Goal: Task Accomplishment & Management: Use online tool/utility

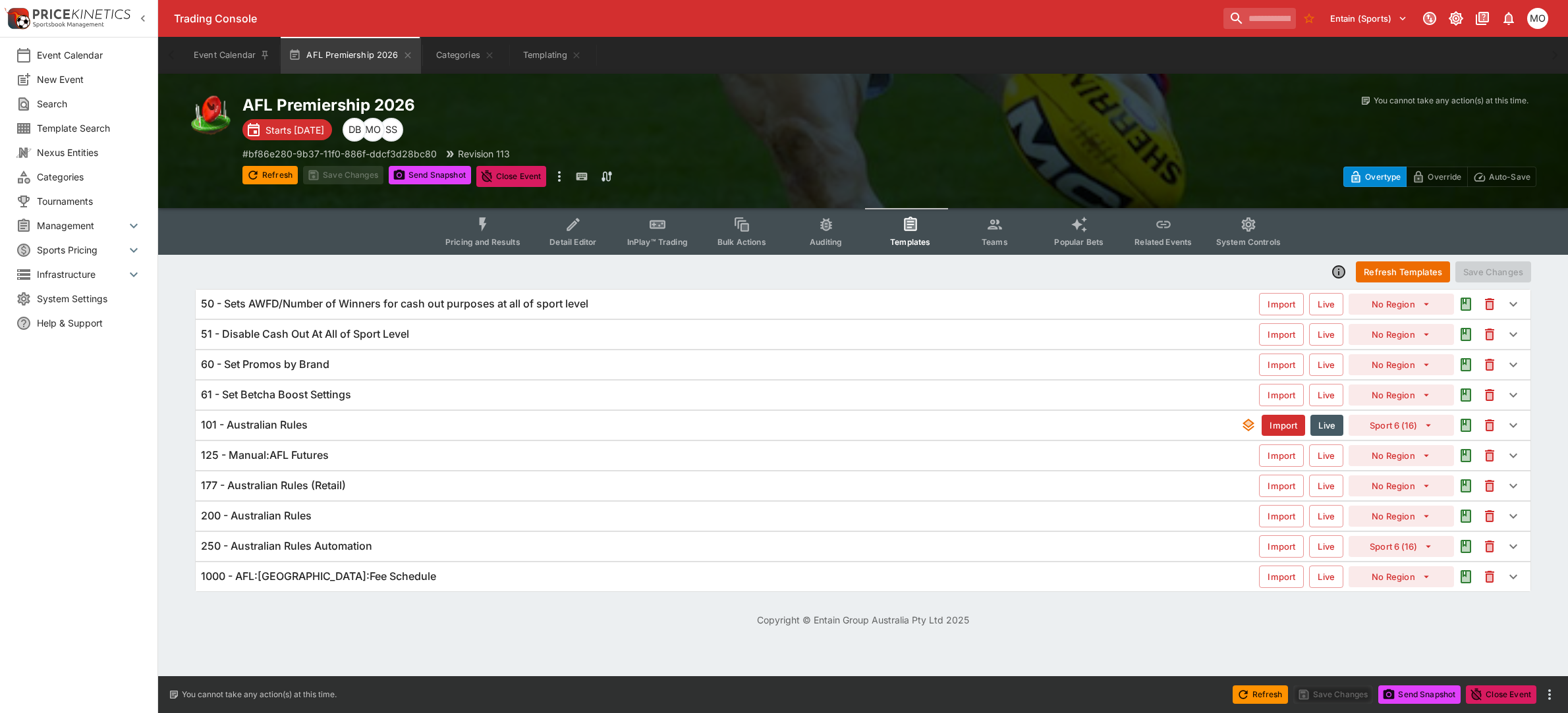
click at [276, 169] on button "Refresh" at bounding box center [270, 175] width 55 height 18
click at [109, 528] on div "Event Calendar New Event Search Template Search Nexus Entities Categories Tourn…" at bounding box center [79, 356] width 158 height 713
click at [1232, 18] on input "search" at bounding box center [1254, 18] width 83 height 21
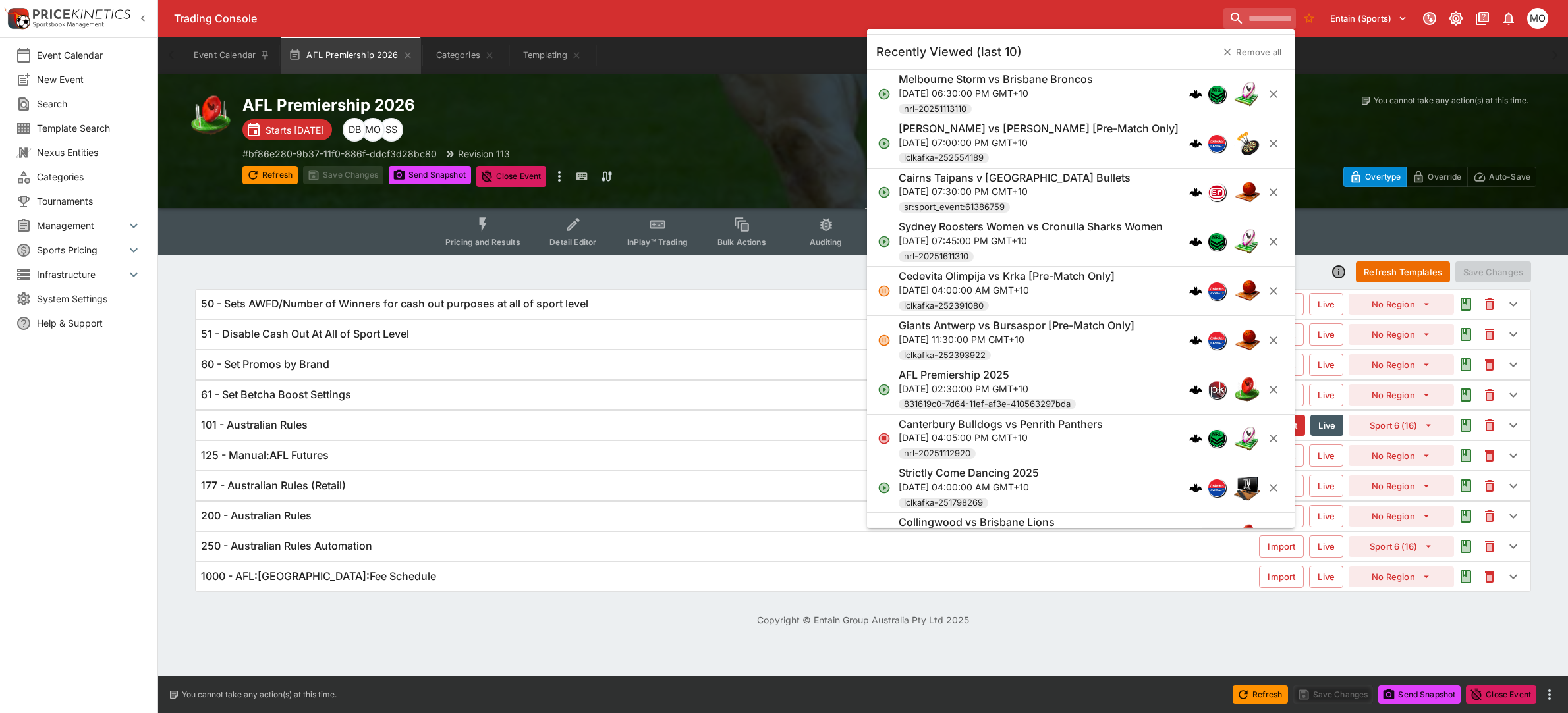
click at [83, 551] on div "Event Calendar New Event Search Template Search Nexus Entities Categories Tourn…" at bounding box center [79, 356] width 158 height 713
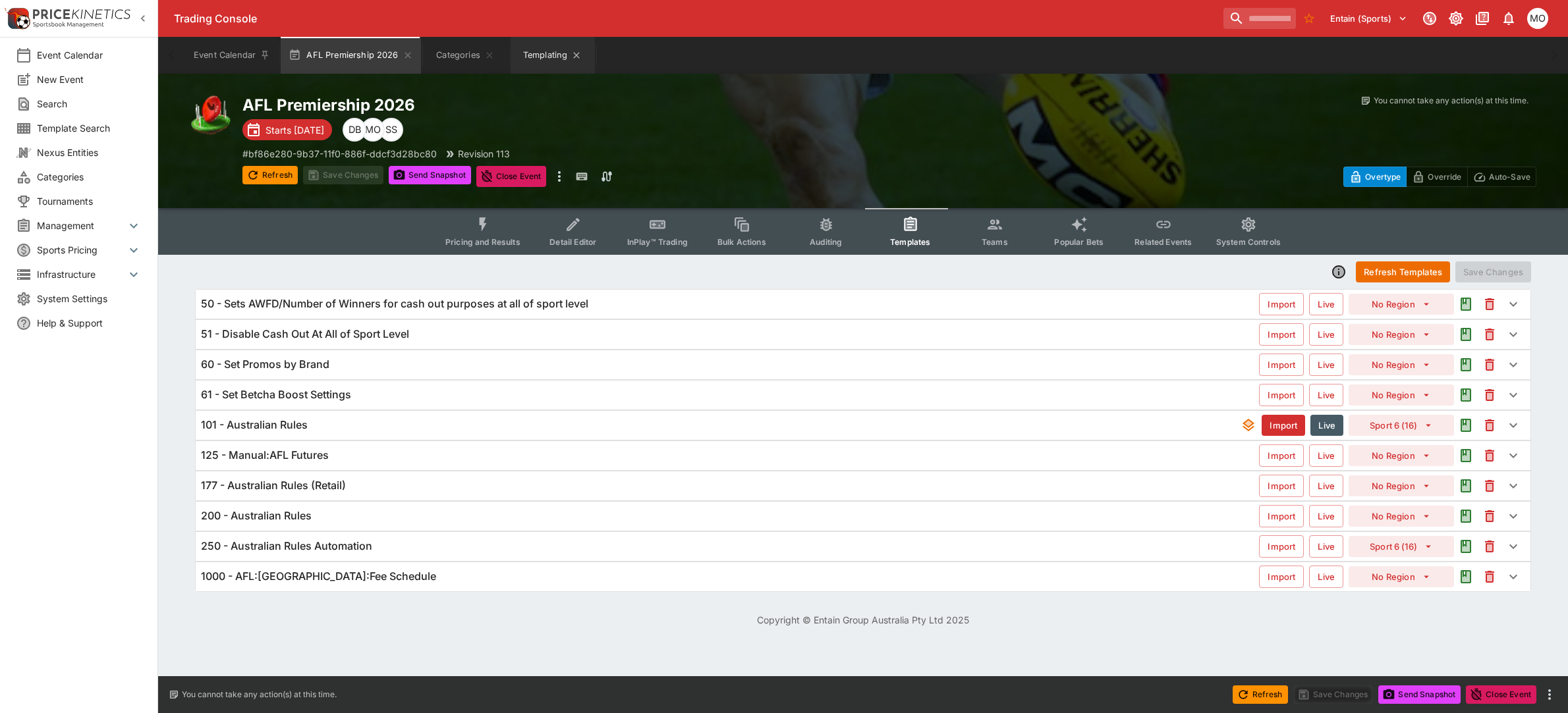
click at [552, 58] on button "Templating" at bounding box center [552, 55] width 84 height 37
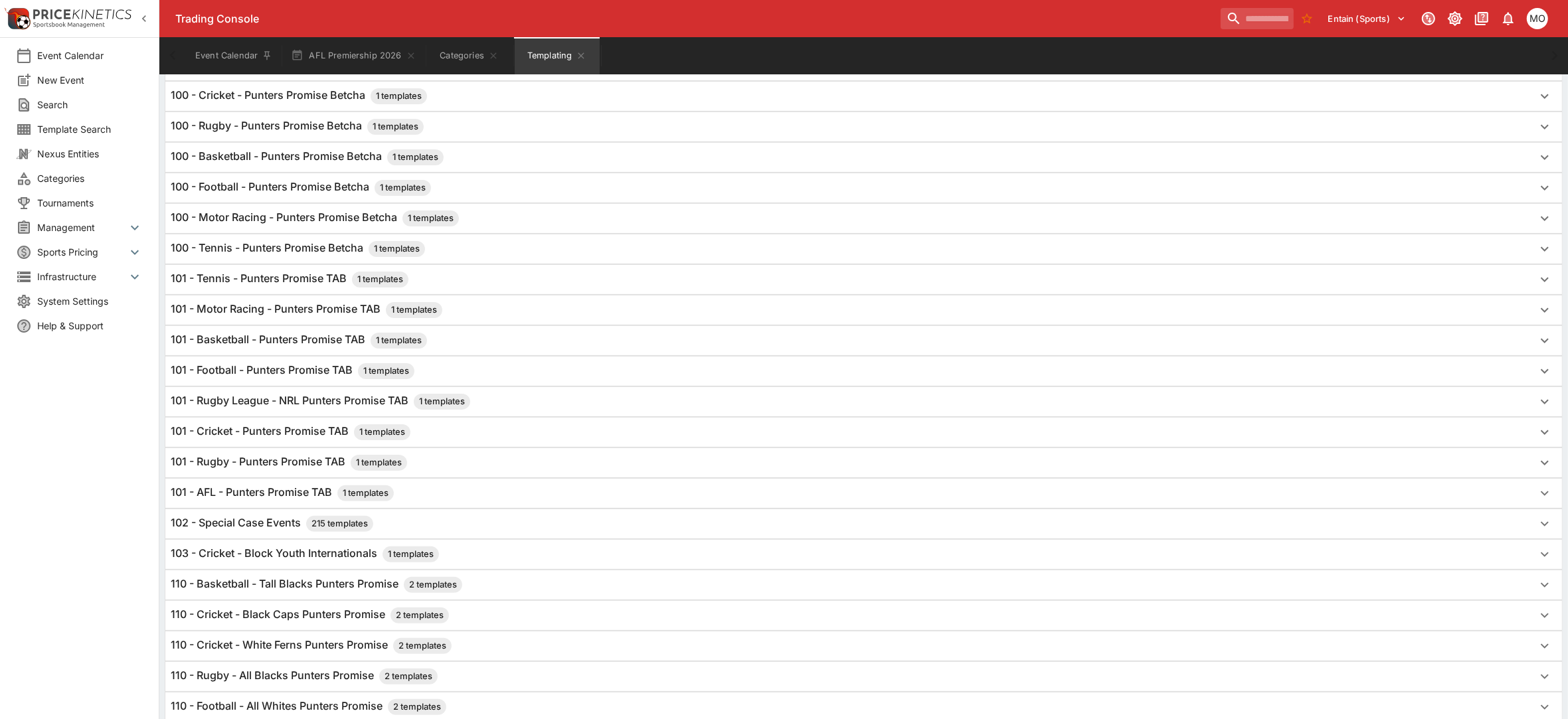
scroll to position [332, 0]
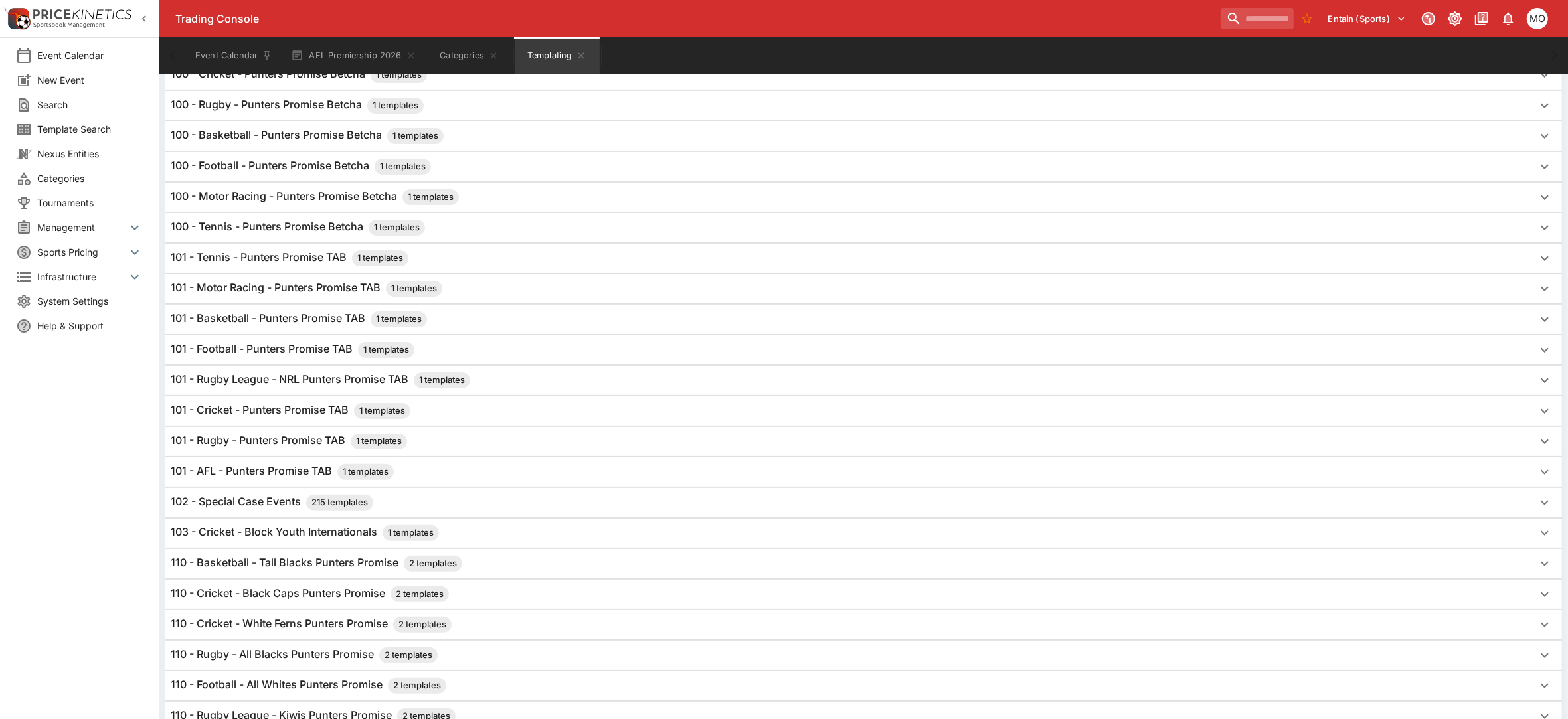
click at [263, 479] on h6 "101 - AFL - Punters Promise TAB 1 templates" at bounding box center [282, 472] width 223 height 16
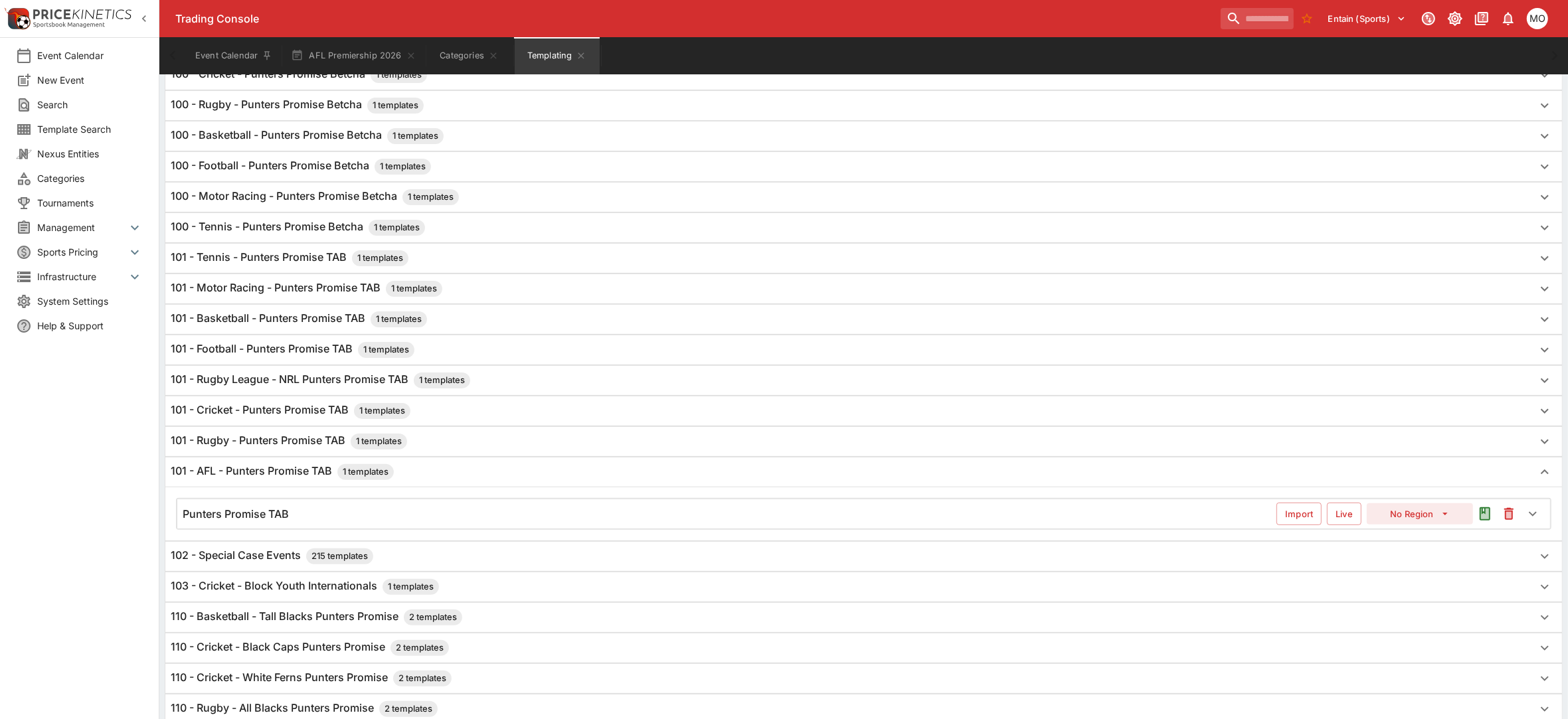
scroll to position [498, 0]
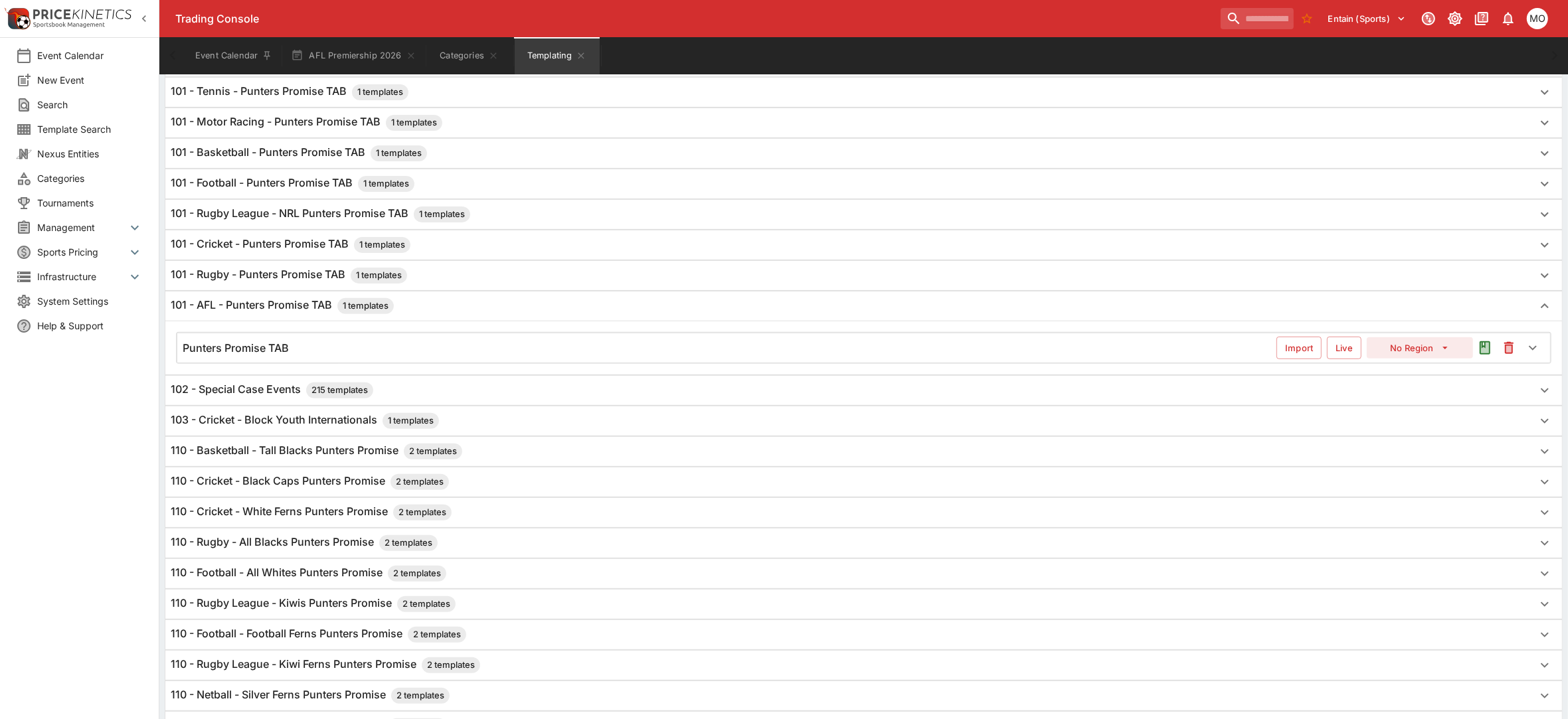
click at [406, 354] on div "Punters Promise TAB" at bounding box center [730, 348] width 1093 height 14
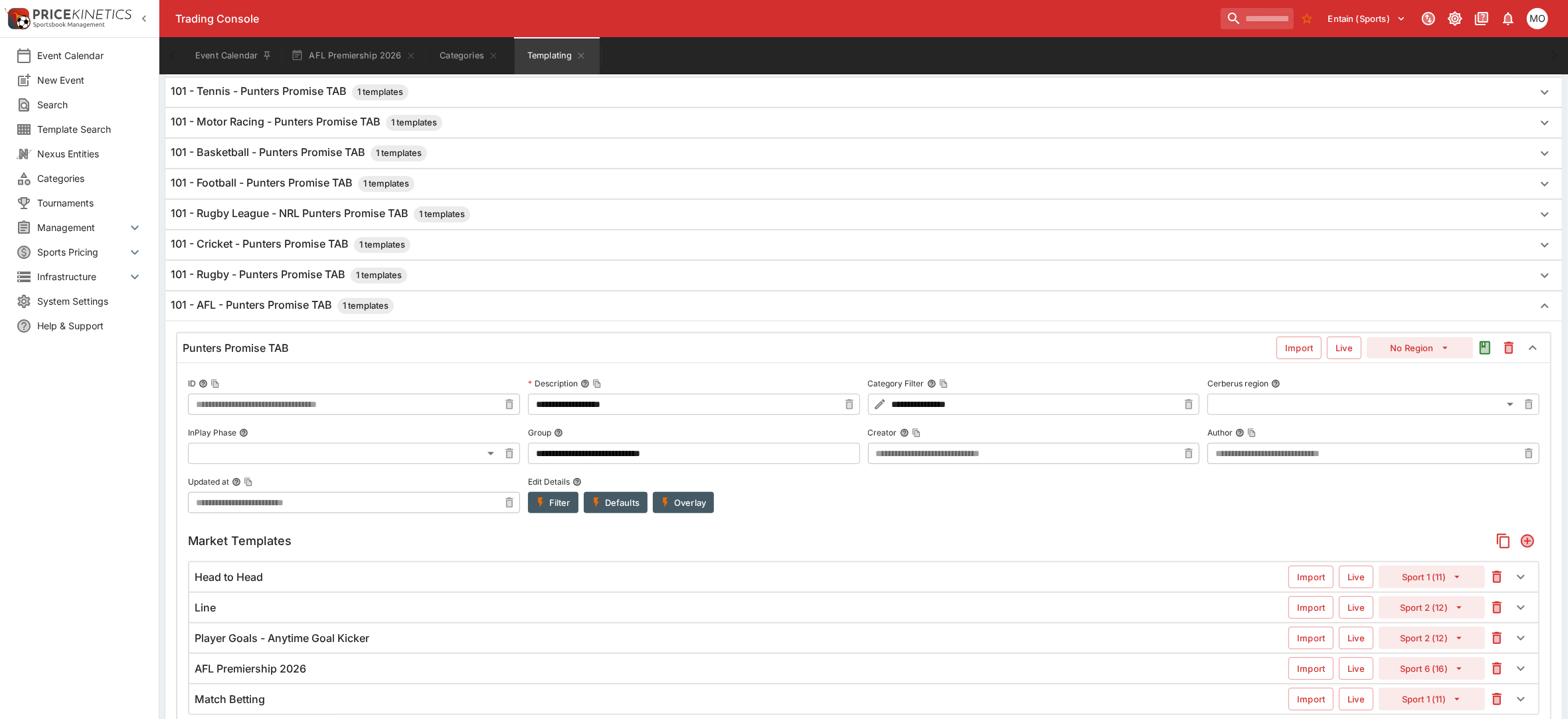
scroll to position [664, 0]
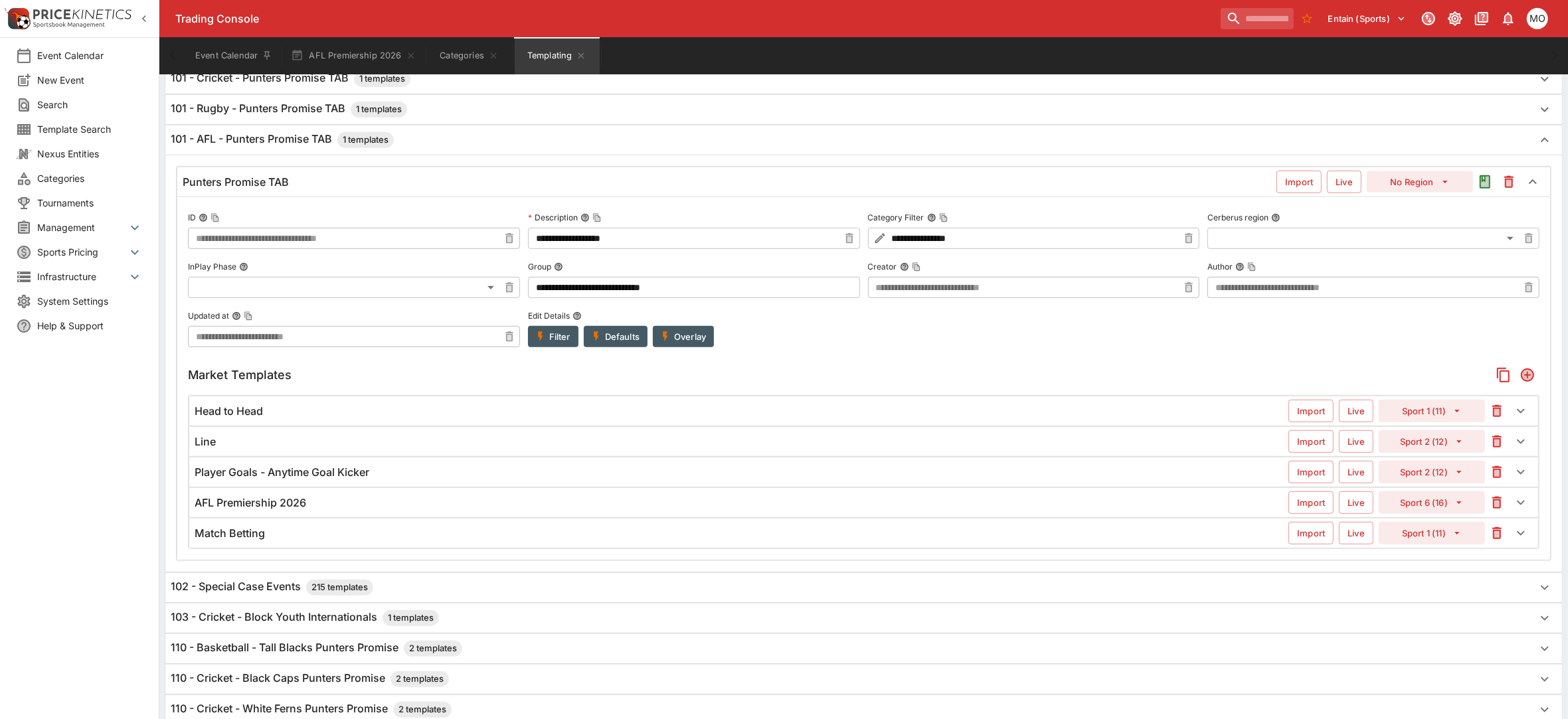
click at [105, 510] on div "Event Calendar New Event Search Template Search Nexus Entities Categories Tourn…" at bounding box center [80, 359] width 159 height 719
click at [97, 469] on div "Event Calendar New Event Search Template Search Nexus Entities Categories Tourn…" at bounding box center [80, 359] width 159 height 719
click at [557, 335] on button "Filter" at bounding box center [553, 337] width 51 height 21
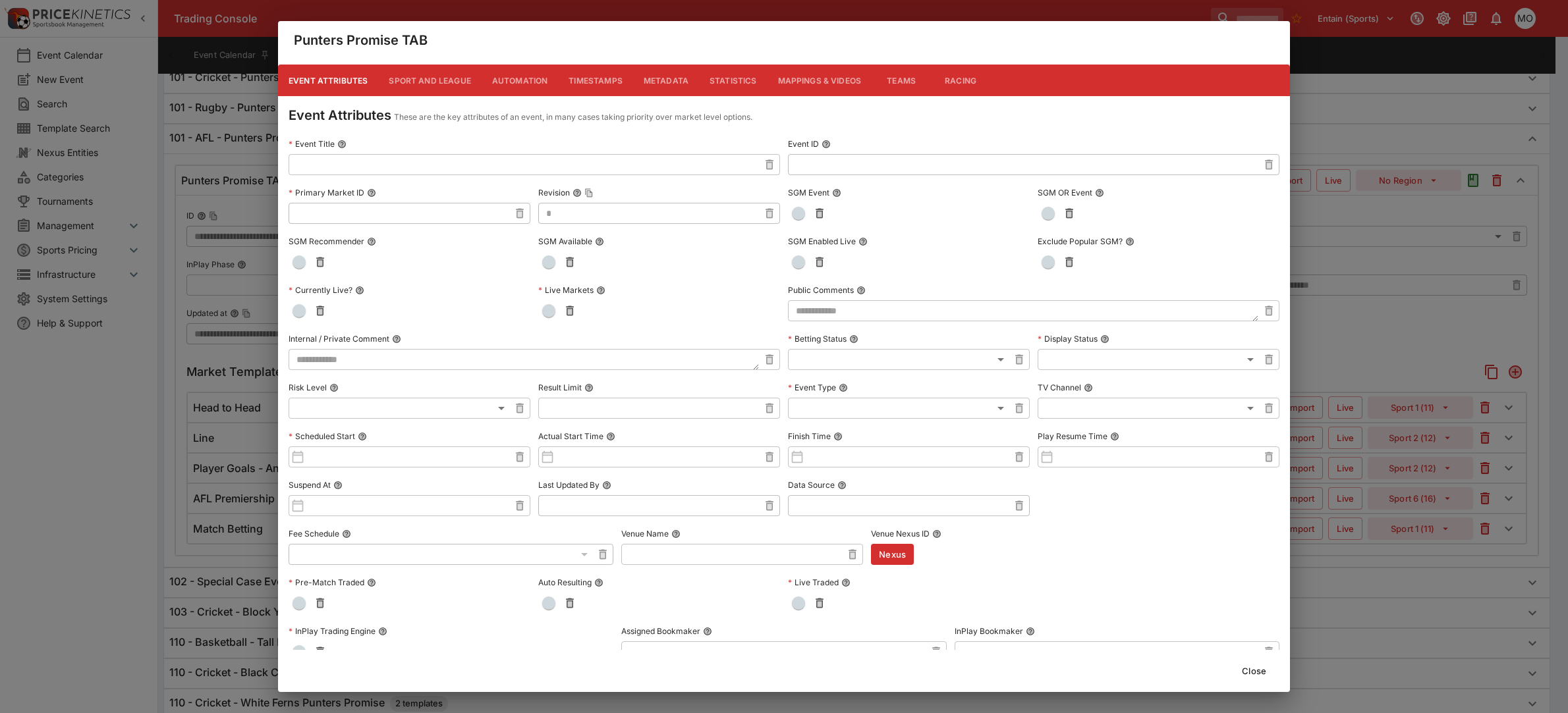
click at [653, 73] on button "Metadata" at bounding box center [665, 80] width 66 height 32
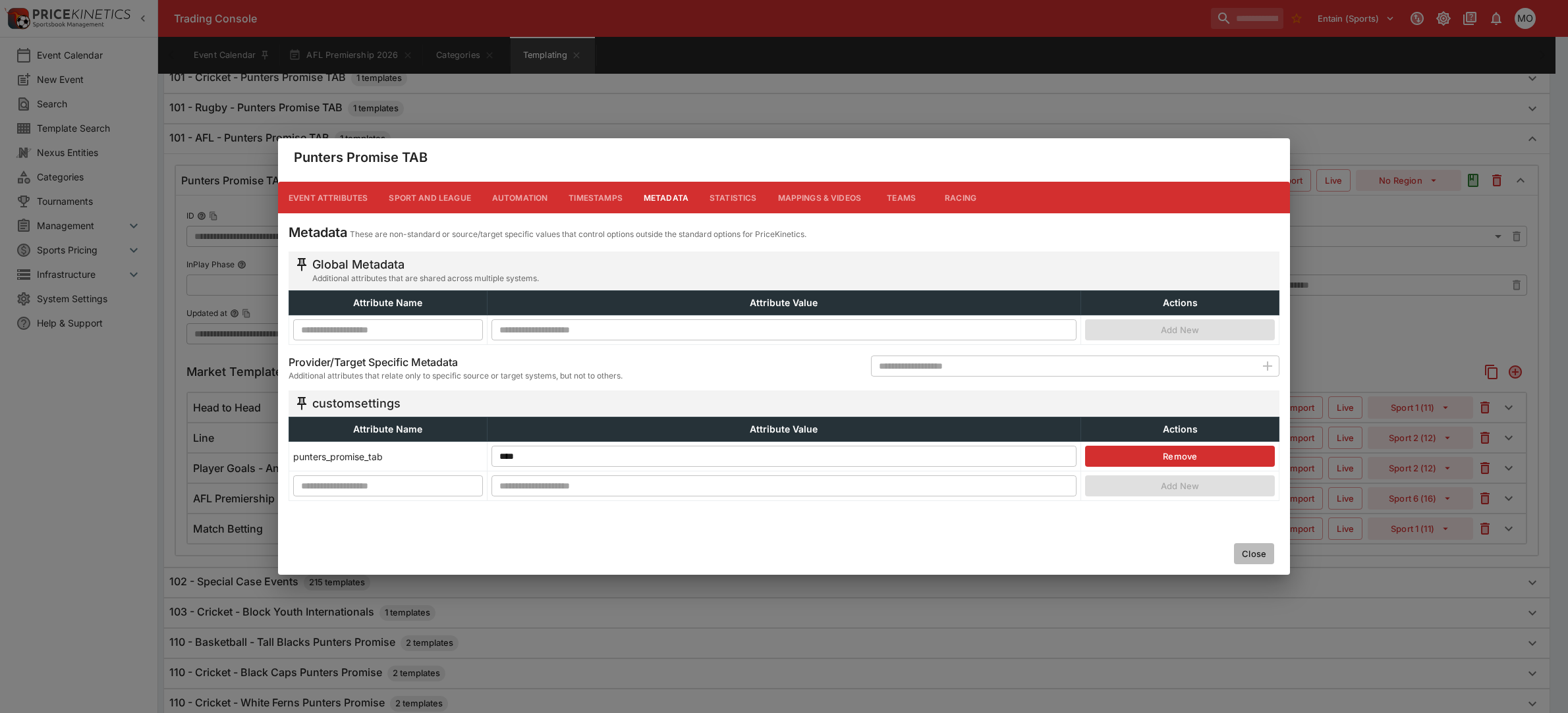
click at [1253, 554] on button "Close" at bounding box center [1253, 554] width 40 height 21
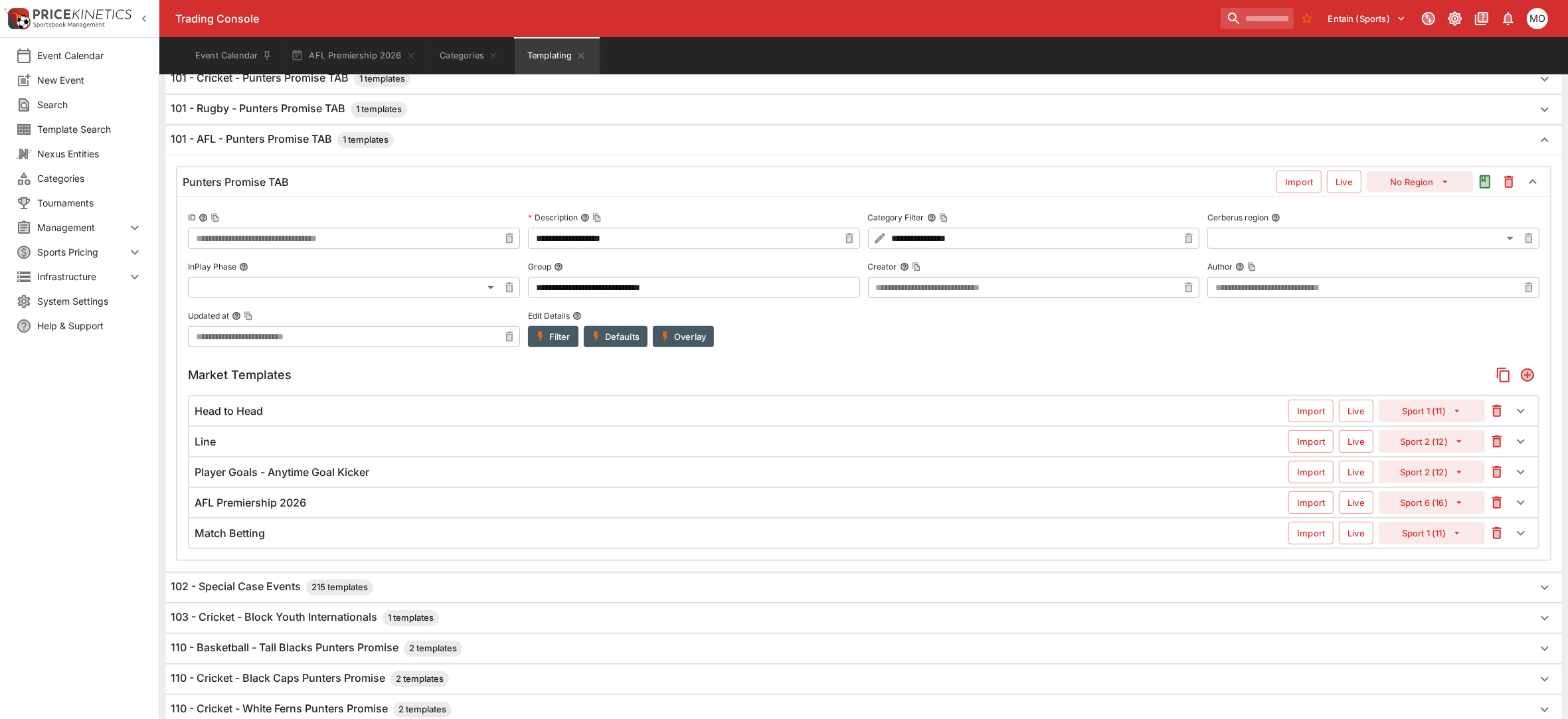
click at [90, 546] on div "Event Calendar New Event Search Template Search Nexus Entities Categories Tourn…" at bounding box center [80, 359] width 159 height 719
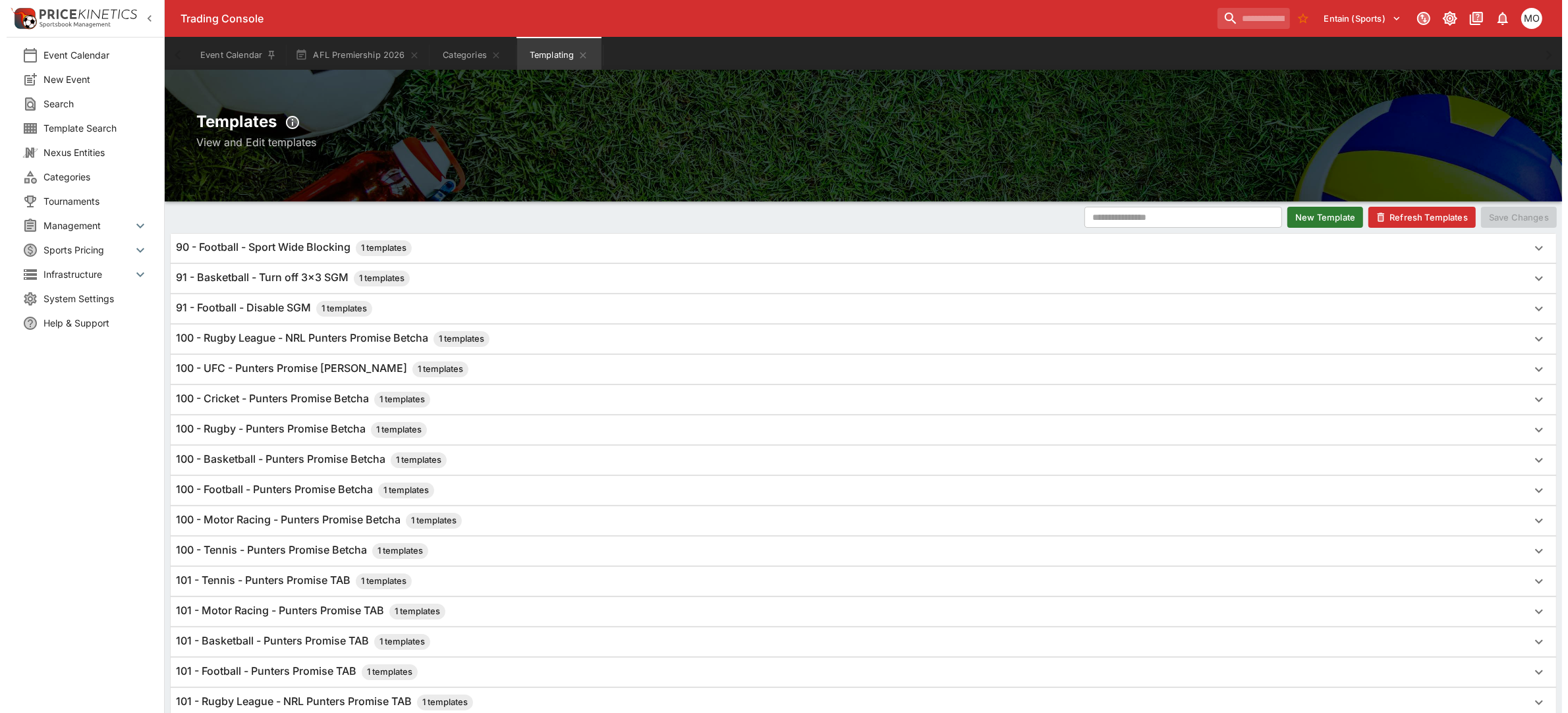
scroll to position [0, 0]
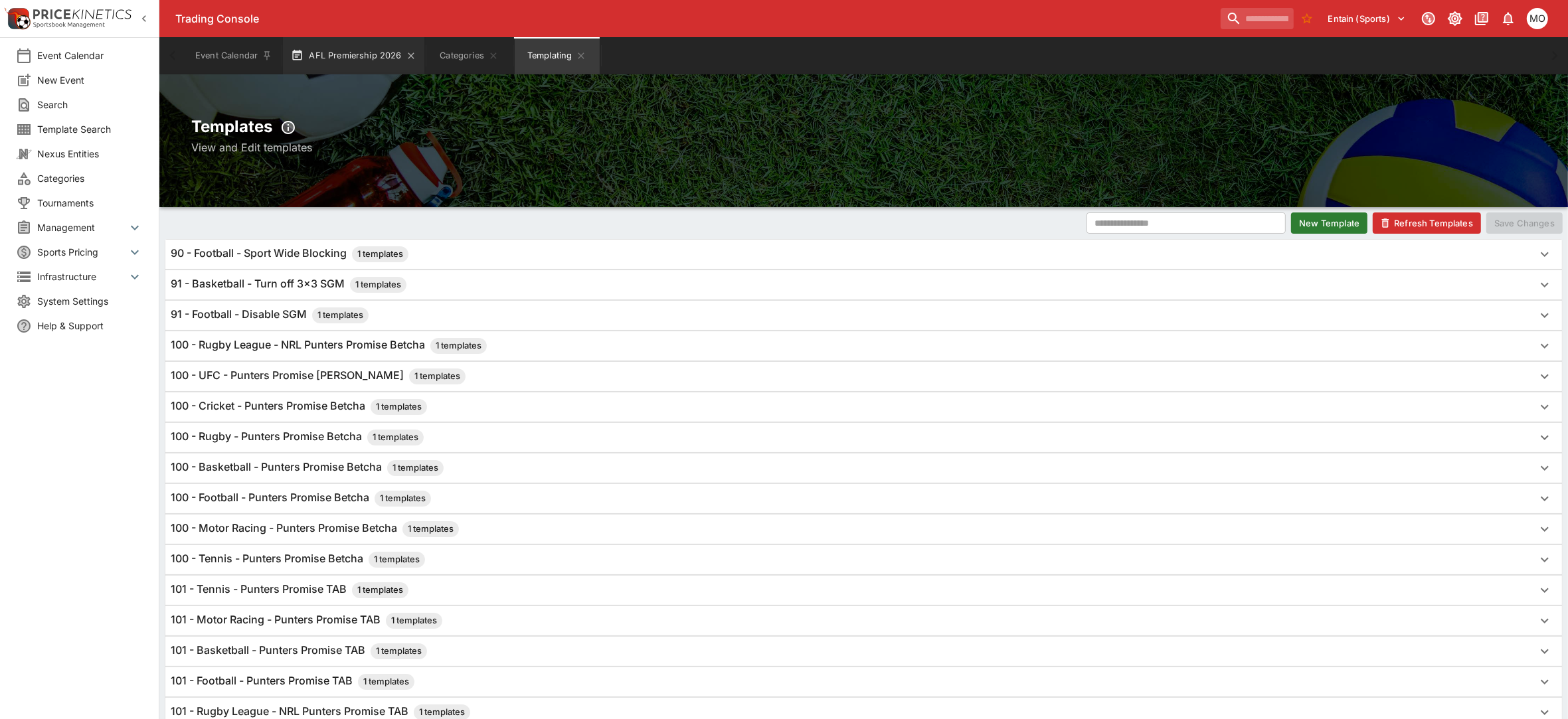
click at [362, 57] on button "AFL Premiership 2026" at bounding box center [353, 56] width 141 height 38
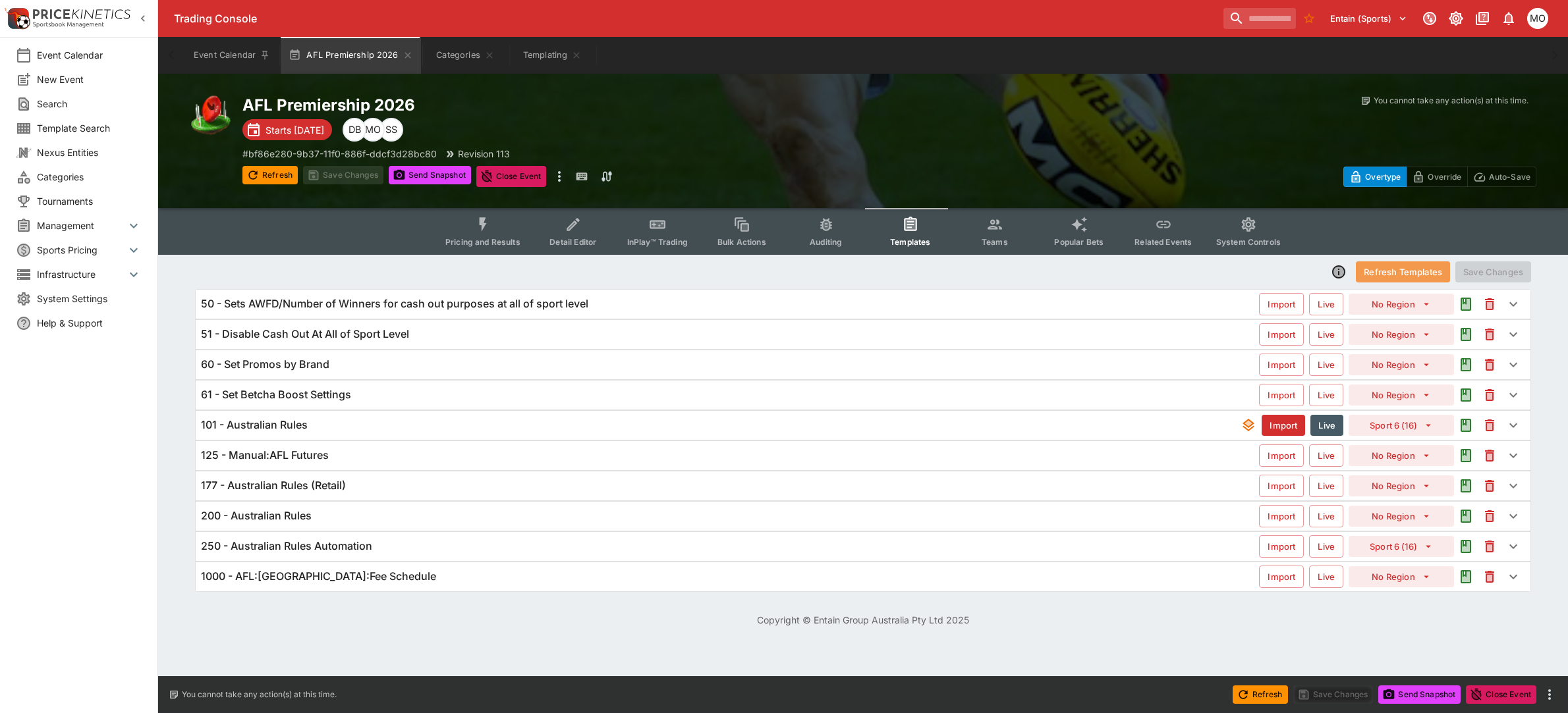
click at [1391, 270] on button "Refresh Templates" at bounding box center [1403, 272] width 94 height 21
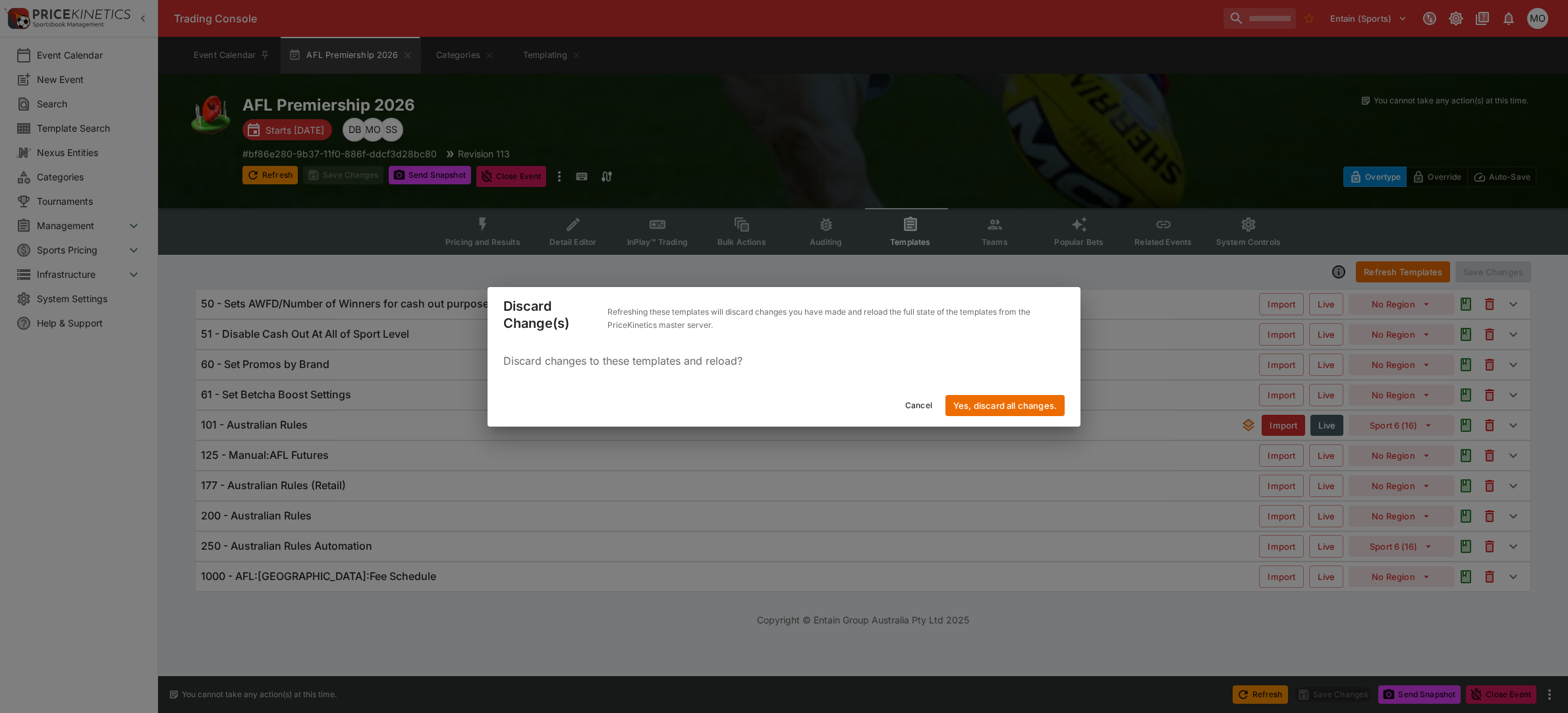
click at [989, 403] on button "Yes, discard all changes." at bounding box center [1005, 405] width 119 height 21
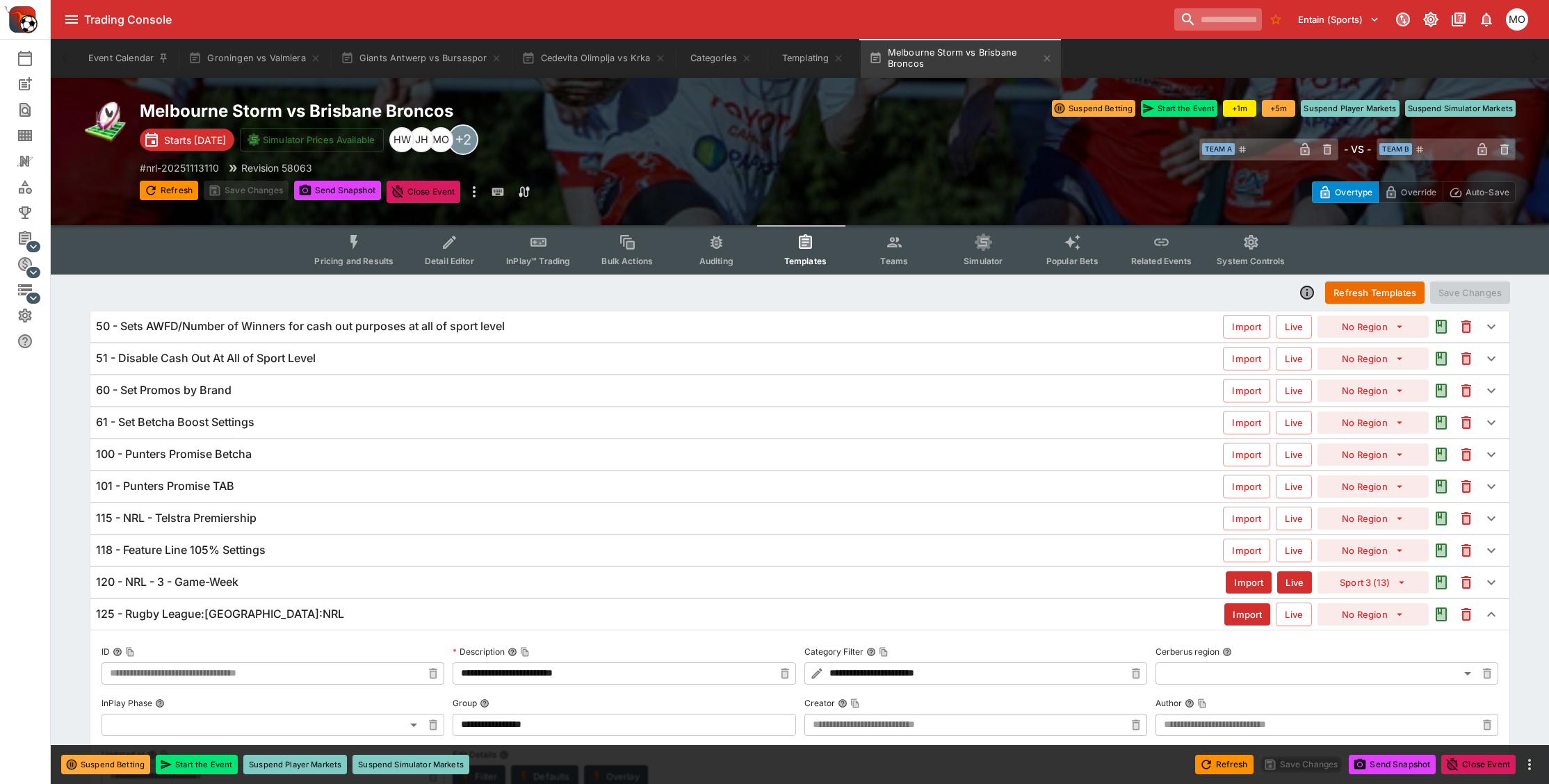
click at [1187, 15] on input "search" at bounding box center [1218, 19] width 87 height 22
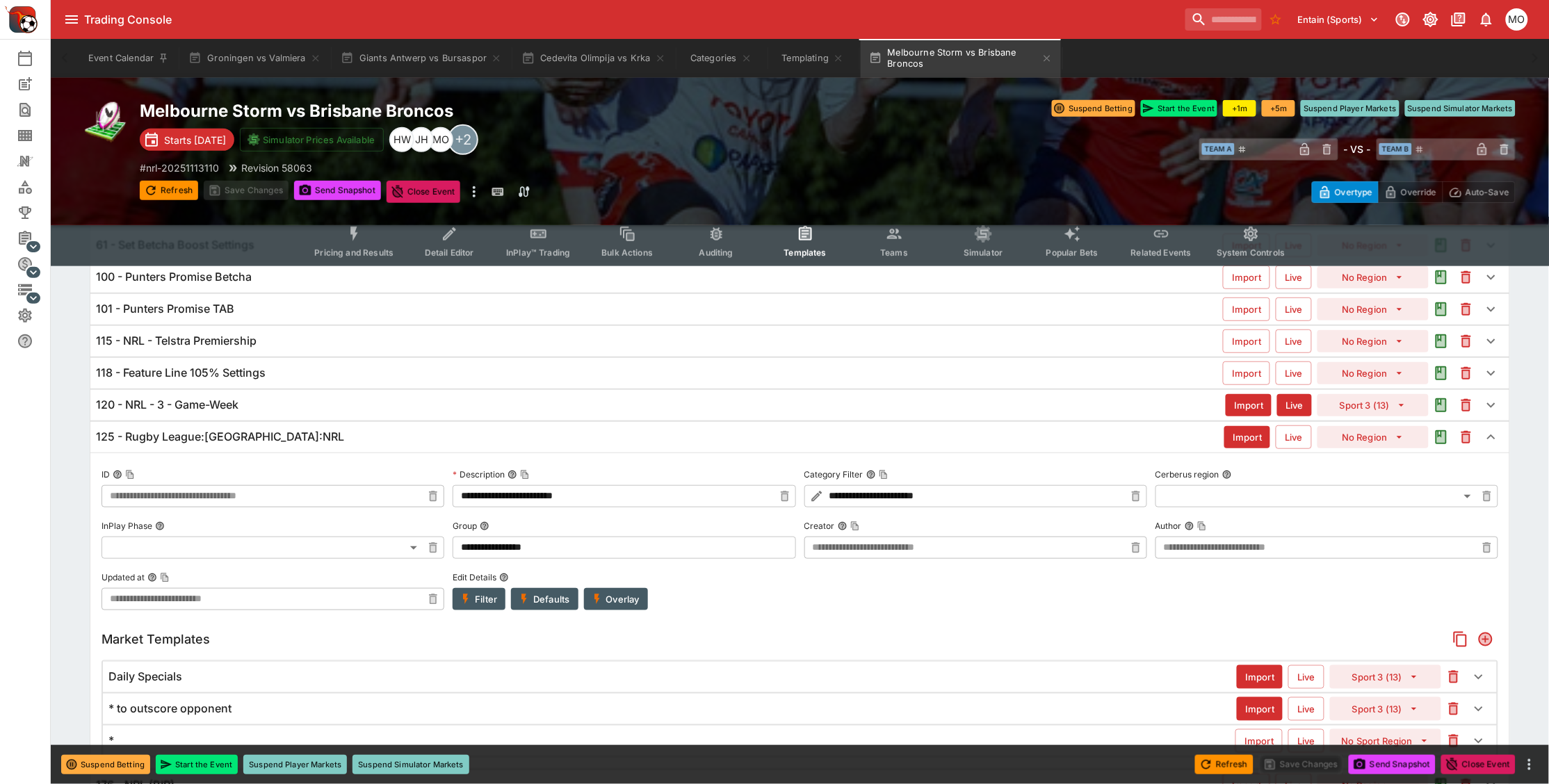
click at [1182, 5] on div "Entain (Sports) 1 MO" at bounding box center [1357, 19] width 353 height 30
click at [1177, 22] on input "search" at bounding box center [1218, 19] width 87 height 22
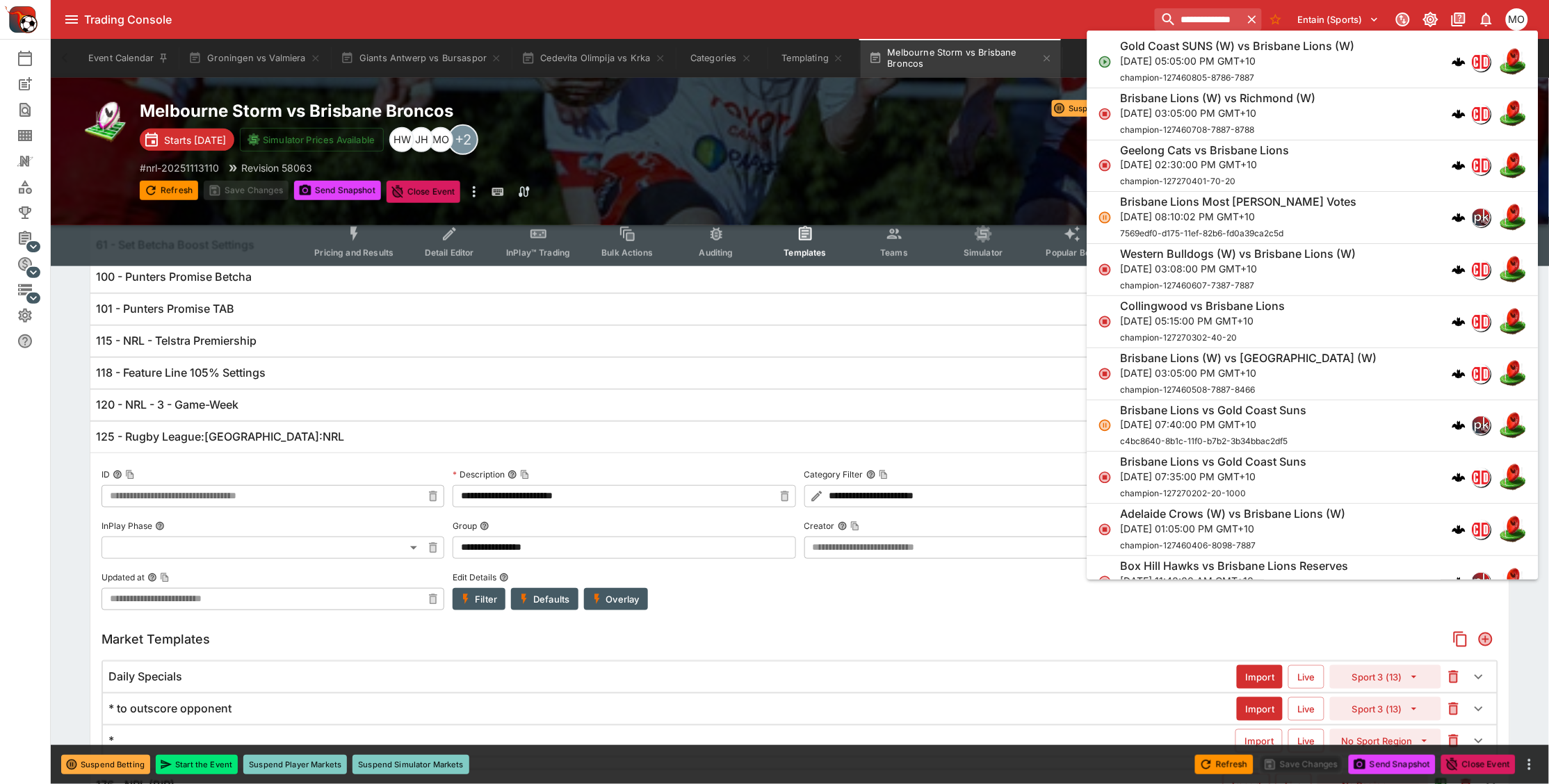
type input "**********"
click at [1200, 168] on p "[DATE] 02:30:00 PM GMT+10" at bounding box center [1205, 164] width 169 height 14
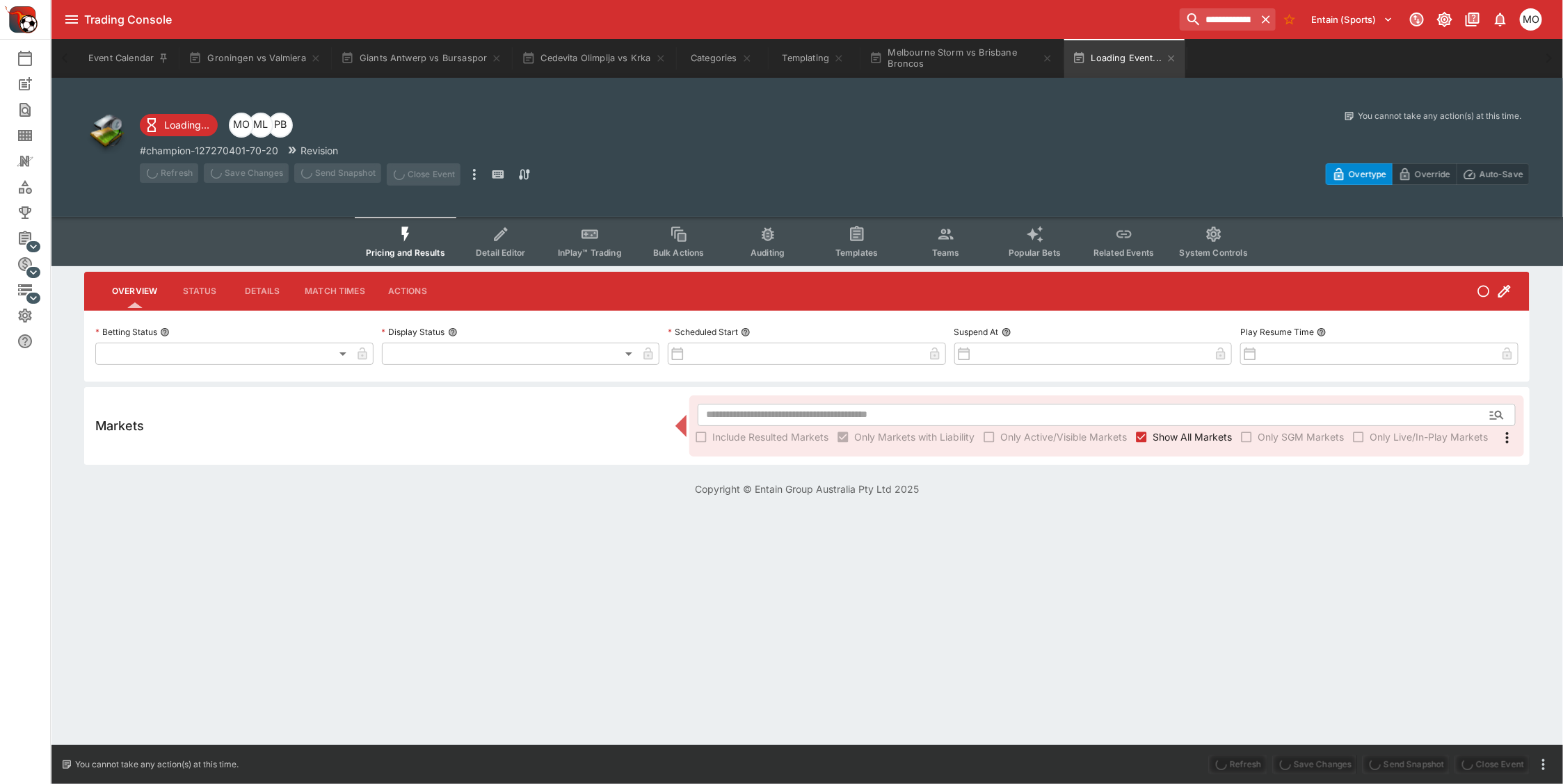
type input "**********"
type input "******"
type input "**********"
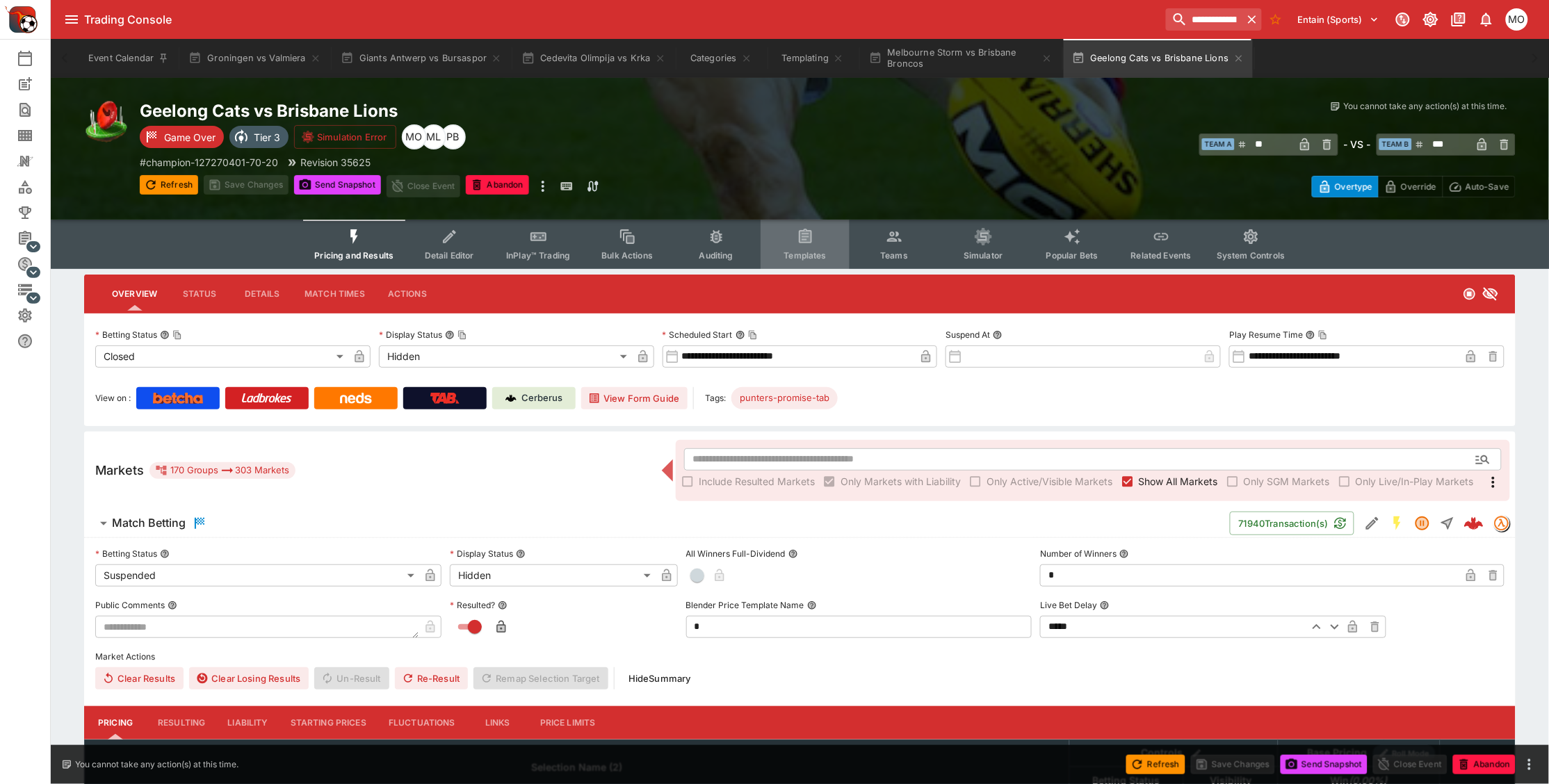
click at [815, 240] on icon "Event type filters" at bounding box center [806, 236] width 18 height 18
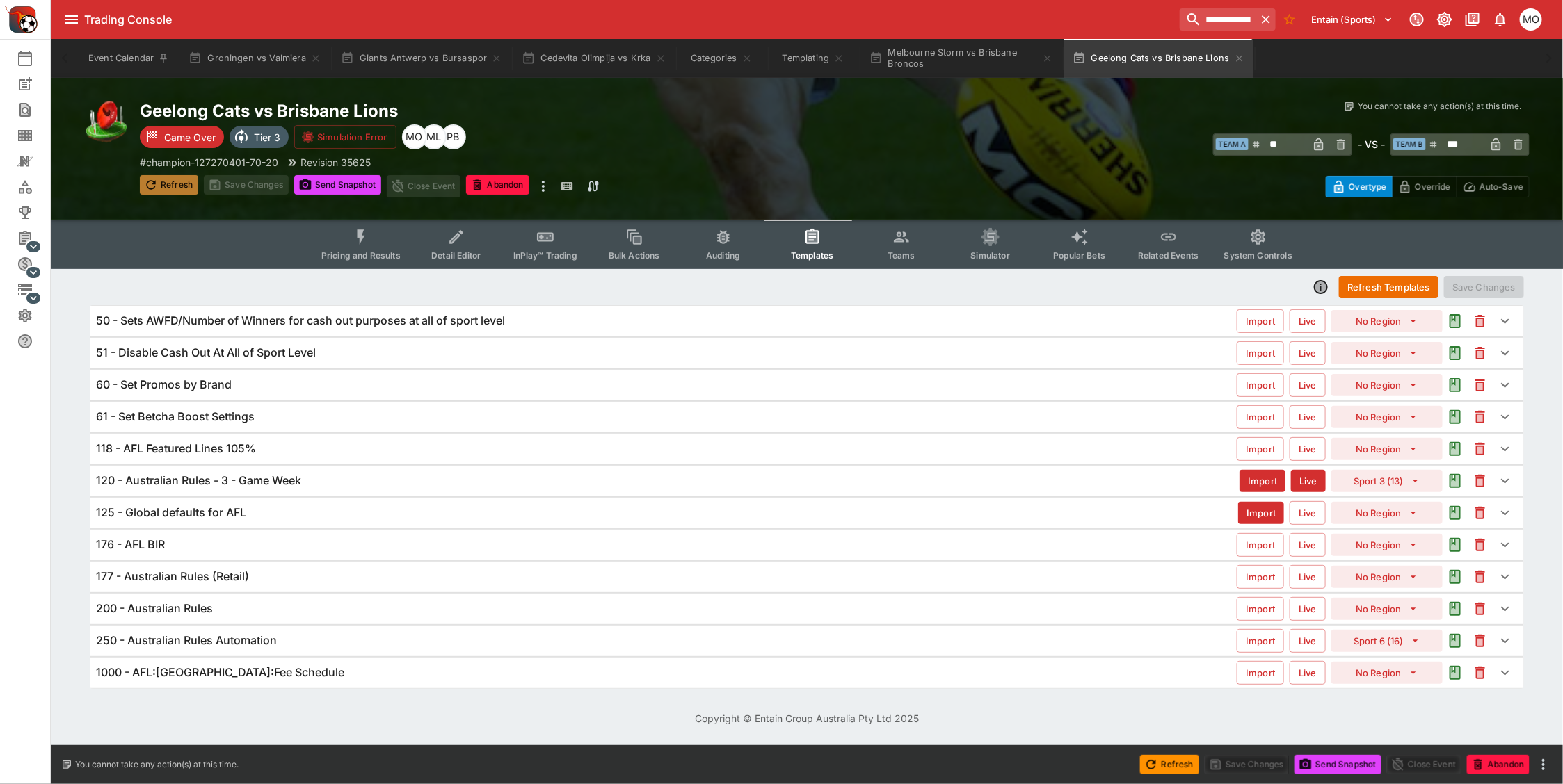
click at [170, 188] on button "Refresh" at bounding box center [168, 185] width 59 height 19
click at [178, 452] on h6 "118 - AFL Featured Lines 105%" at bounding box center [176, 449] width 160 height 14
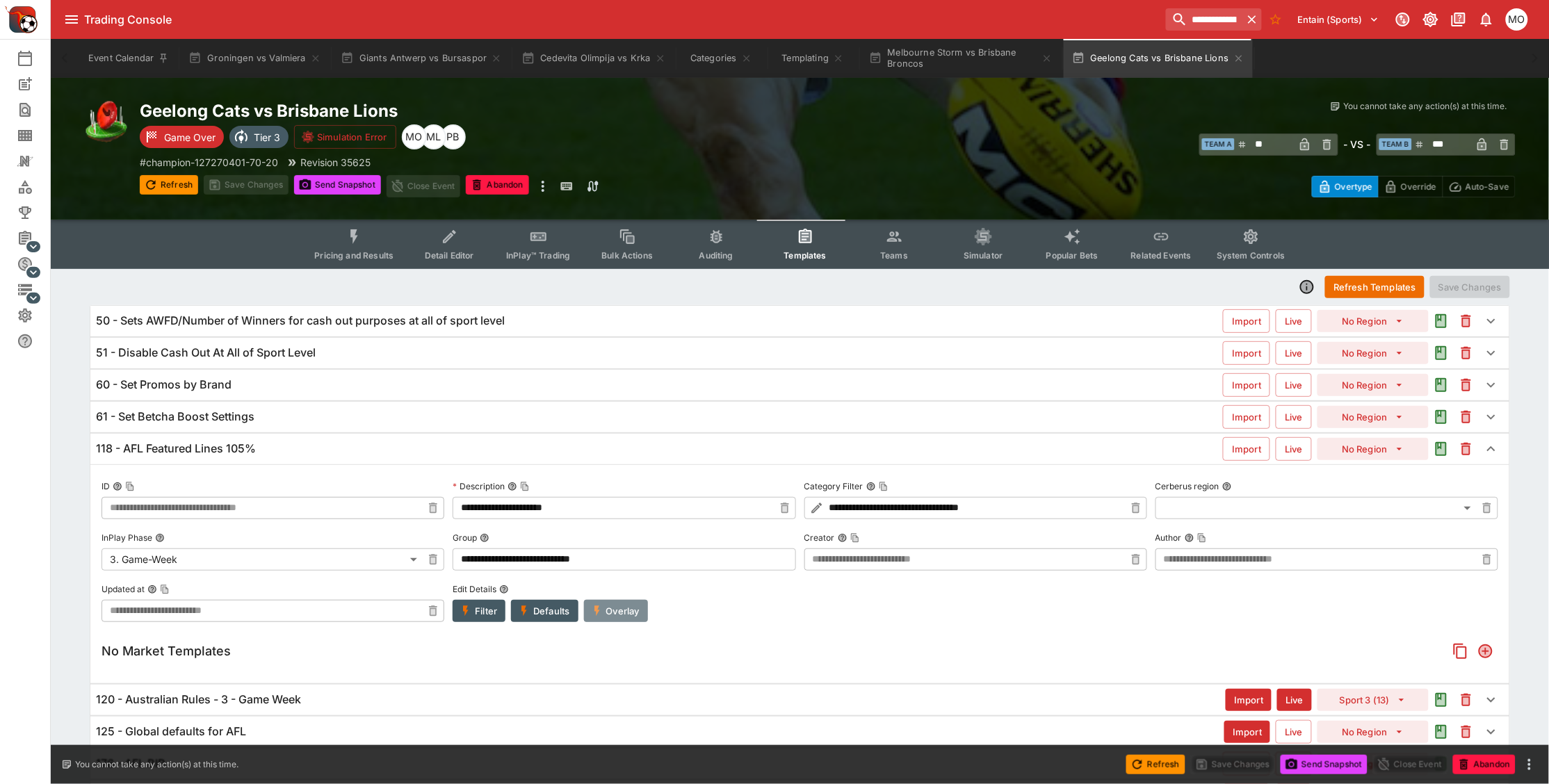
click at [598, 616] on icon "button" at bounding box center [597, 612] width 13 height 13
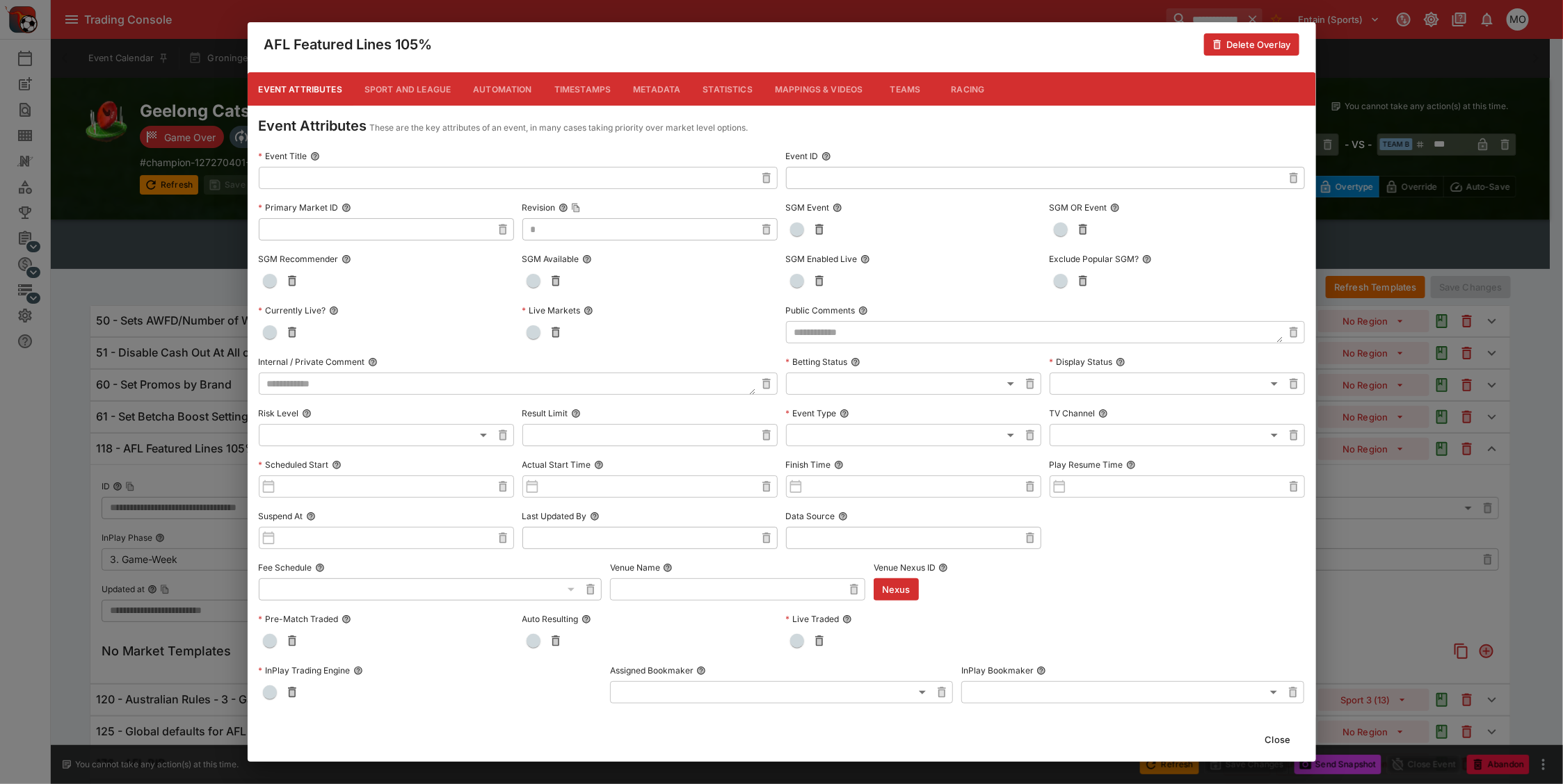
click at [644, 94] on button "Metadata" at bounding box center [656, 89] width 70 height 34
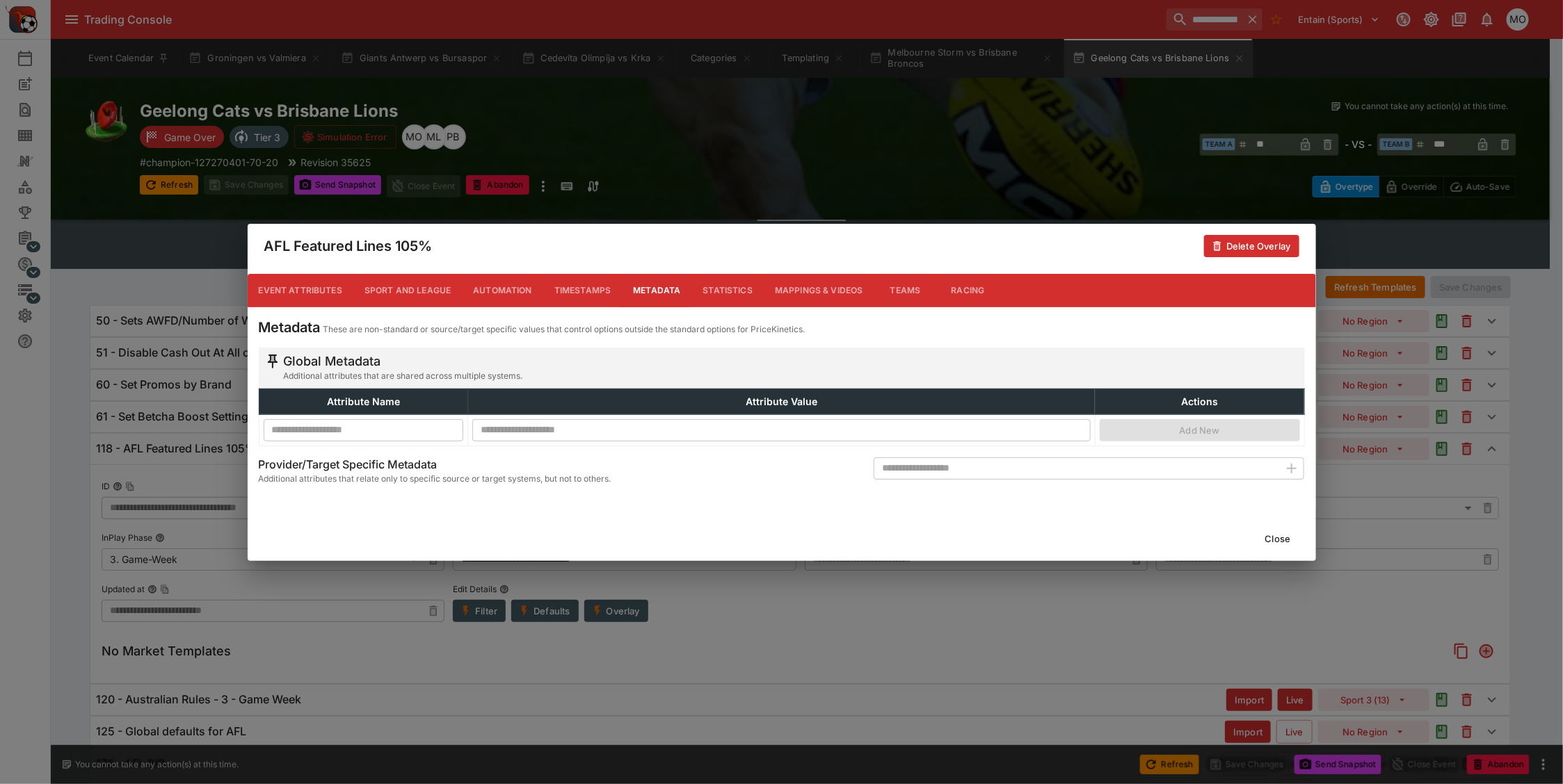
click at [1274, 543] on button "Close" at bounding box center [1278, 539] width 43 height 22
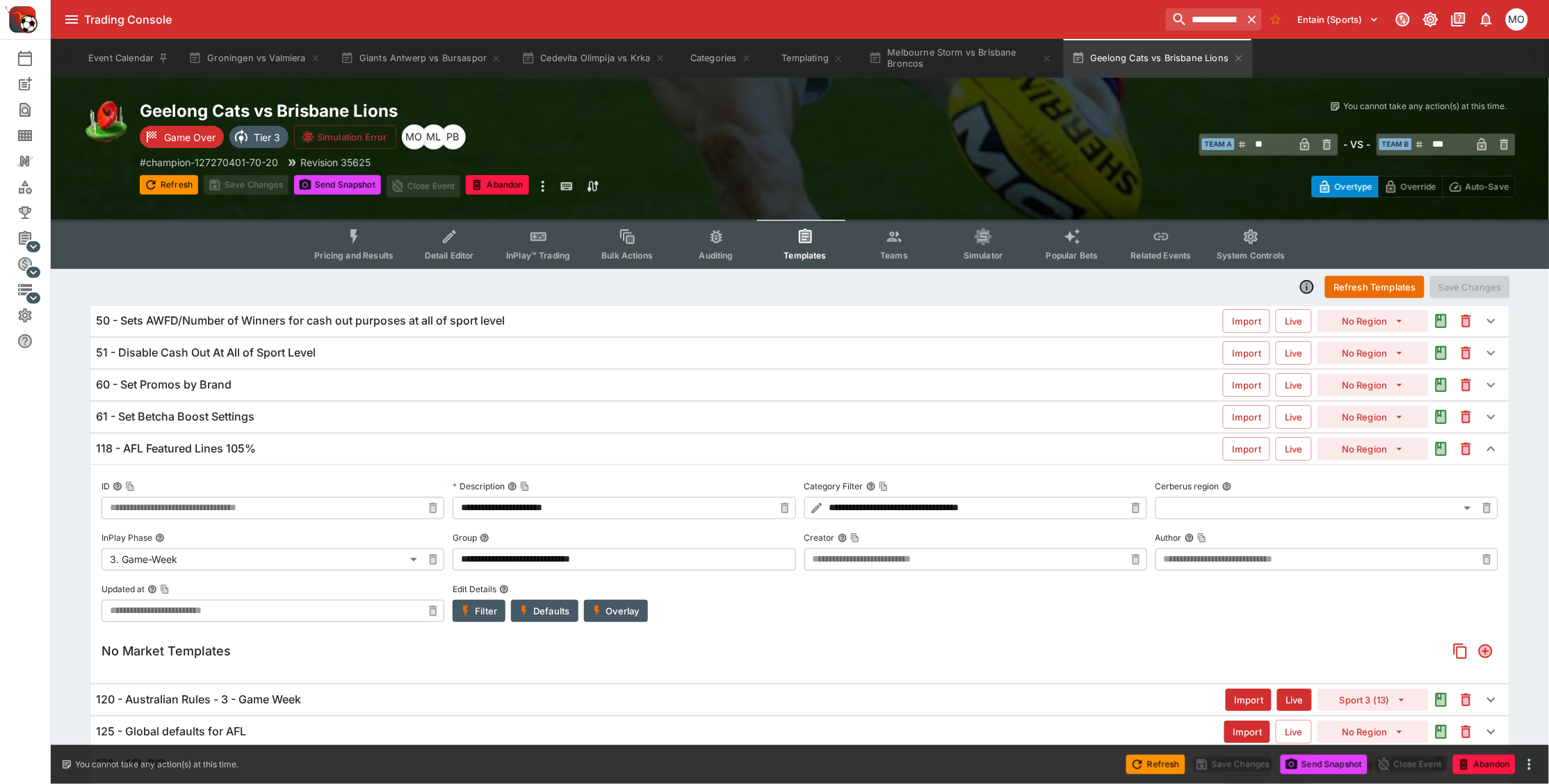
click at [207, 703] on h6 "120 - Australian Rules - 3 - Game Week" at bounding box center [199, 700] width 205 height 14
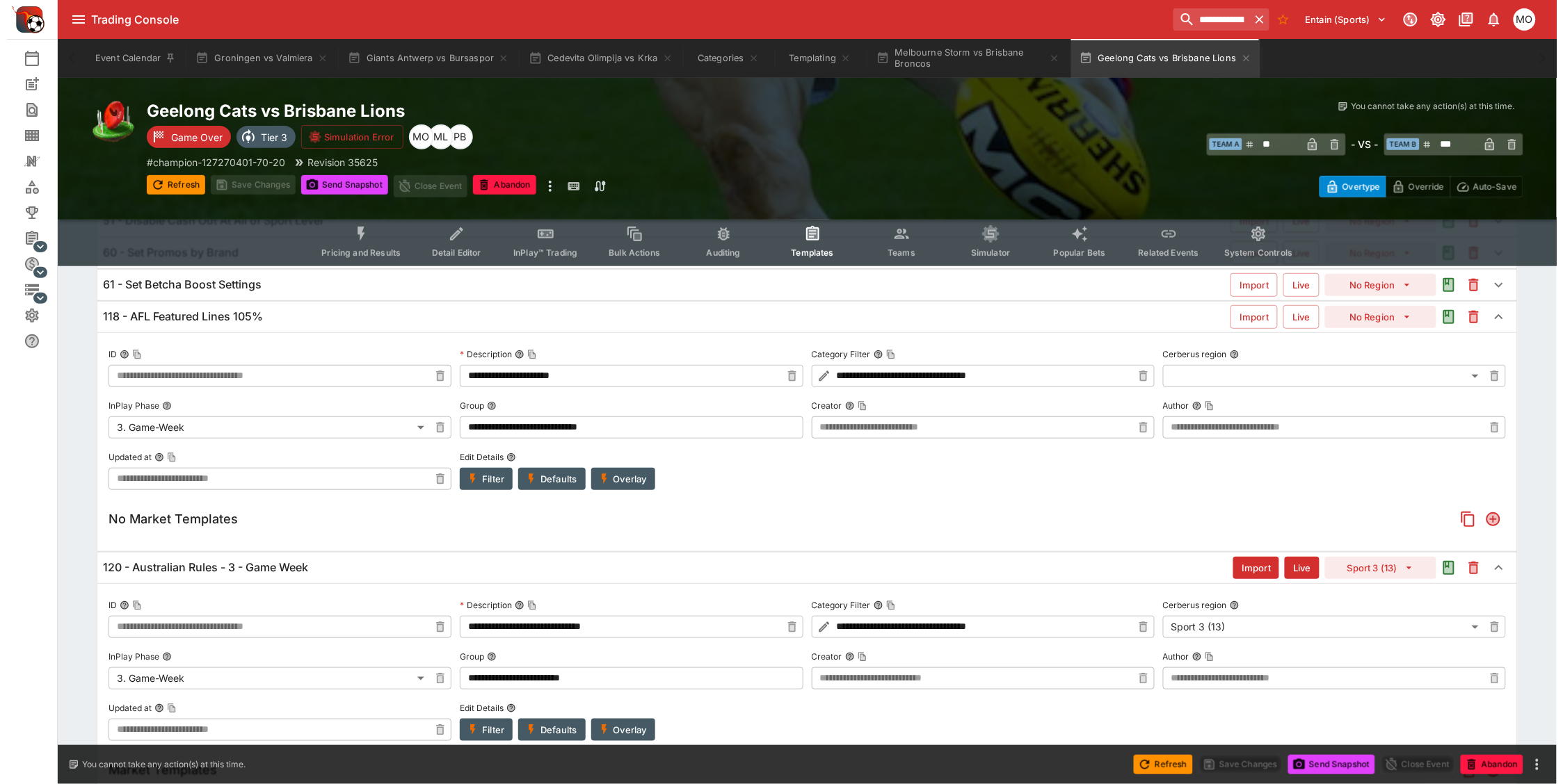
scroll to position [174, 0]
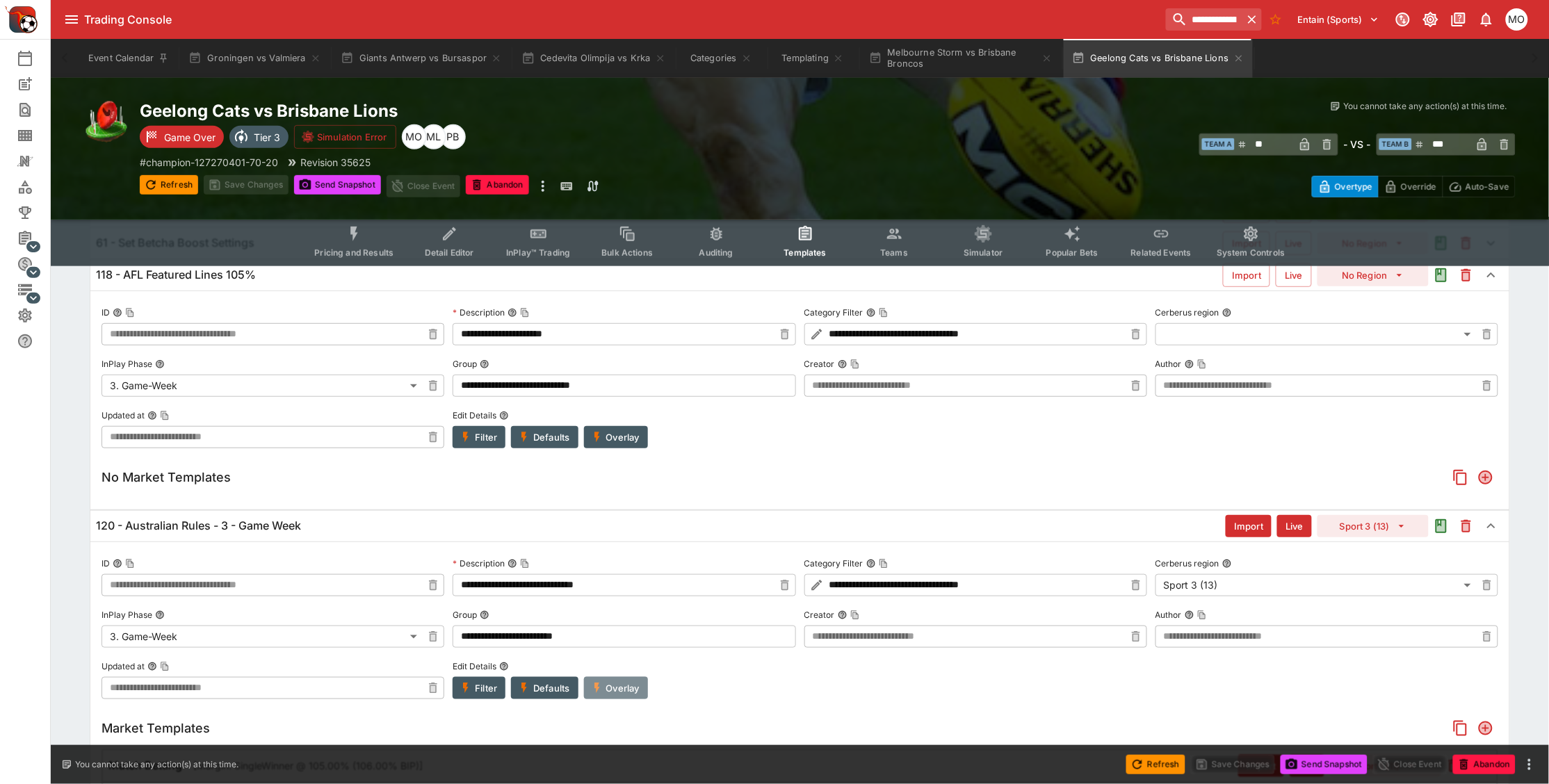
click at [620, 680] on button "Overlay" at bounding box center [617, 689] width 64 height 22
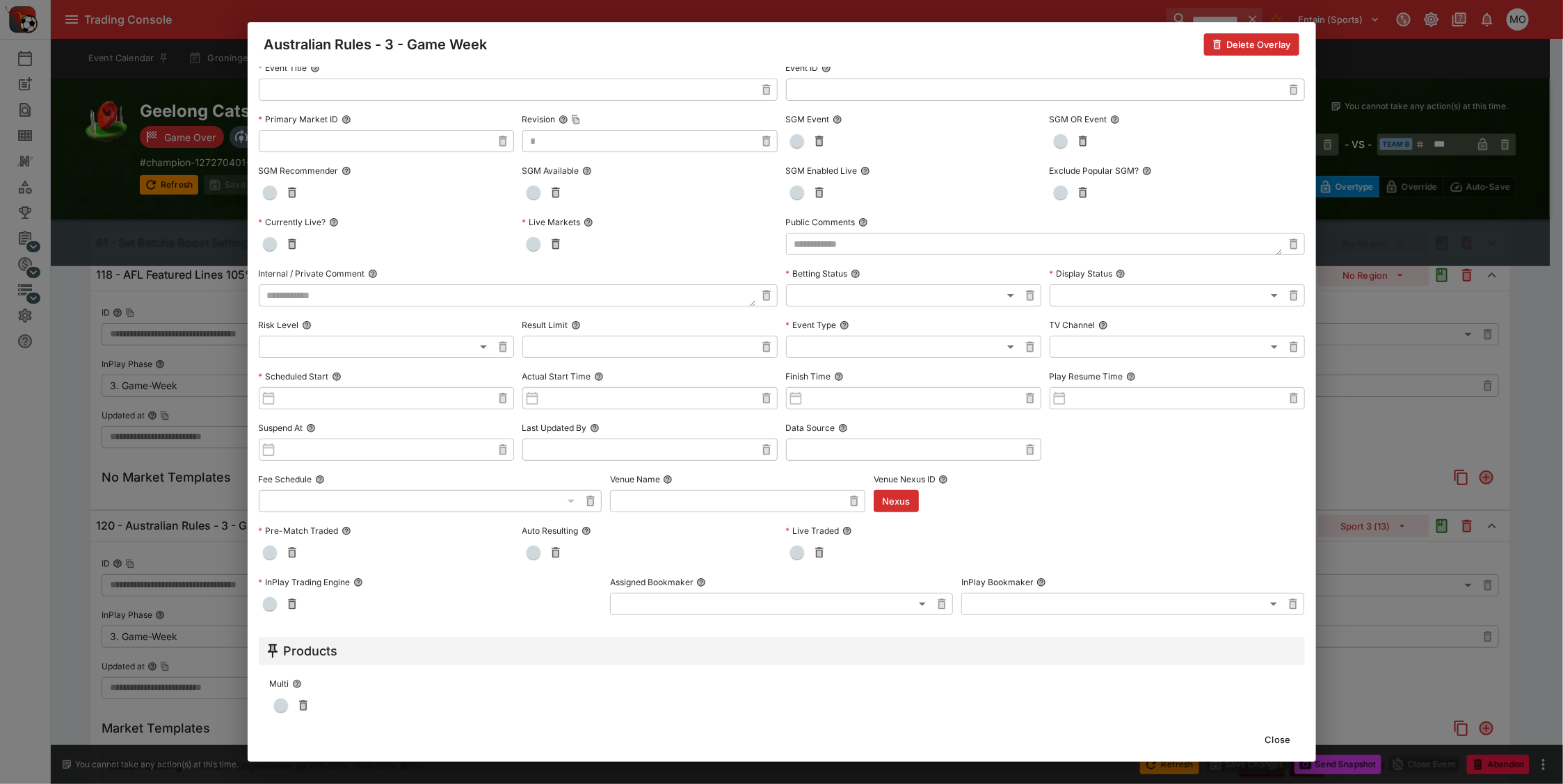
scroll to position [0, 0]
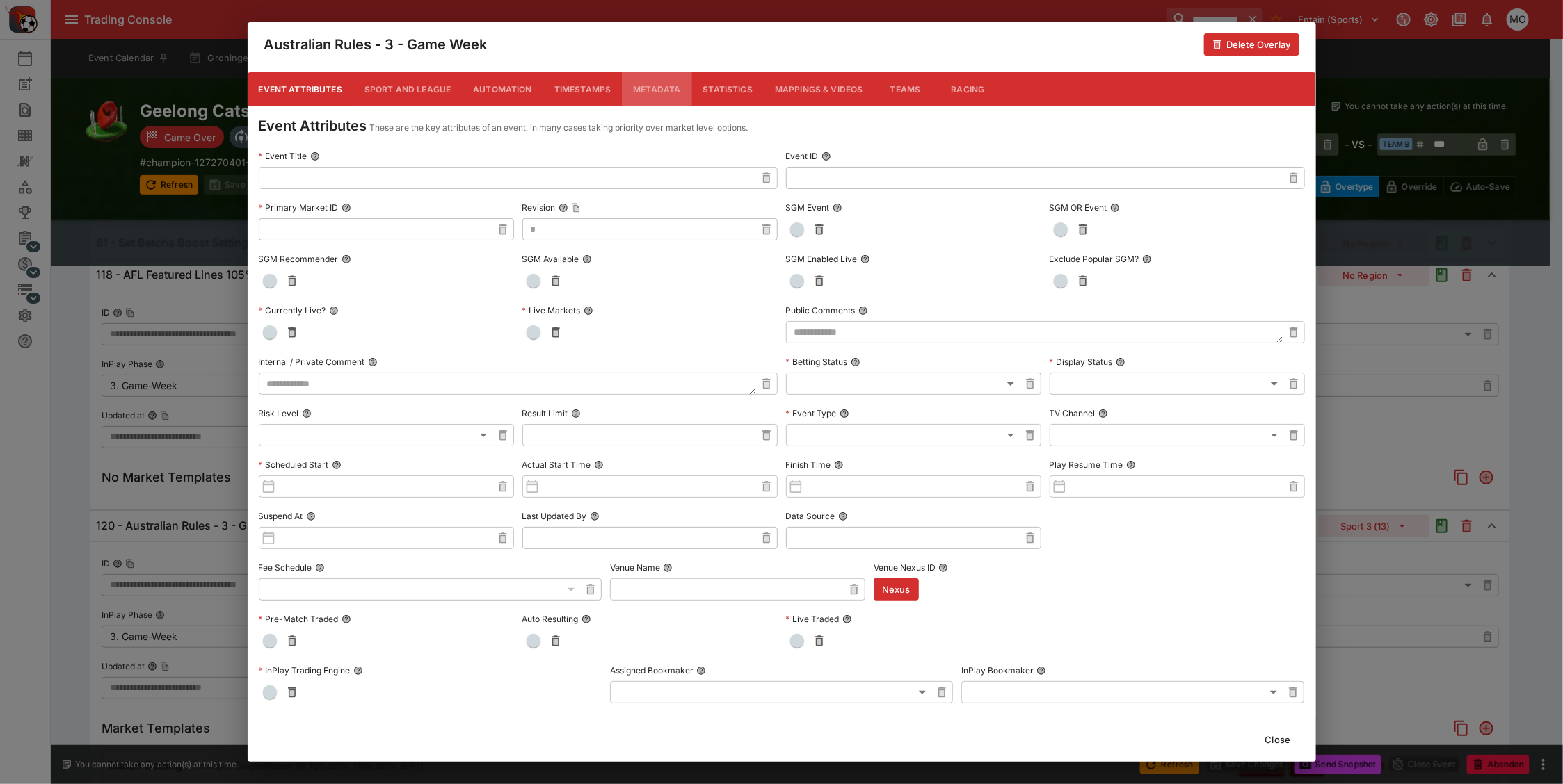
click at [666, 88] on button "Metadata" at bounding box center [656, 89] width 70 height 34
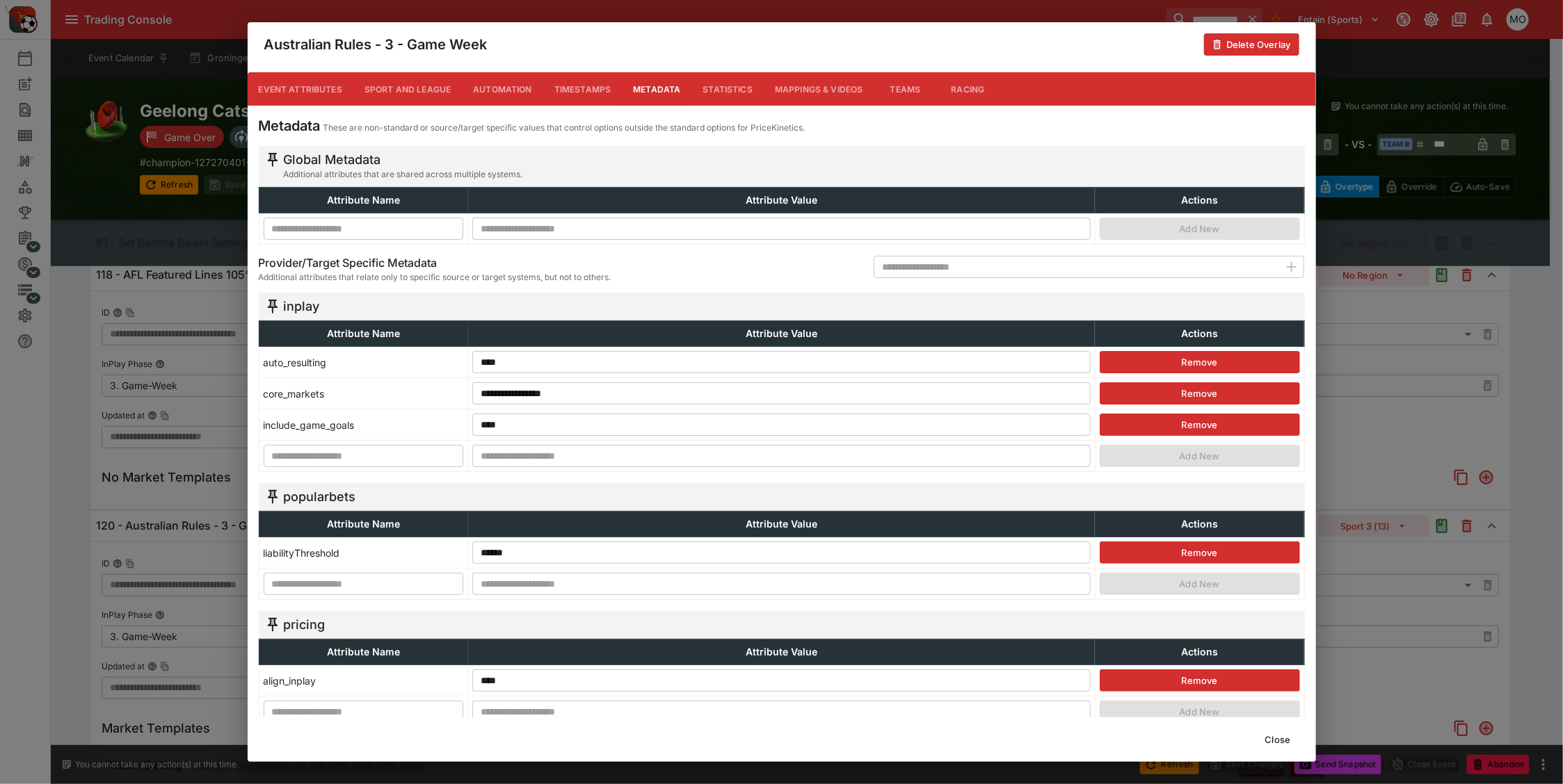
scroll to position [269, 0]
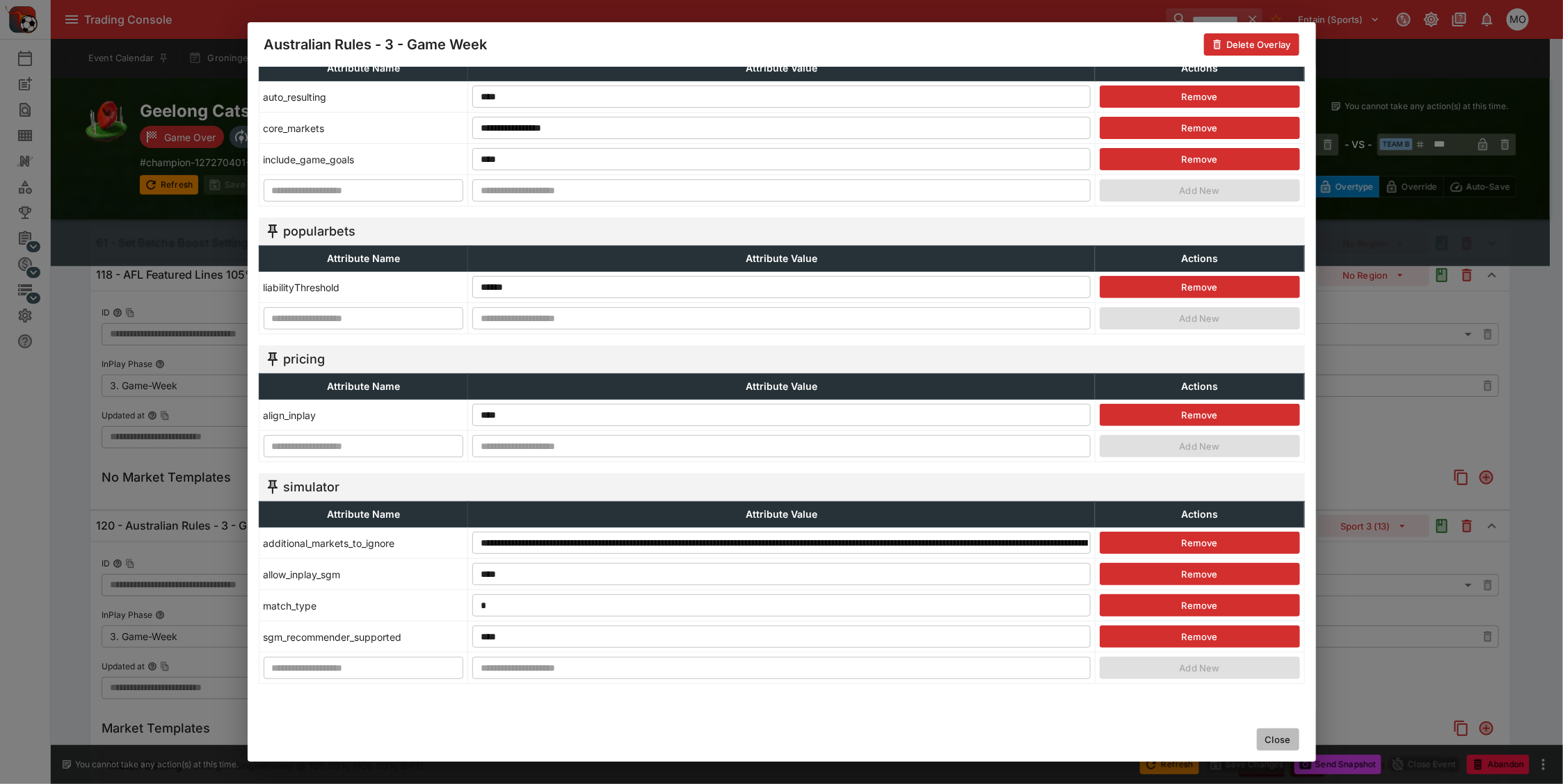
click at [1285, 736] on button "Close" at bounding box center [1278, 740] width 43 height 22
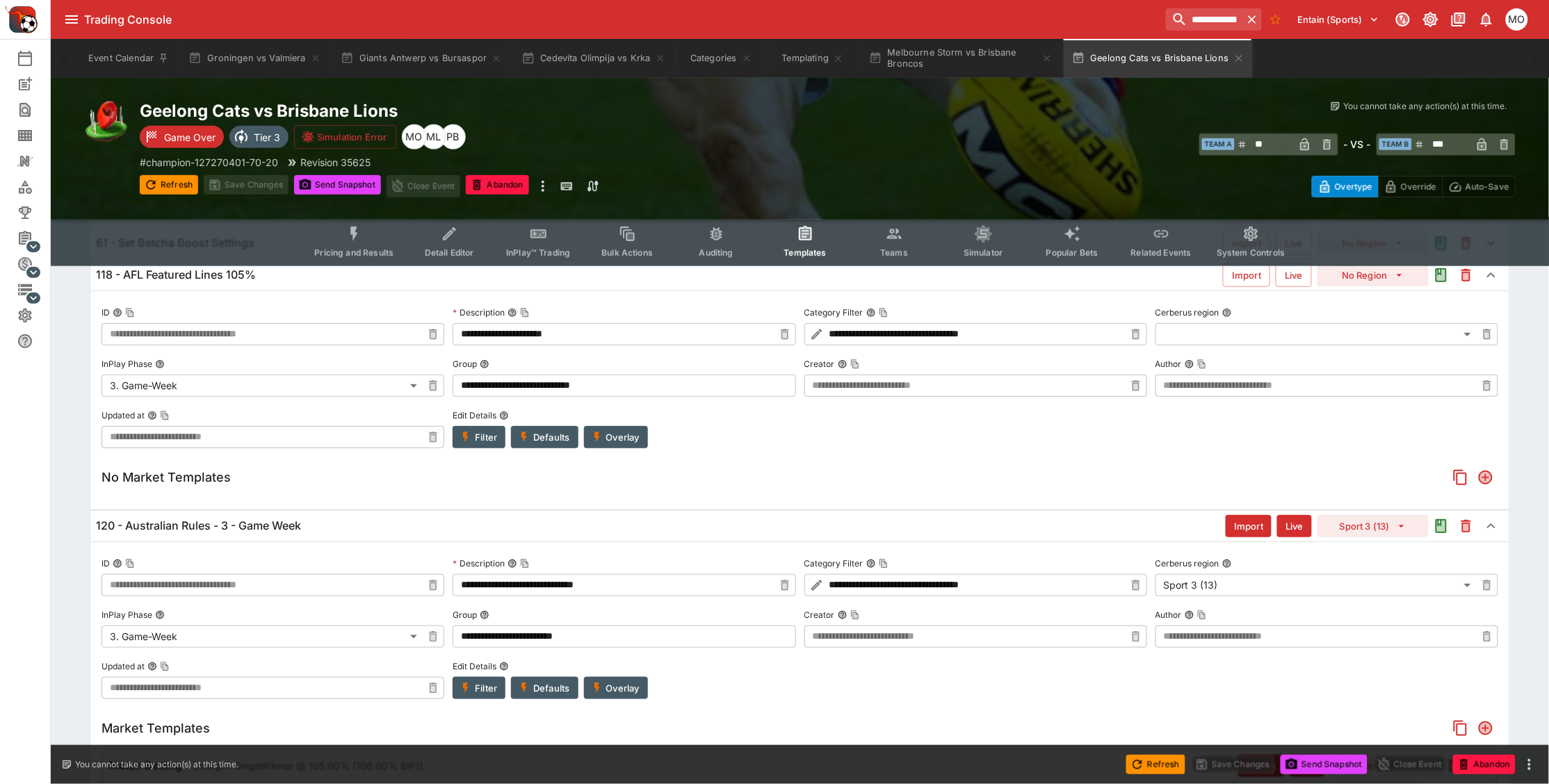
click at [490, 685] on button "Filter" at bounding box center [479, 689] width 53 height 22
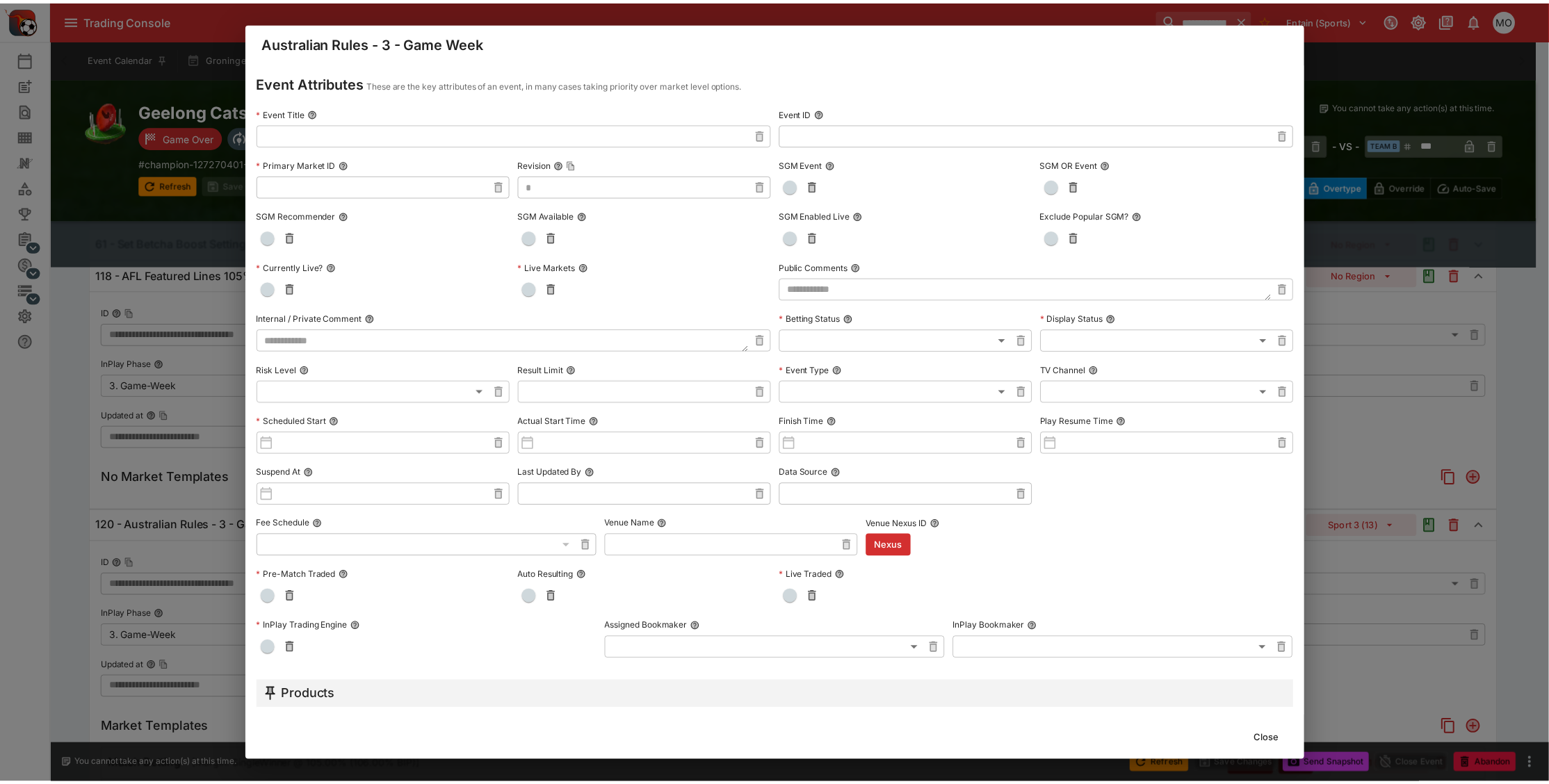
scroll to position [0, 0]
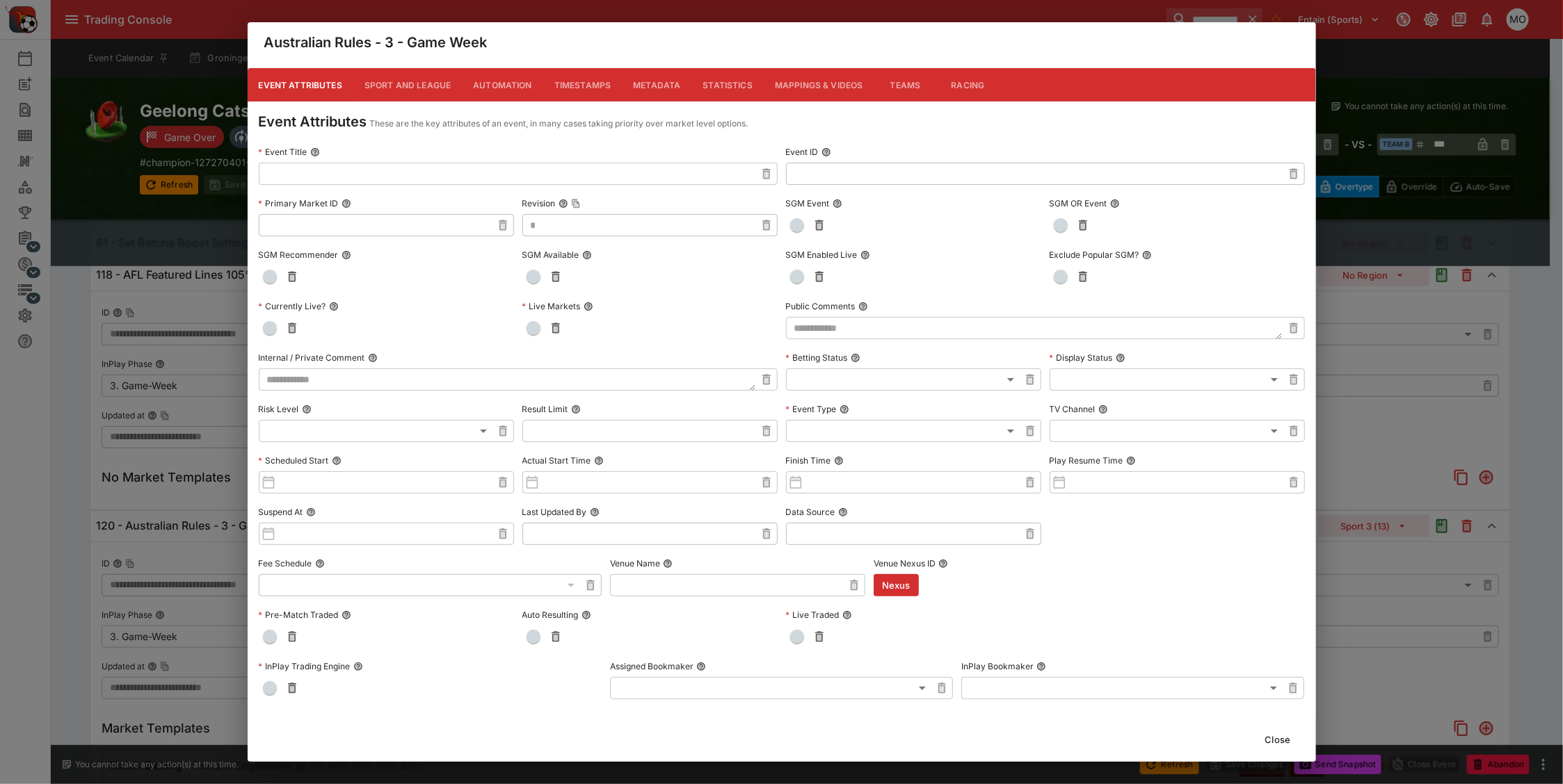
click at [659, 91] on button "Metadata" at bounding box center [656, 85] width 70 height 34
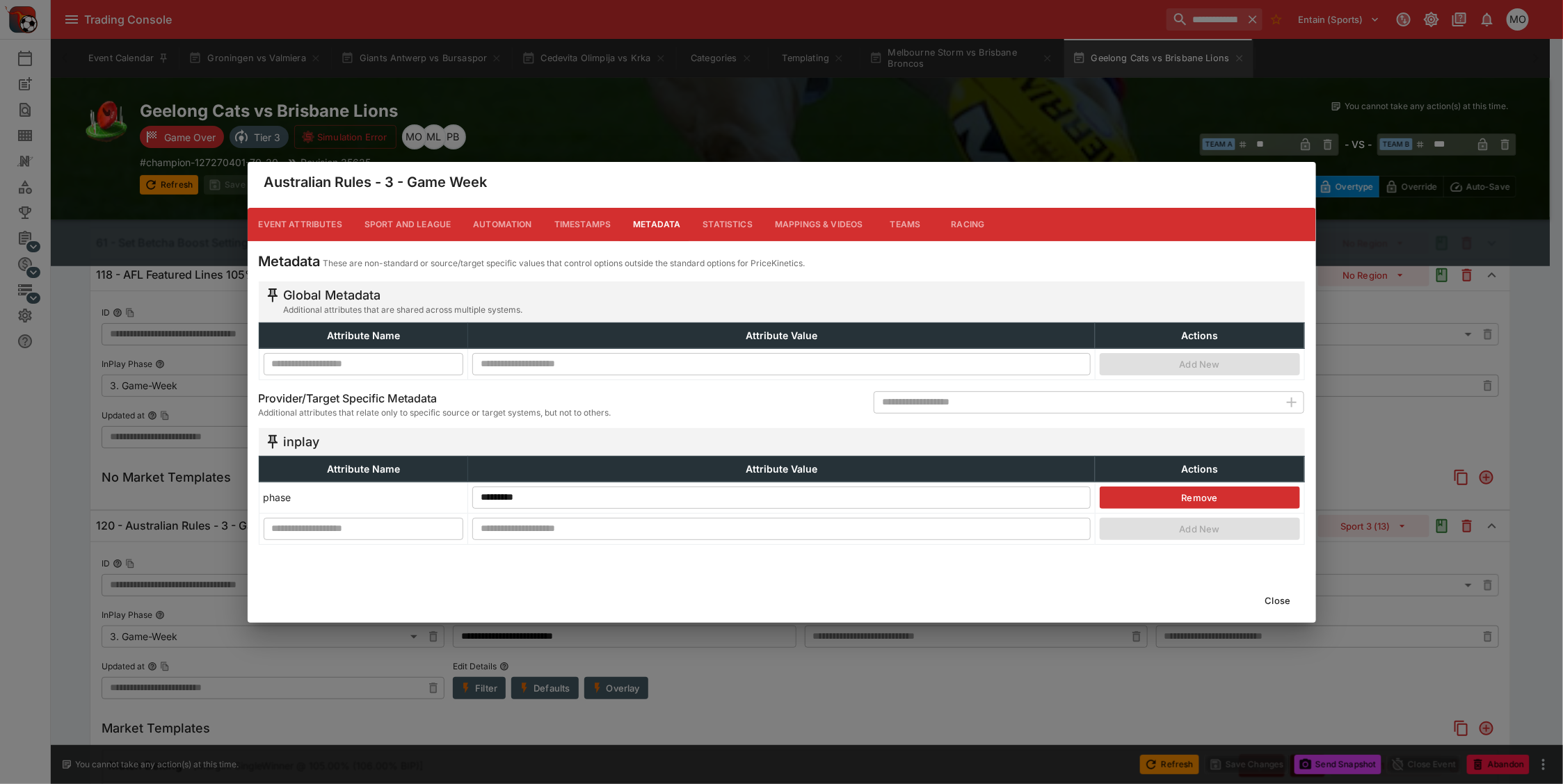
click at [1281, 593] on button "Close" at bounding box center [1278, 600] width 43 height 22
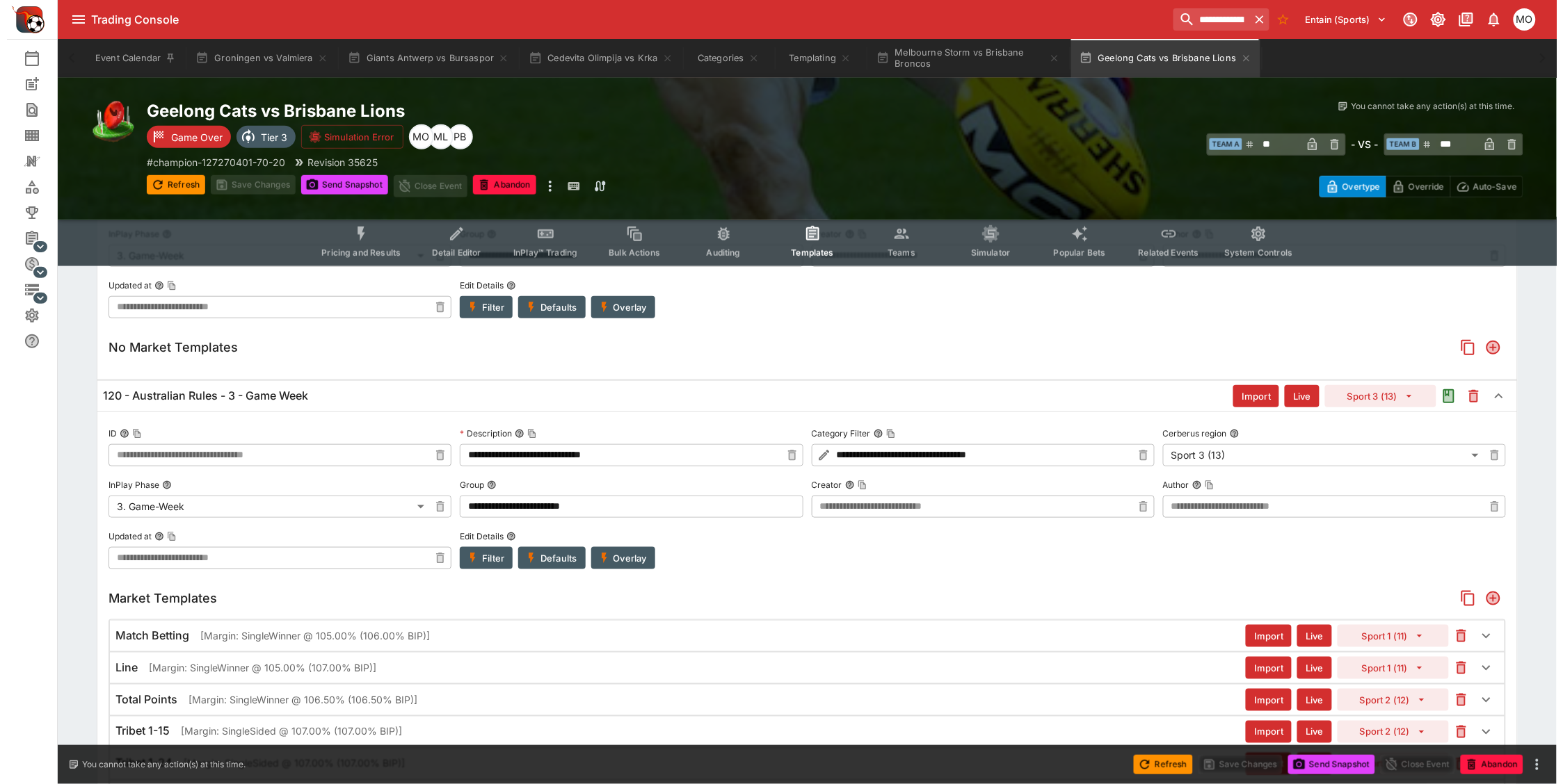
scroll to position [348, 0]
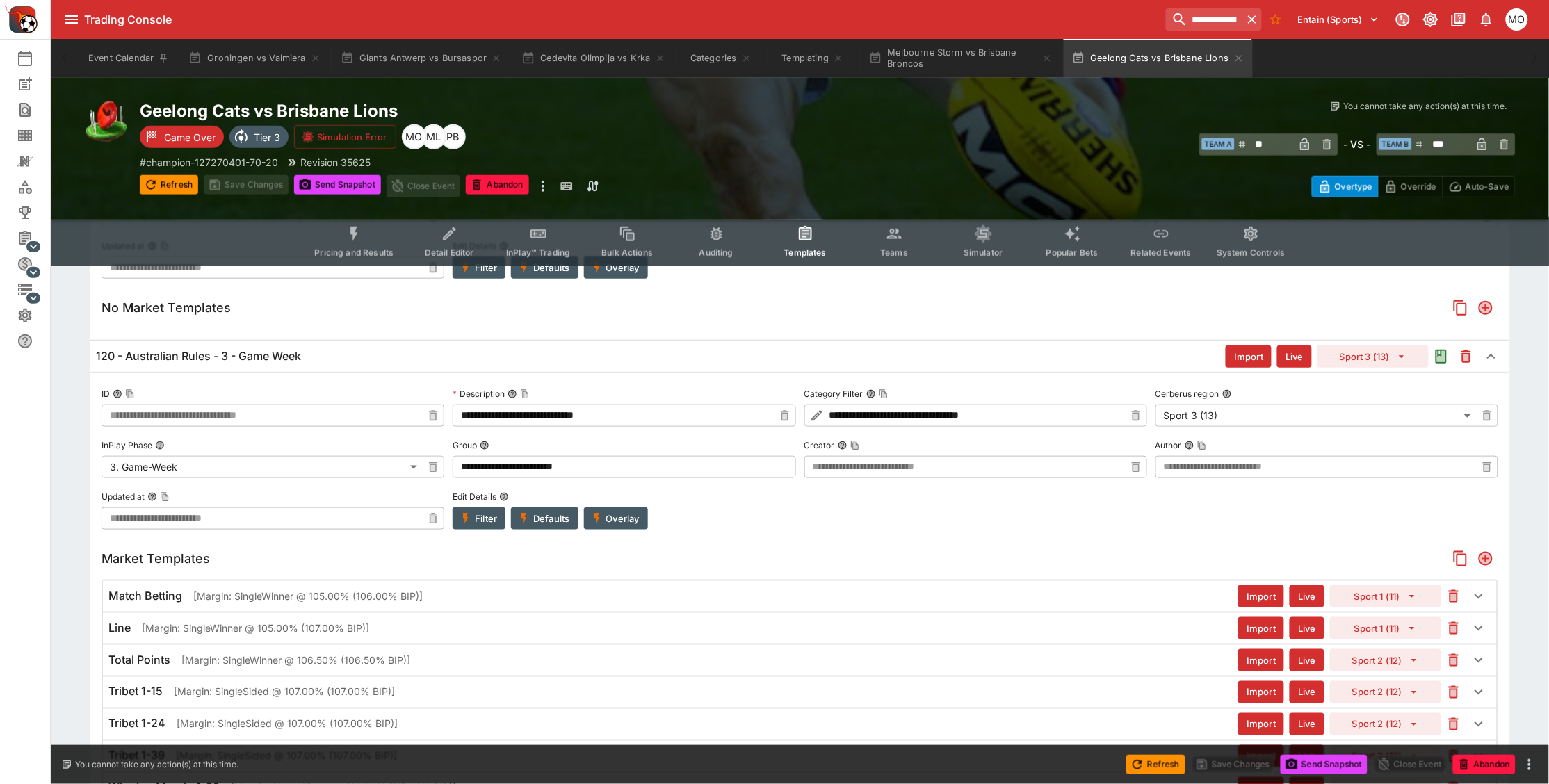
click at [637, 513] on button "Overlay" at bounding box center [617, 519] width 64 height 22
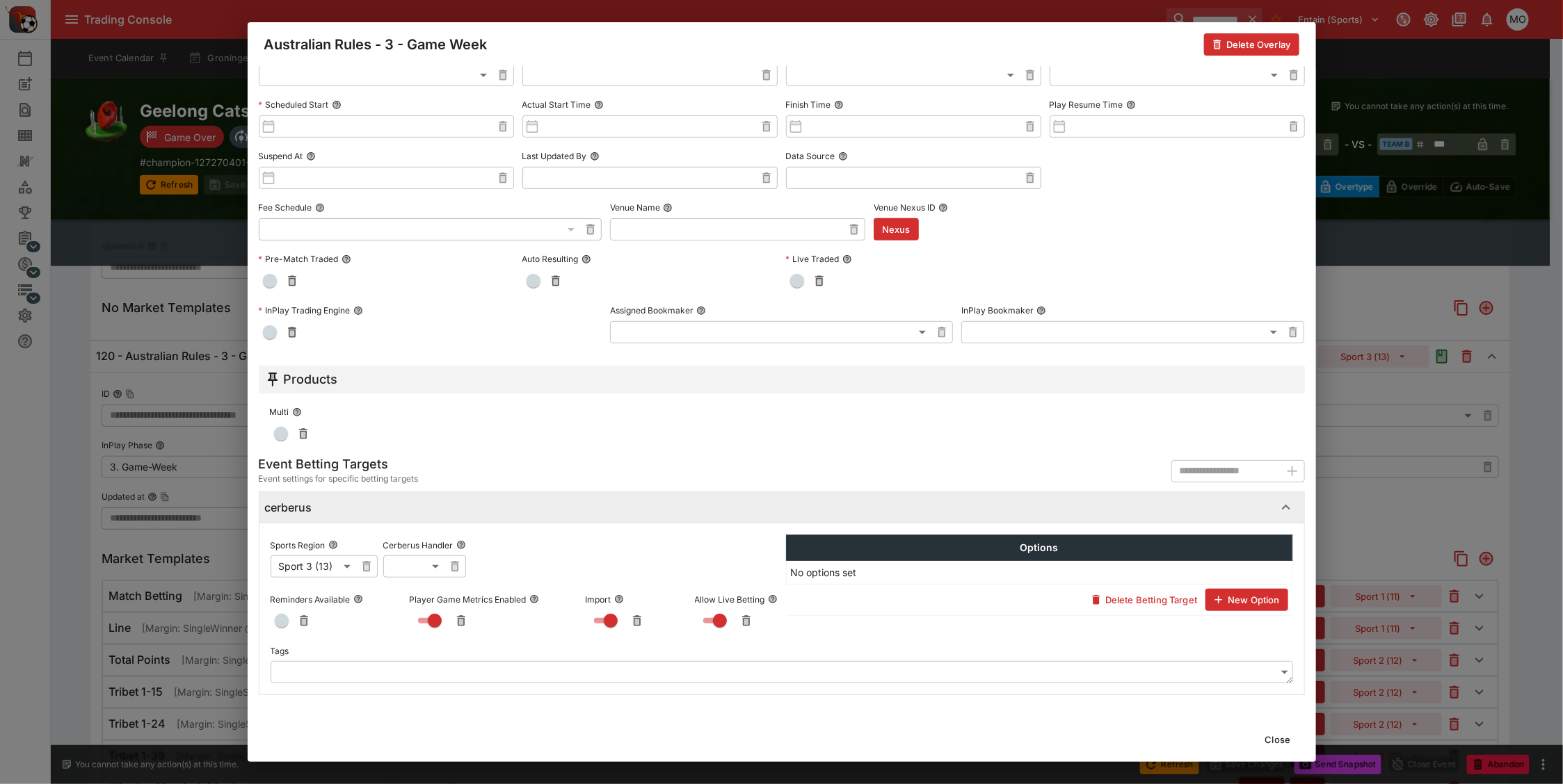
scroll to position [0, 0]
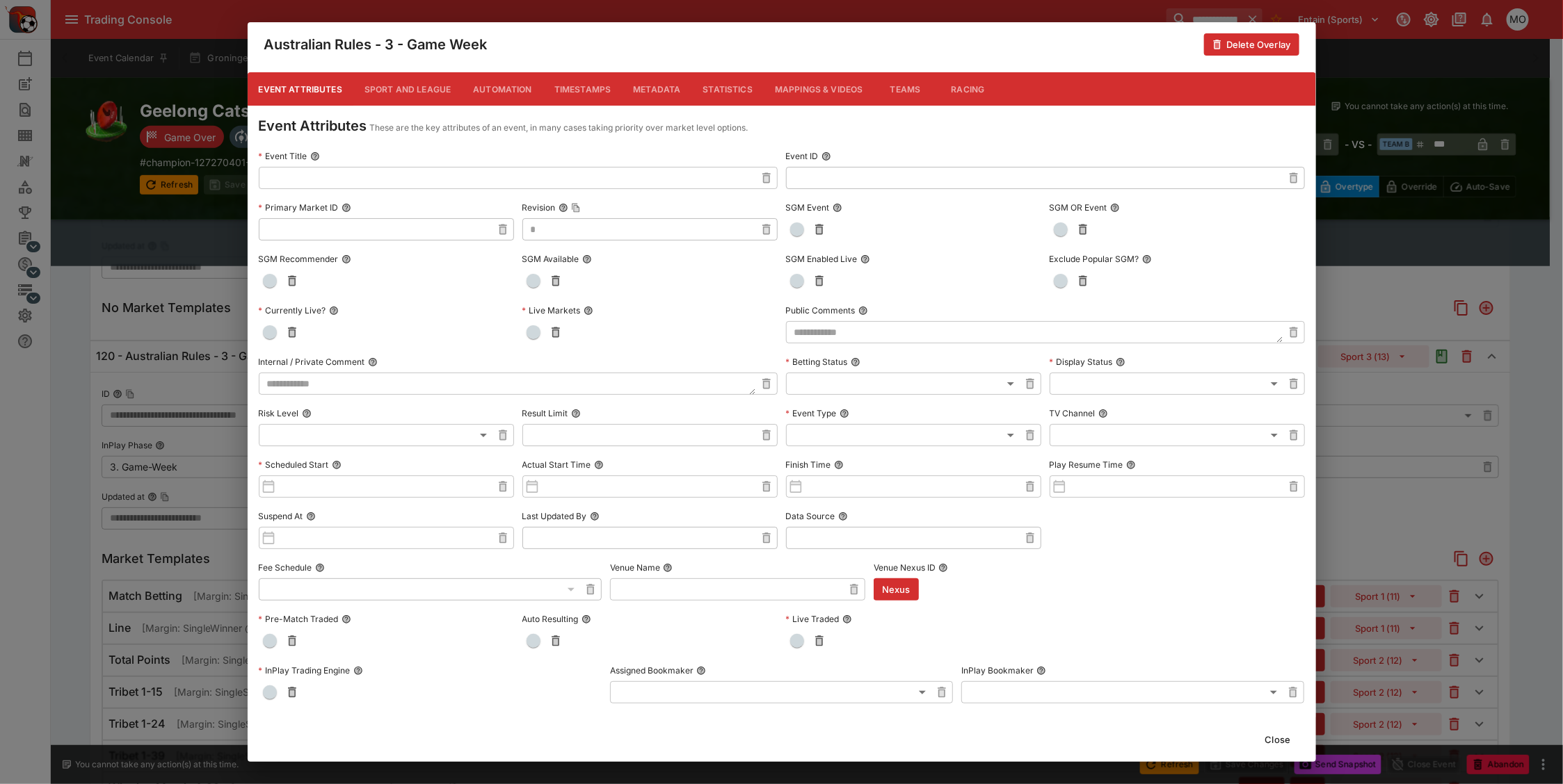
click at [674, 89] on button "Metadata" at bounding box center [656, 89] width 70 height 34
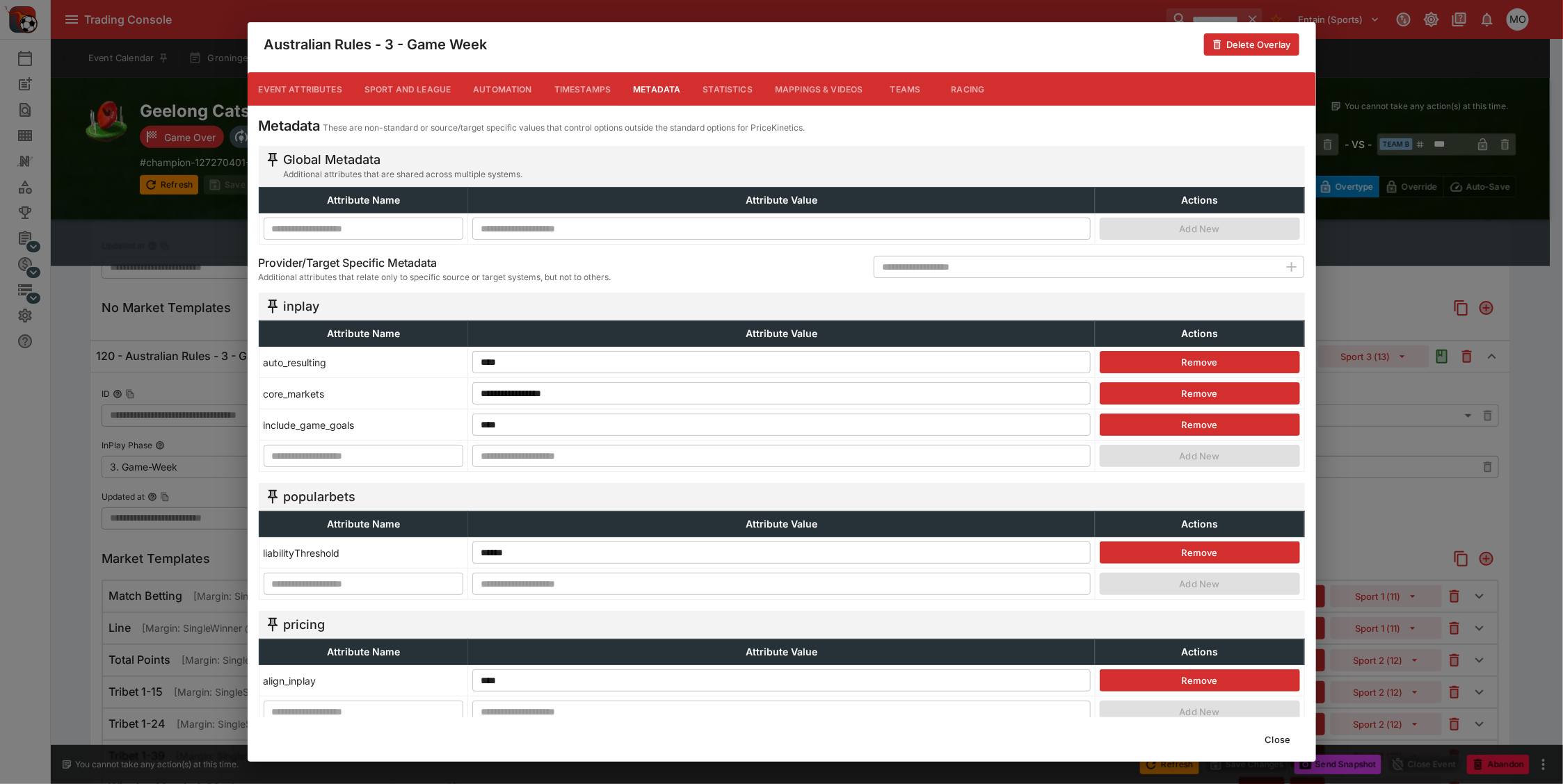
click at [1283, 742] on button "Close" at bounding box center [1278, 740] width 43 height 22
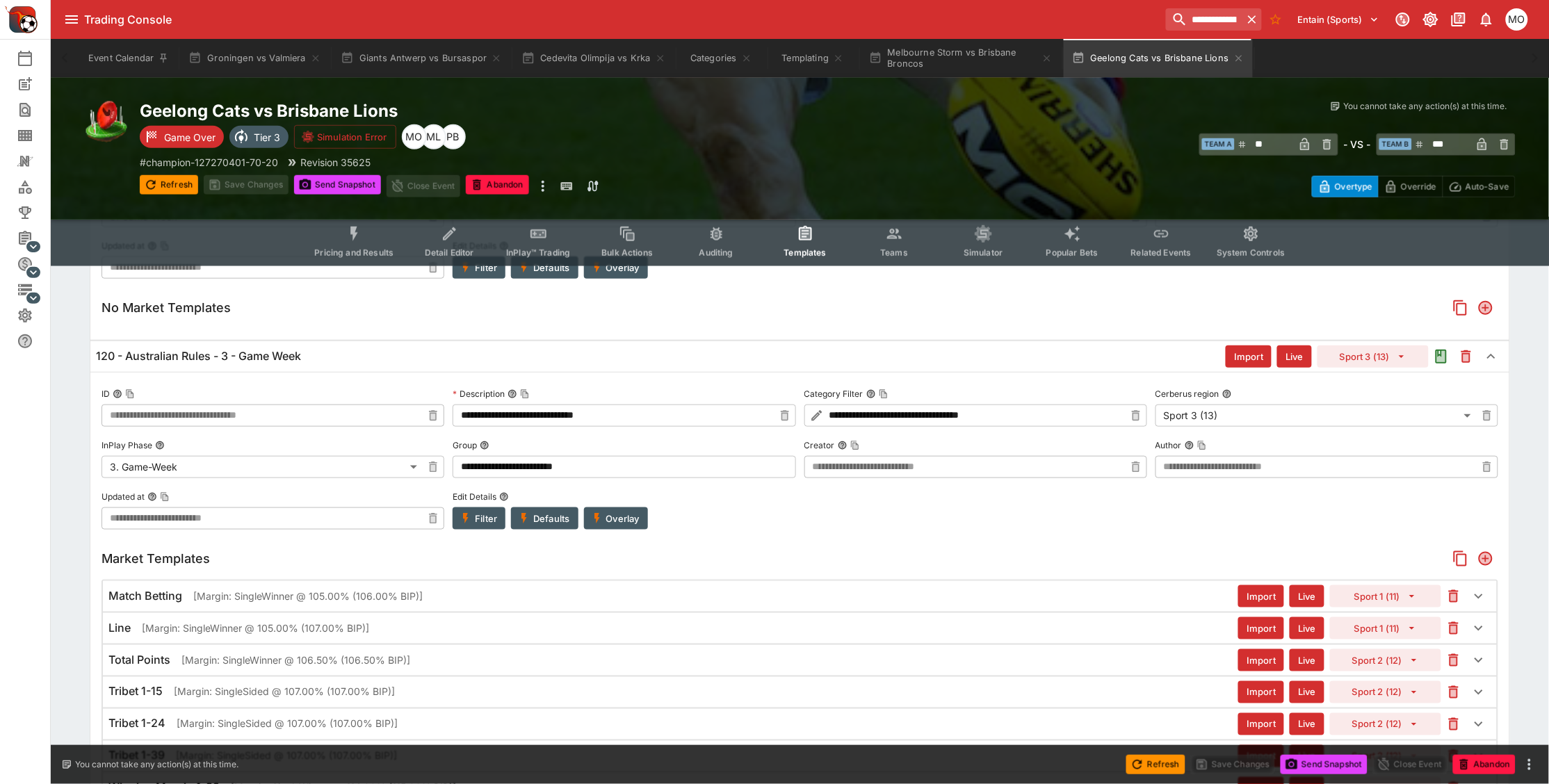
click at [313, 604] on p "[Margin: SingleWinner @ 105.00% (106.00% BIP)]" at bounding box center [308, 596] width 229 height 14
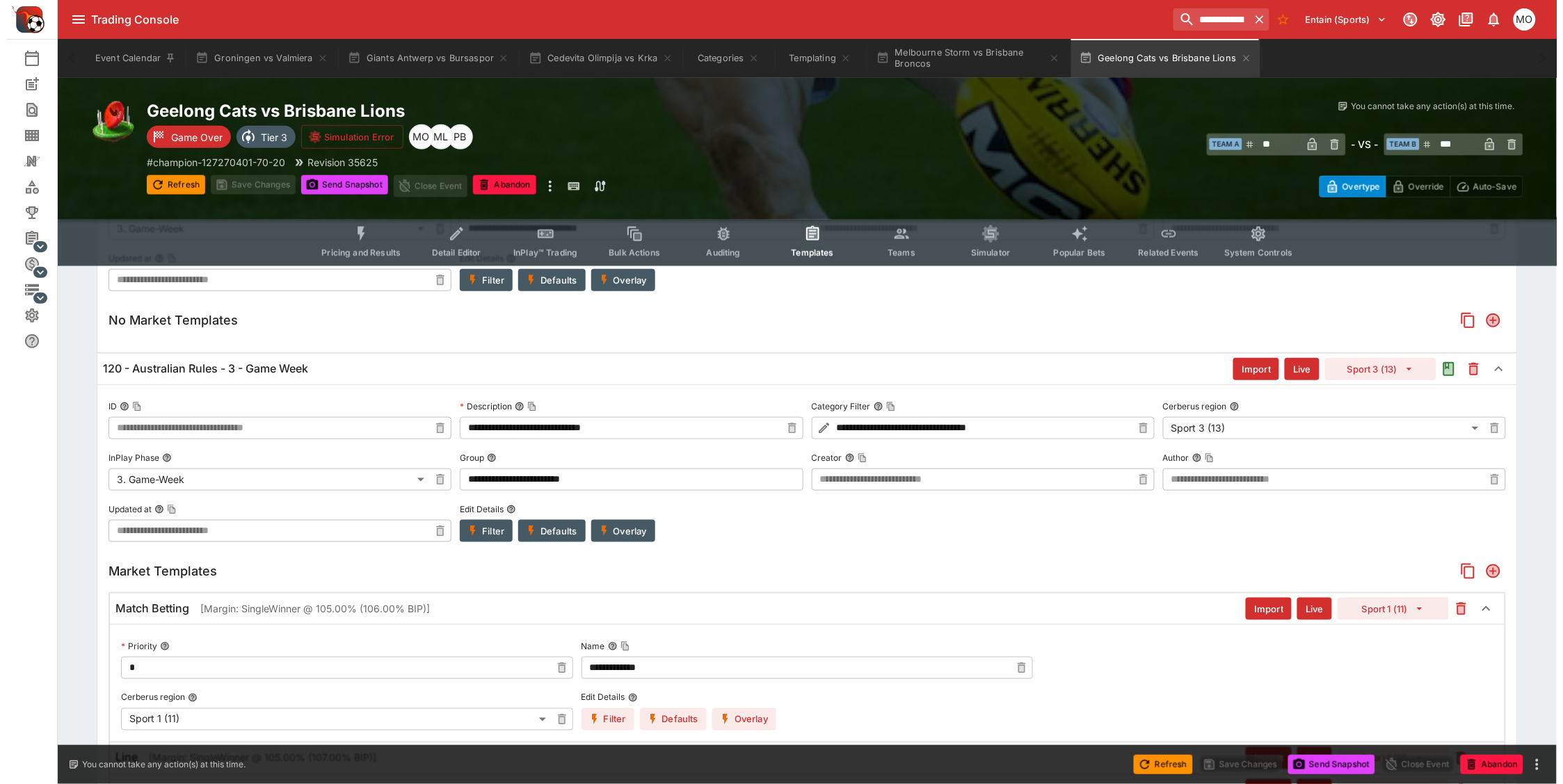
scroll to position [521, 0]
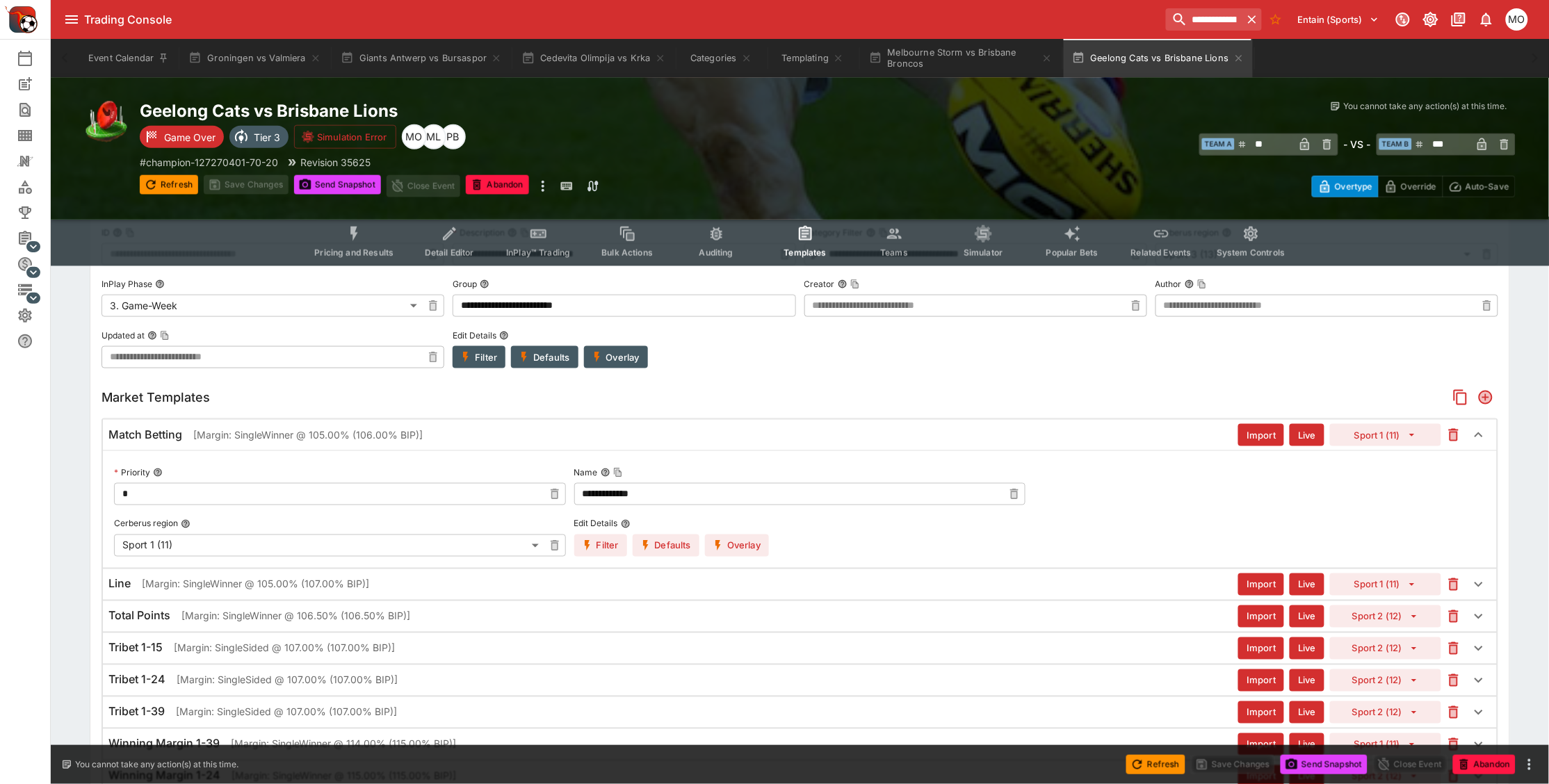
click at [724, 541] on icon "button" at bounding box center [718, 546] width 13 height 13
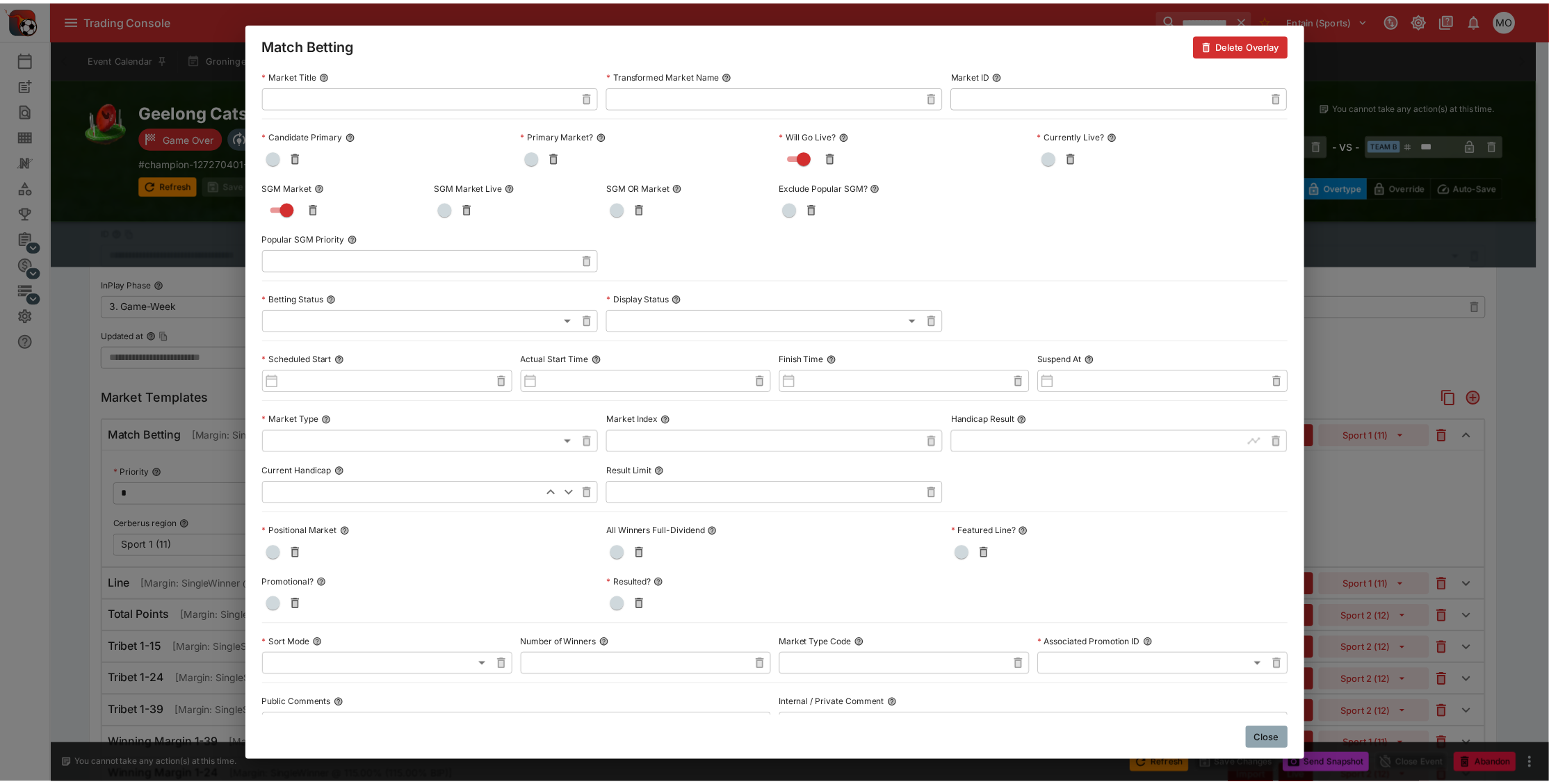
scroll to position [0, 0]
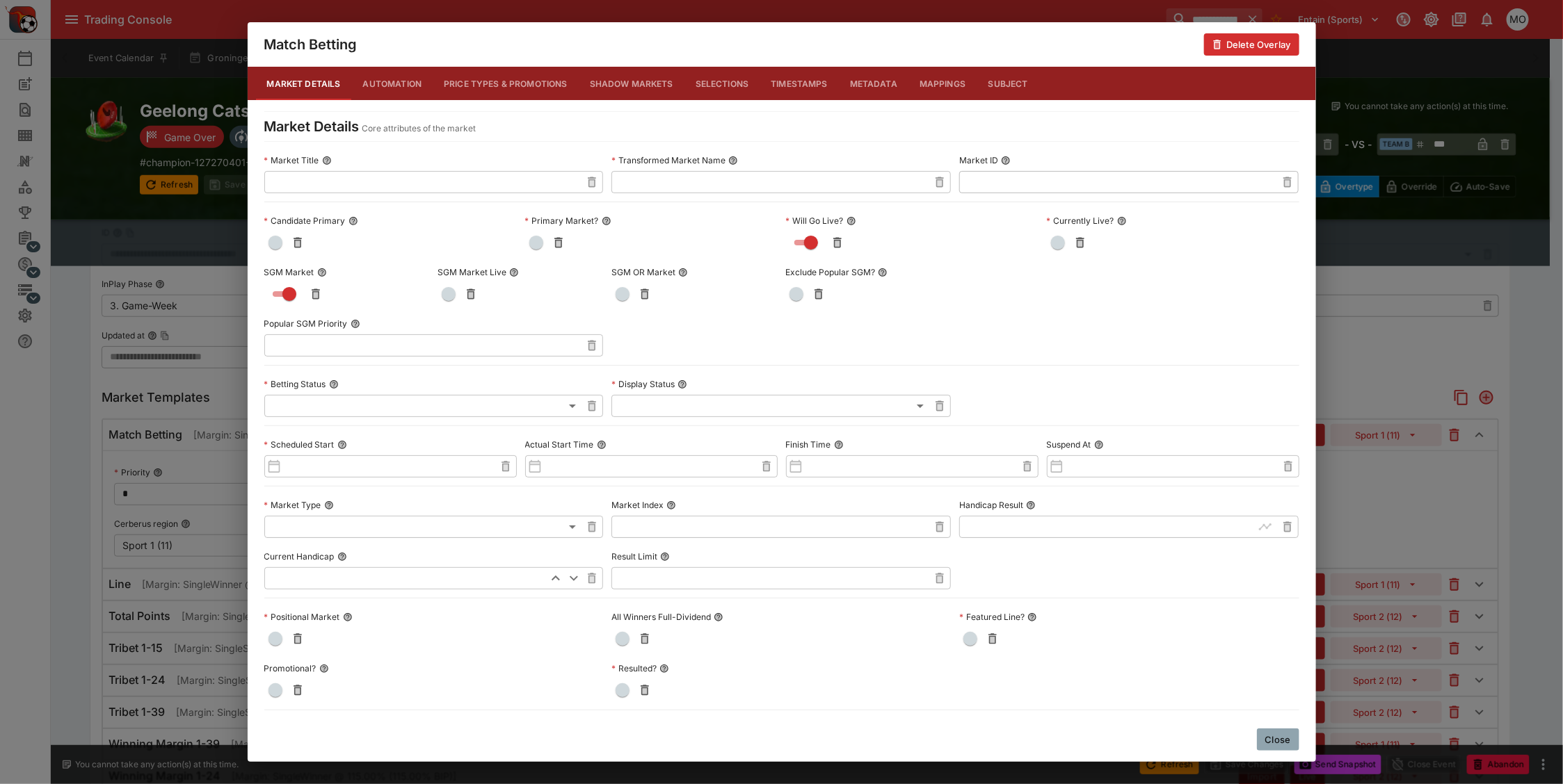
click at [861, 88] on button "Metadata" at bounding box center [873, 83] width 70 height 34
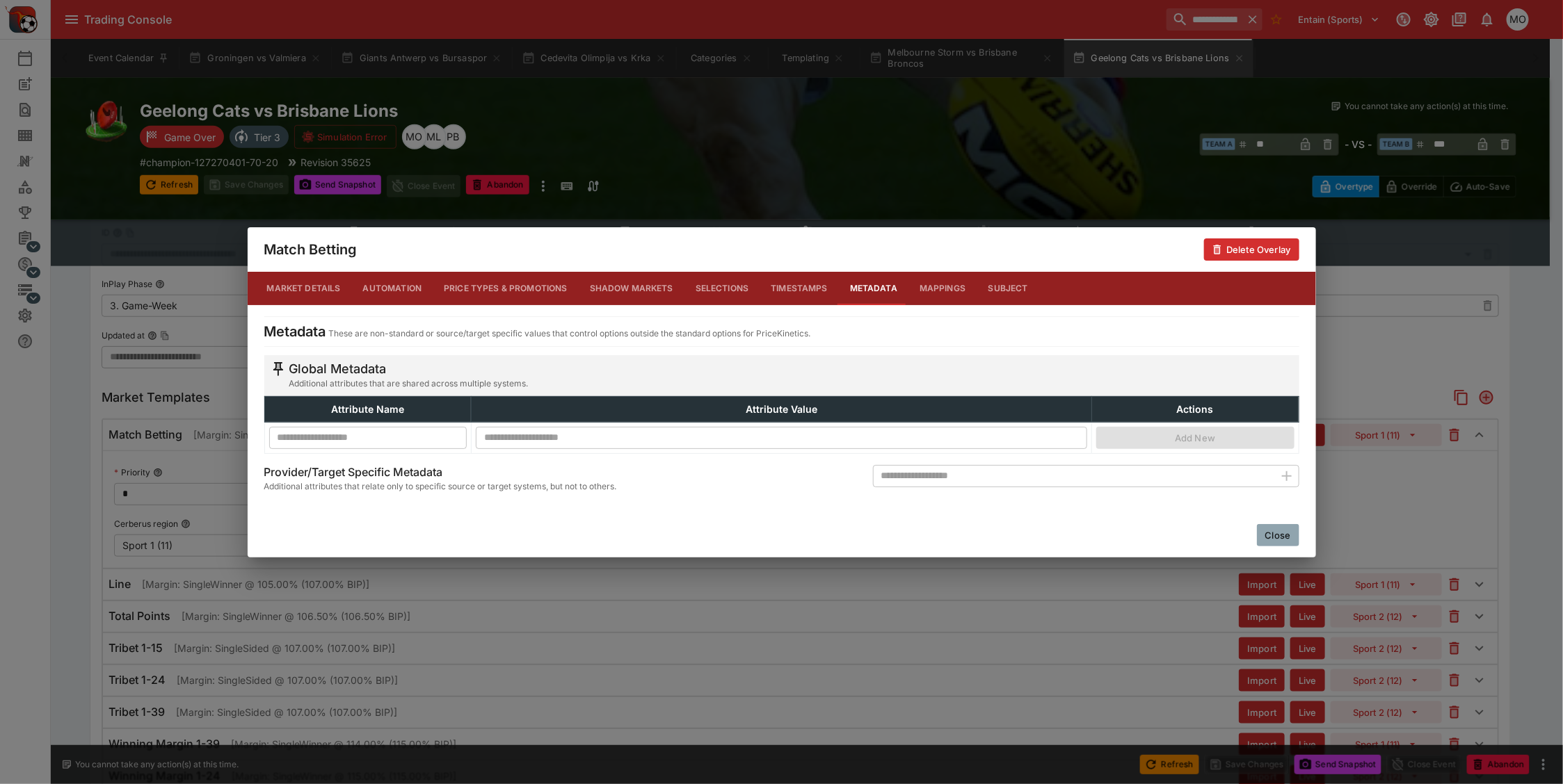
click at [1271, 530] on button "Close" at bounding box center [1278, 535] width 43 height 22
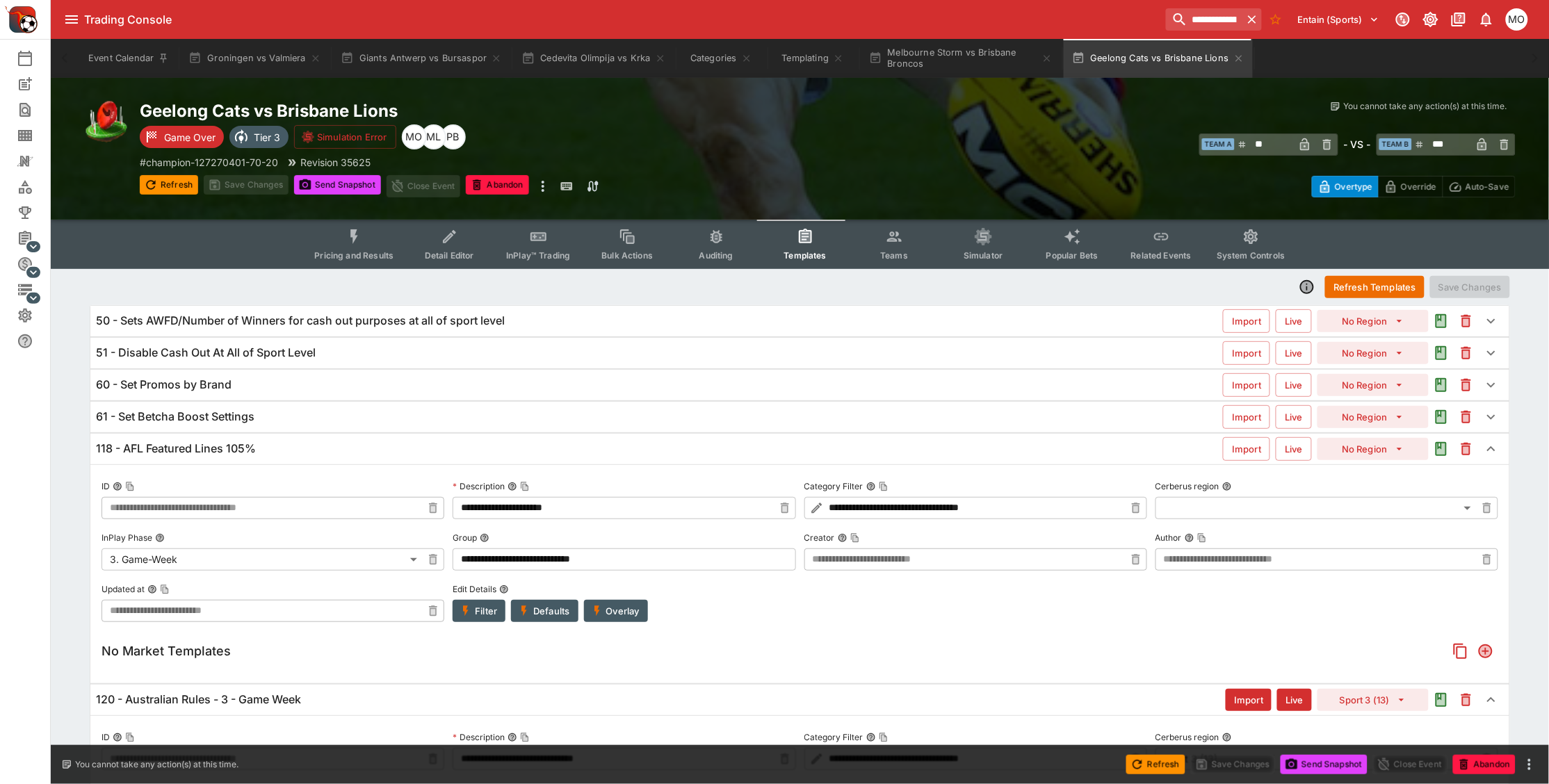
click at [79, 234] on div "Pricing and Results Detail Editor InPlay™ Trading Bulk Actions Auditing Templat…" at bounding box center [799, 244] width 1498 height 50
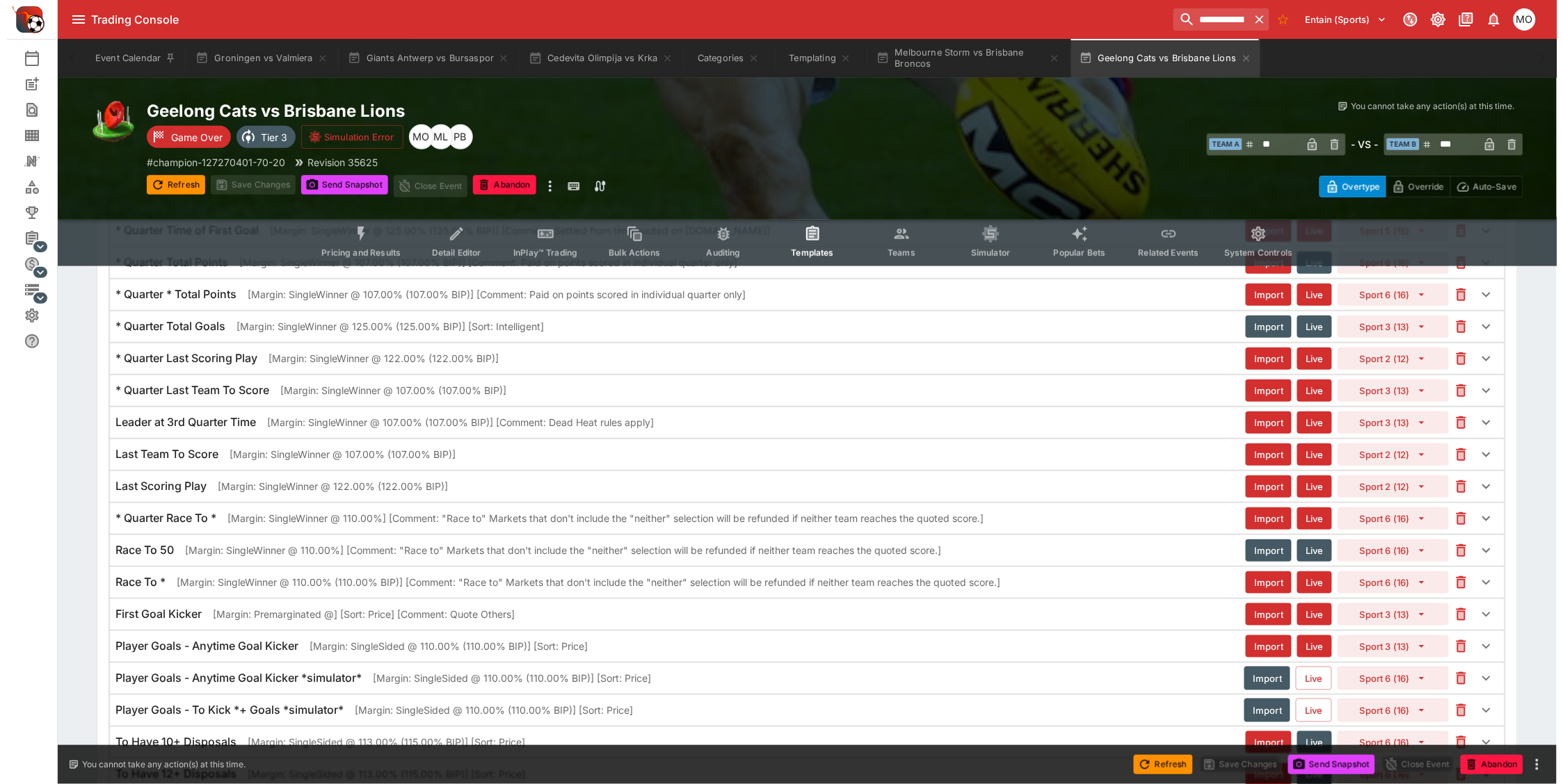
scroll to position [2433, 0]
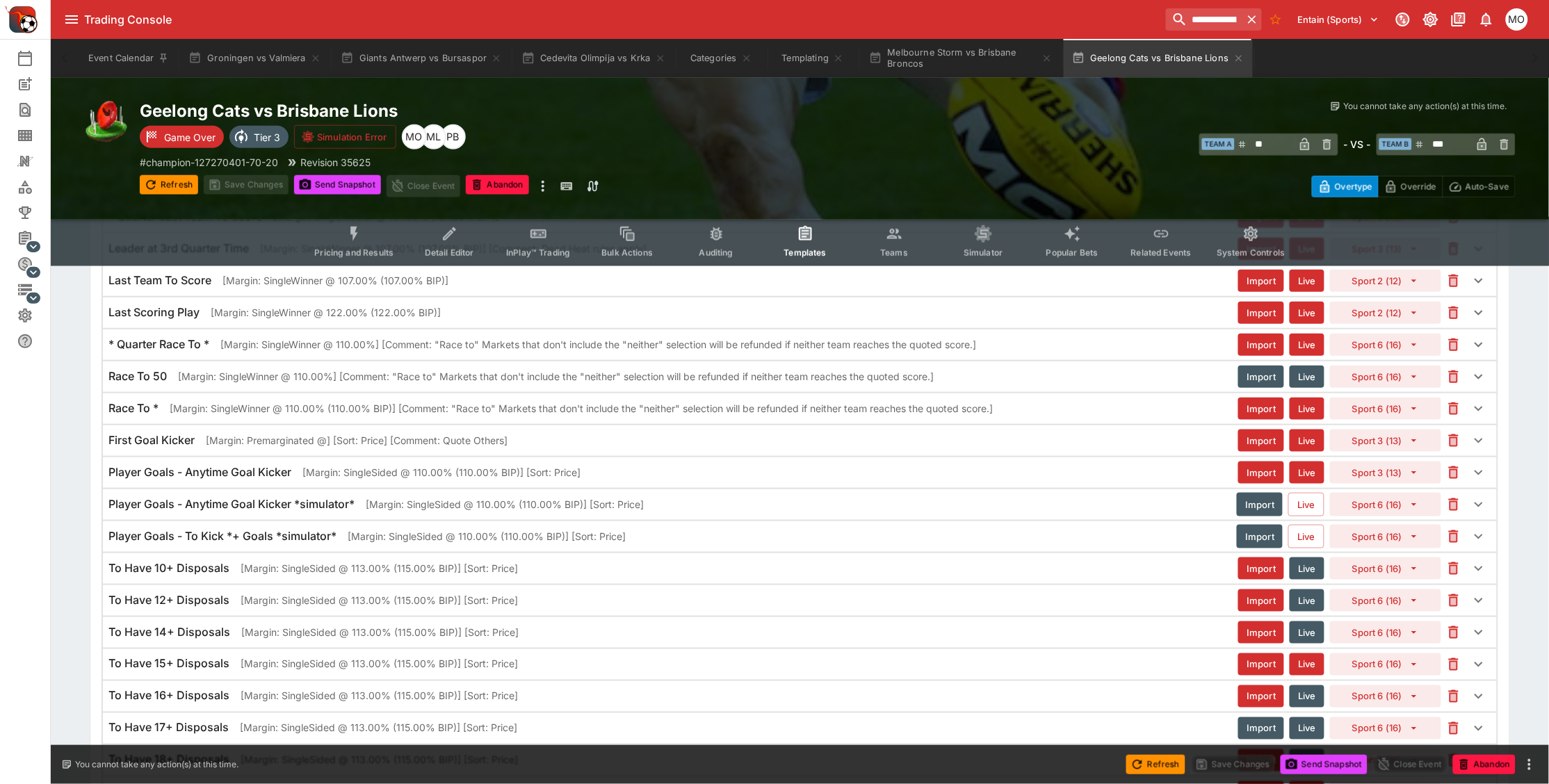
click at [269, 479] on h6 "Player Goals - Anytime Goal Kicker" at bounding box center [200, 472] width 183 height 14
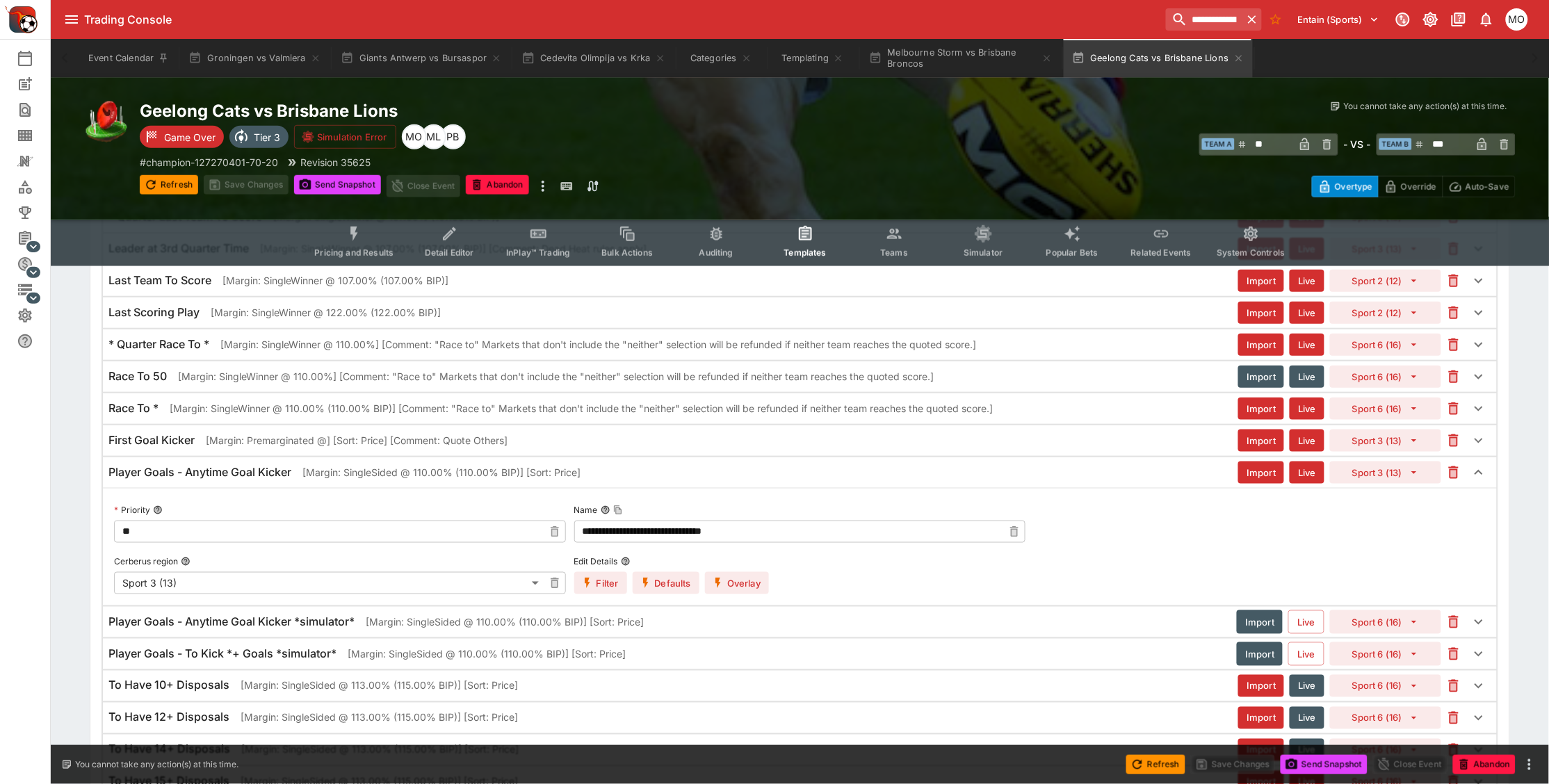
click at [726, 595] on button "Overlay" at bounding box center [737, 584] width 64 height 22
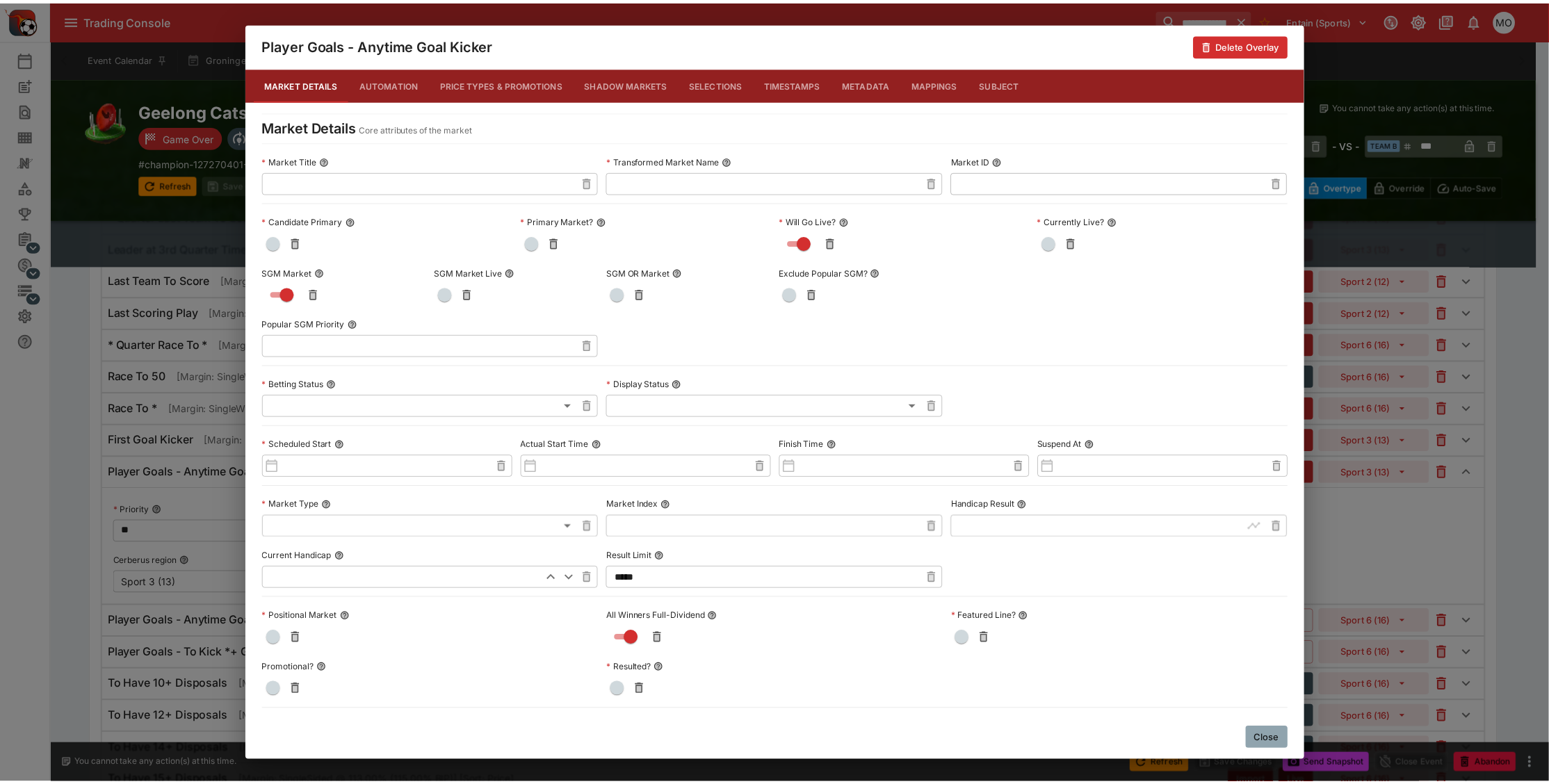
scroll to position [532, 0]
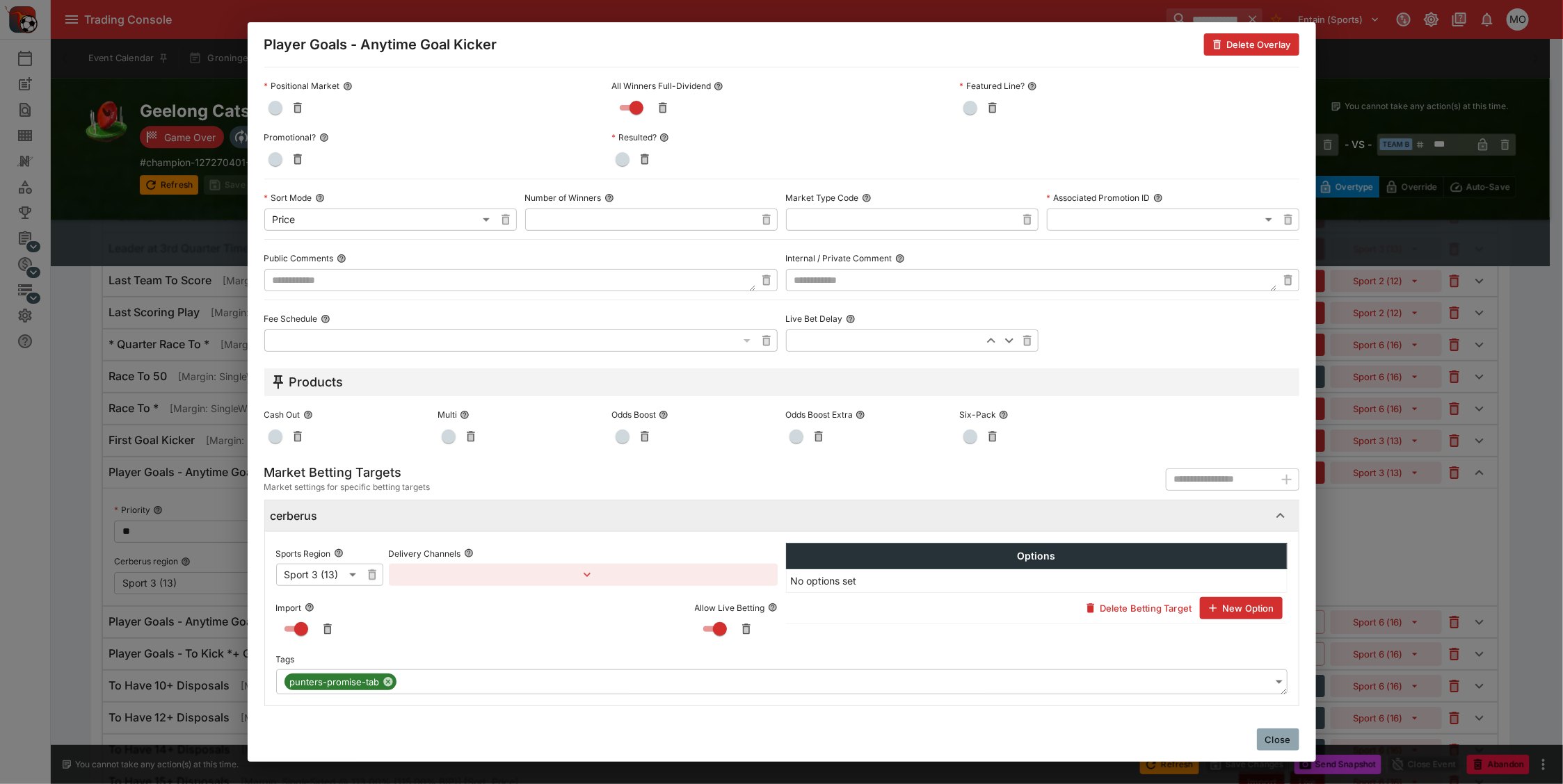
click at [1291, 742] on button "Close" at bounding box center [1278, 740] width 43 height 22
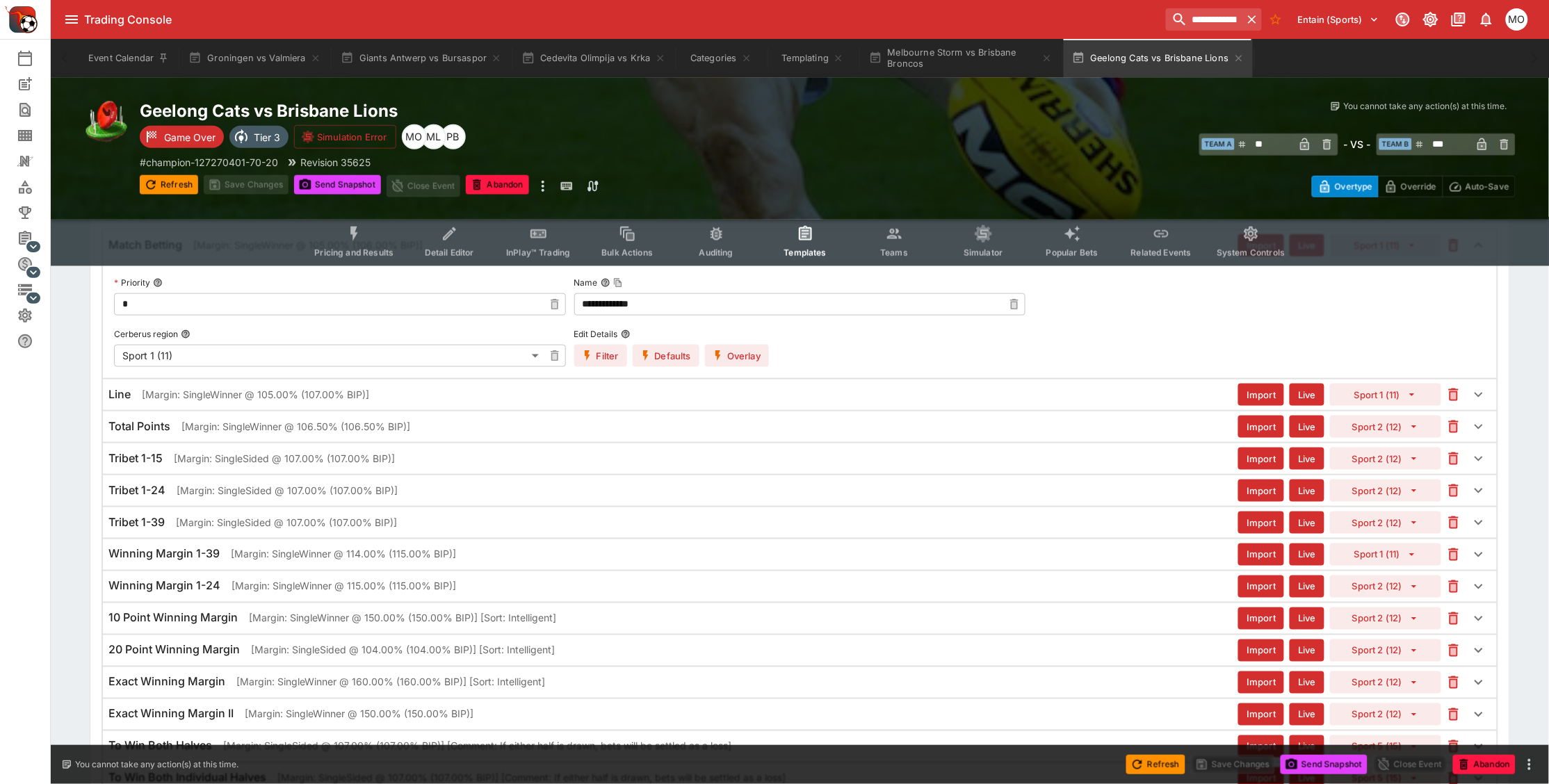
scroll to position [348, 0]
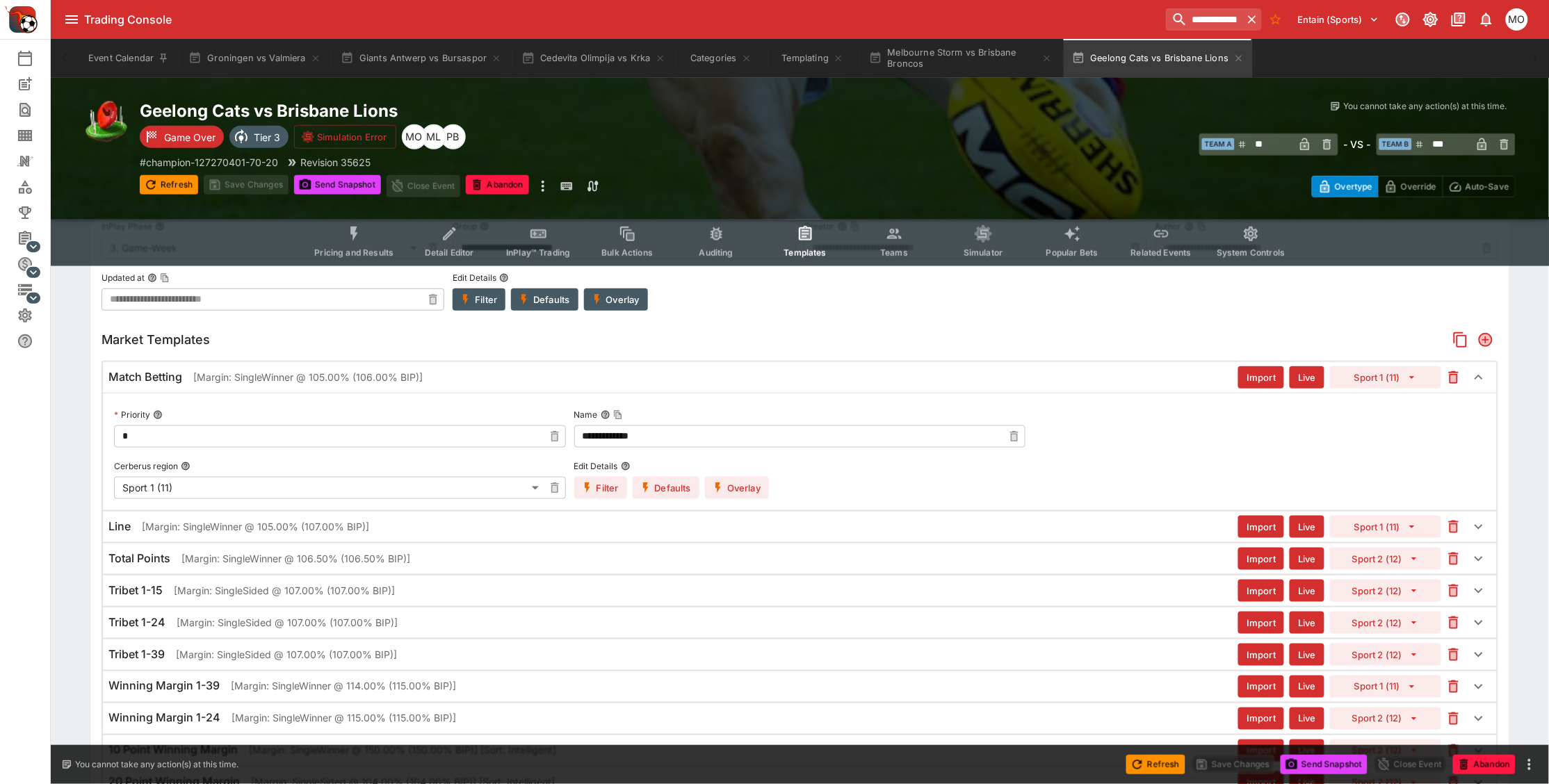
click at [1006, 131] on div "​ Team A ** ​ - VS - ​ Team B *** ​" at bounding box center [1172, 144] width 689 height 32
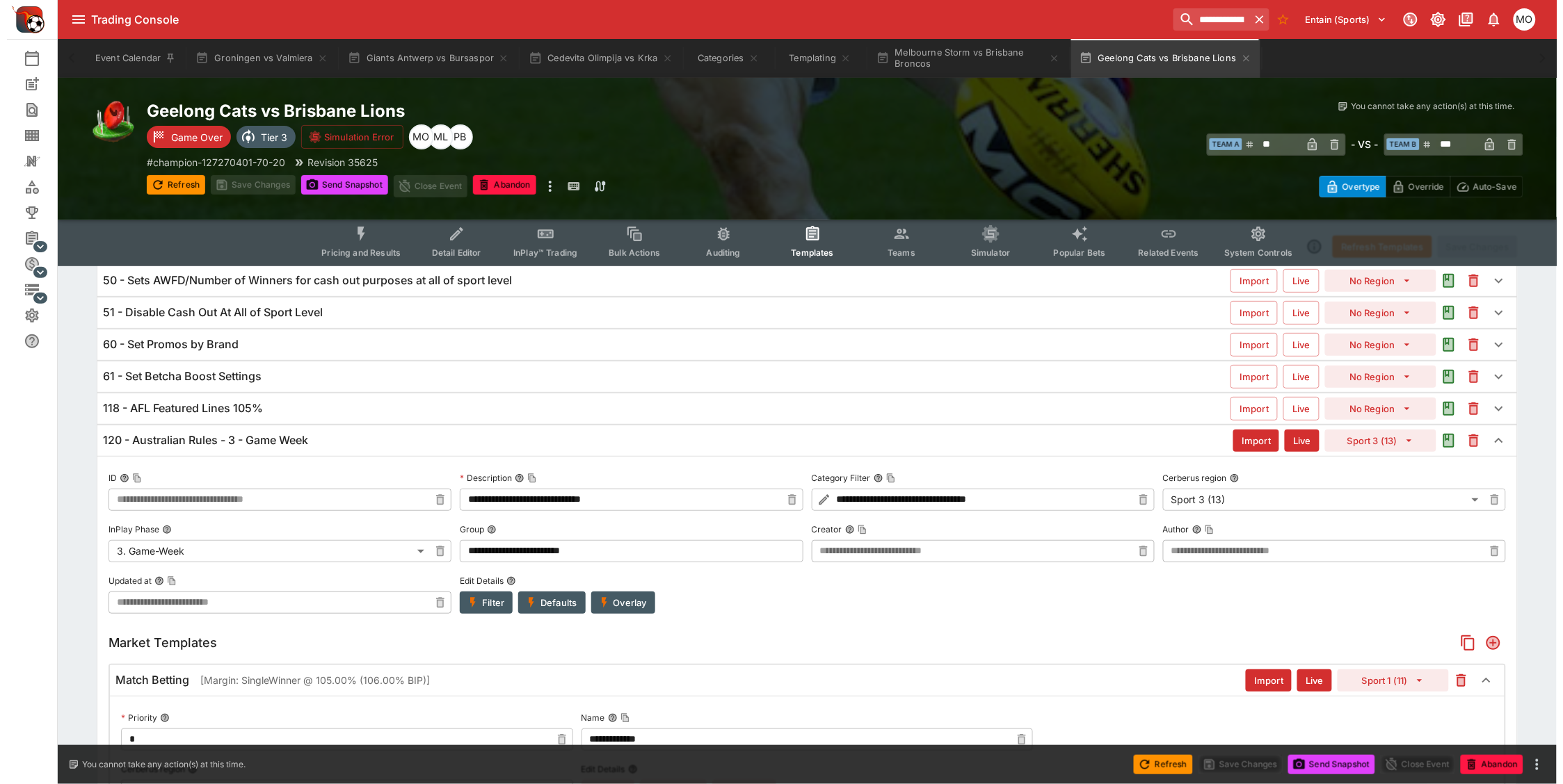
scroll to position [0, 0]
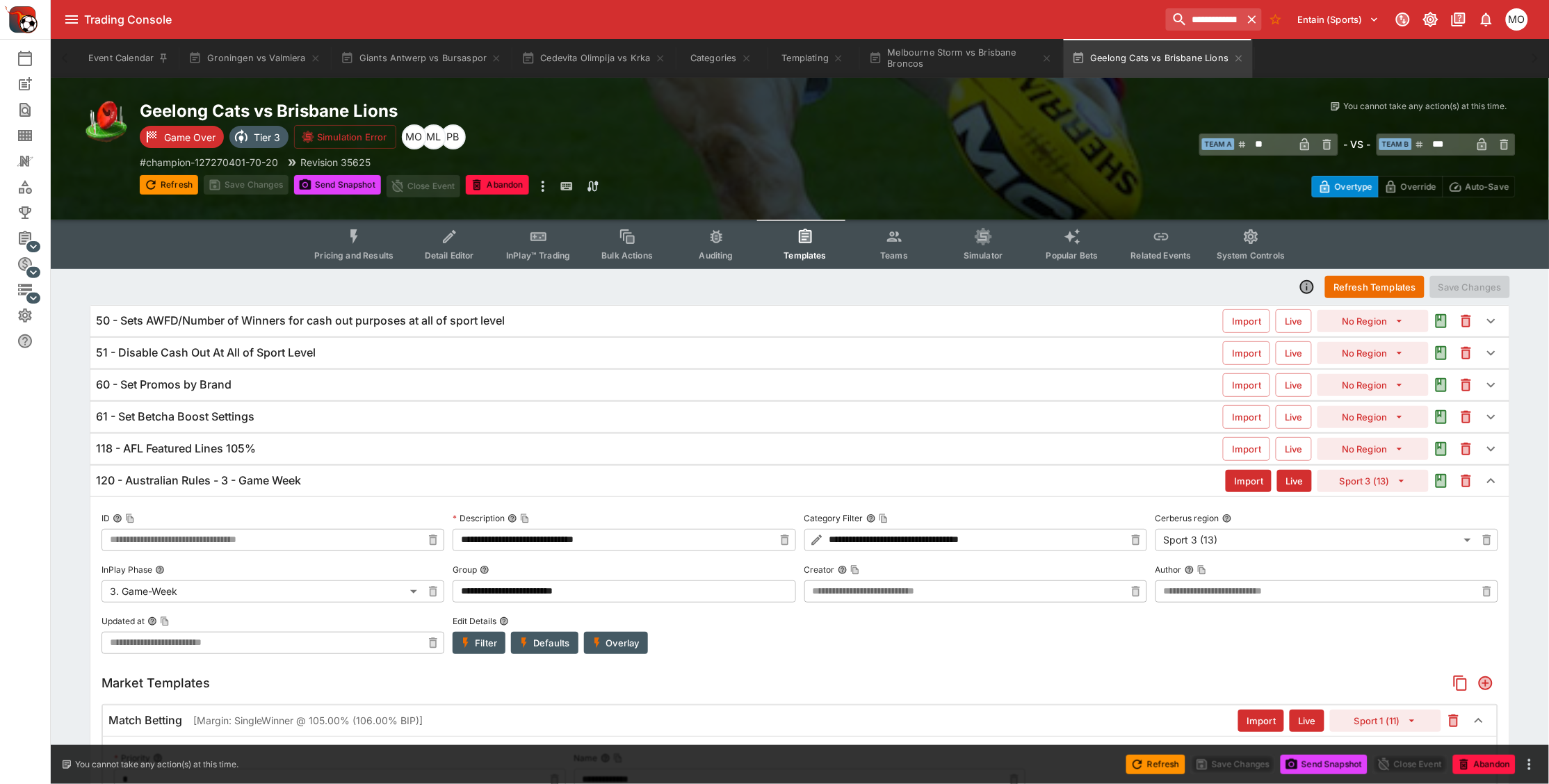
click at [281, 463] on div "118 - AFL Featured Lines 105% Import Live No Region" at bounding box center [800, 449] width 1419 height 30
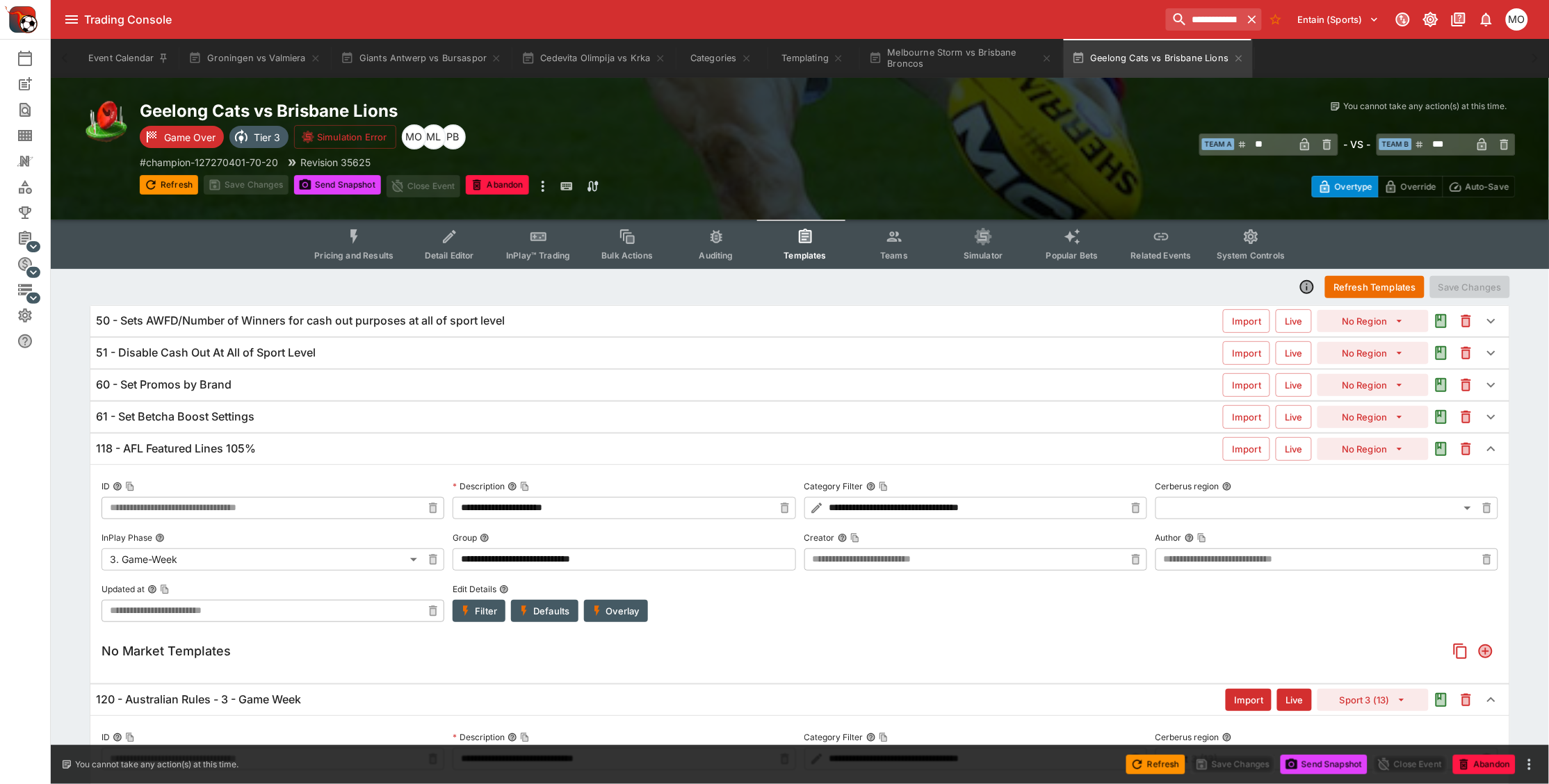
click at [284, 456] on div "118 - AFL Featured Lines 105%" at bounding box center [660, 449] width 1127 height 14
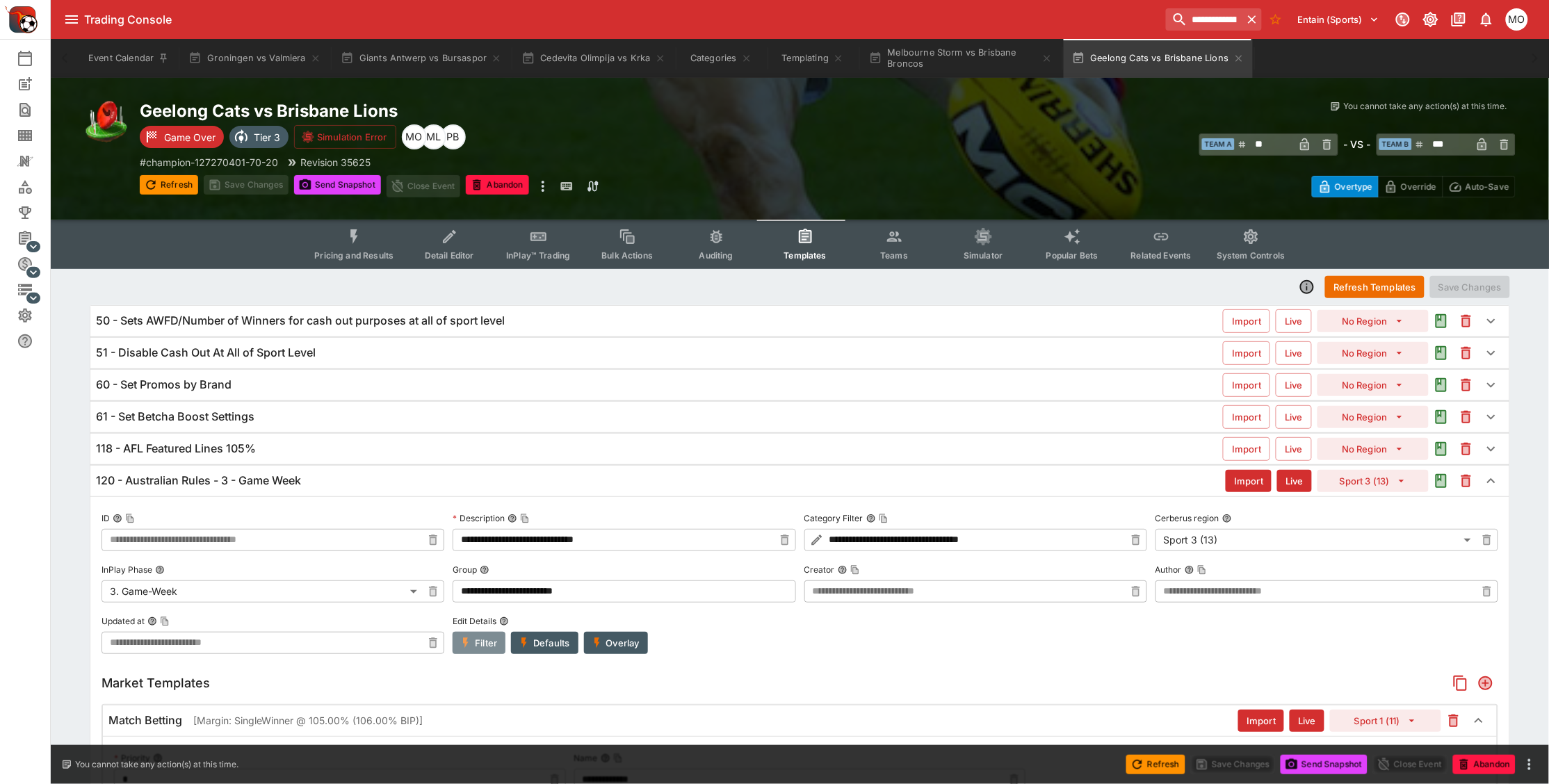
click at [471, 644] on icon "button" at bounding box center [466, 643] width 13 height 13
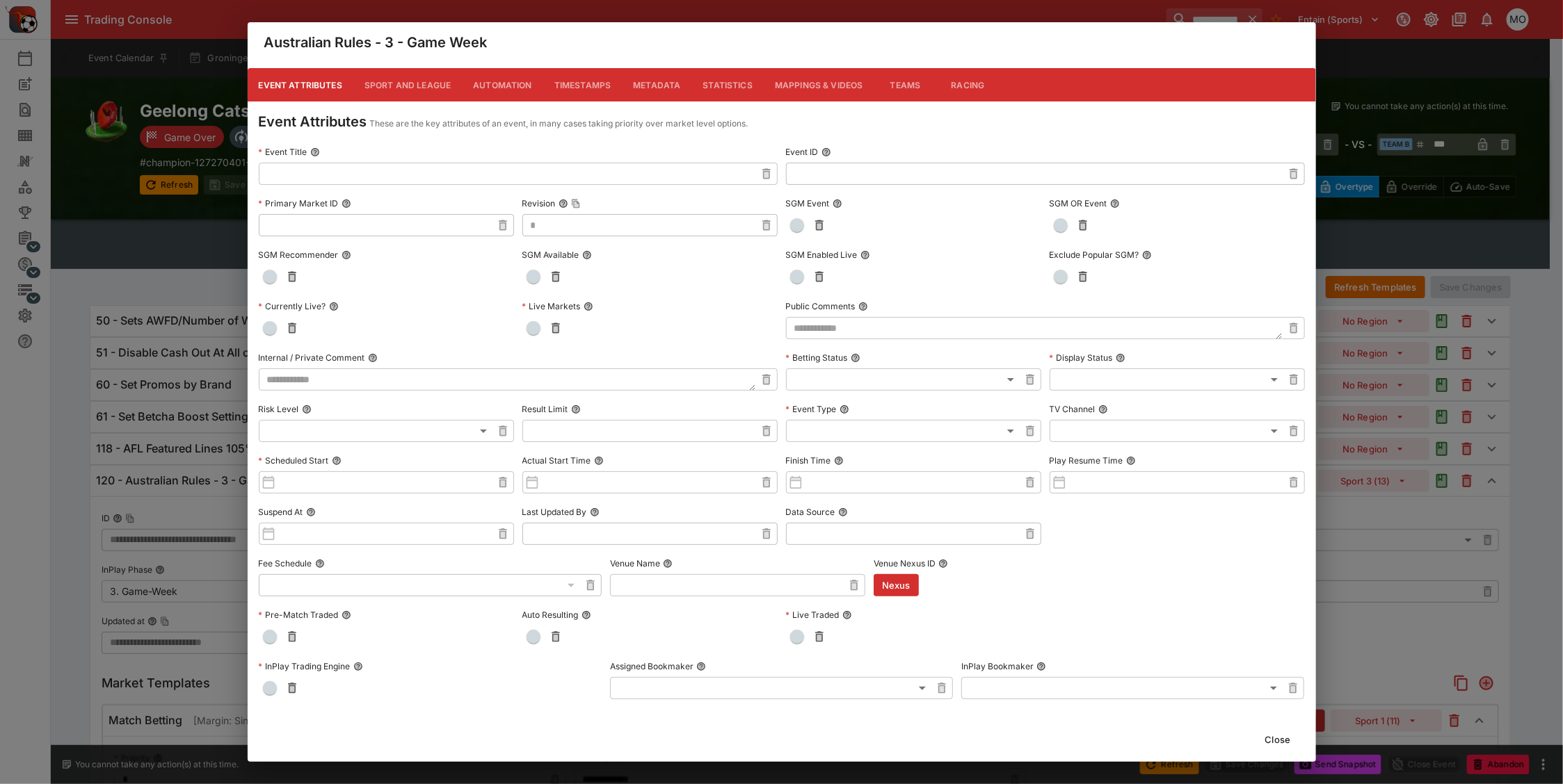
click at [664, 79] on button "Metadata" at bounding box center [656, 85] width 70 height 34
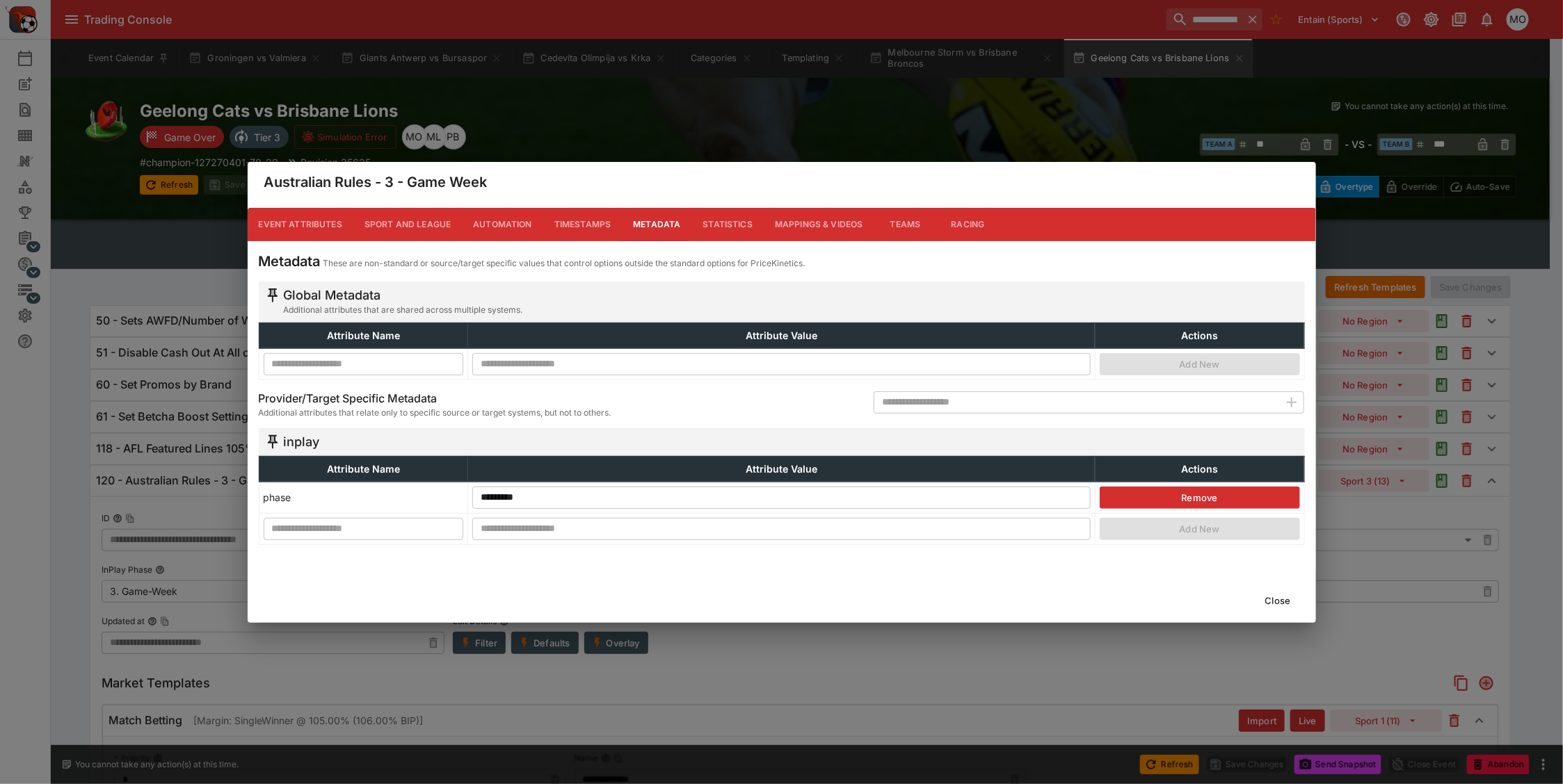
click at [1271, 607] on button "Close" at bounding box center [1278, 600] width 43 height 22
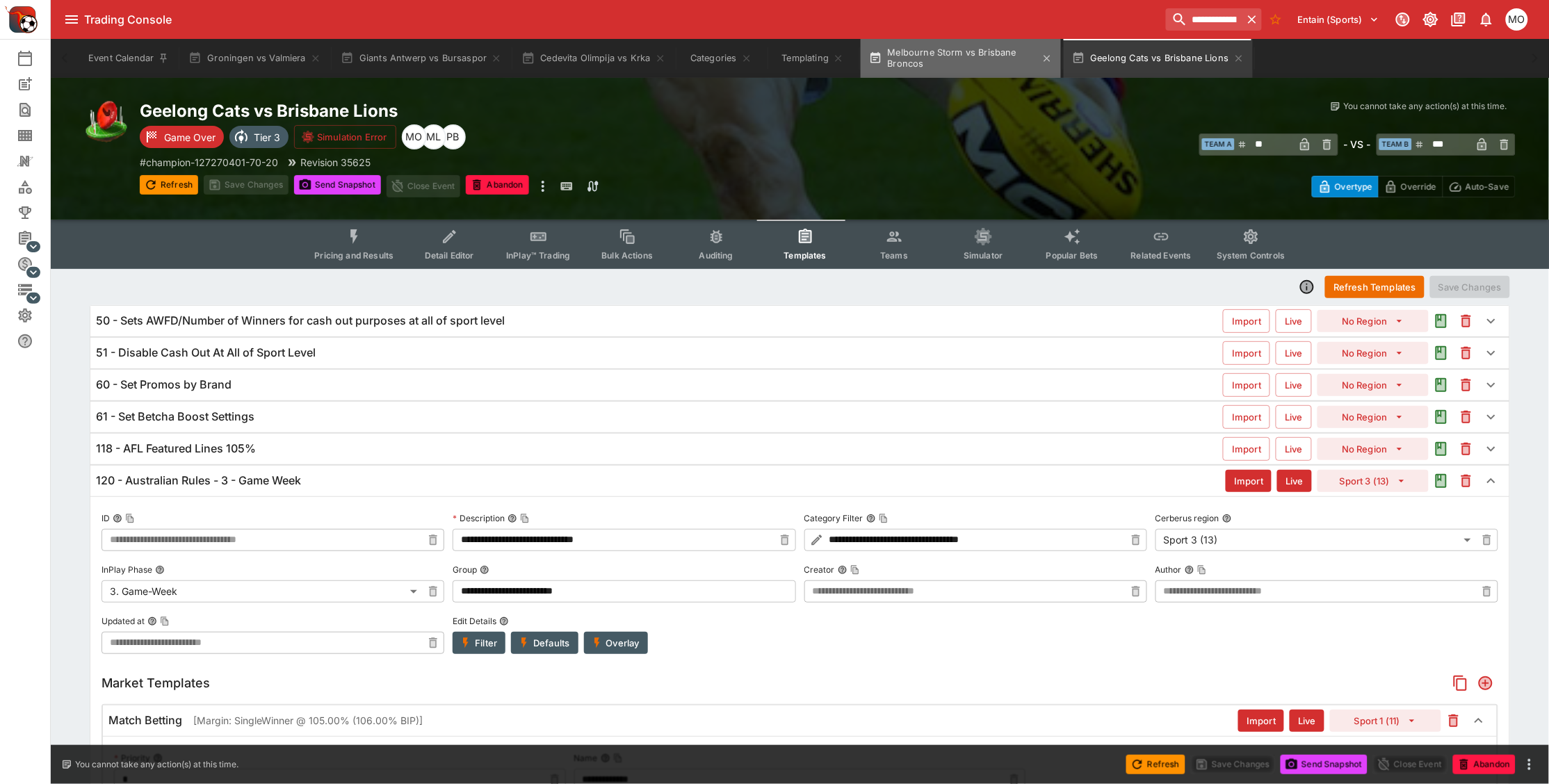
click at [951, 58] on button "Melbourne Storm vs Brisbane Broncos" at bounding box center [961, 59] width 200 height 39
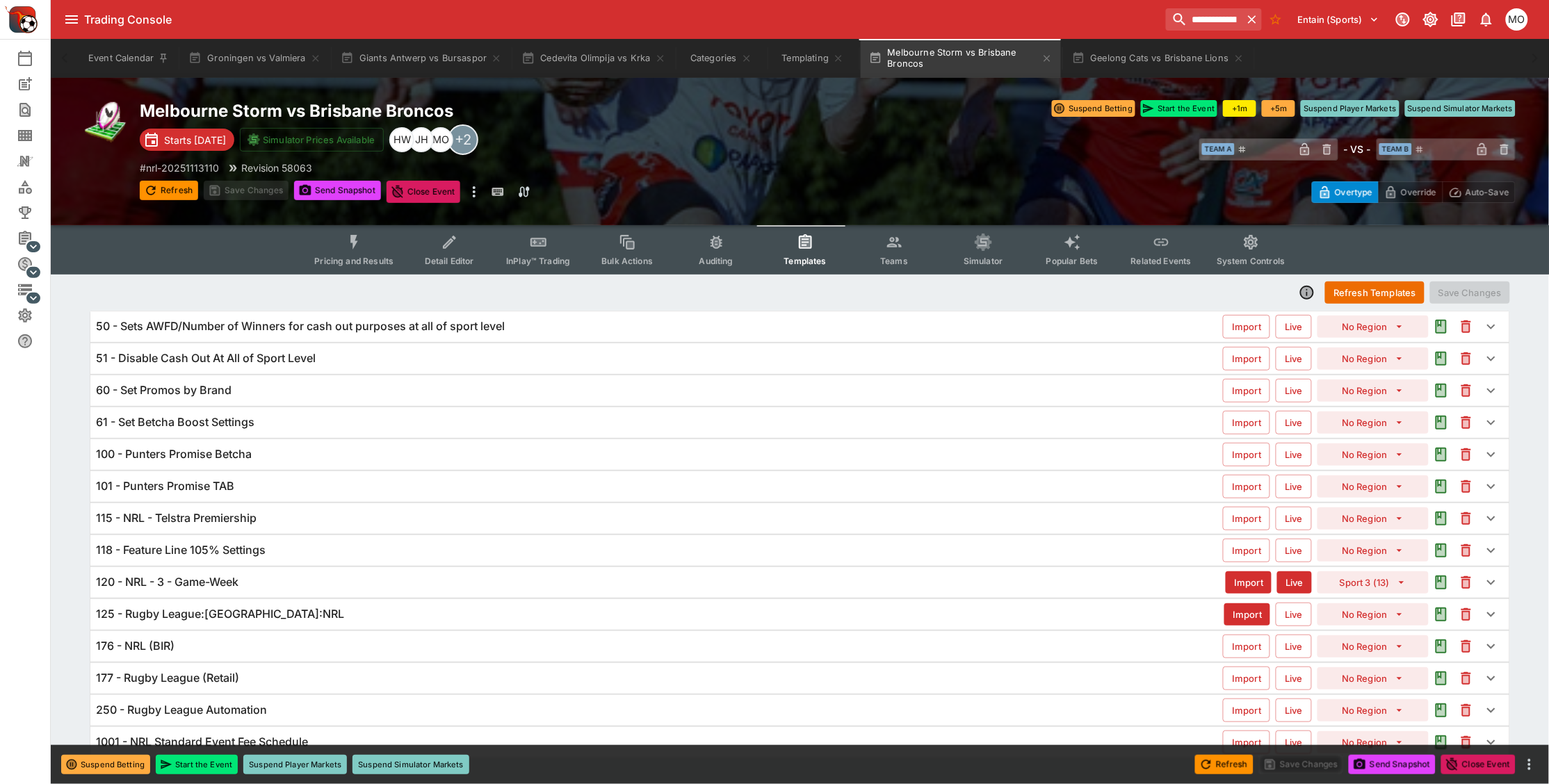
click at [276, 586] on div "120 - NRL - 3 - Game-Week" at bounding box center [661, 582] width 1130 height 14
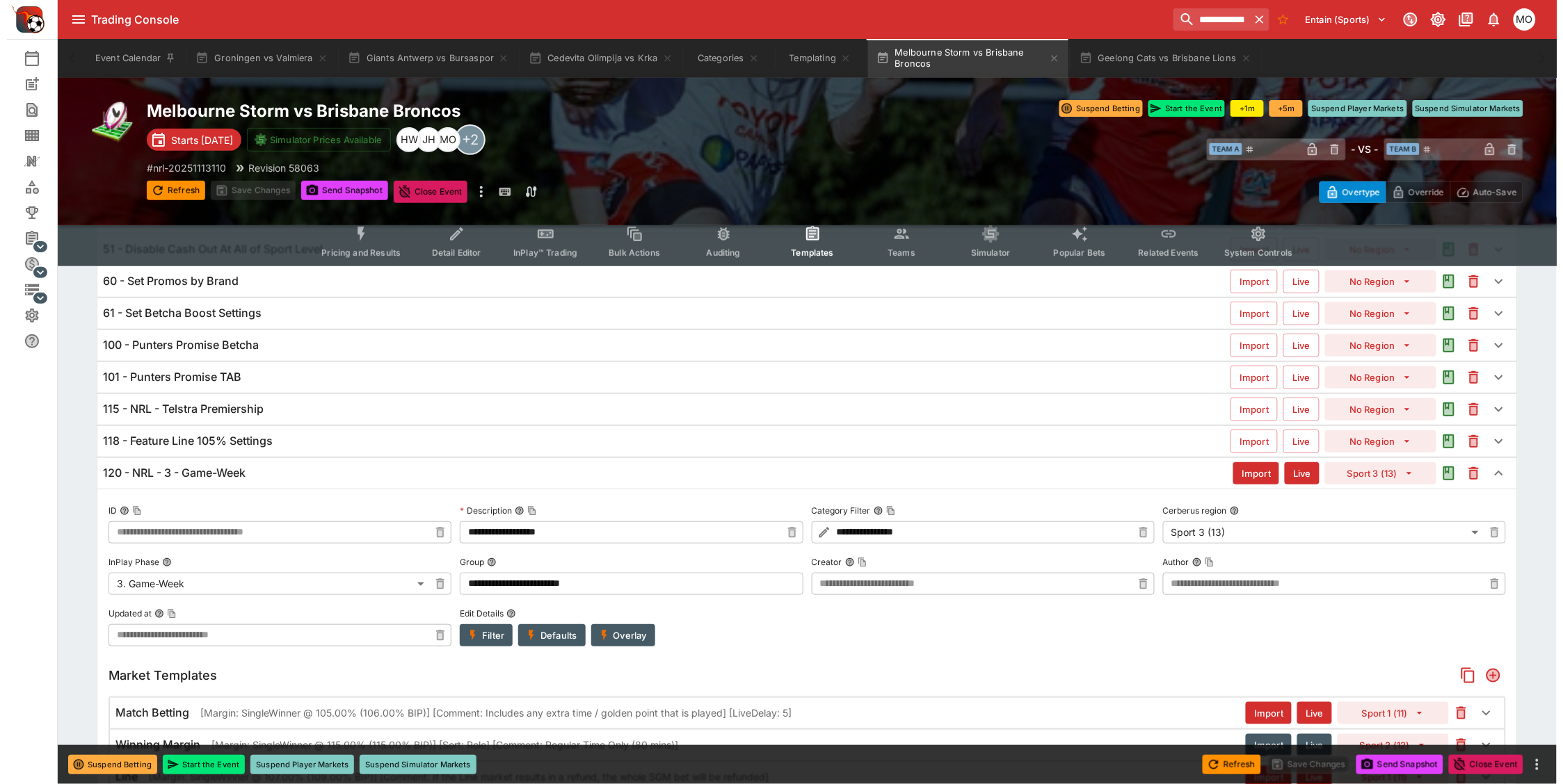
scroll to position [174, 0]
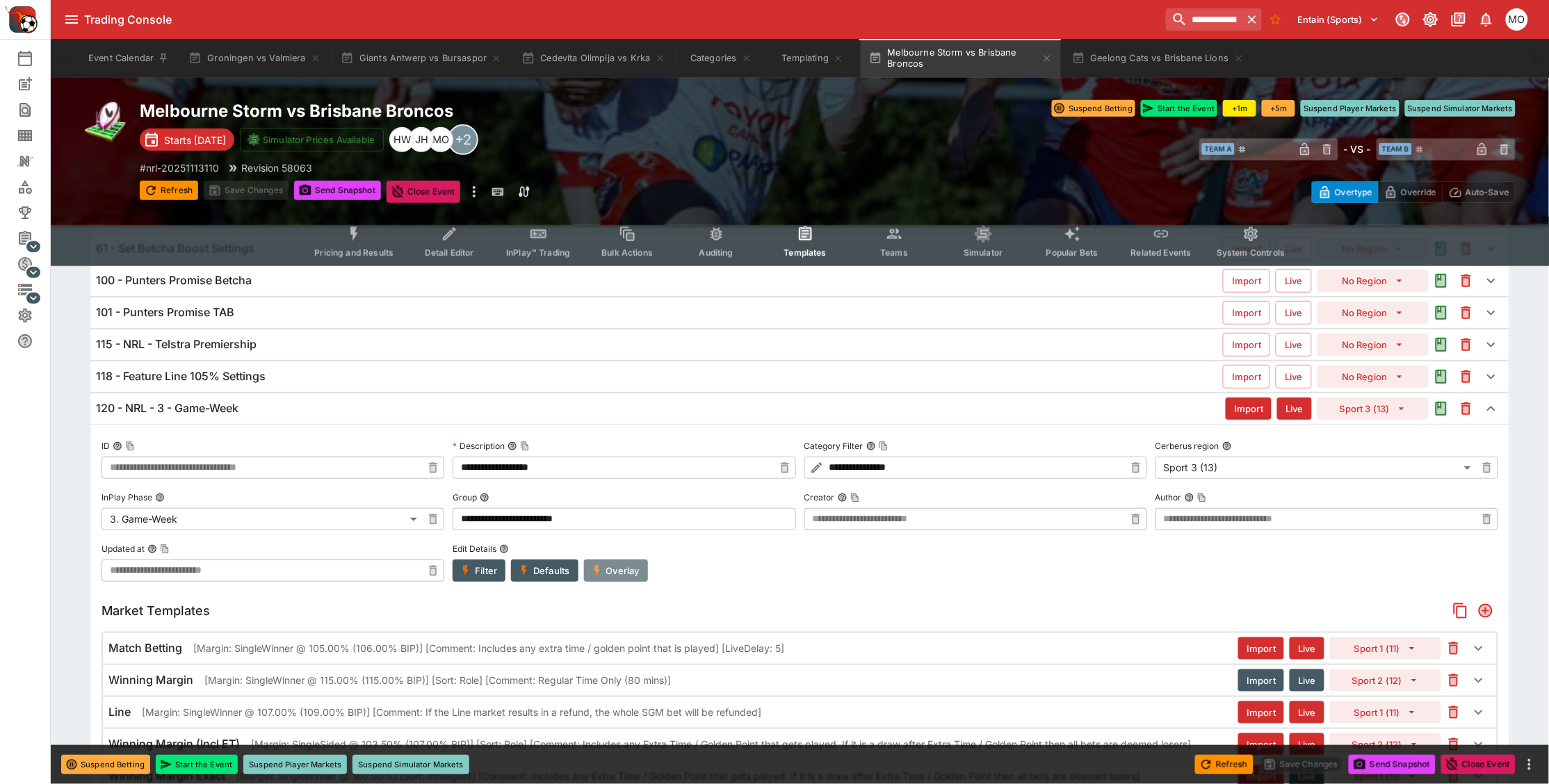
click at [624, 572] on button "Overlay" at bounding box center [617, 571] width 64 height 22
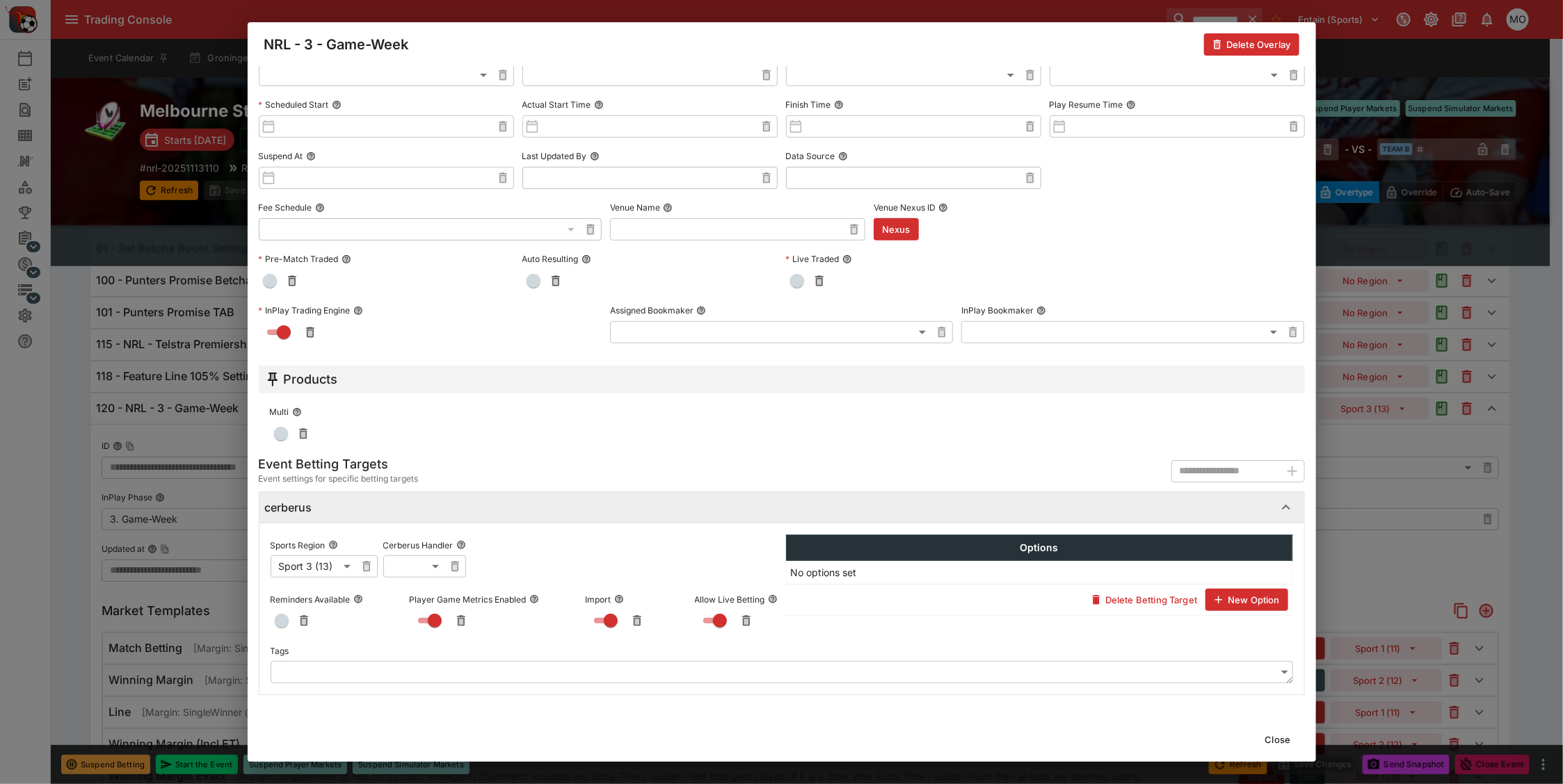
scroll to position [0, 0]
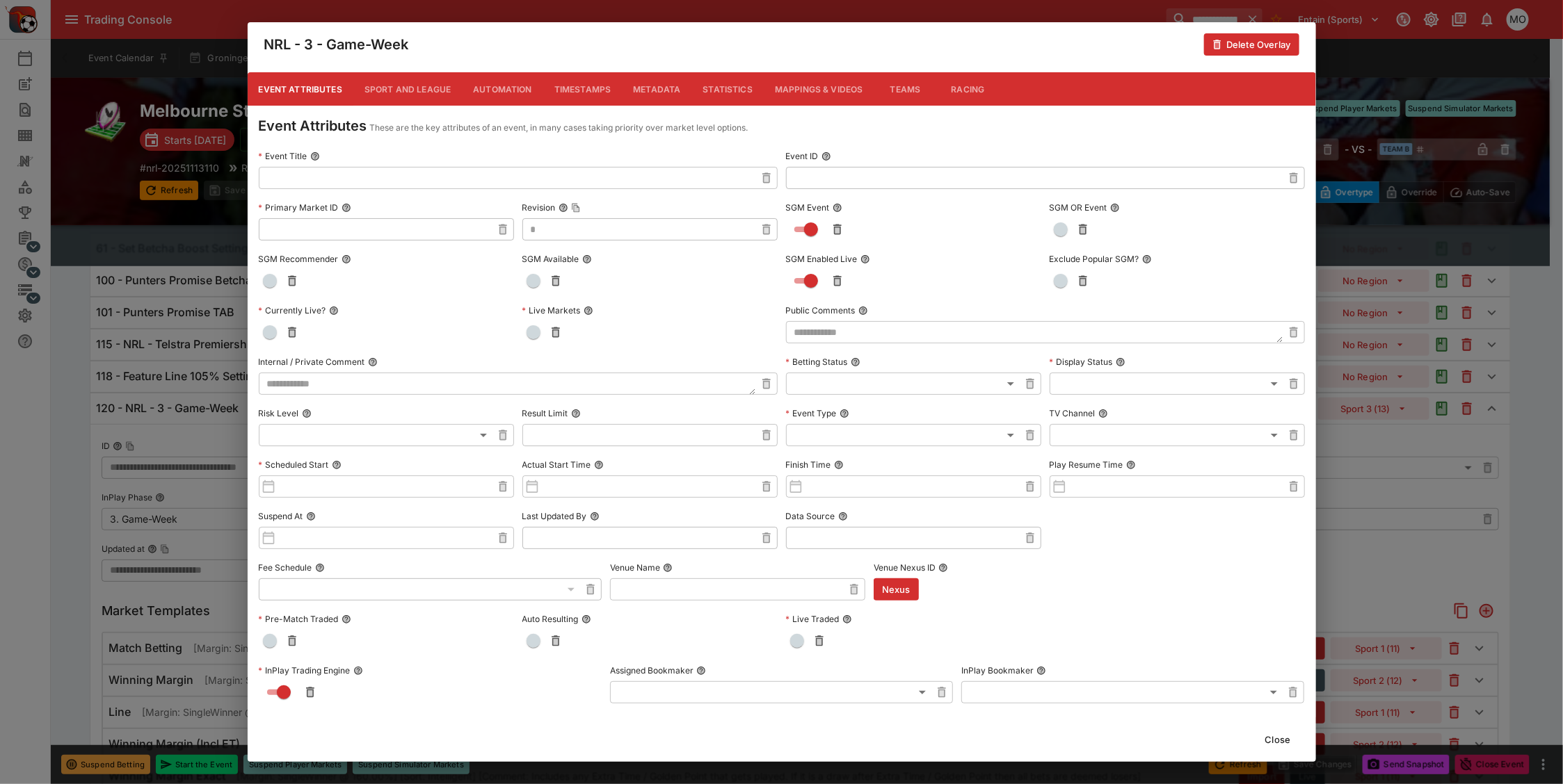
click at [662, 89] on button "Metadata" at bounding box center [656, 89] width 70 height 34
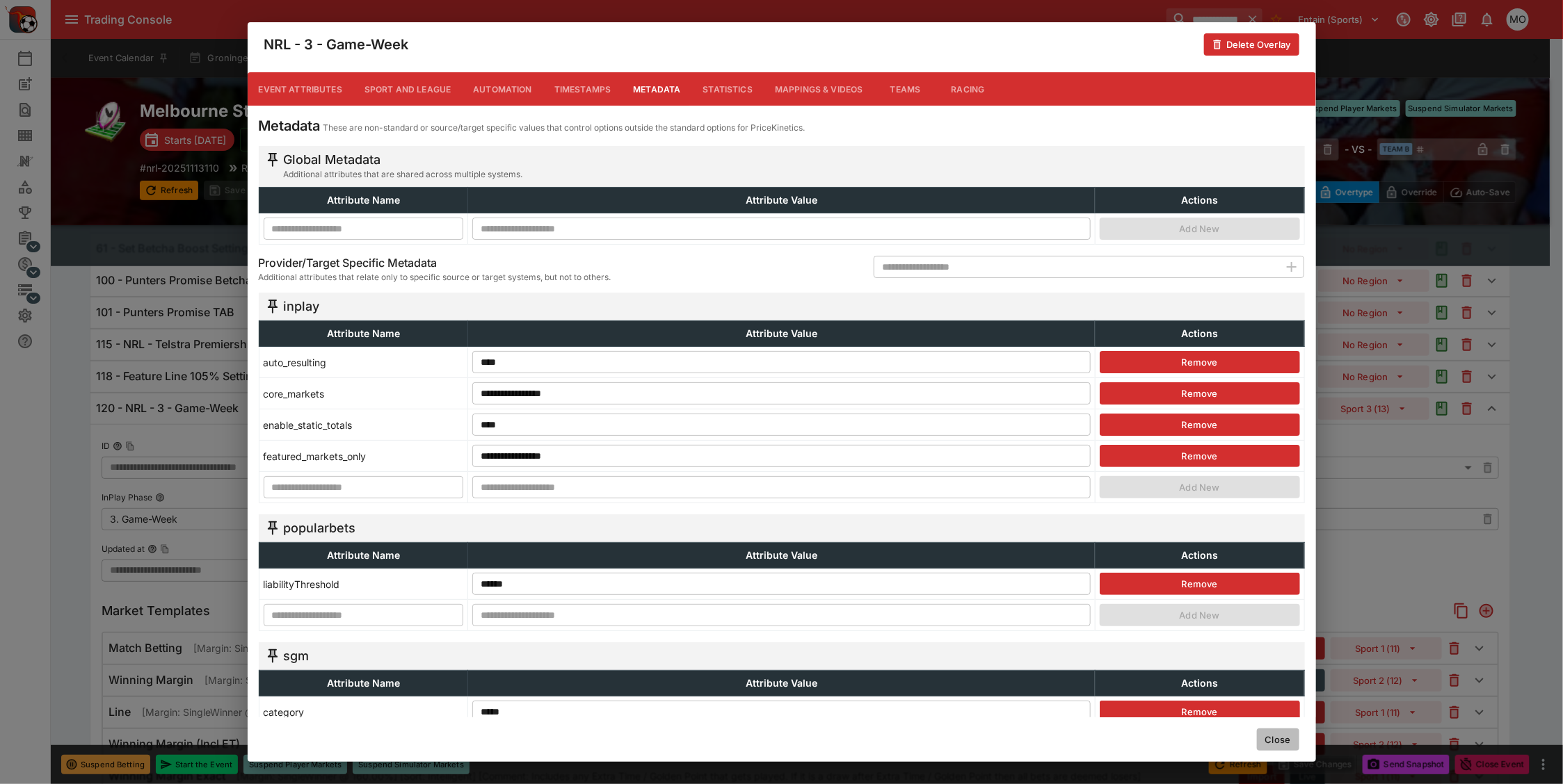
click at [1288, 741] on button "Close" at bounding box center [1278, 740] width 43 height 22
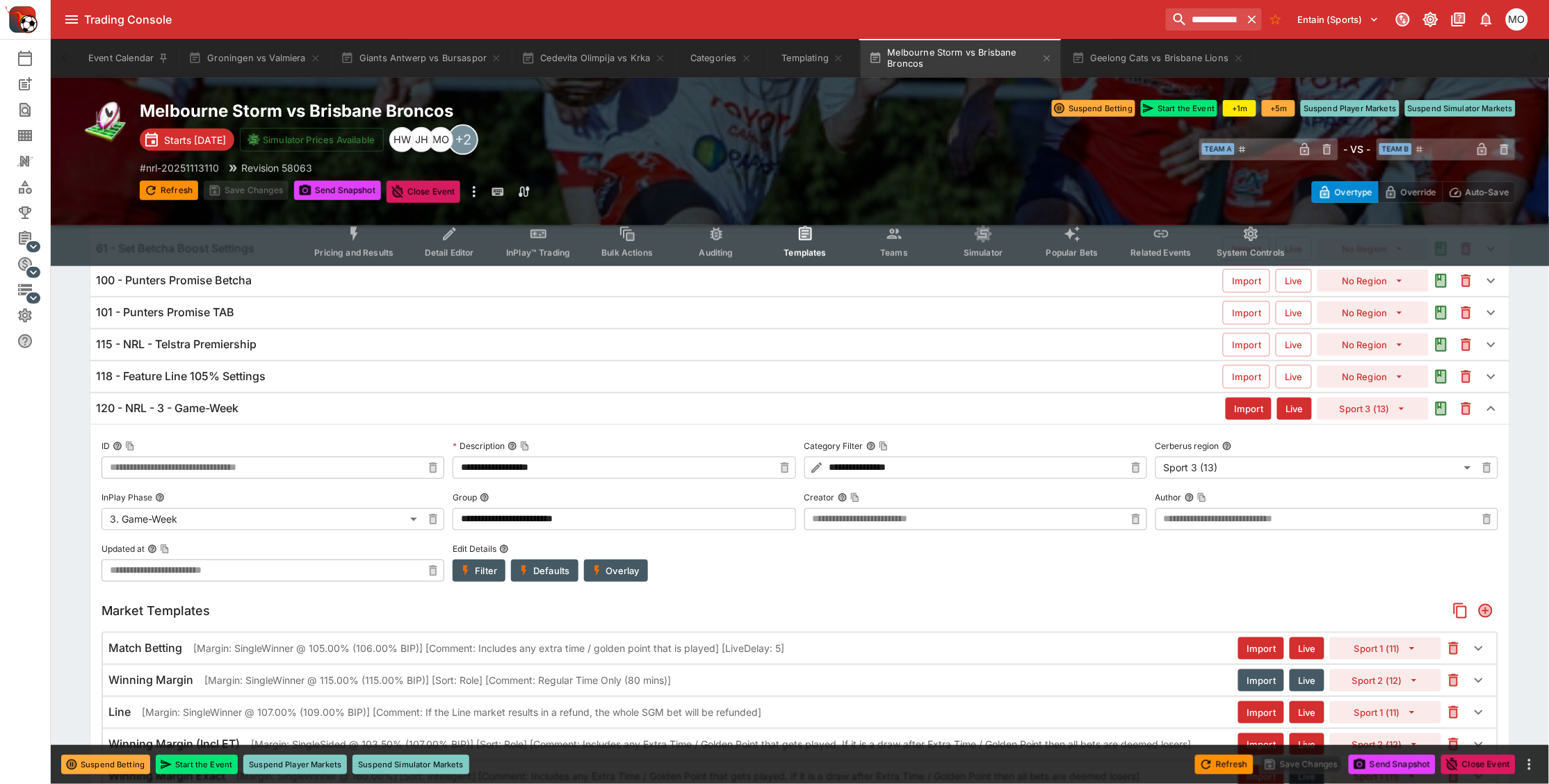
click at [471, 568] on icon "button" at bounding box center [466, 571] width 13 height 13
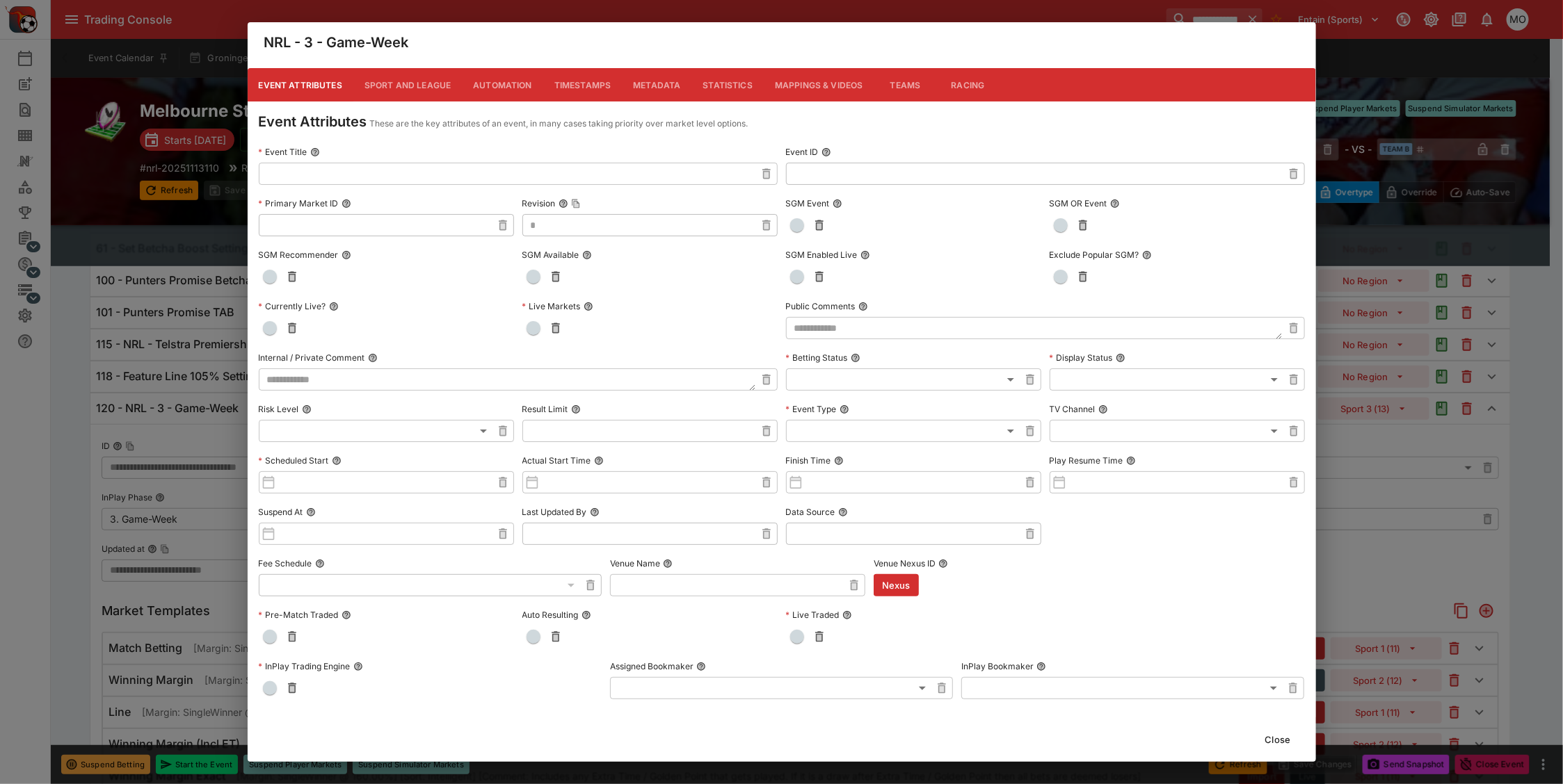
click at [661, 83] on button "Metadata" at bounding box center [656, 85] width 70 height 34
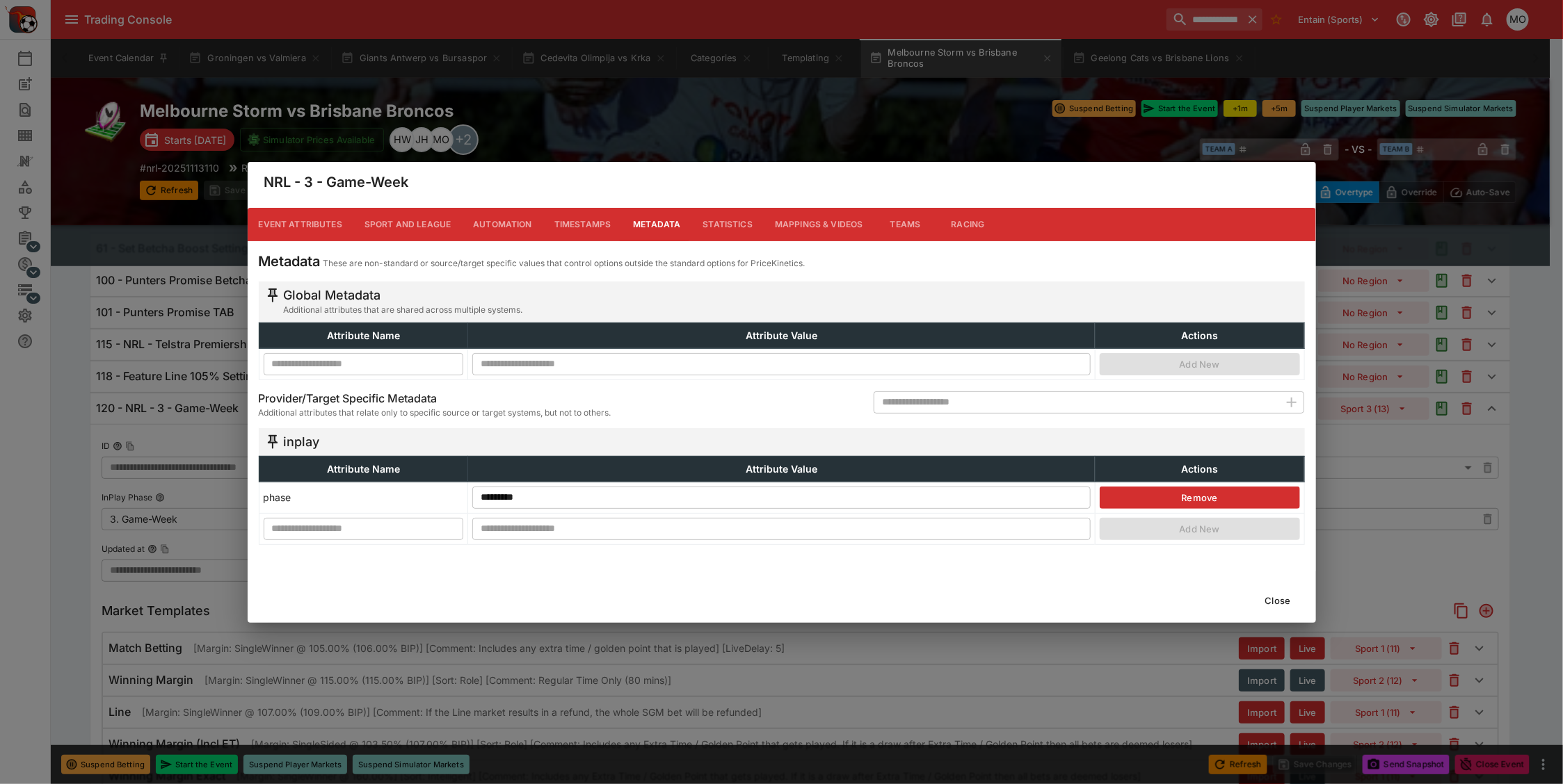
click at [1278, 600] on button "Close" at bounding box center [1278, 600] width 43 height 22
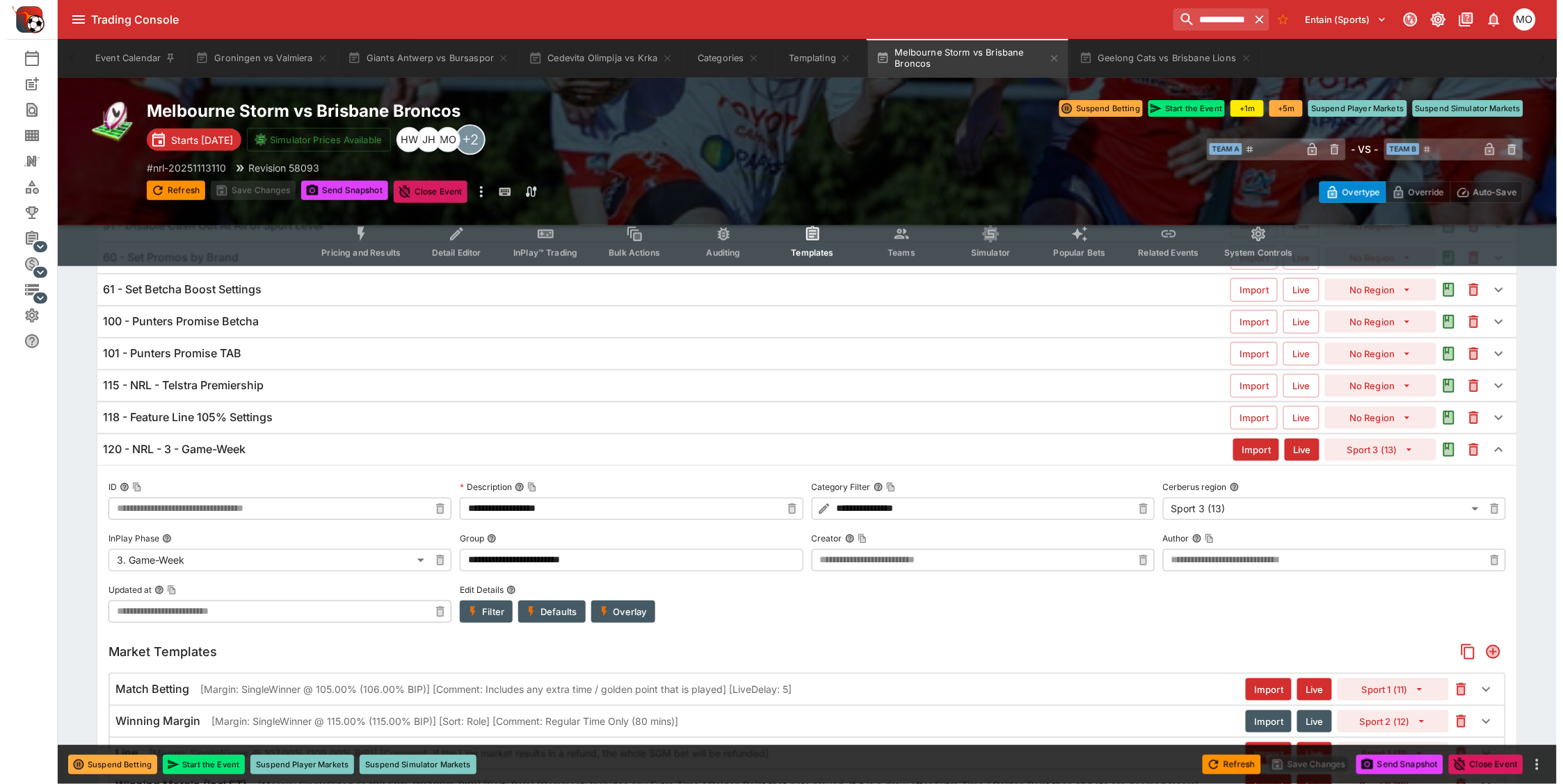
scroll to position [174, 0]
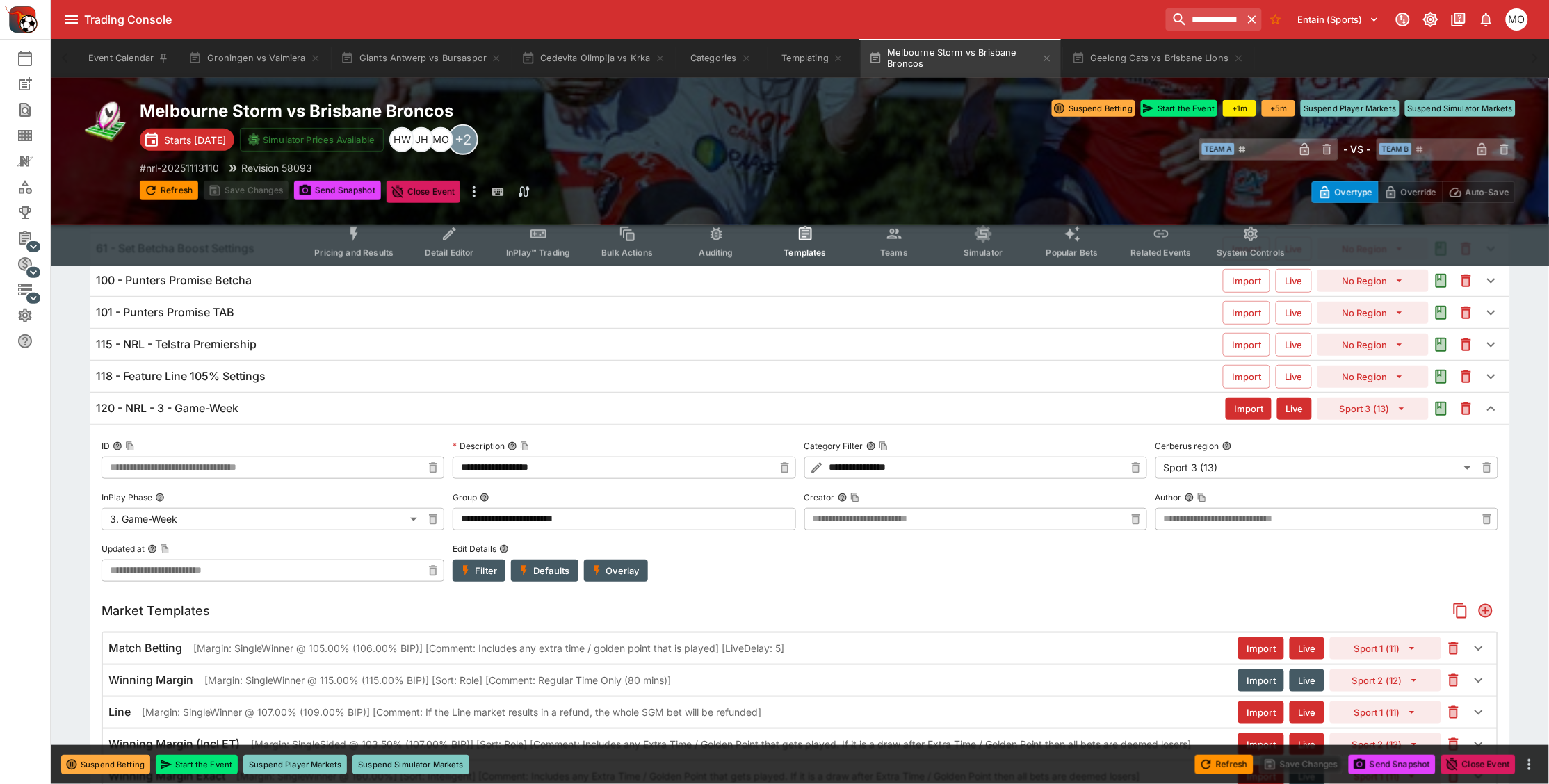
click at [467, 568] on icon "button" at bounding box center [466, 571] width 13 height 13
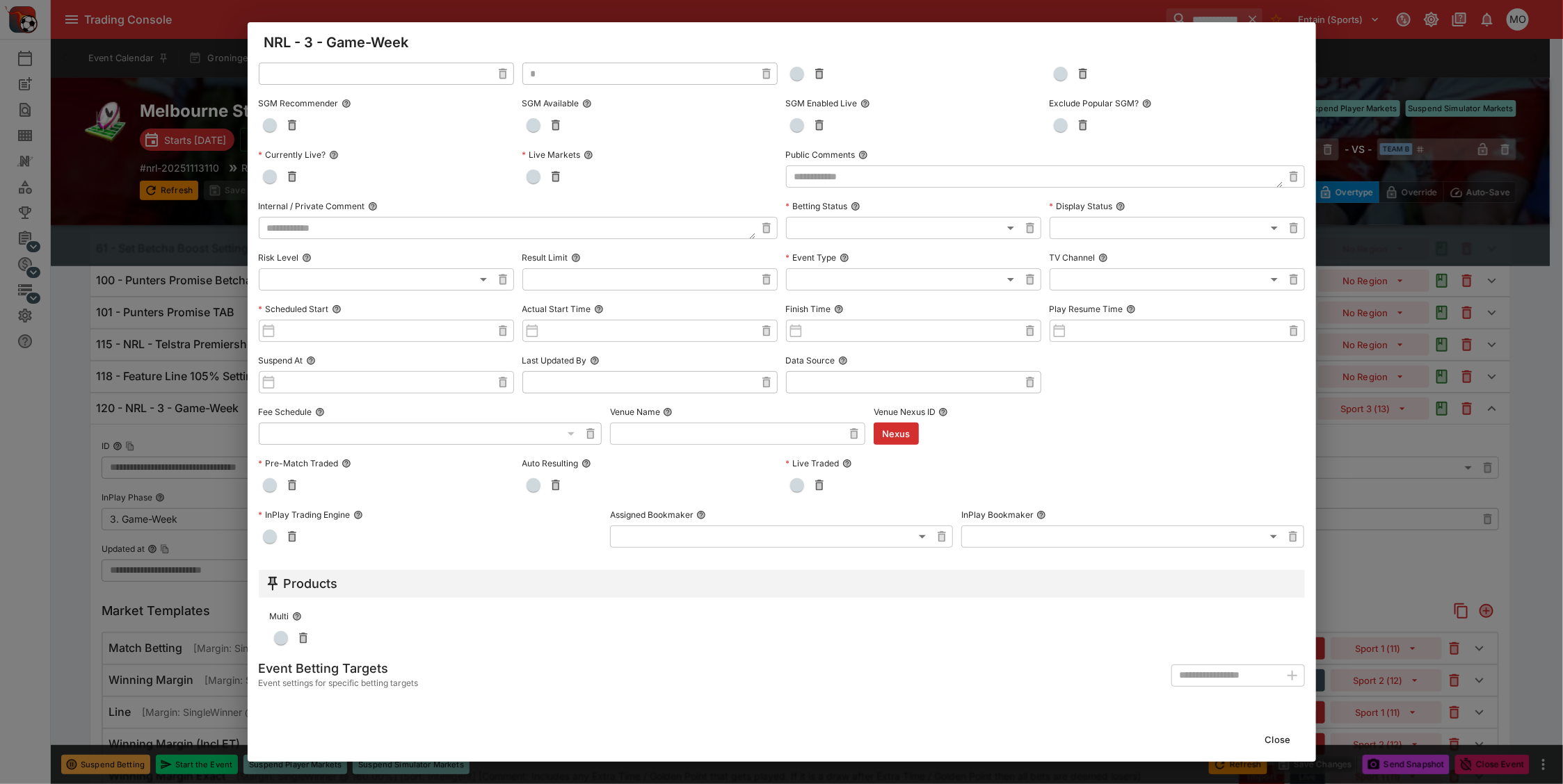
scroll to position [0, 0]
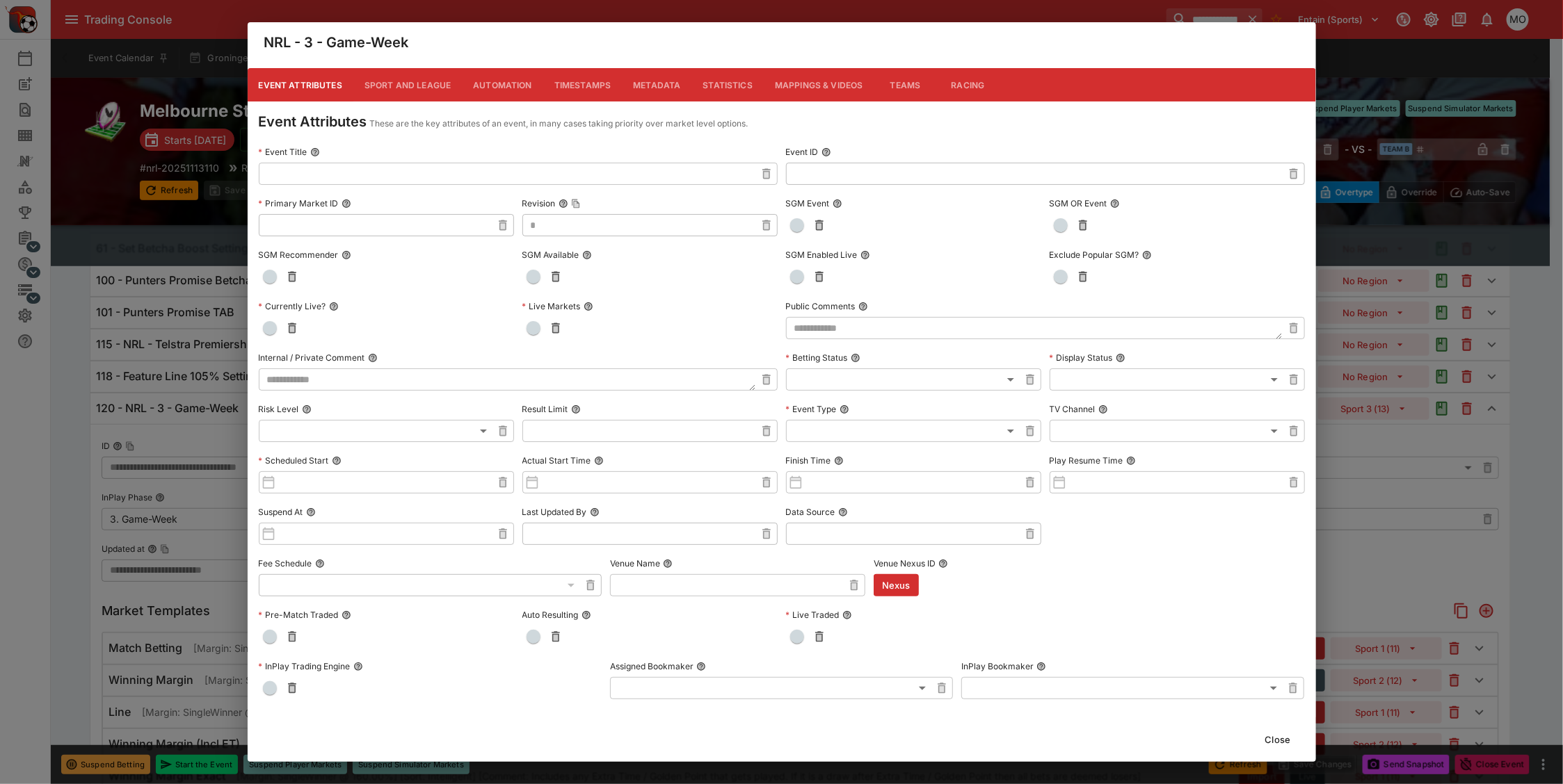
click at [659, 97] on button "Metadata" at bounding box center [656, 85] width 70 height 34
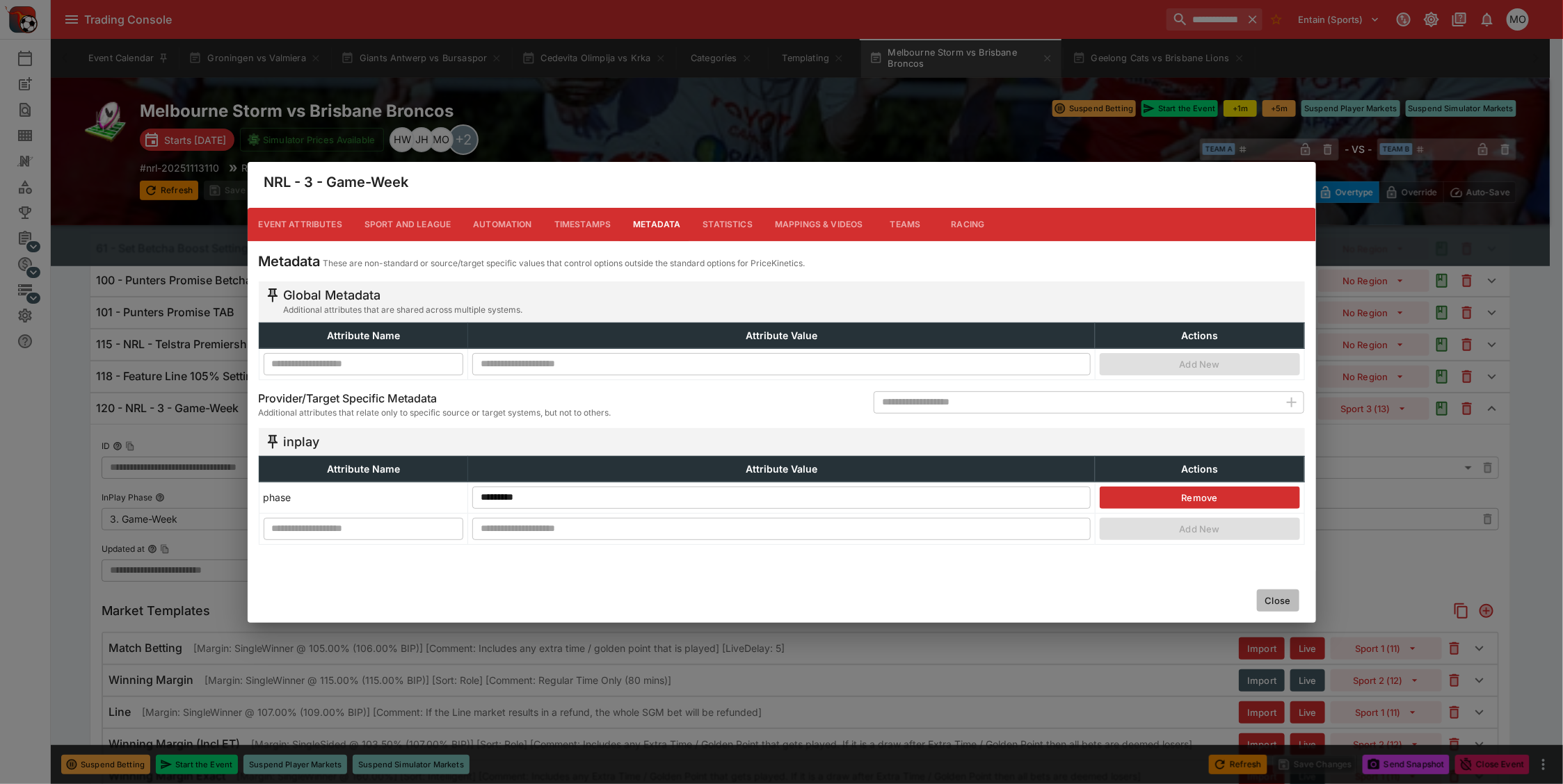
click at [1271, 600] on button "Close" at bounding box center [1278, 600] width 43 height 22
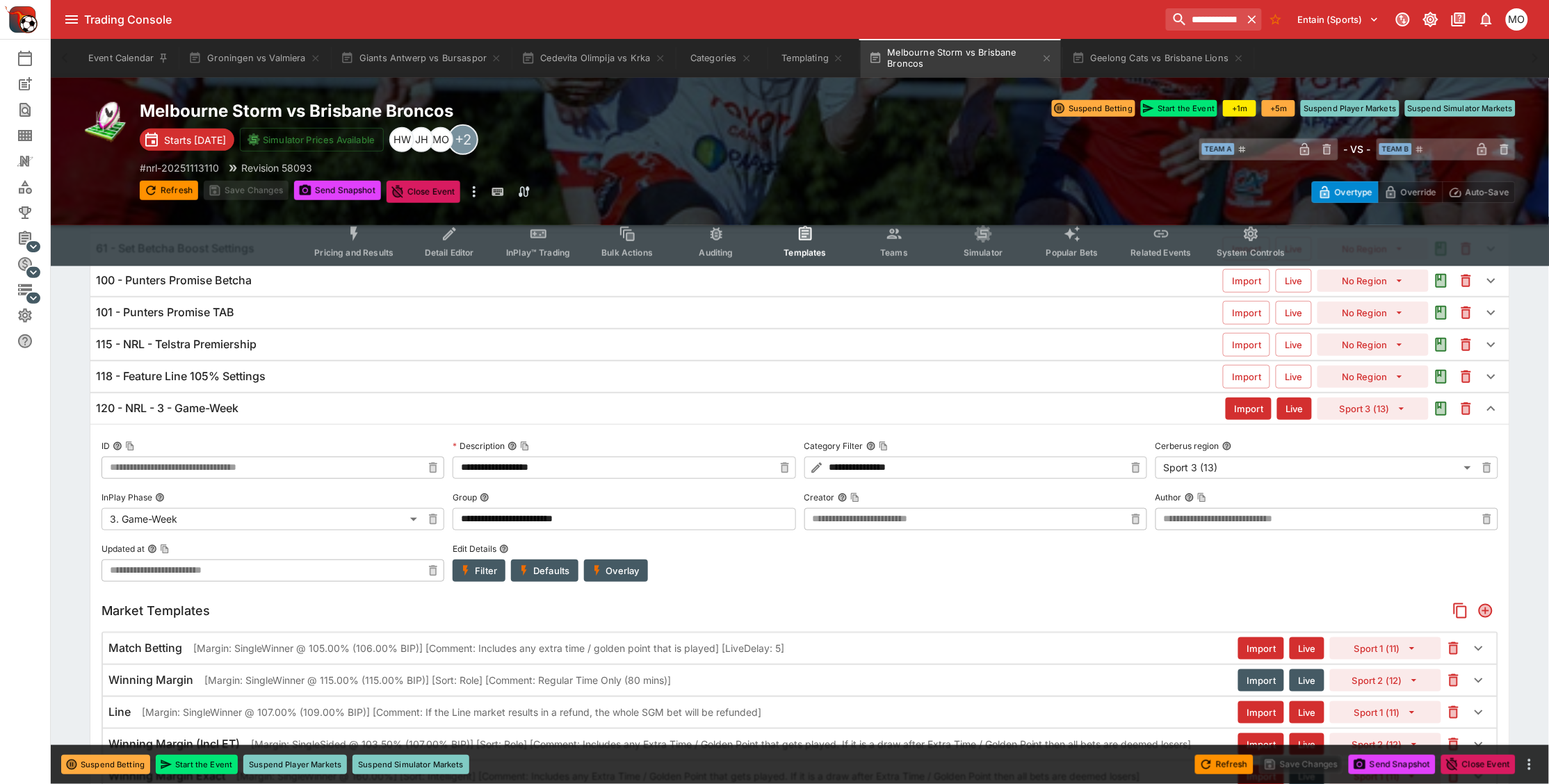
click at [621, 575] on button "Overlay" at bounding box center [617, 571] width 64 height 22
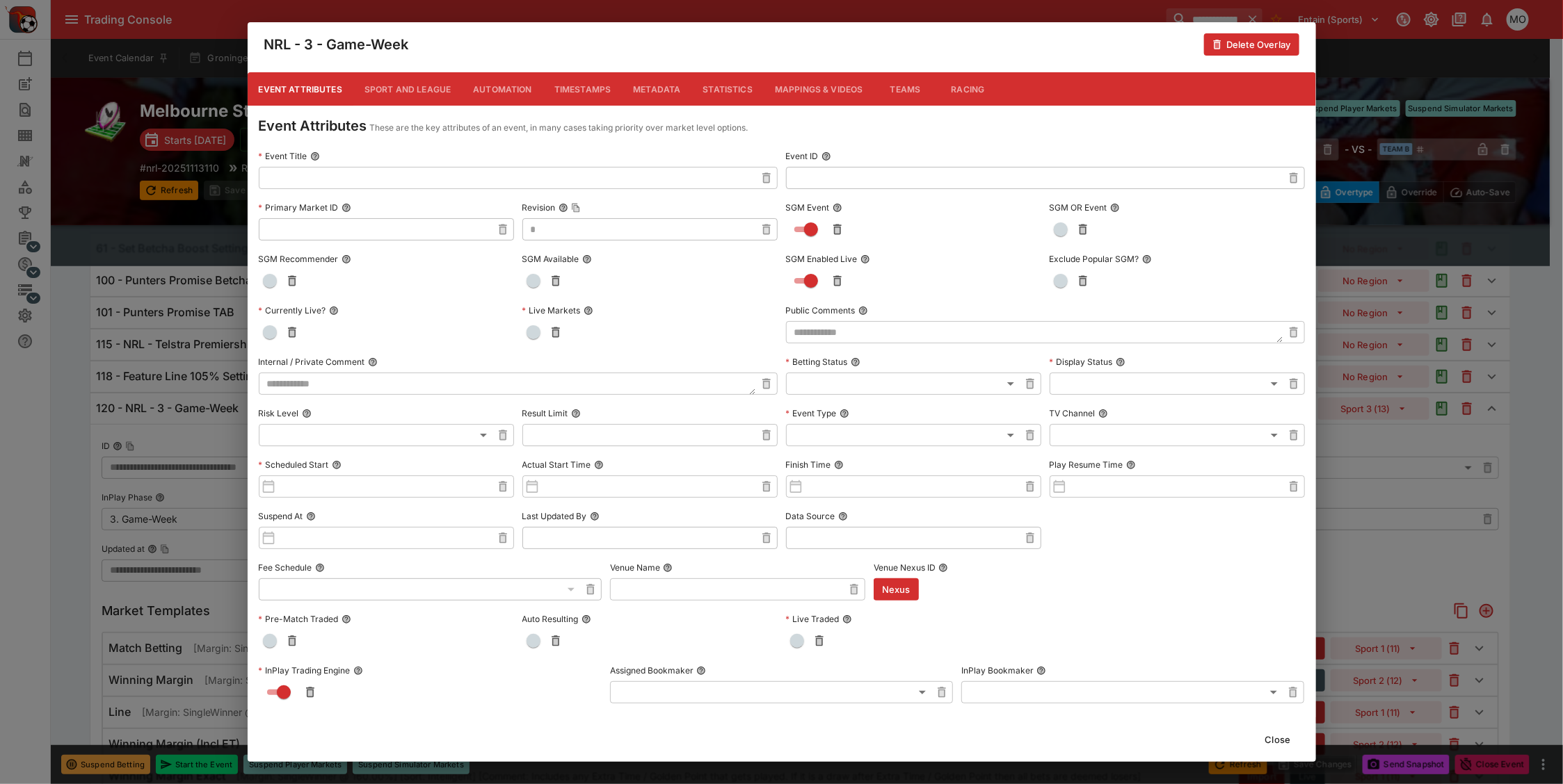
click at [633, 84] on button "Metadata" at bounding box center [656, 89] width 70 height 34
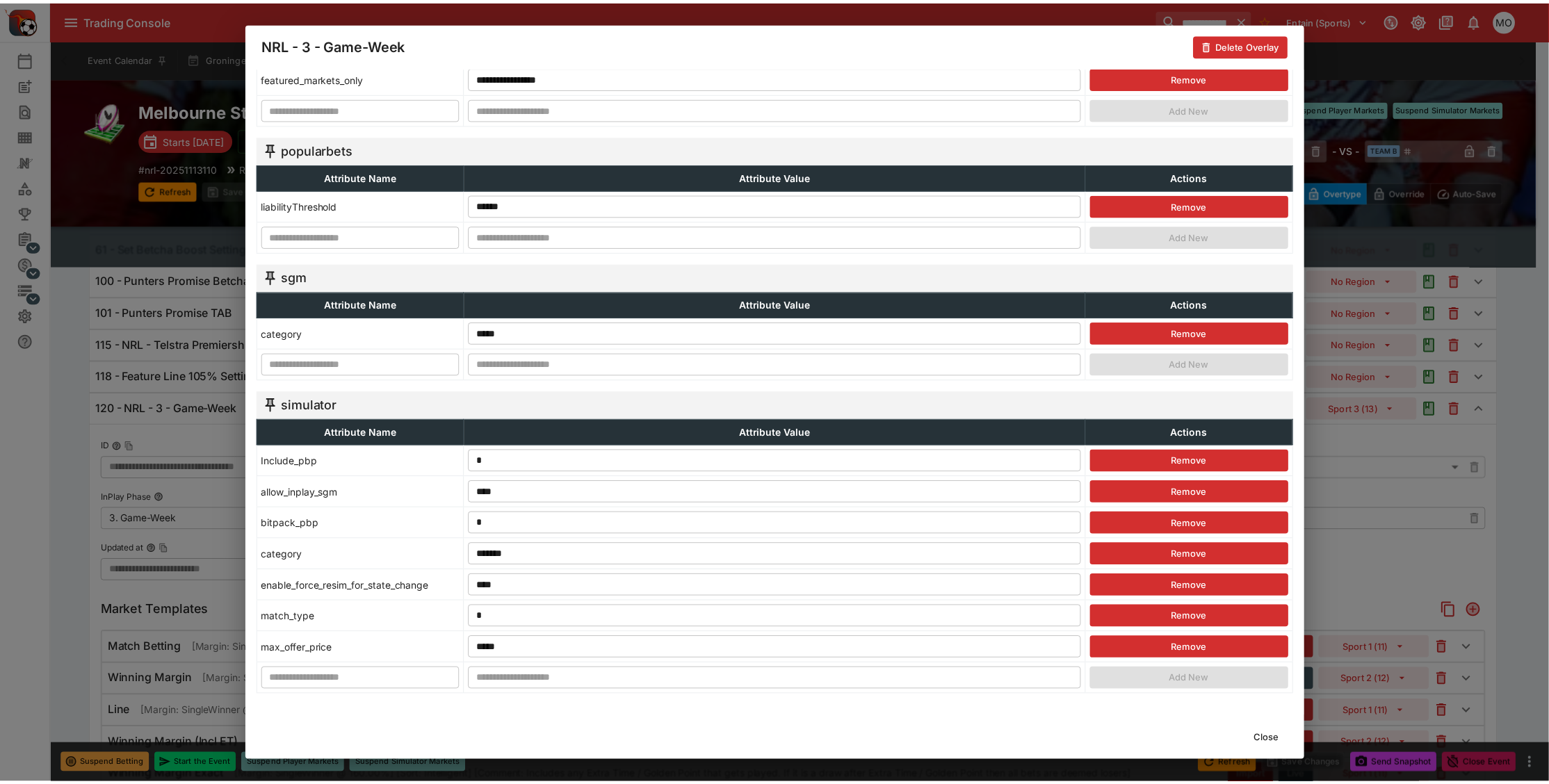
scroll to position [394, 0]
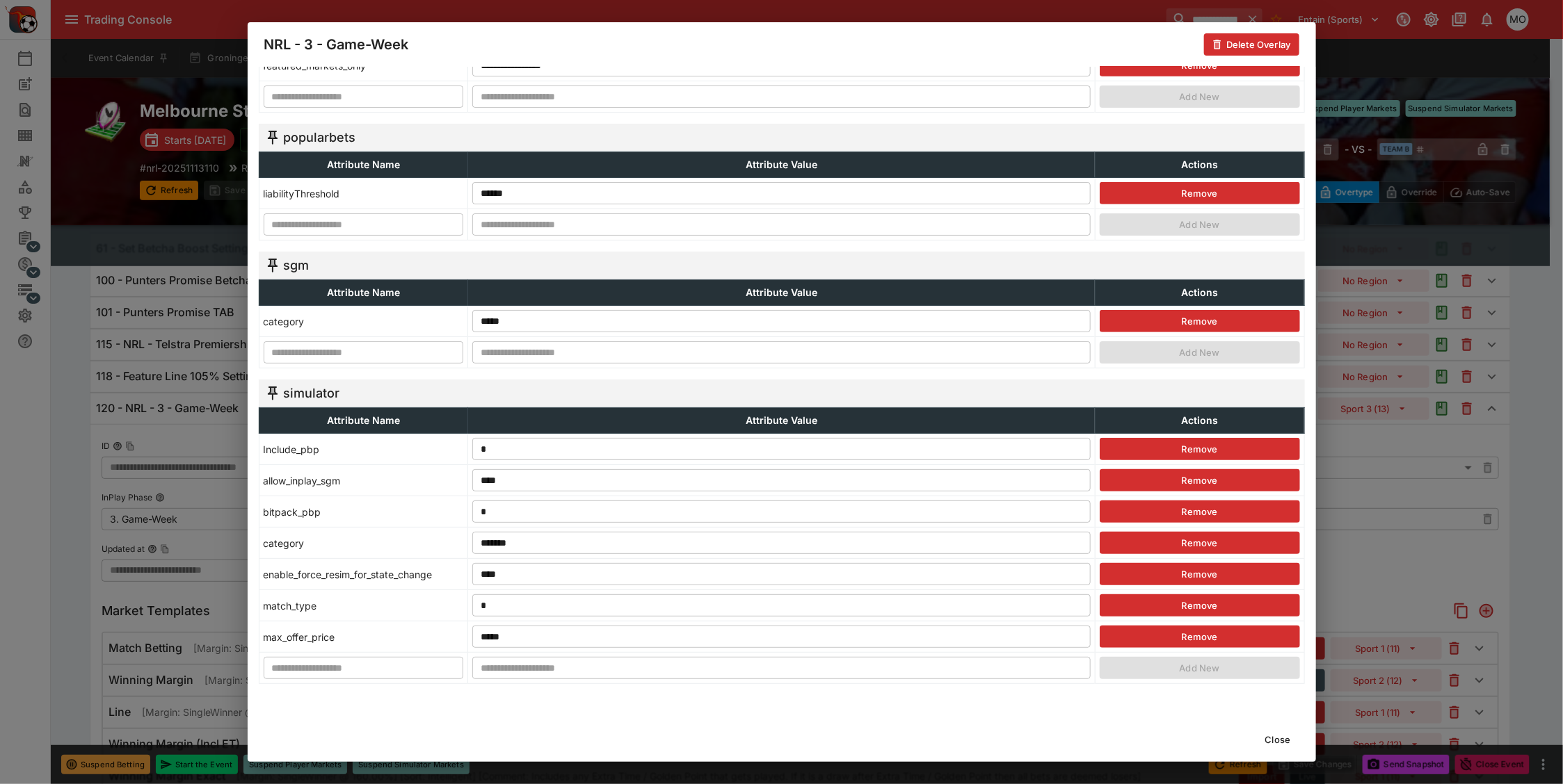
click at [1278, 741] on button "Close" at bounding box center [1278, 740] width 43 height 22
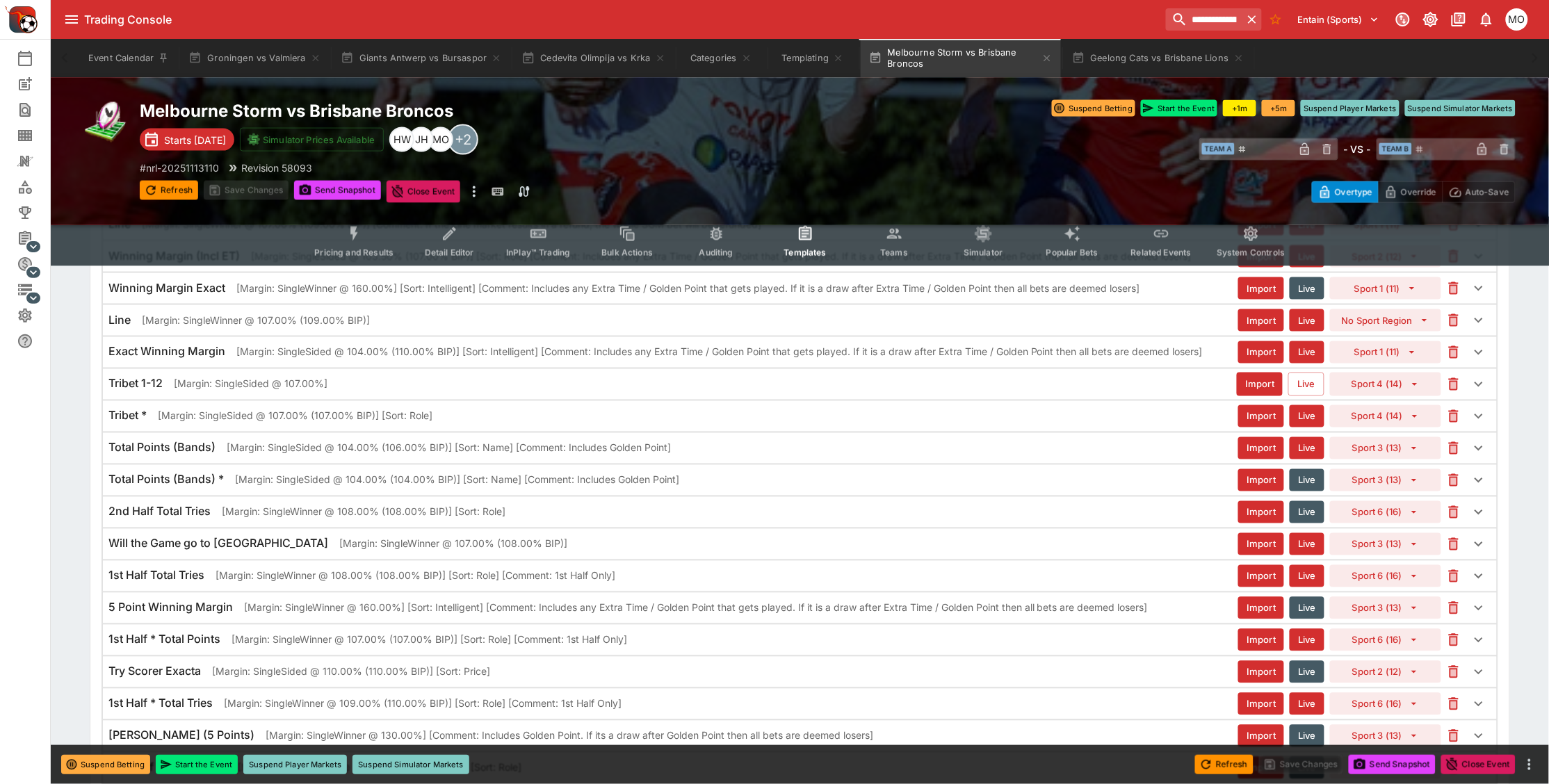
scroll to position [0, 0]
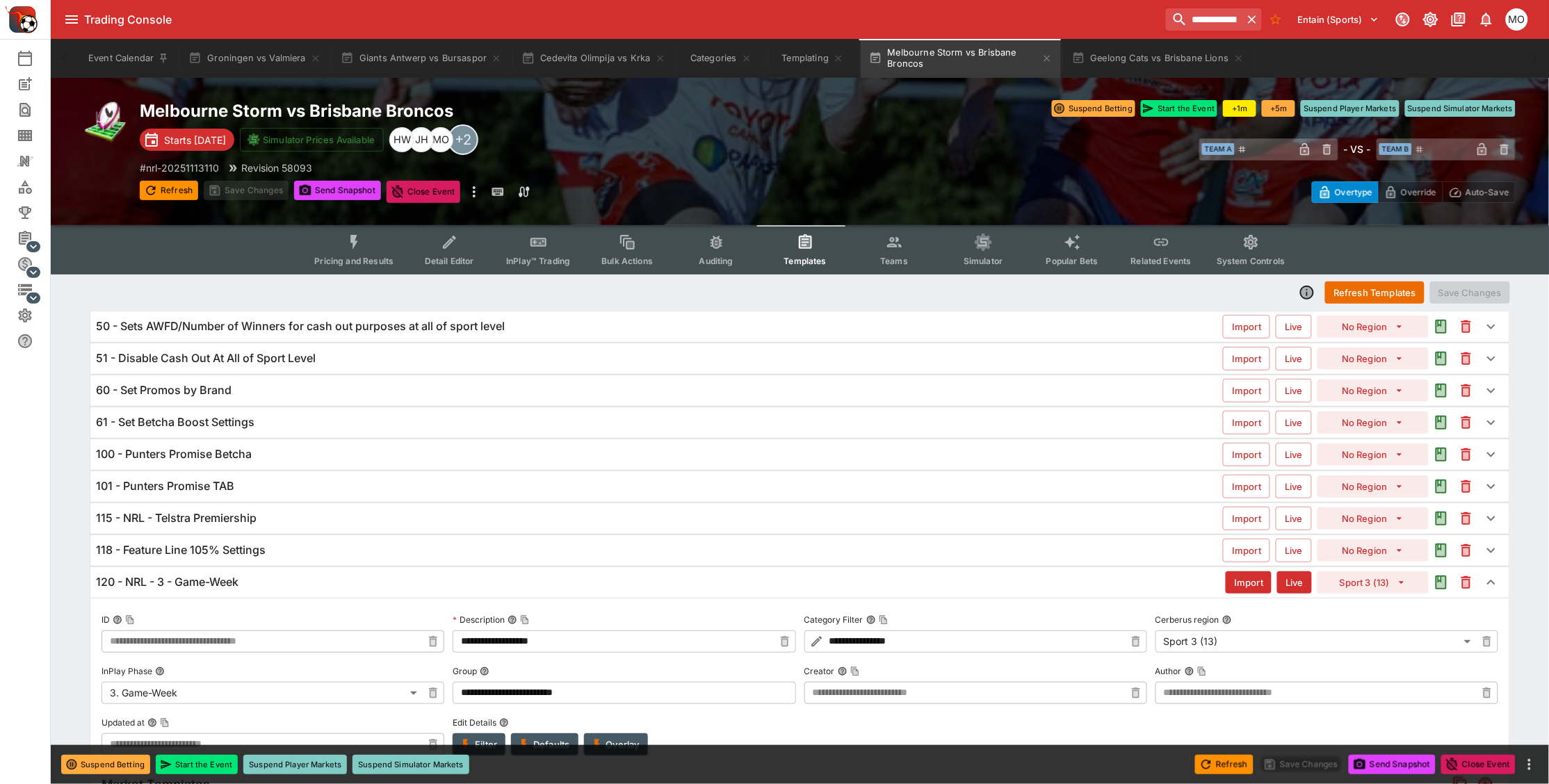
click at [315, 589] on div "120 - NRL - 3 - Game-Week" at bounding box center [661, 582] width 1130 height 14
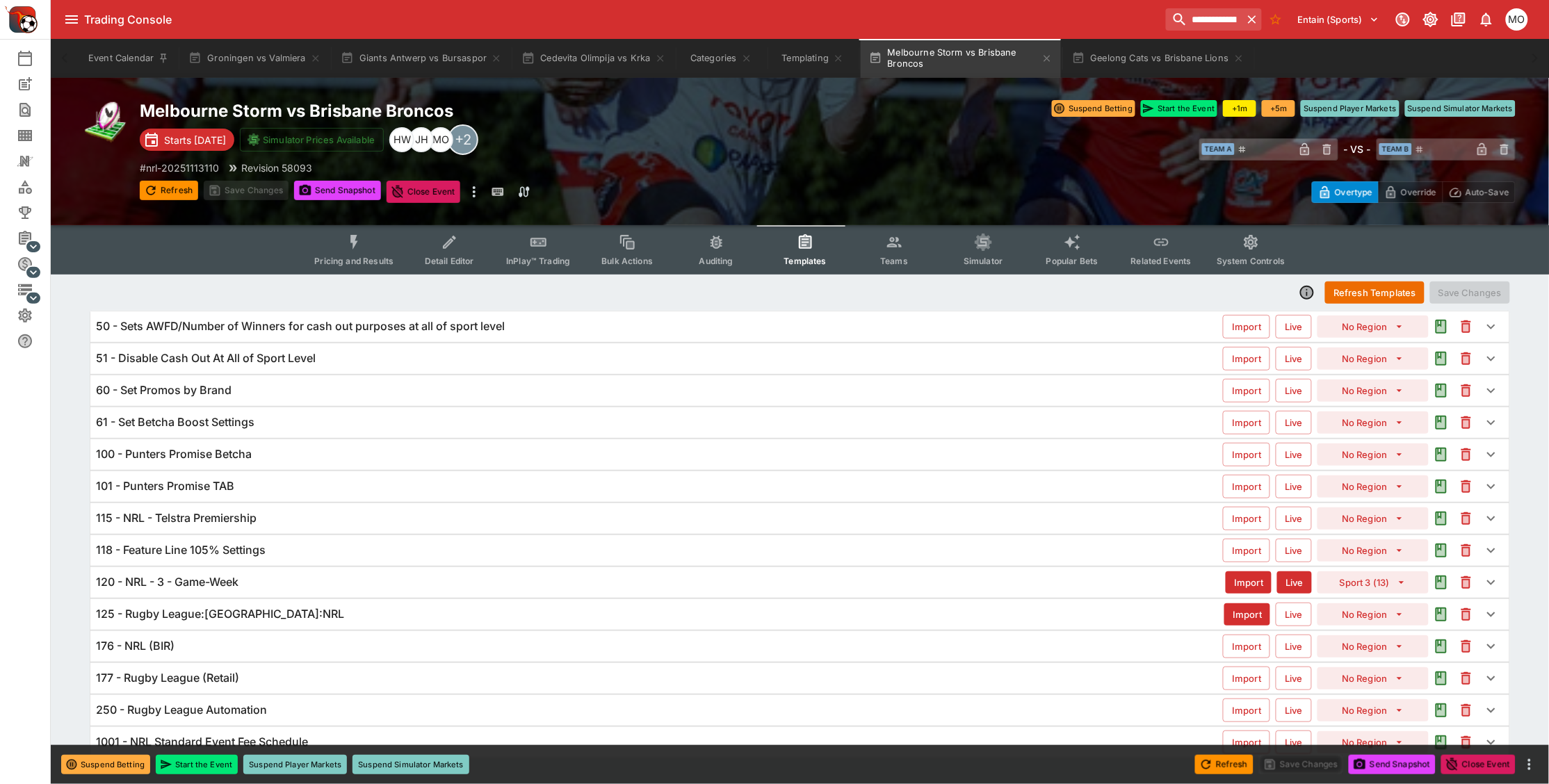
click at [317, 617] on div "125 - Rugby League:[GEOGRAPHIC_DATA]:NRL" at bounding box center [661, 614] width 1129 height 14
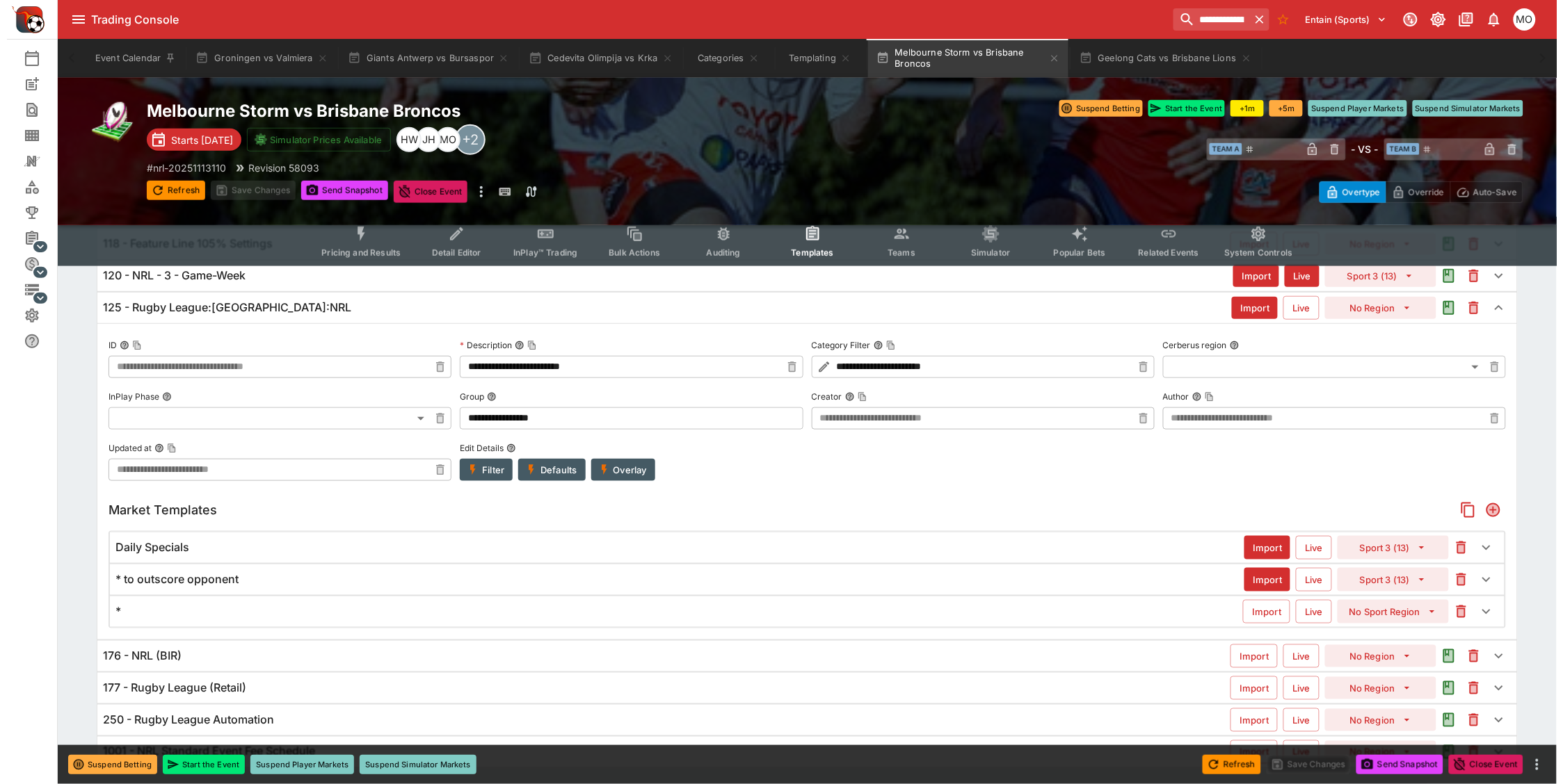
scroll to position [348, 0]
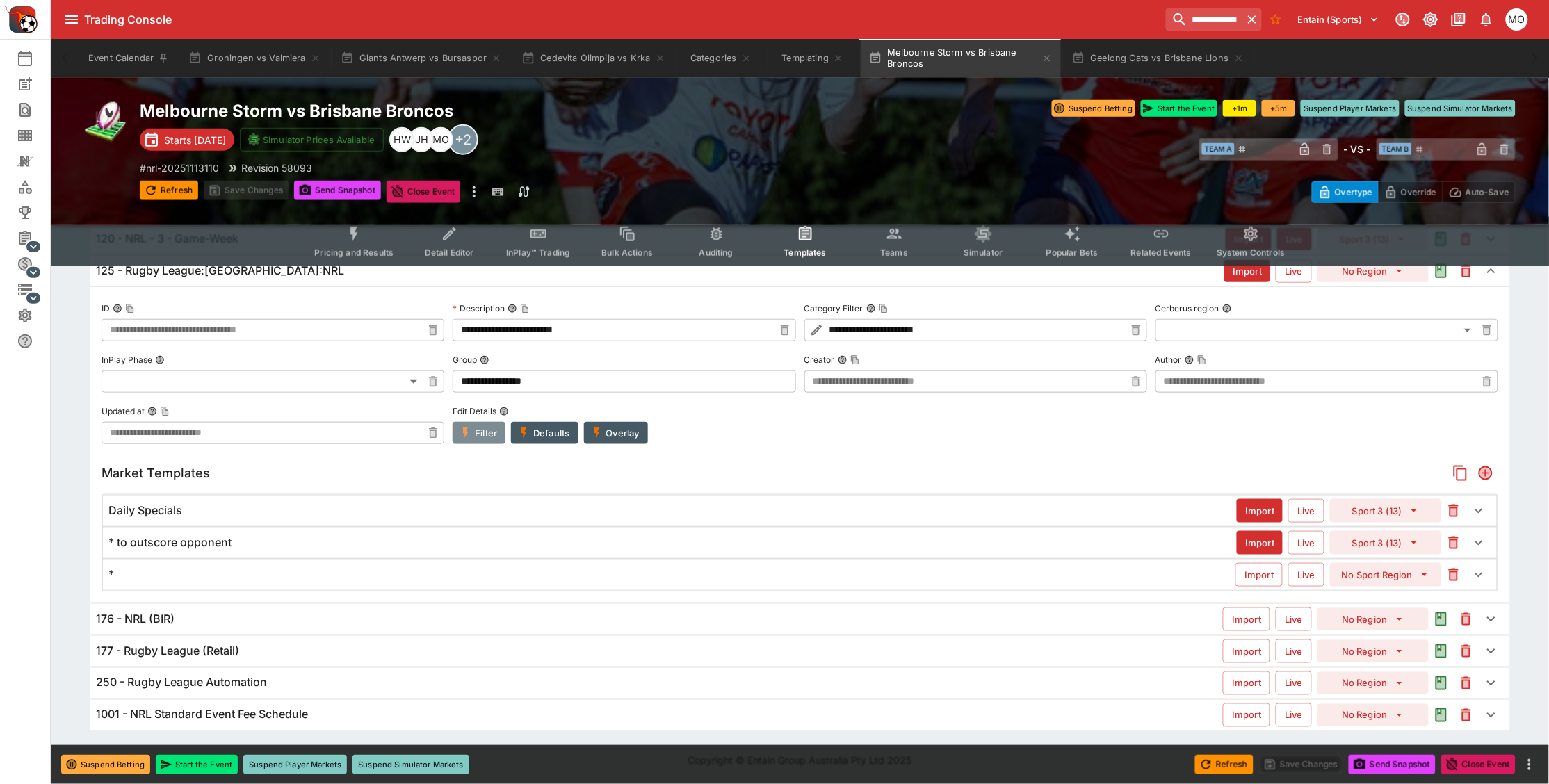
click at [476, 432] on button "Filter" at bounding box center [479, 433] width 53 height 22
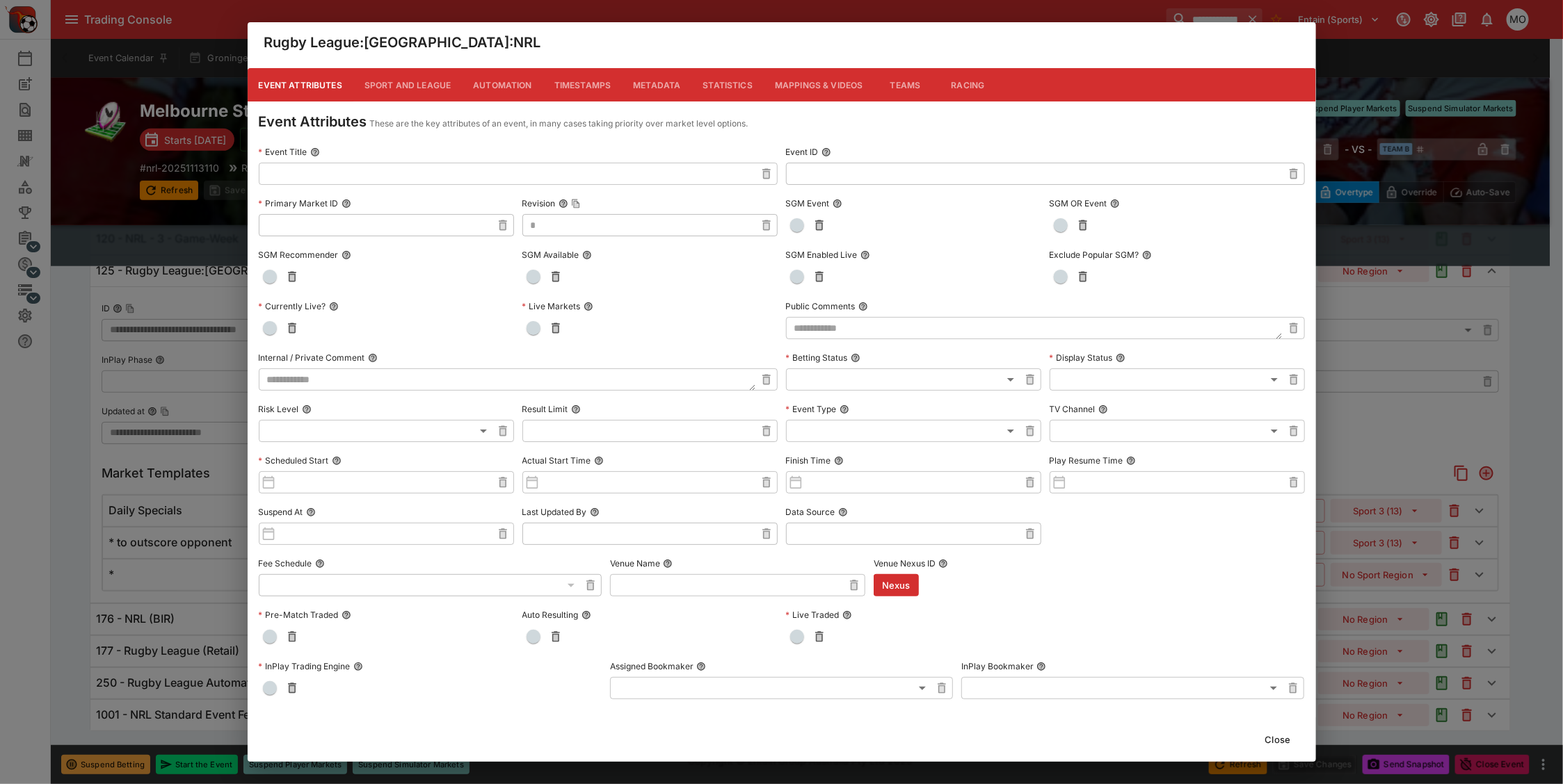
click at [642, 81] on button "Metadata" at bounding box center [656, 85] width 70 height 34
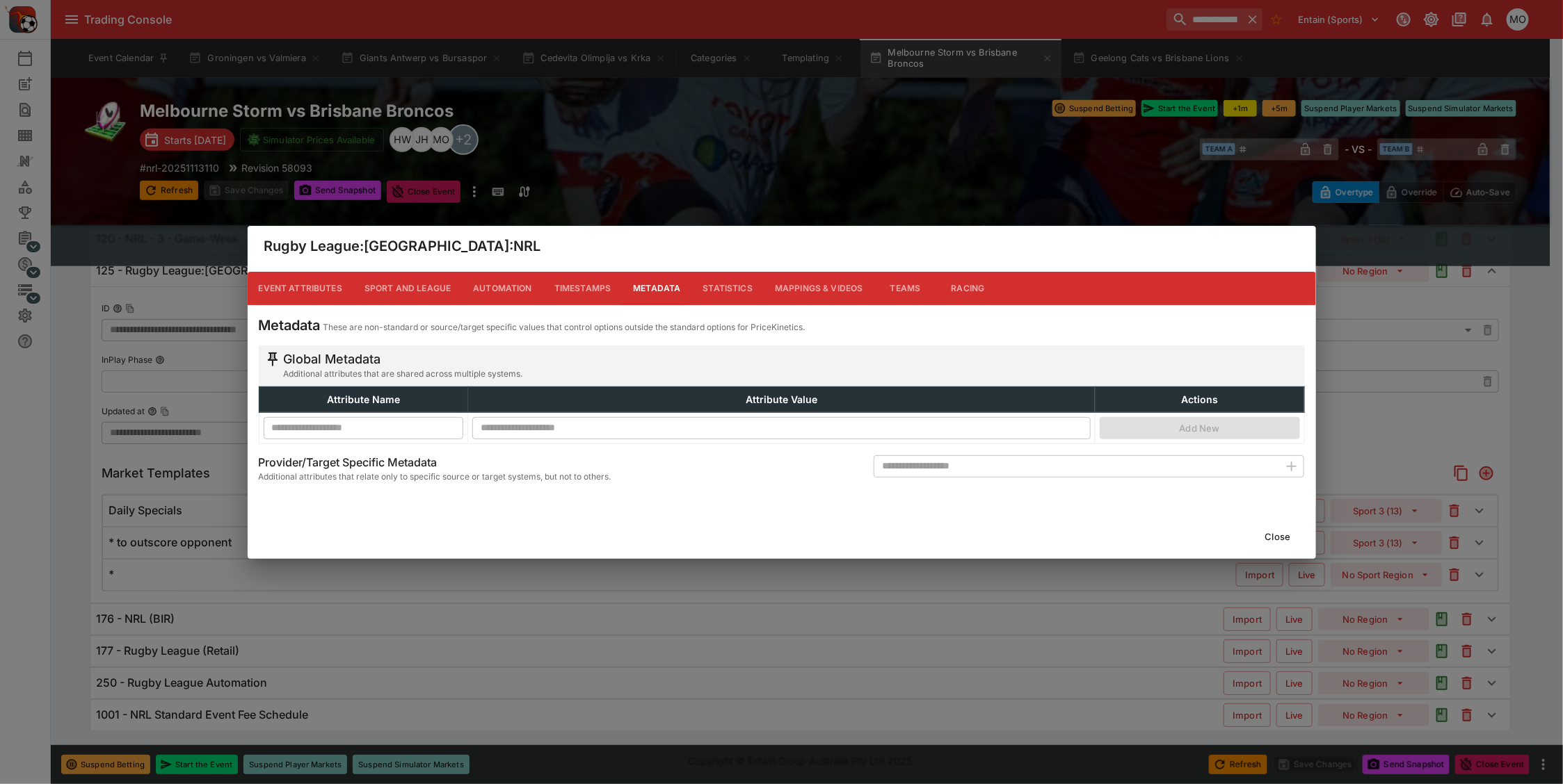
click at [1275, 531] on button "Close" at bounding box center [1278, 537] width 43 height 22
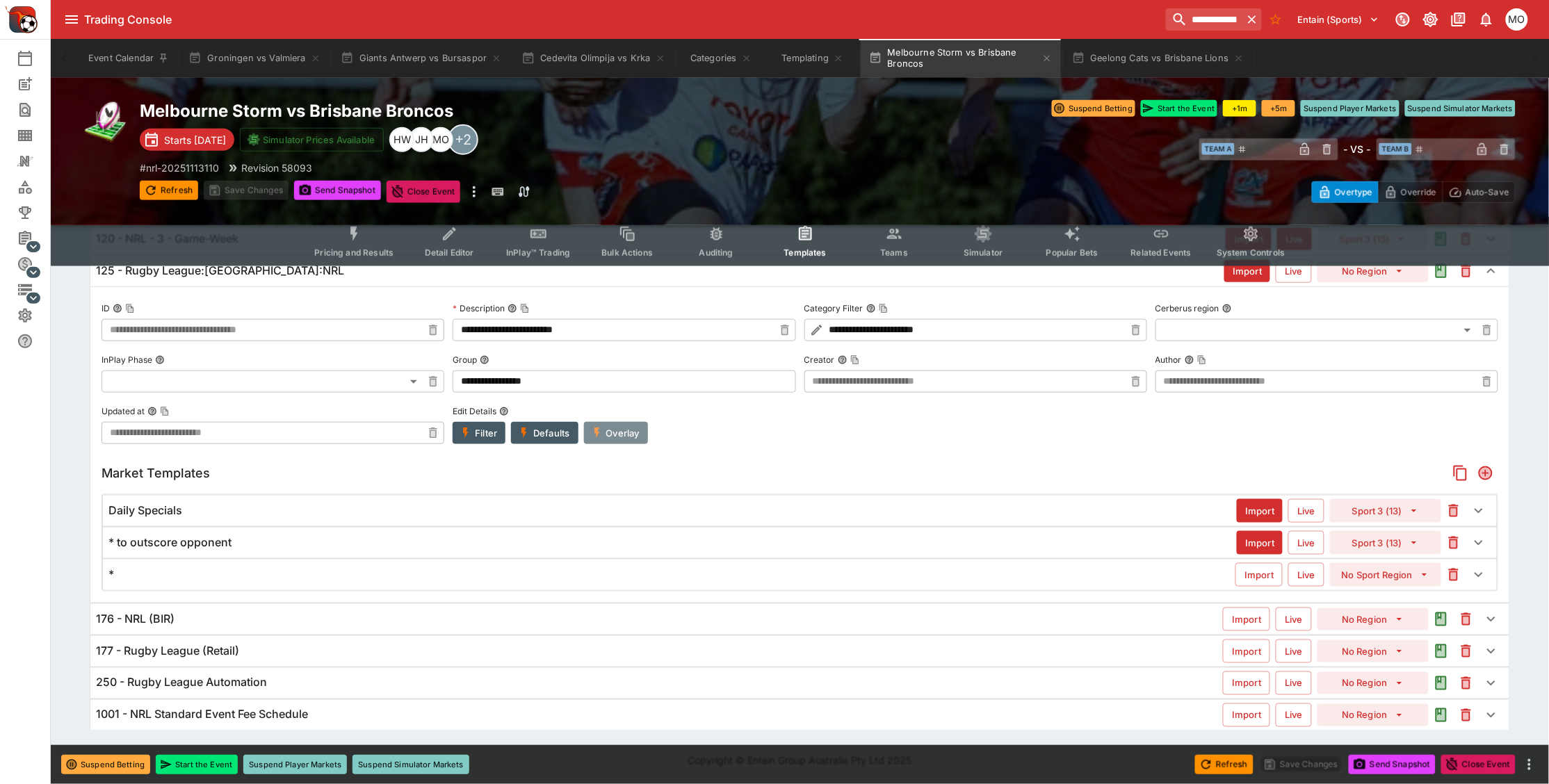
click at [631, 431] on button "Overlay" at bounding box center [617, 433] width 64 height 22
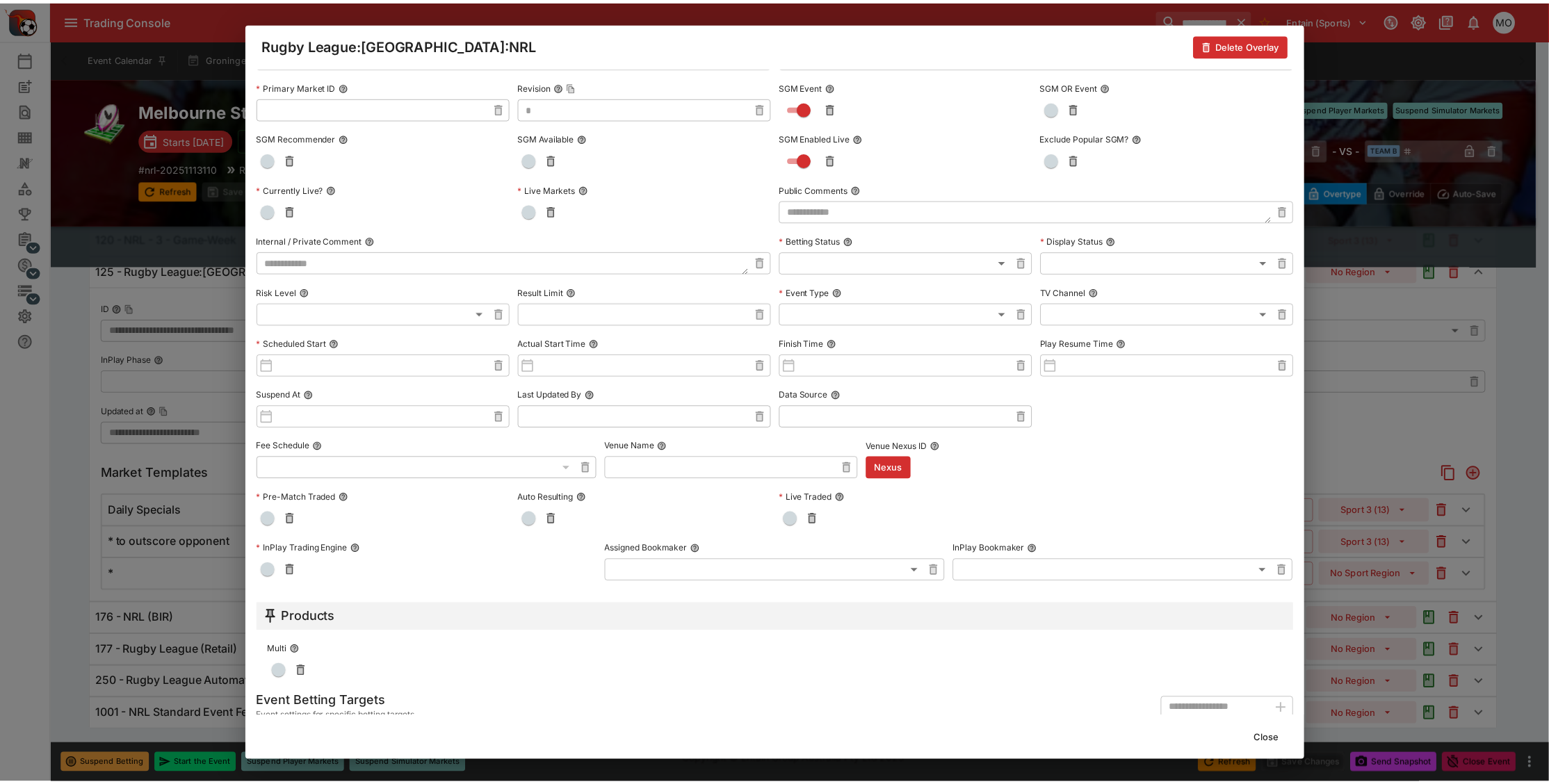
scroll to position [0, 0]
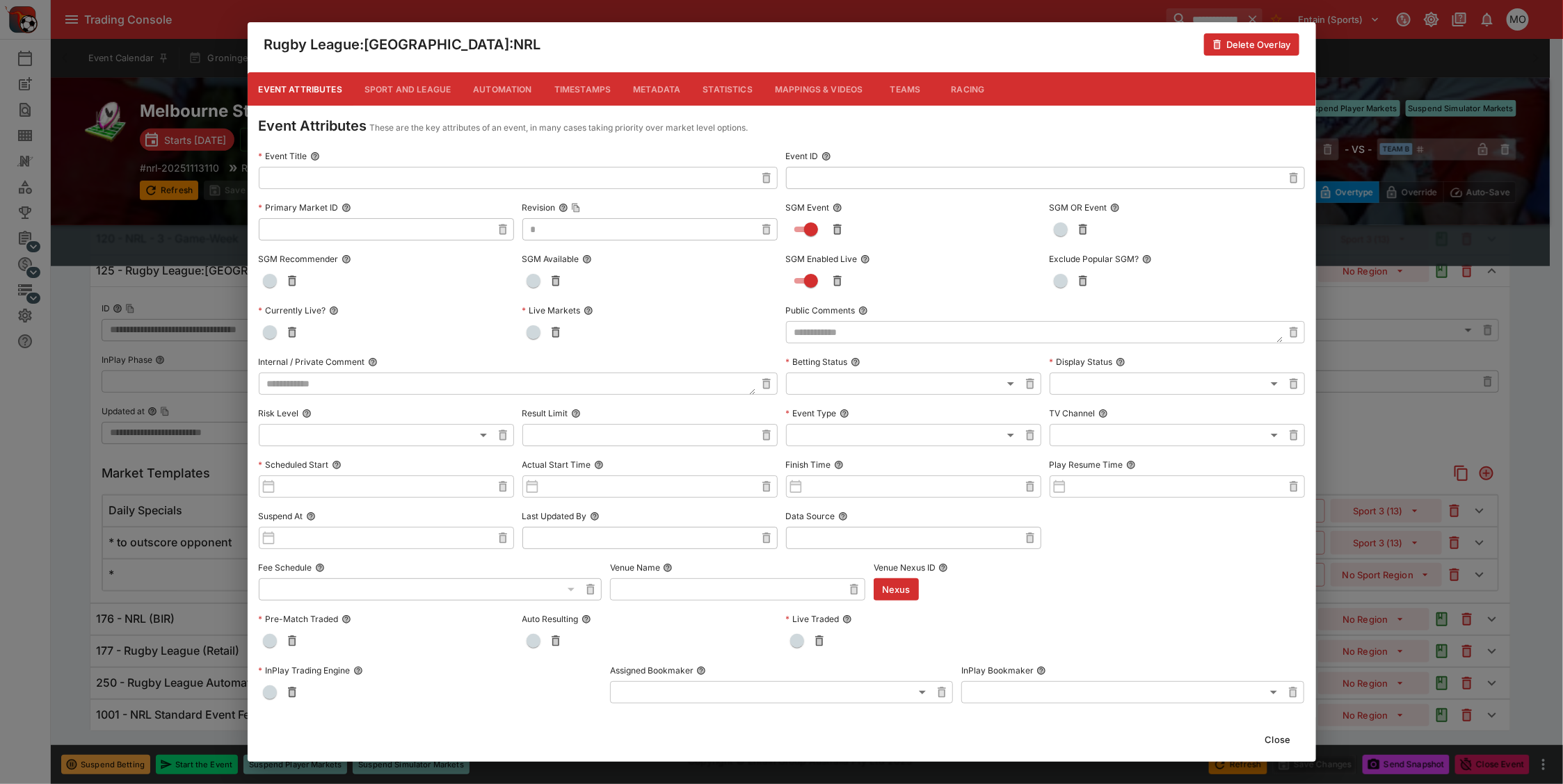
click at [658, 91] on button "Metadata" at bounding box center [656, 89] width 70 height 34
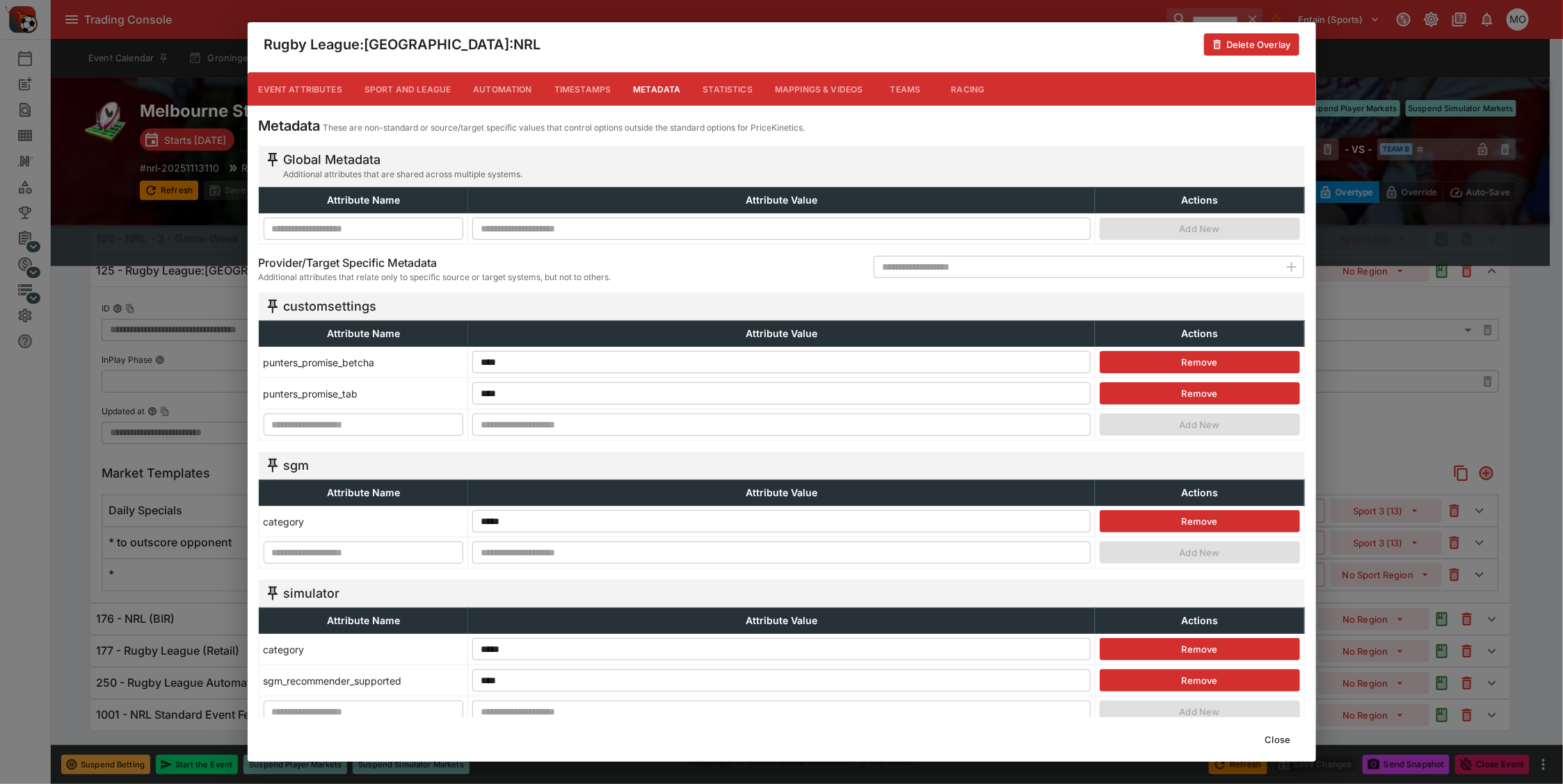
click at [1275, 738] on button "Close" at bounding box center [1278, 740] width 43 height 22
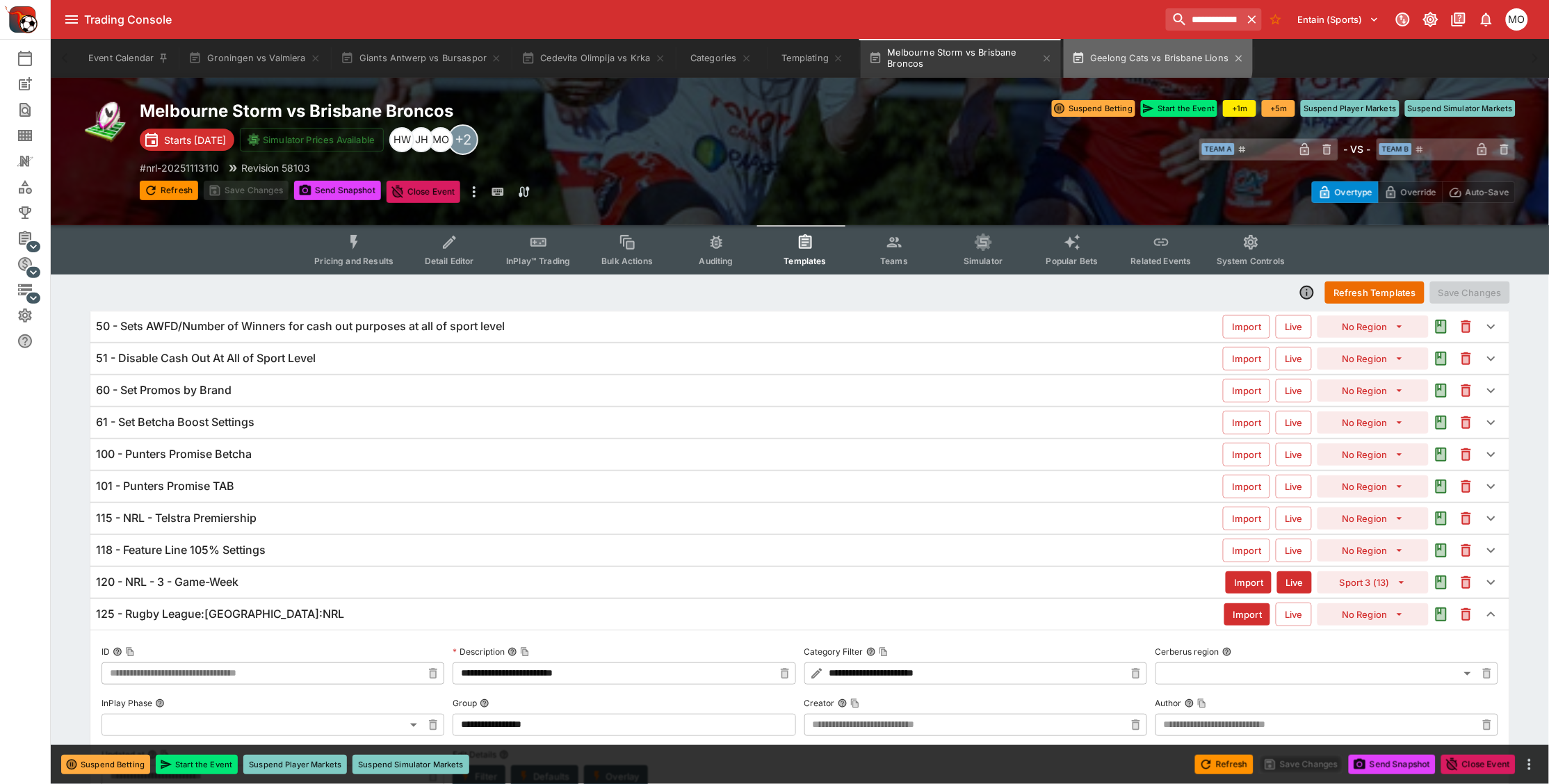
click at [1153, 52] on button "Geelong Cats vs Brisbane Lions" at bounding box center [1159, 59] width 189 height 39
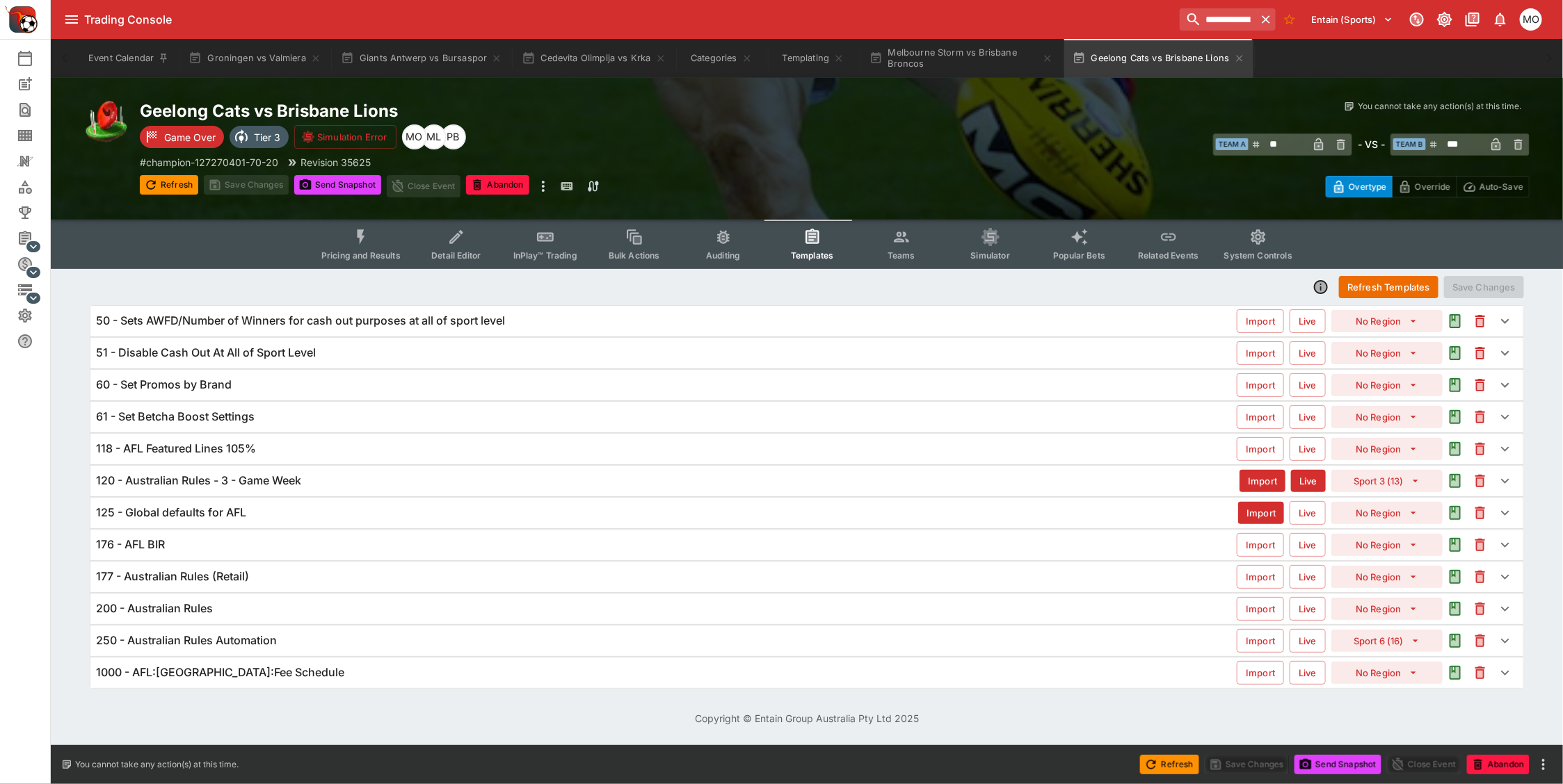
click at [314, 507] on div "125 - Global defaults for AFL" at bounding box center [667, 513] width 1142 height 14
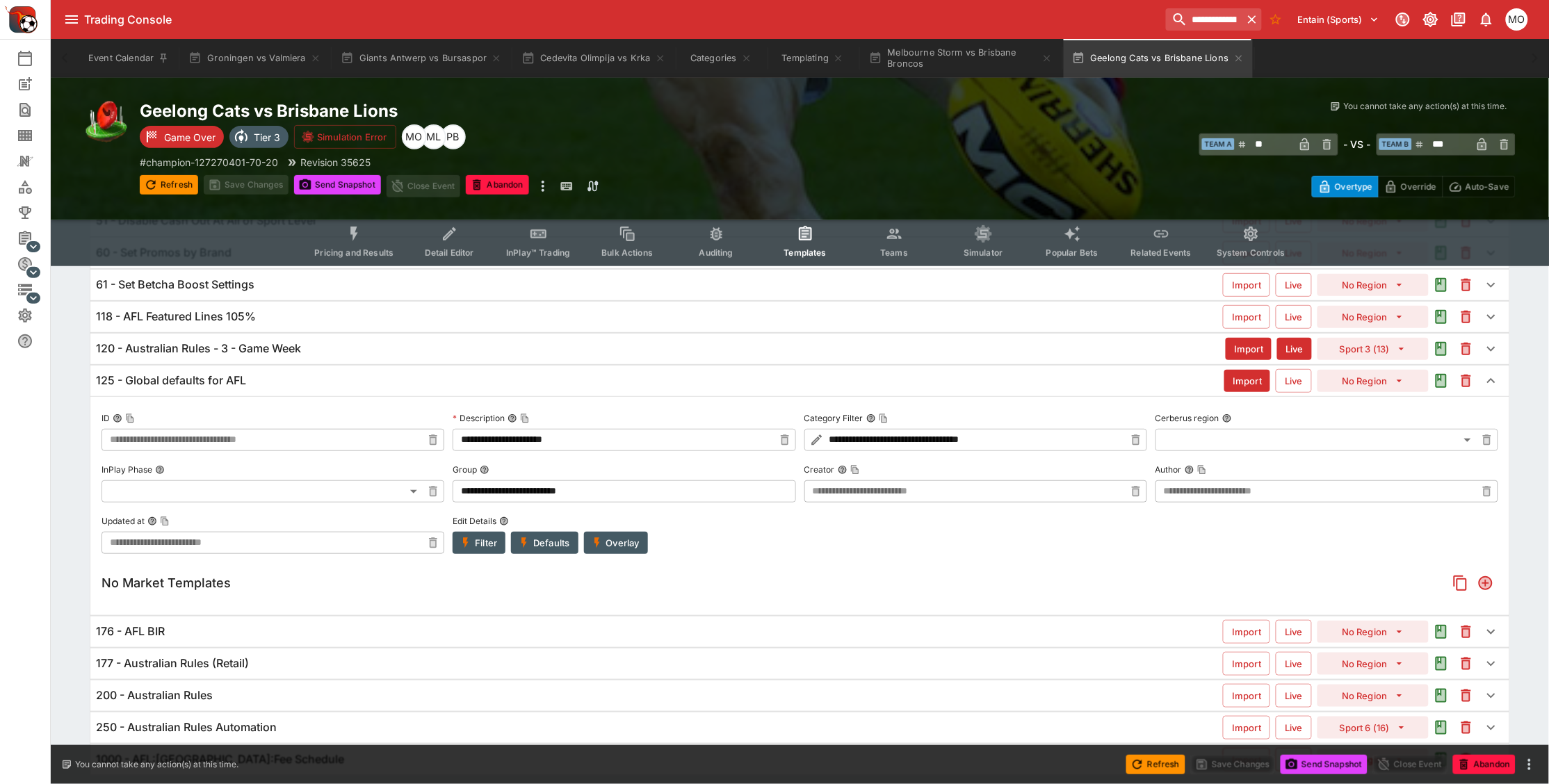
scroll to position [174, 0]
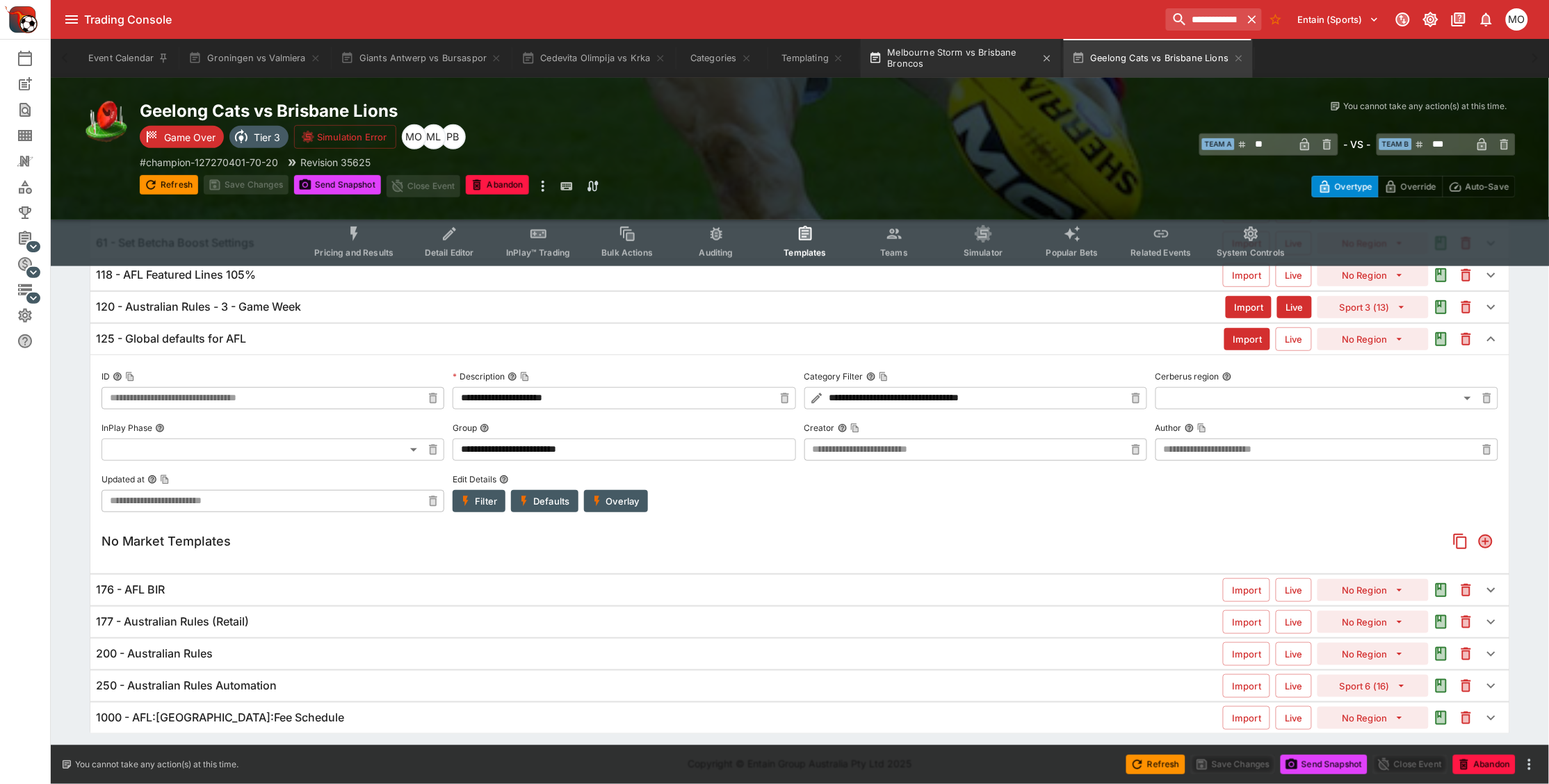
click at [954, 51] on button "Melbourne Storm vs Brisbane Broncos" at bounding box center [961, 59] width 200 height 39
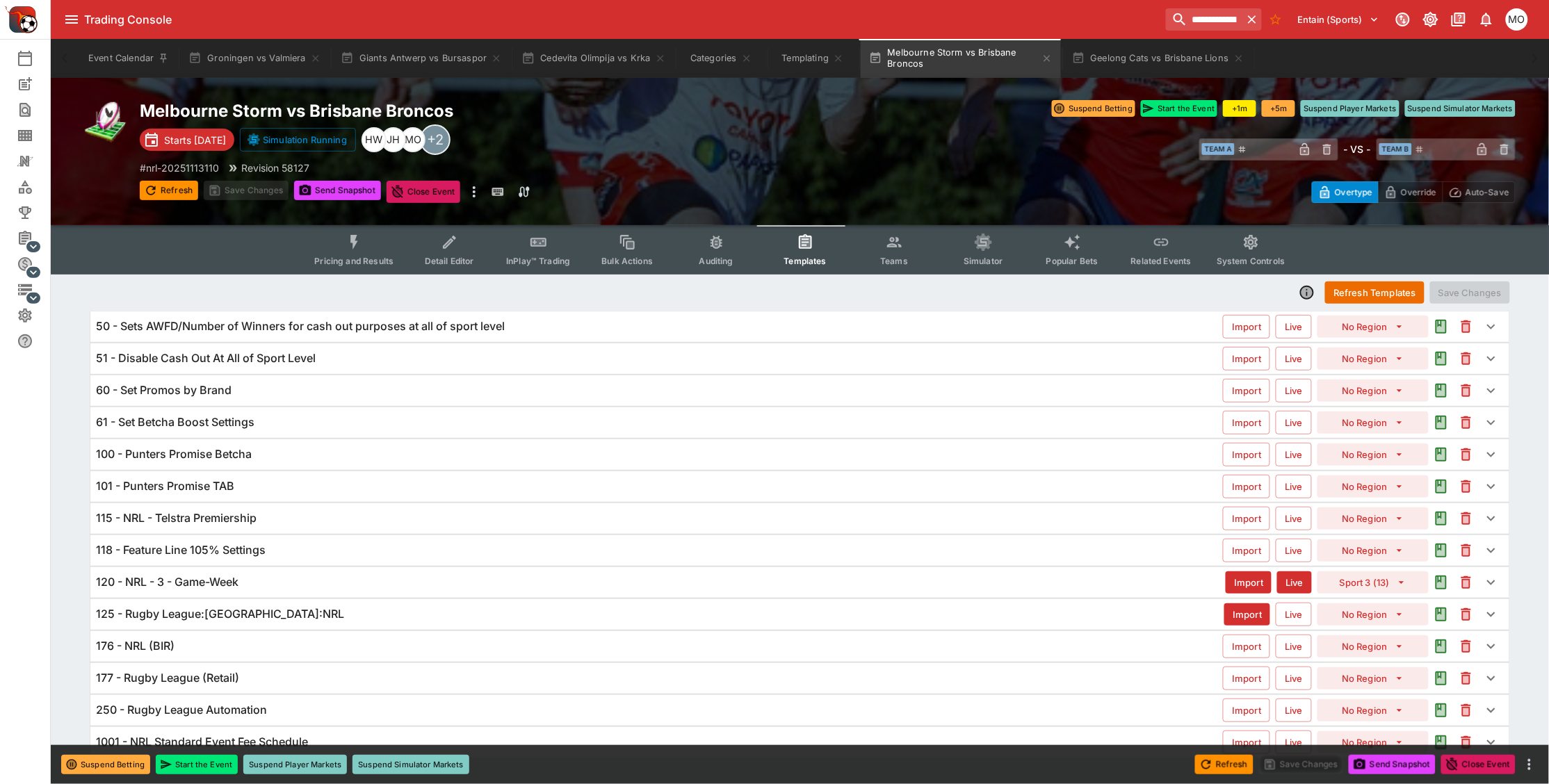
click at [348, 602] on div "125 - Rugby League:[GEOGRAPHIC_DATA]:NRL Import Live No Region" at bounding box center [800, 615] width 1419 height 30
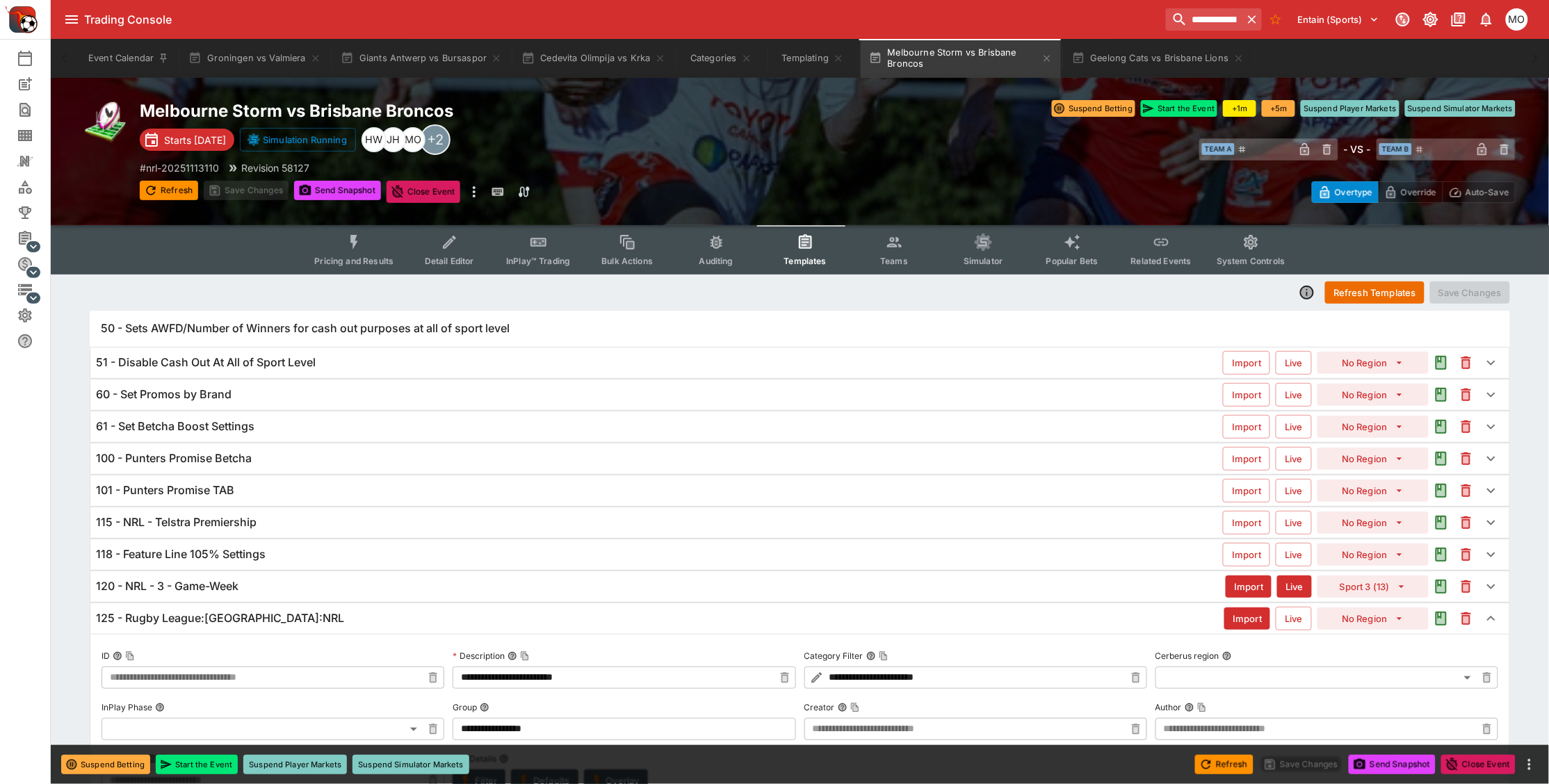
scroll to position [352, 0]
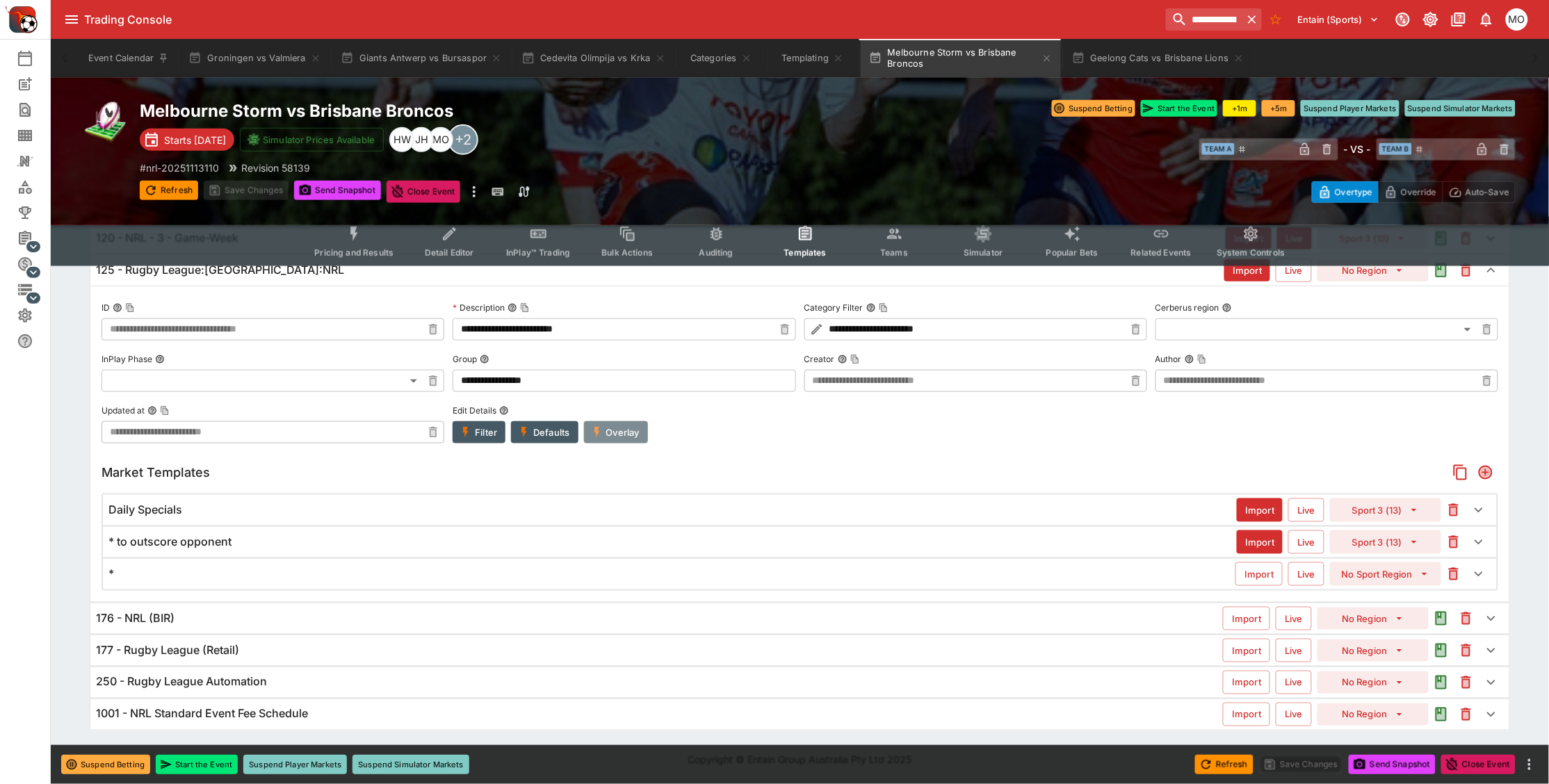
click at [631, 422] on button "Overlay" at bounding box center [617, 433] width 64 height 22
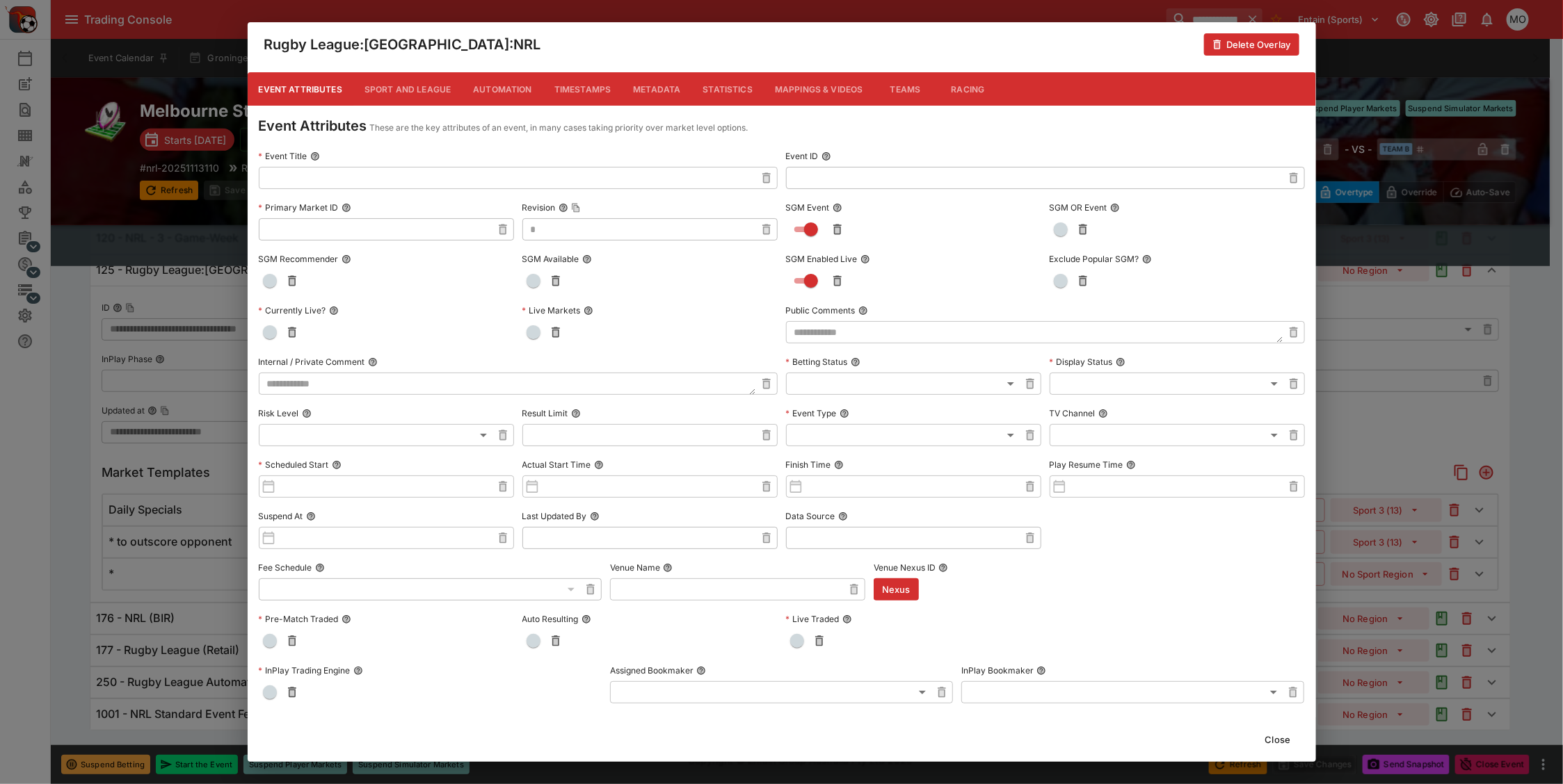
click at [668, 91] on button "Metadata" at bounding box center [656, 89] width 70 height 34
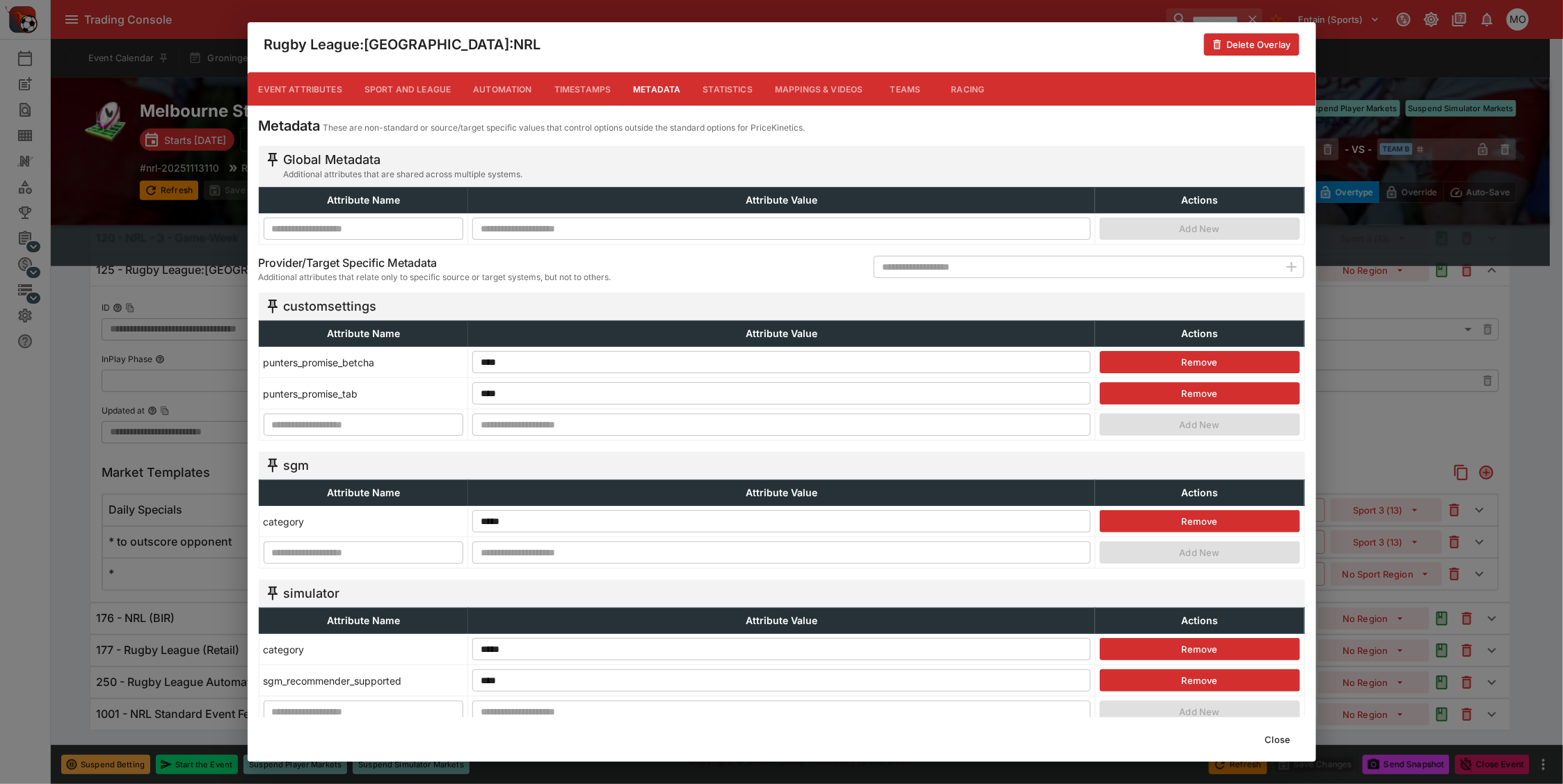
click at [1269, 742] on button "Close" at bounding box center [1278, 740] width 43 height 22
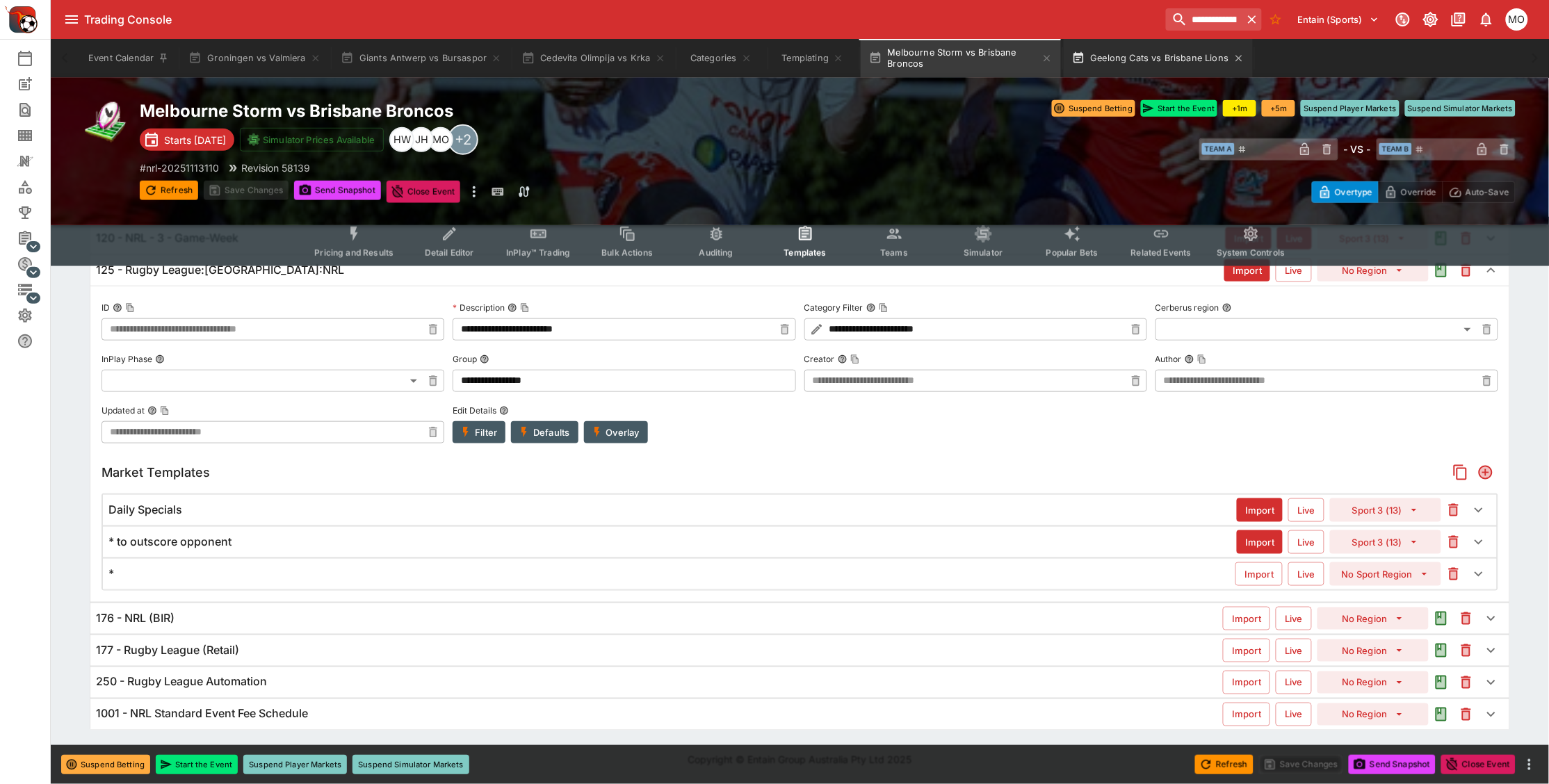
click at [1151, 60] on button "Geelong Cats vs Brisbane Lions" at bounding box center [1159, 59] width 189 height 39
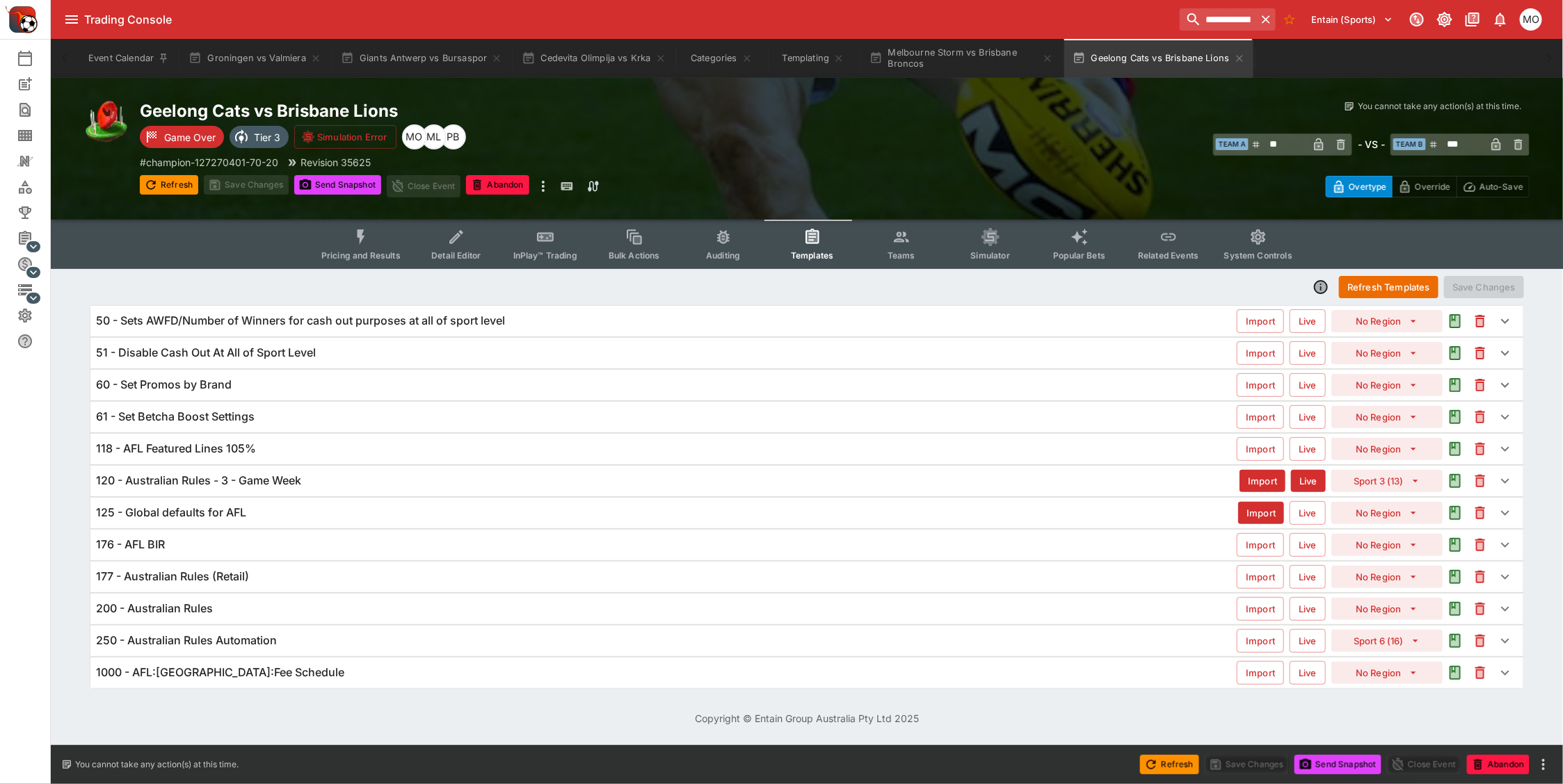
click at [339, 507] on div "125 - Global defaults for AFL" at bounding box center [667, 513] width 1142 height 14
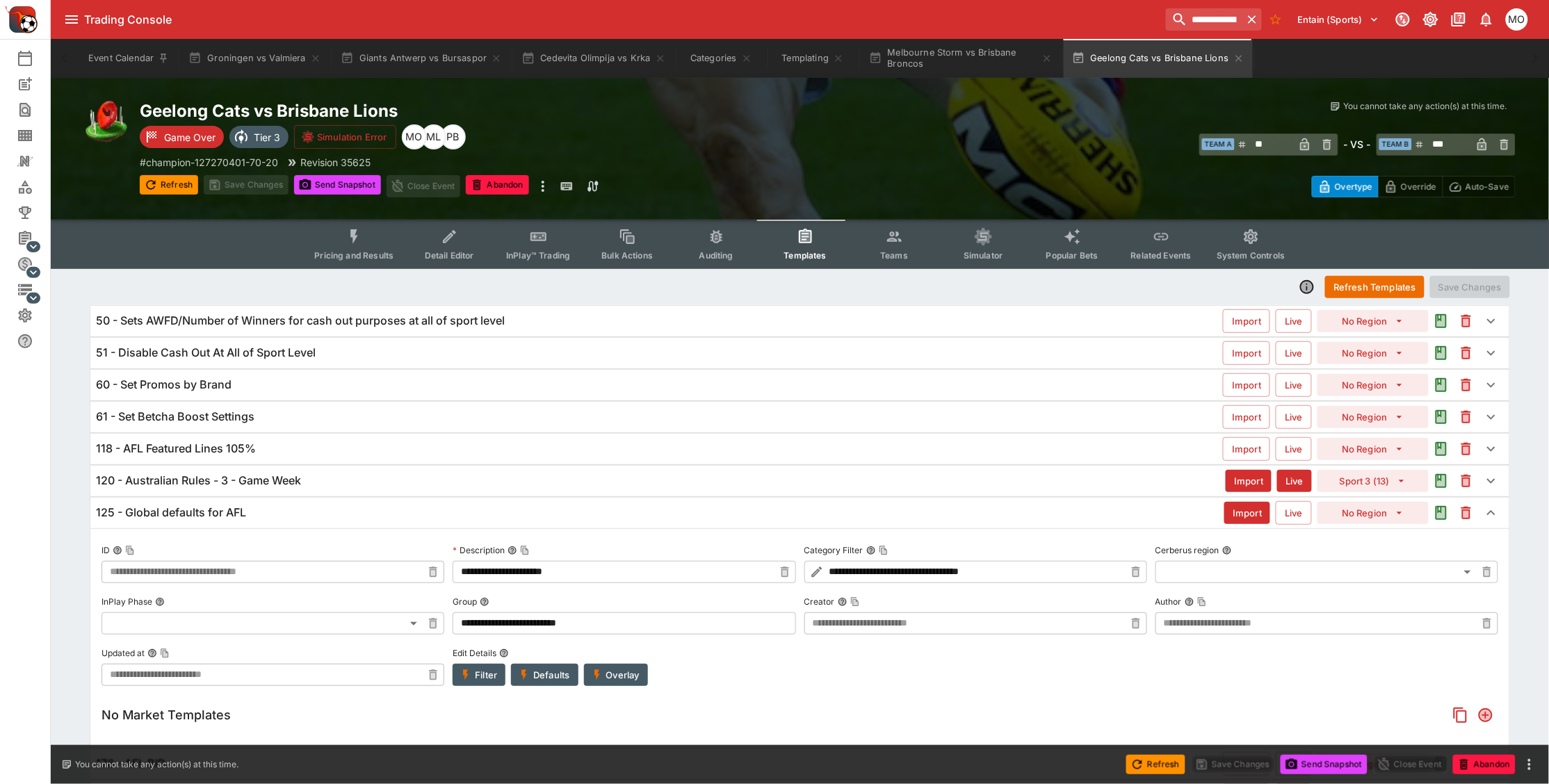
scroll to position [174, 0]
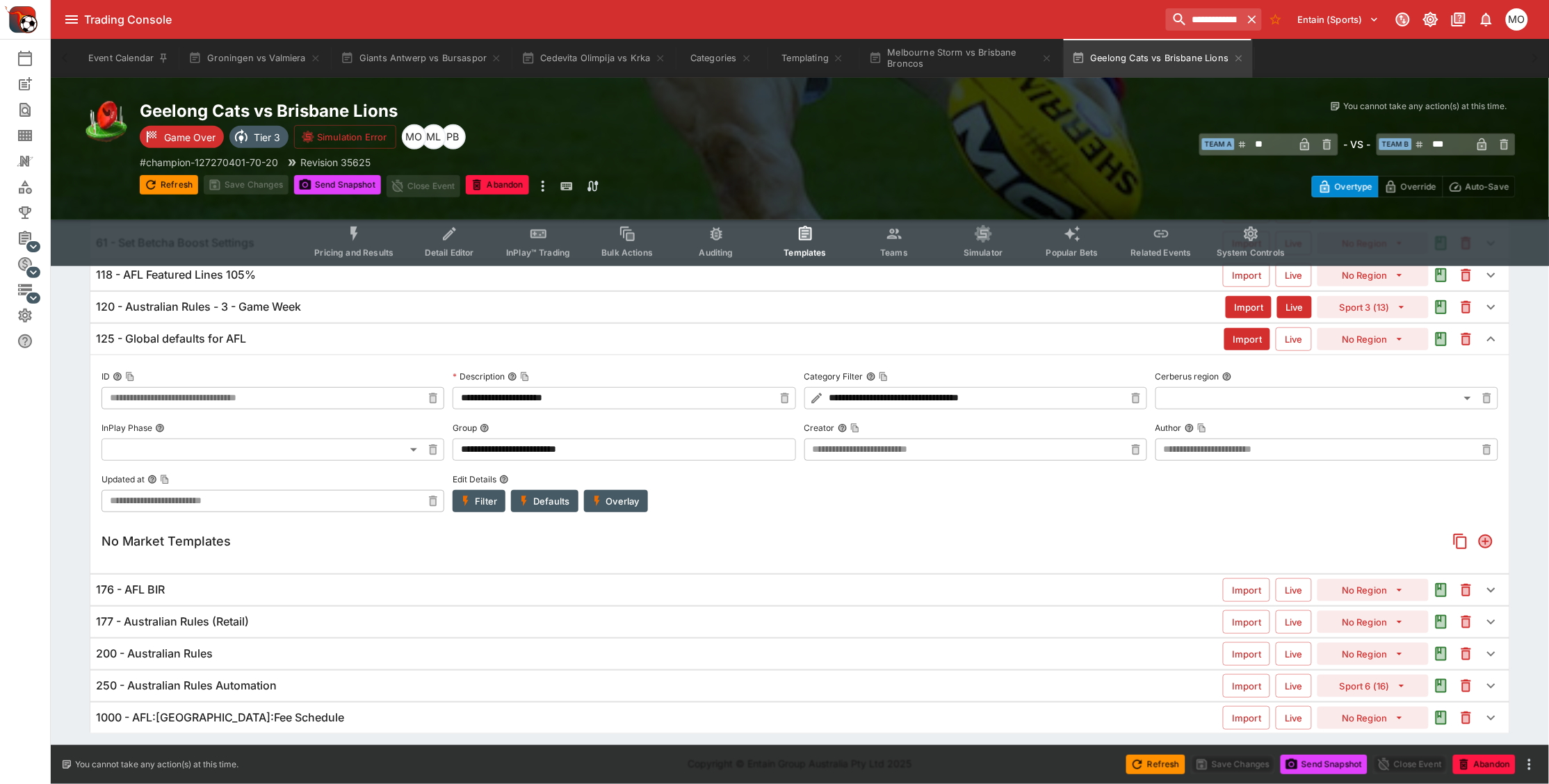
click at [627, 502] on button "Overlay" at bounding box center [617, 501] width 64 height 22
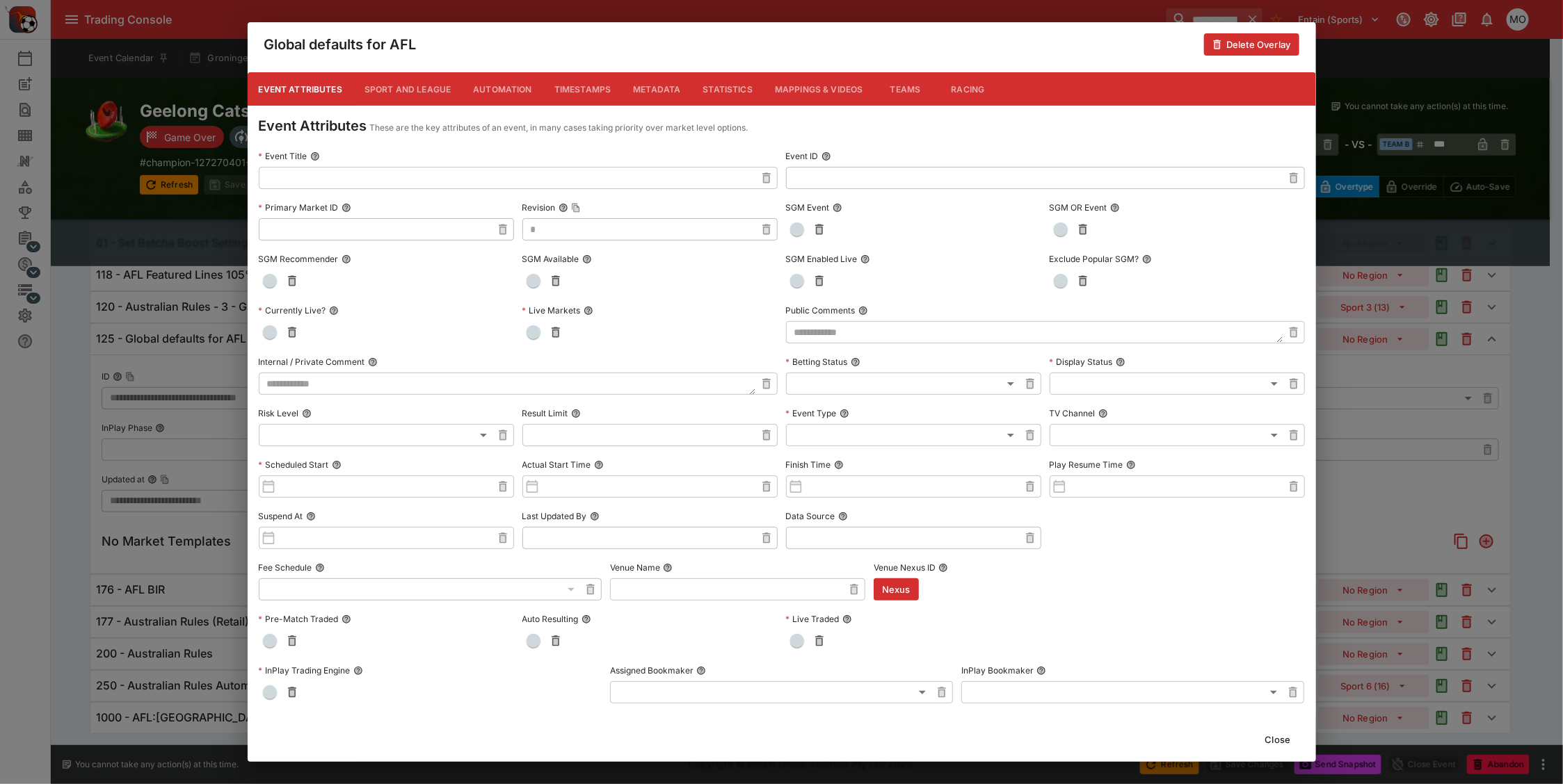
click at [658, 87] on button "Metadata" at bounding box center [656, 89] width 70 height 34
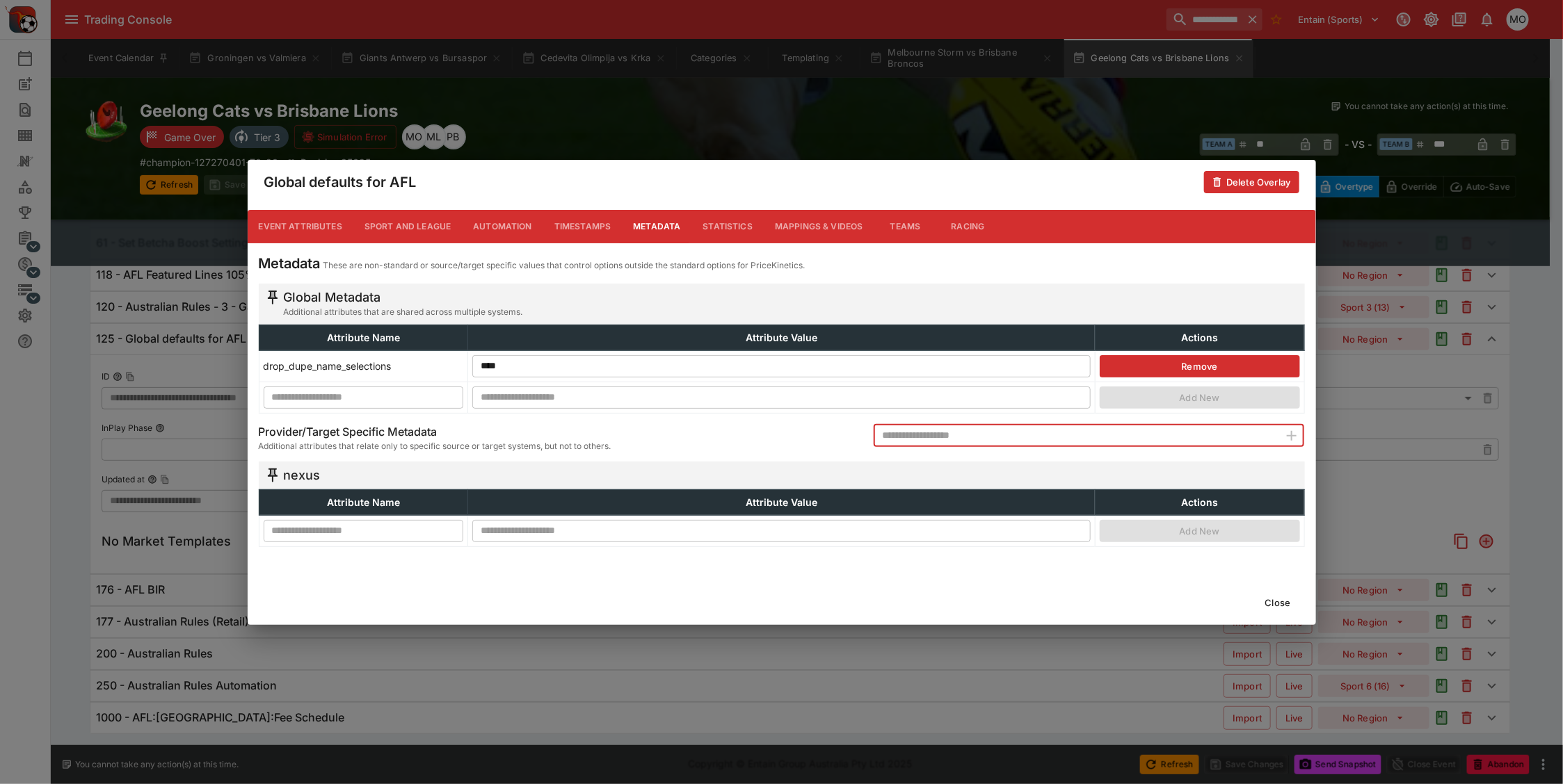
click at [945, 437] on input "text" at bounding box center [1076, 436] width 406 height 22
type input "**********"
click at [1294, 436] on icon "button" at bounding box center [1291, 436] width 10 height 10
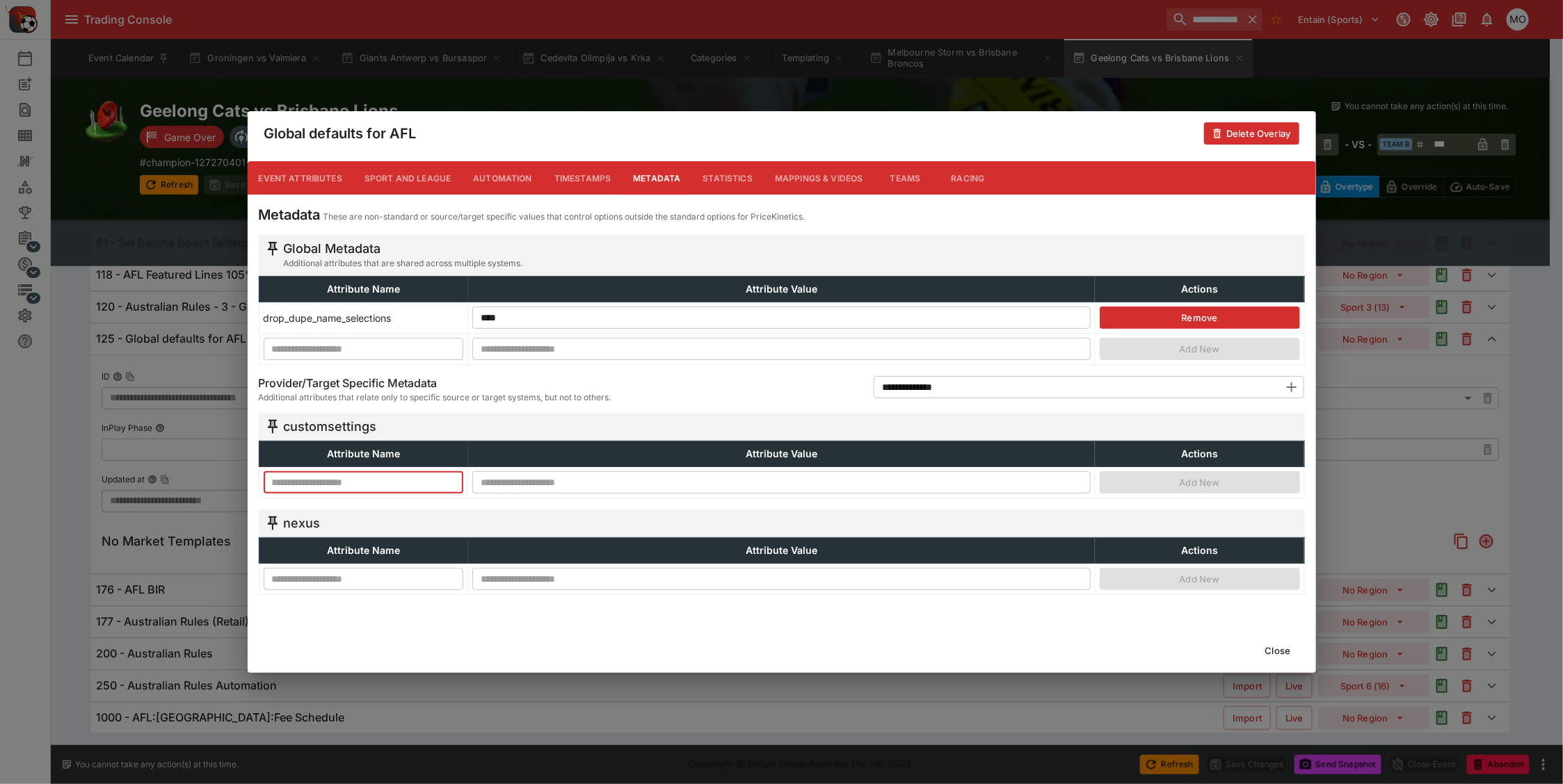
click at [390, 484] on input "text" at bounding box center [364, 483] width 200 height 22
type input "**********"
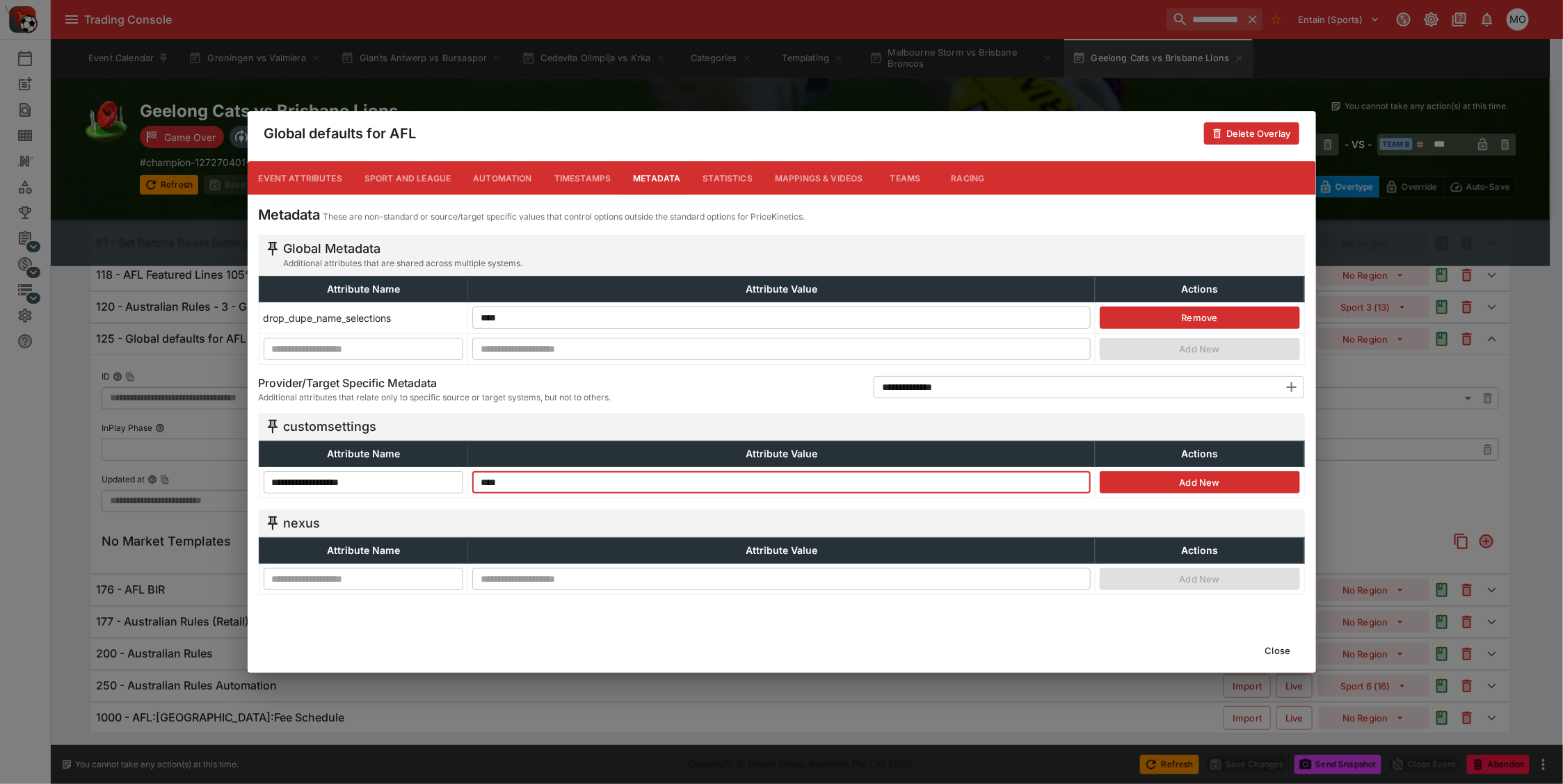
type input "****"
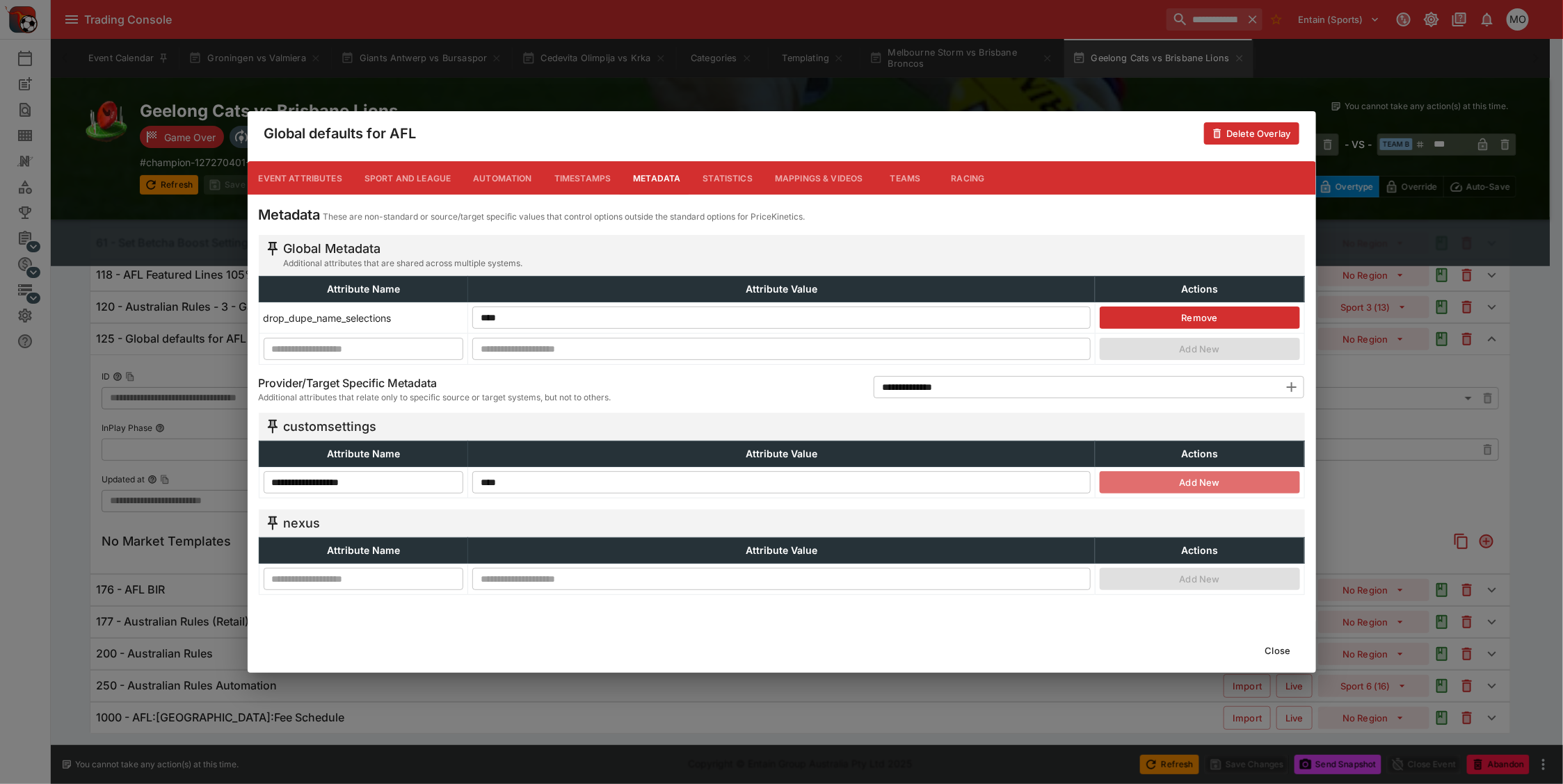
click at [1187, 484] on button "Add New" at bounding box center [1200, 483] width 200 height 22
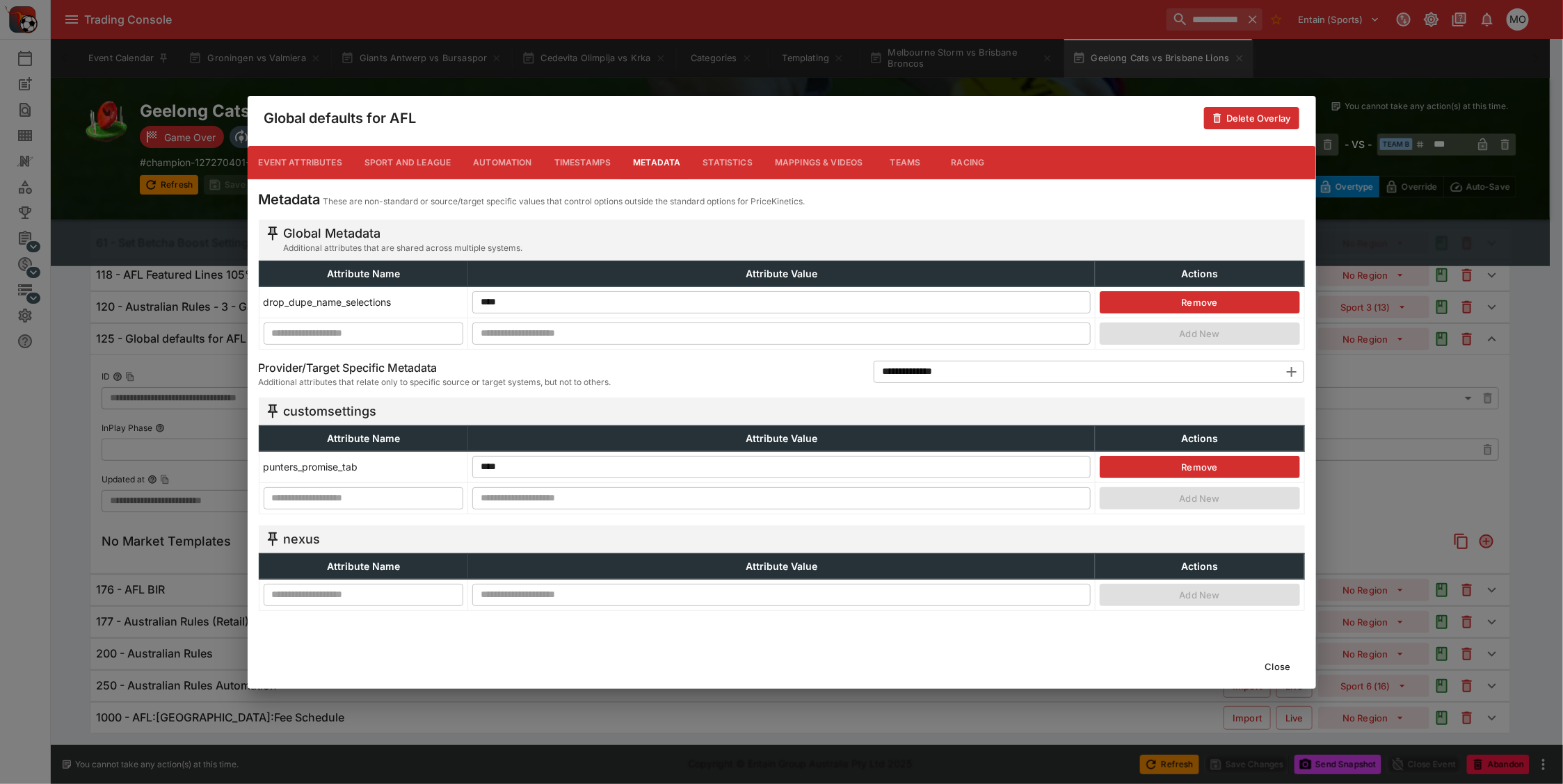
click at [1286, 665] on button "Close" at bounding box center [1278, 667] width 43 height 22
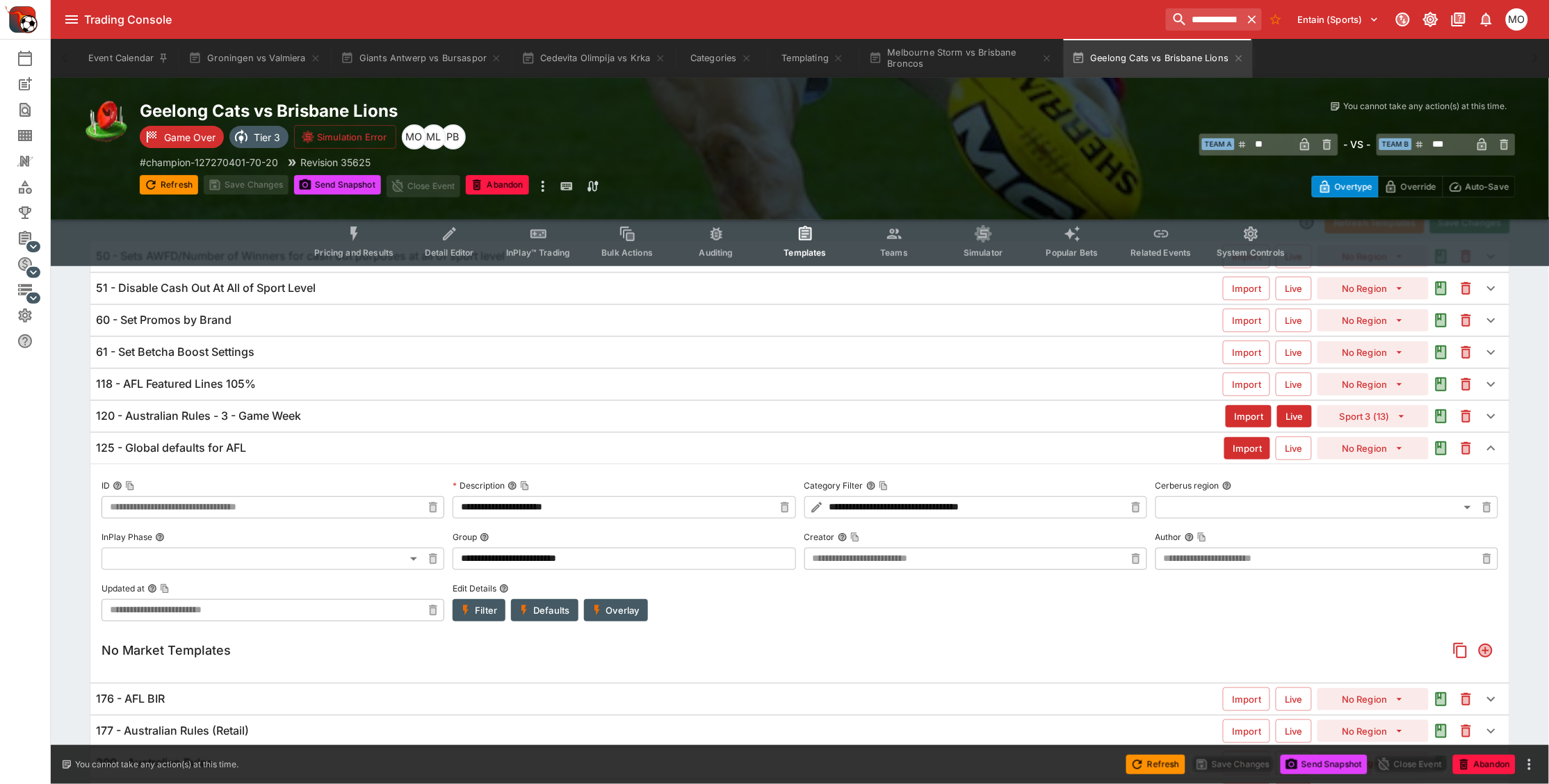
scroll to position [0, 0]
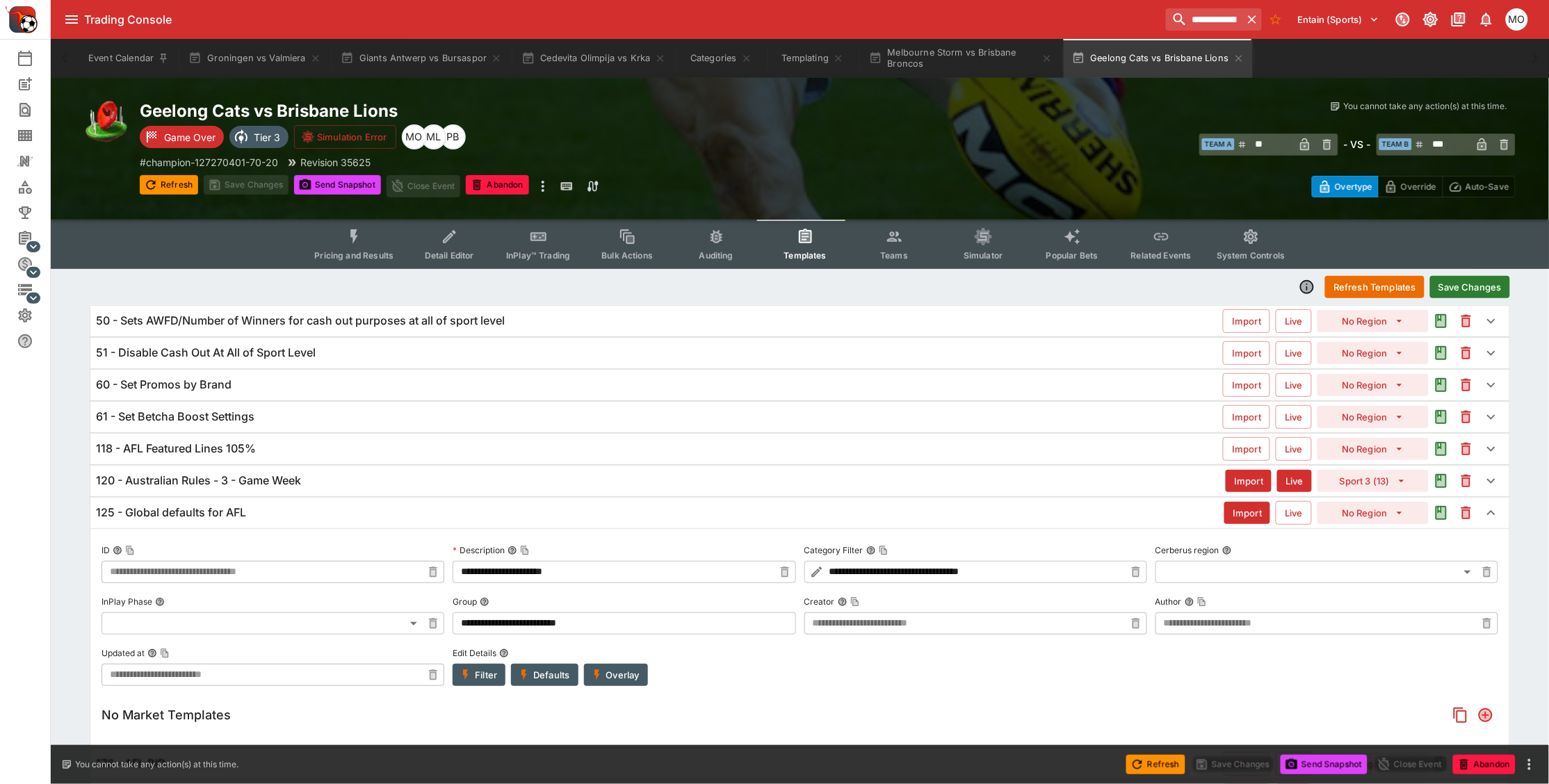
click at [1447, 279] on button "Save Changes" at bounding box center [1470, 287] width 80 height 22
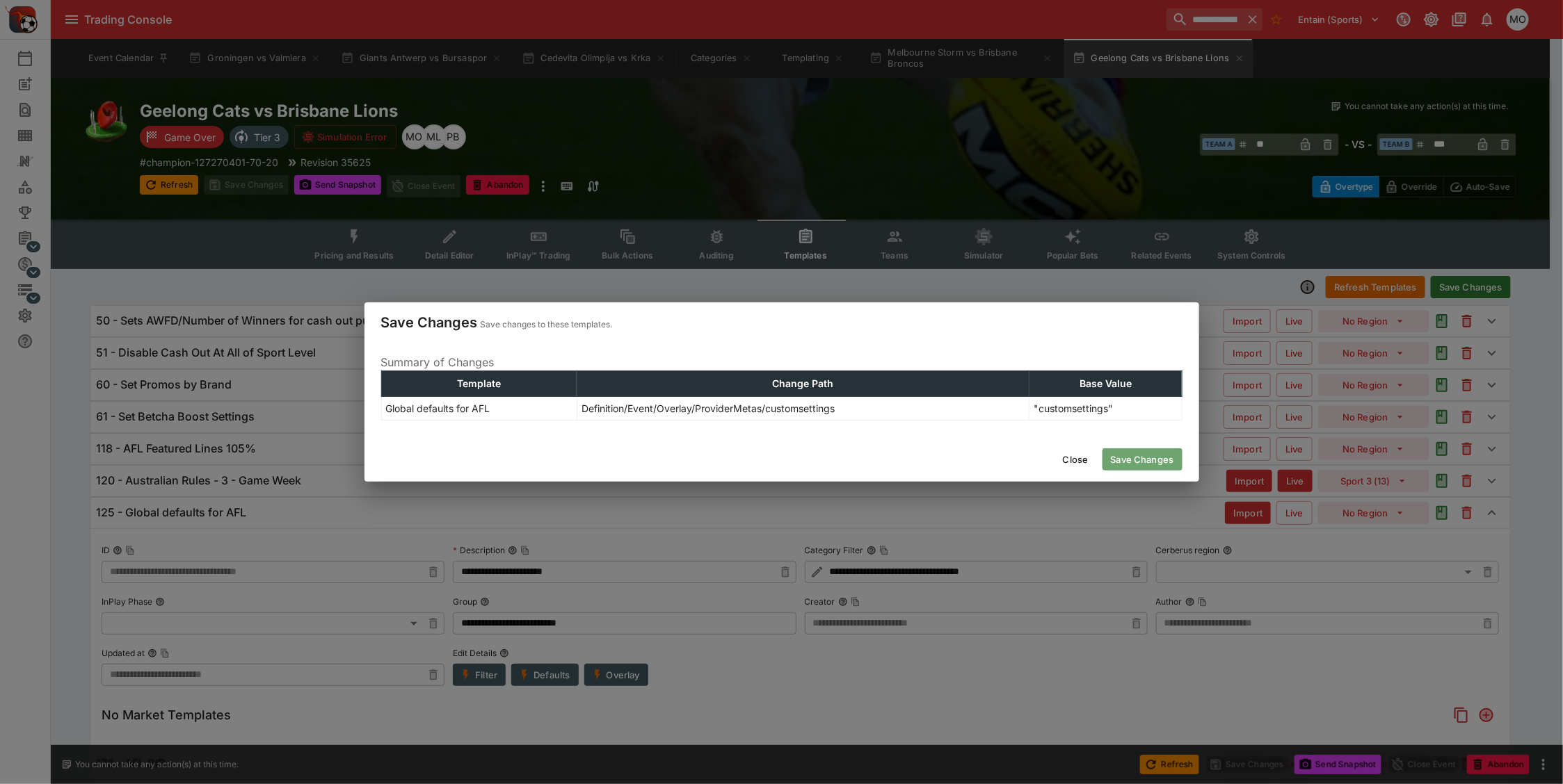
click at [1152, 459] on button "Save Changes" at bounding box center [1143, 459] width 80 height 22
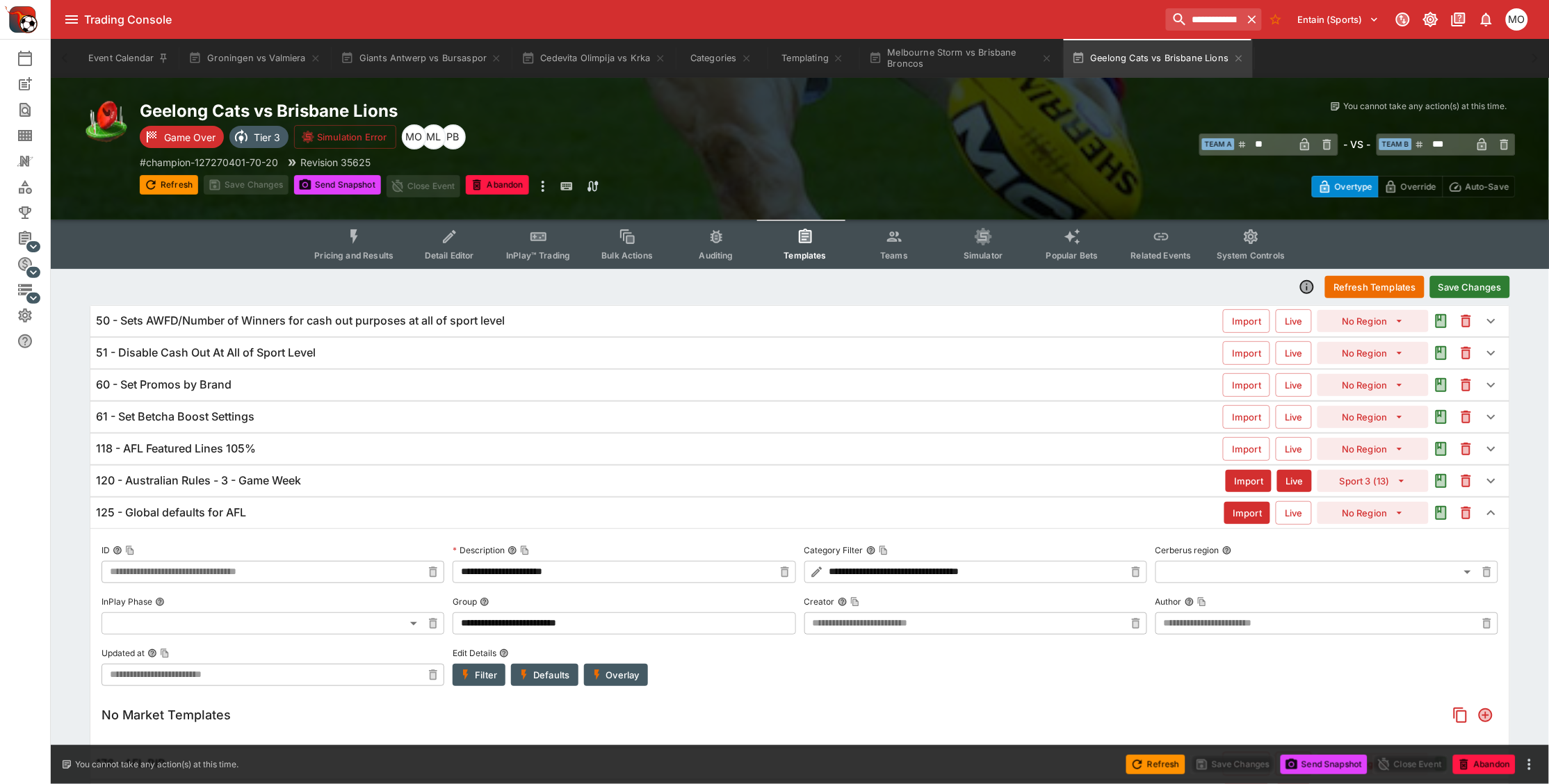
type input "**********"
click at [1367, 285] on button "Refresh Templates" at bounding box center [1375, 287] width 99 height 22
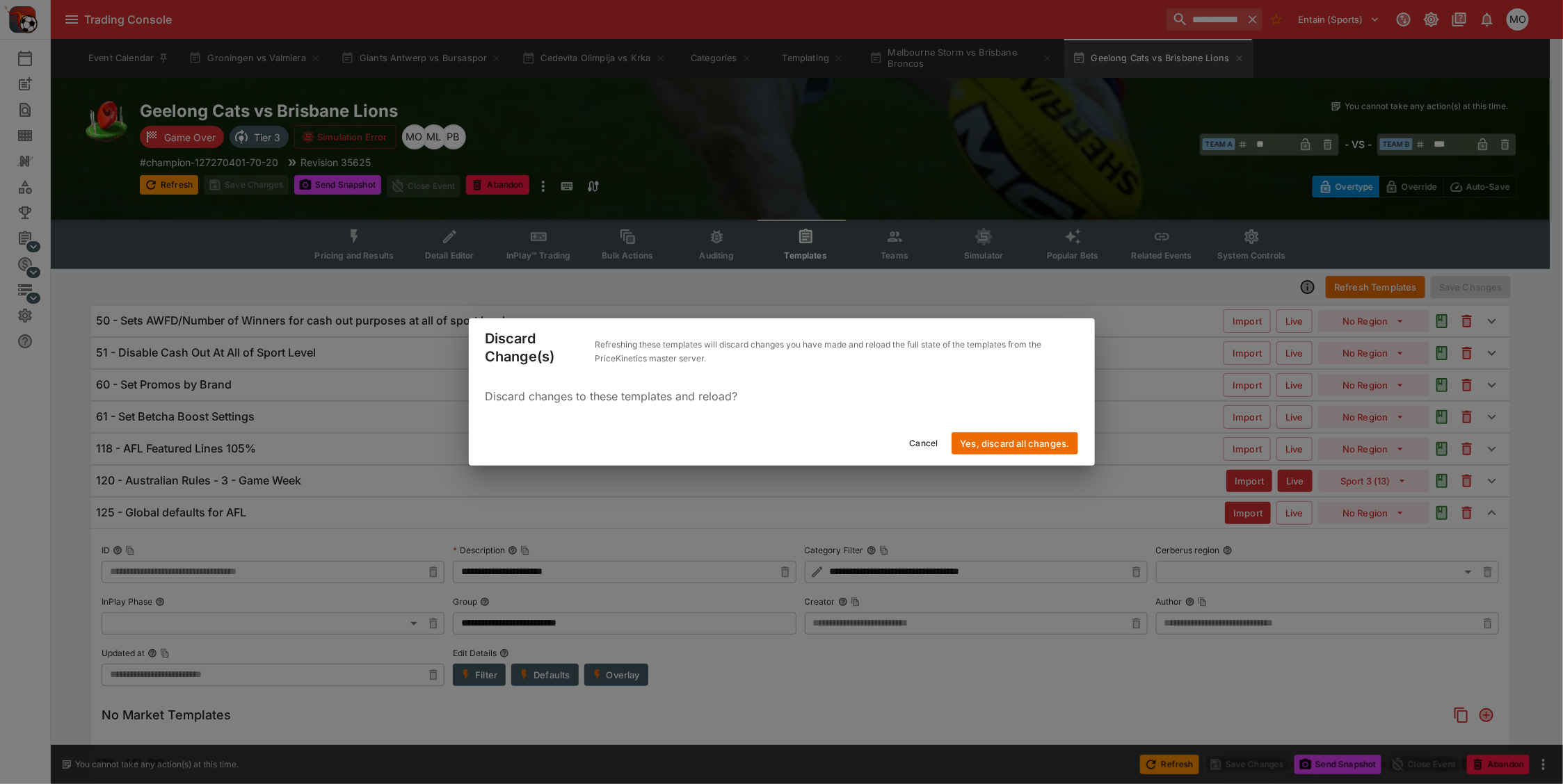
click at [1031, 443] on button "Yes, discard all changes." at bounding box center [1014, 443] width 126 height 22
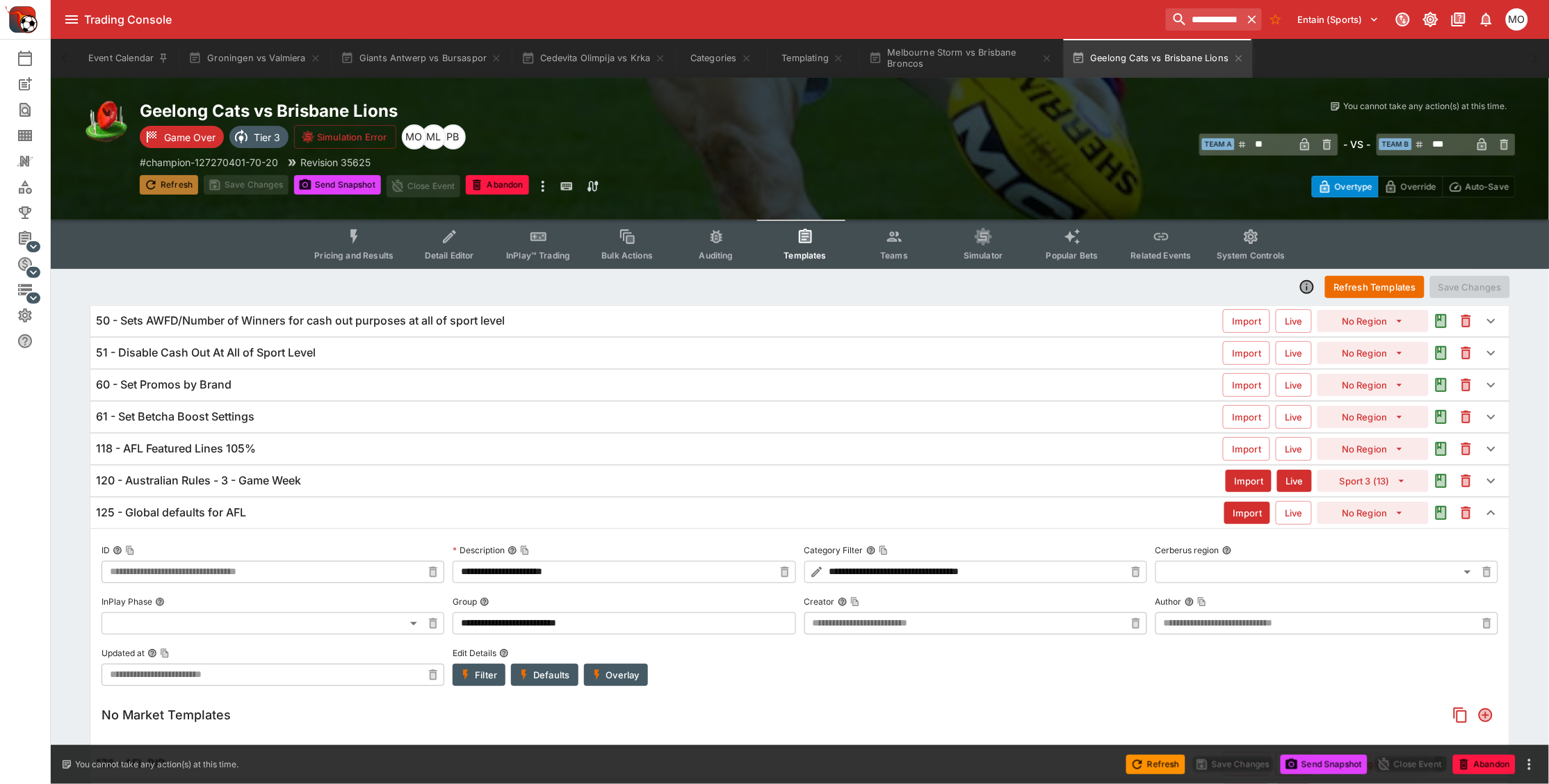
click at [165, 182] on button "Refresh" at bounding box center [168, 185] width 59 height 19
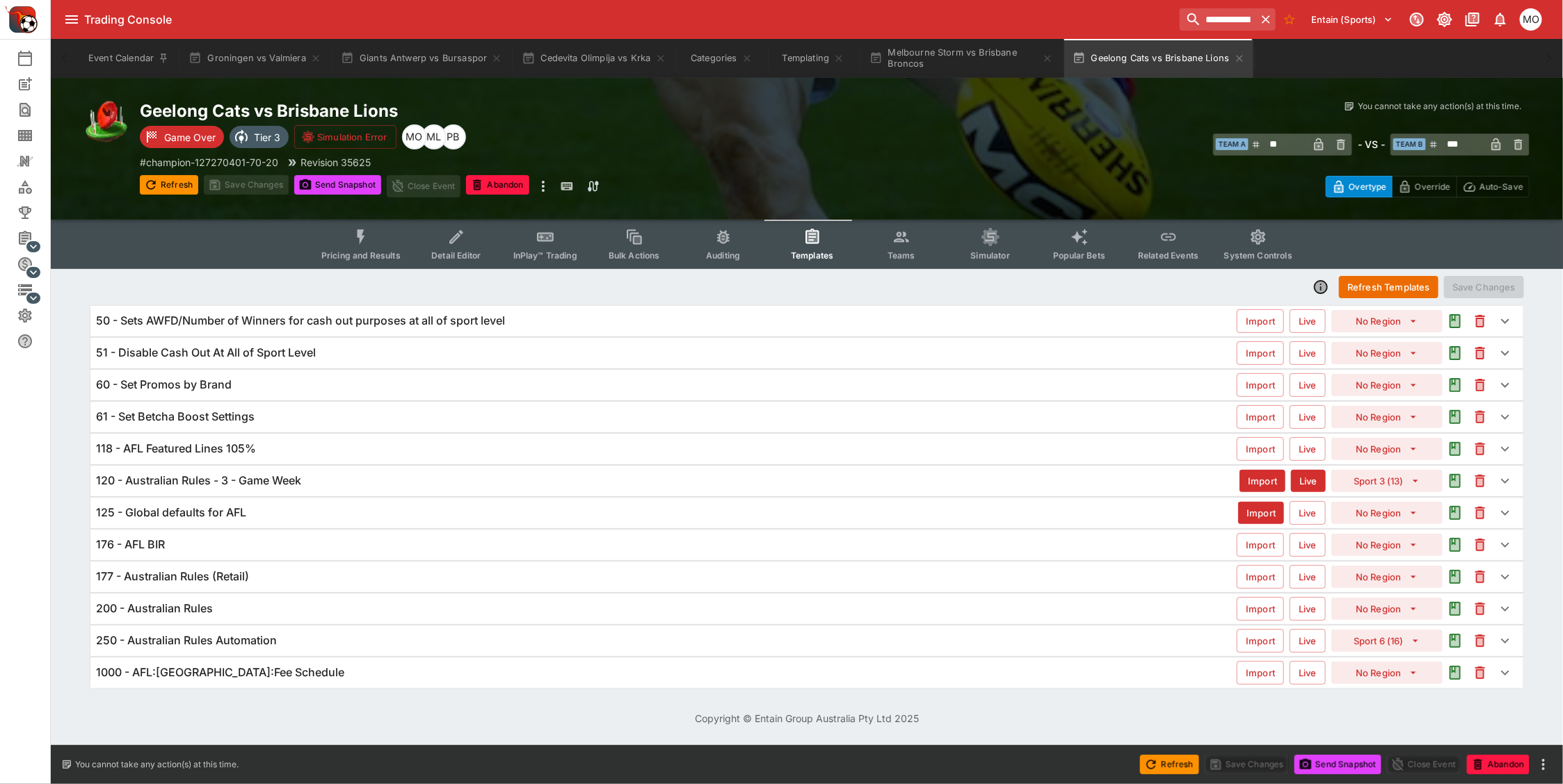
click at [259, 479] on h6 "120 - Australian Rules - 3 - Game Week" at bounding box center [199, 481] width 205 height 14
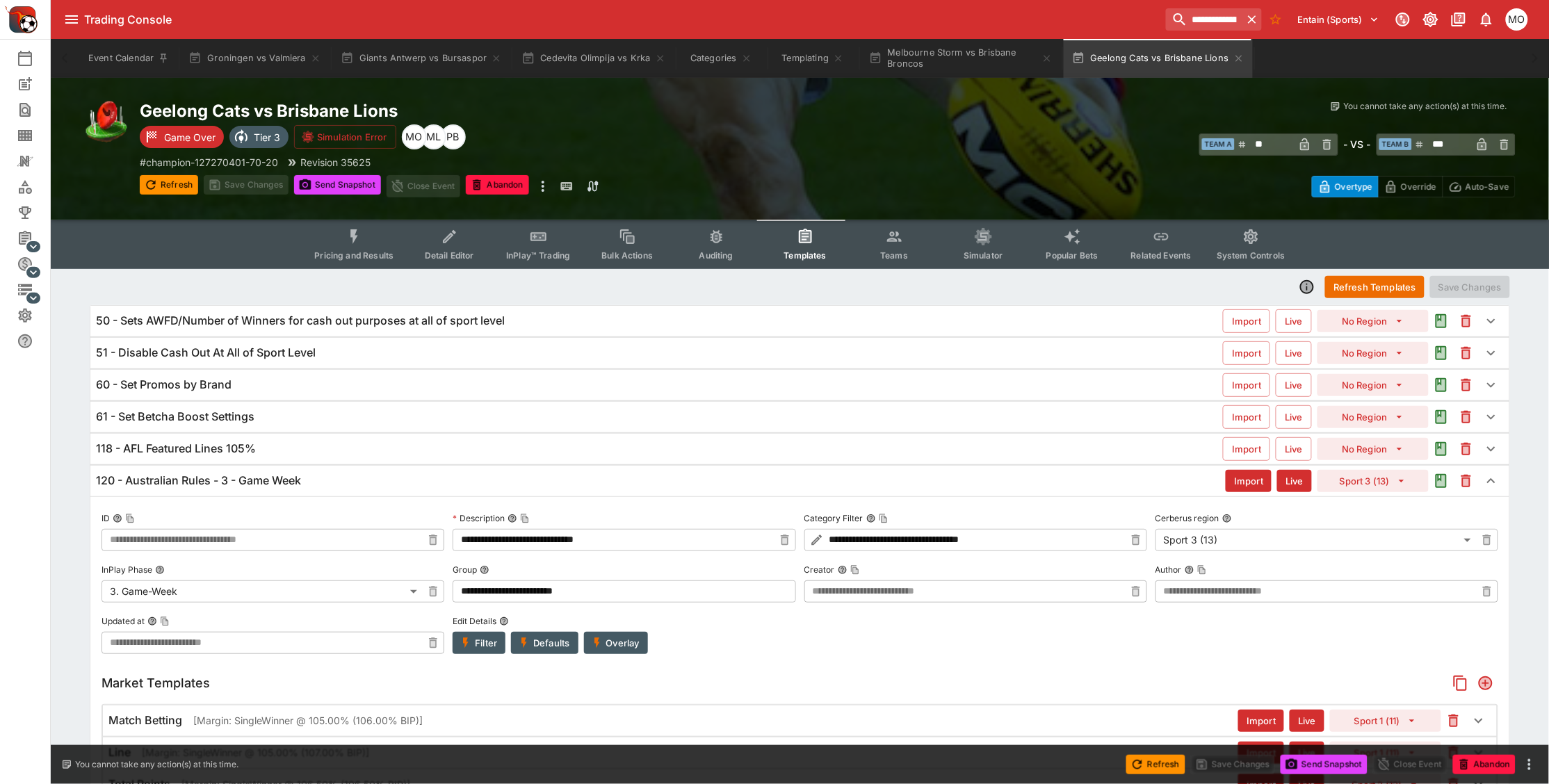
click at [744, 143] on div "Geelong Cats vs Brisbane Lions Game Over Tier 3 Simulation Error PB ML MO # cha…" at bounding box center [483, 148] width 689 height 97
click at [214, 487] on h6 "120 - Australian Rules - 3 - Game Week" at bounding box center [199, 481] width 205 height 14
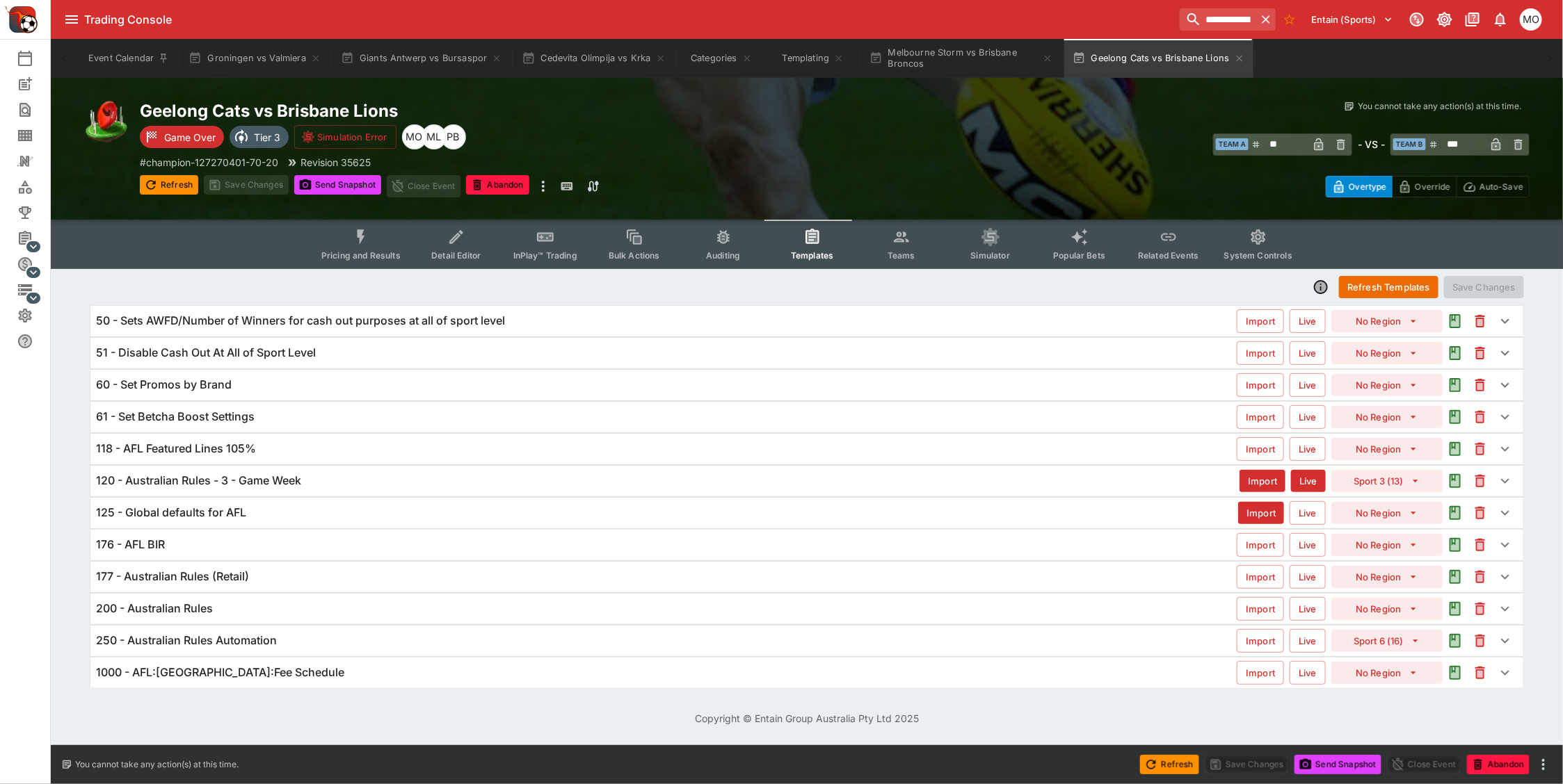
click at [220, 508] on h6 "125 - Global defaults for AFL" at bounding box center [171, 513] width 150 height 14
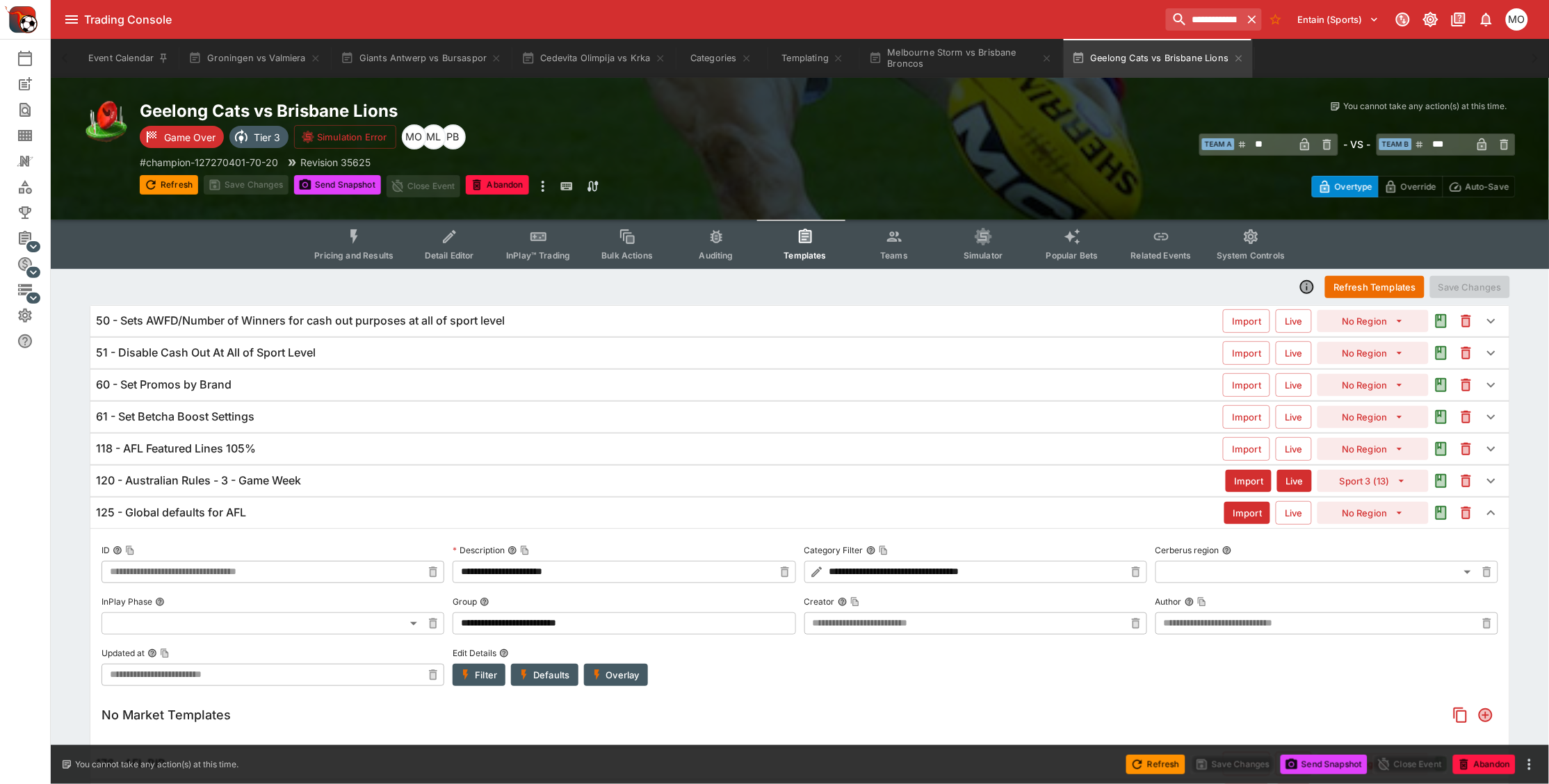
click at [605, 672] on button "Overlay" at bounding box center [617, 675] width 64 height 22
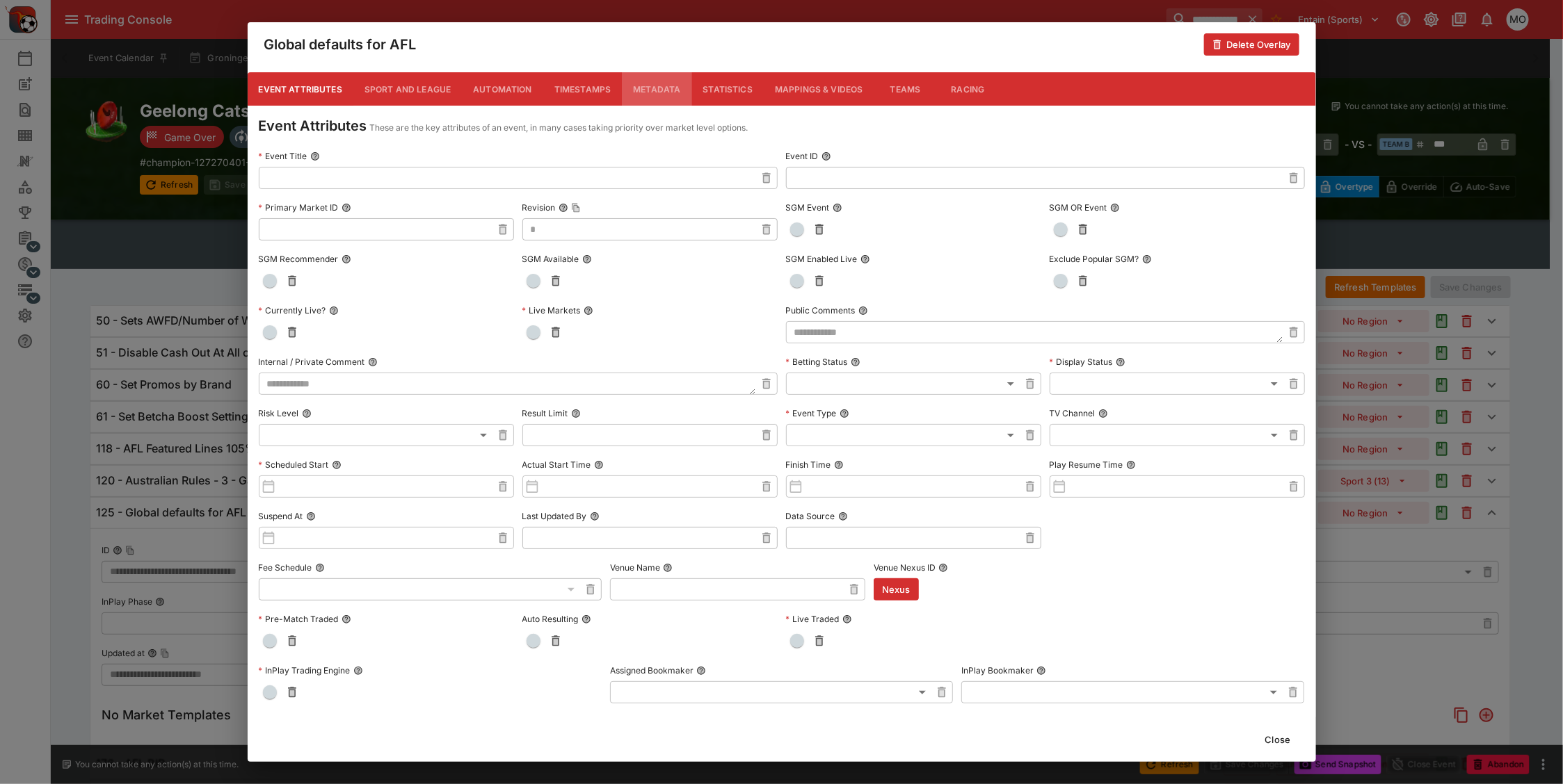
click at [659, 96] on button "Metadata" at bounding box center [656, 89] width 70 height 34
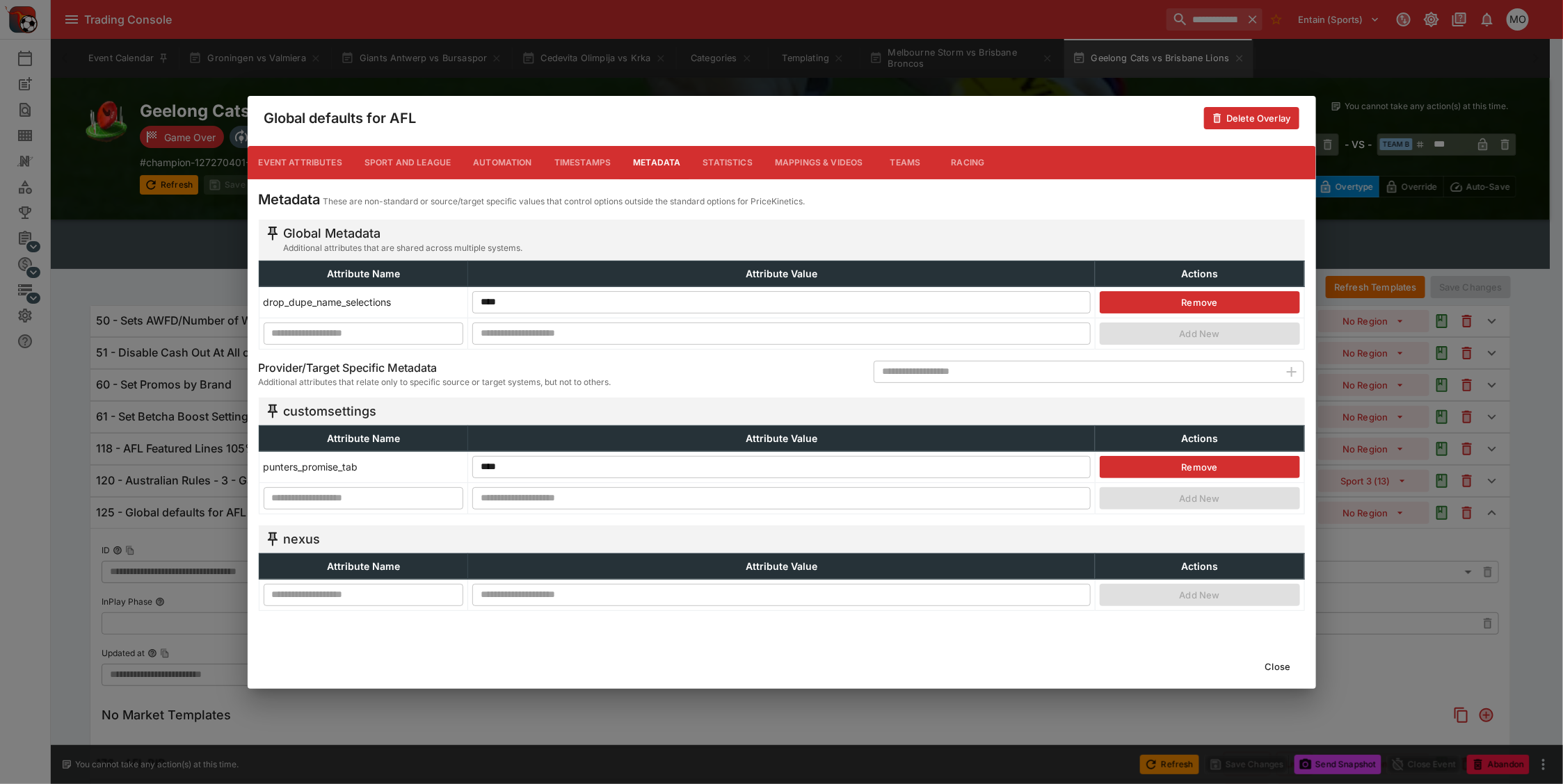
click at [1281, 669] on button "Close" at bounding box center [1278, 667] width 43 height 22
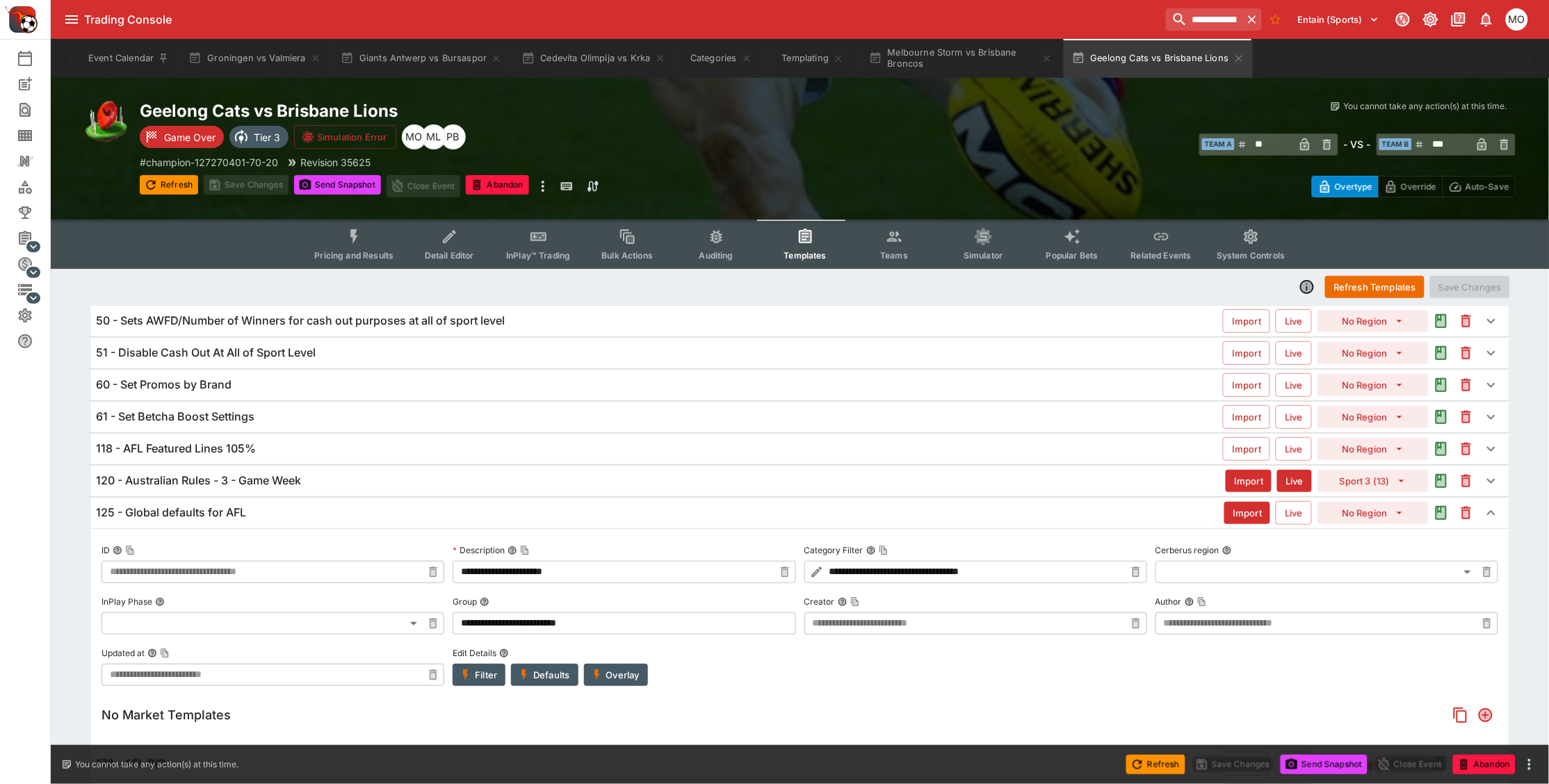
click at [1387, 271] on div "**********" at bounding box center [800, 592] width 1432 height 645
click at [1385, 281] on button "Refresh Templates" at bounding box center [1375, 287] width 99 height 22
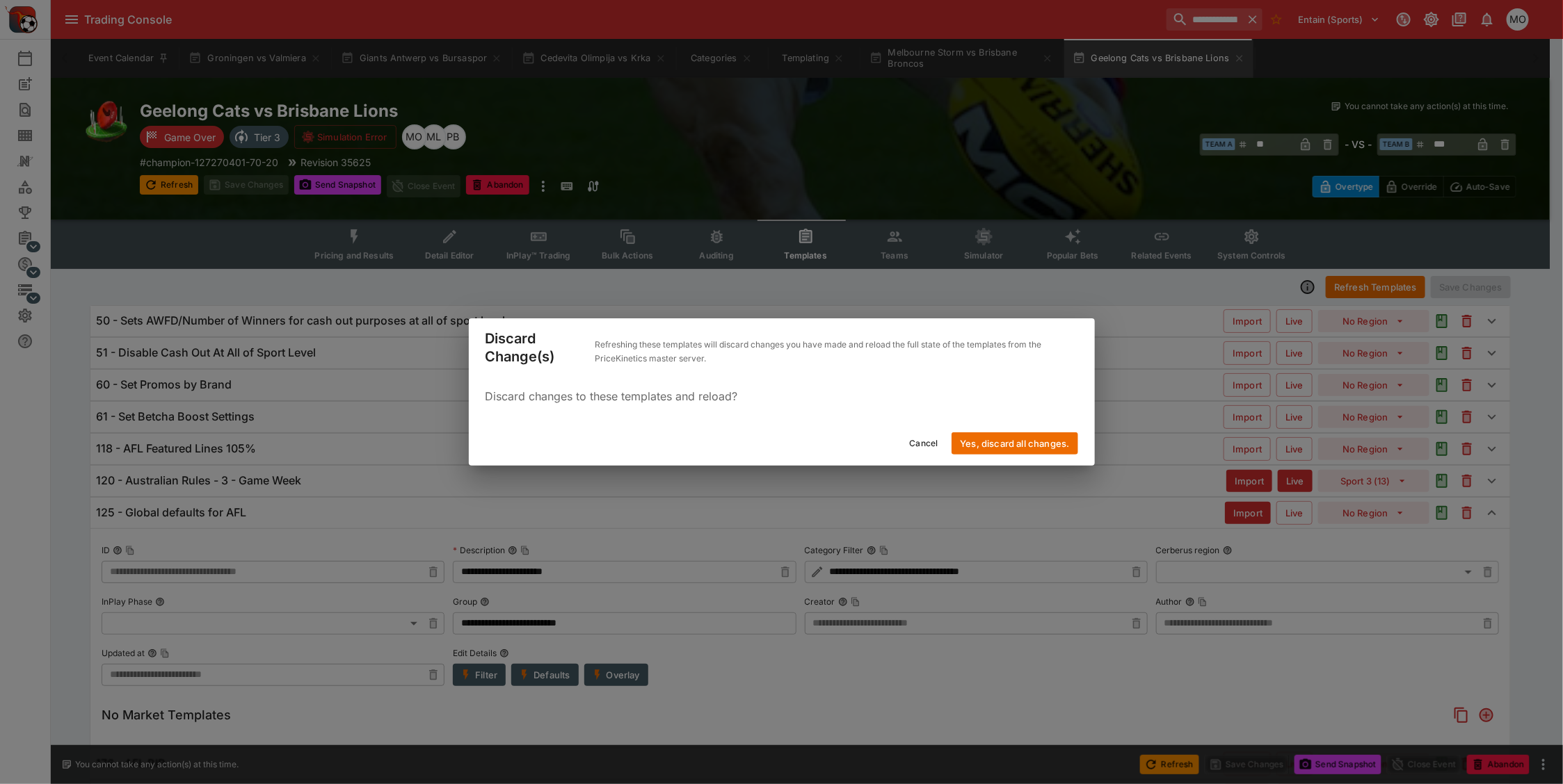
click at [1028, 443] on button "Yes, discard all changes." at bounding box center [1014, 443] width 126 height 22
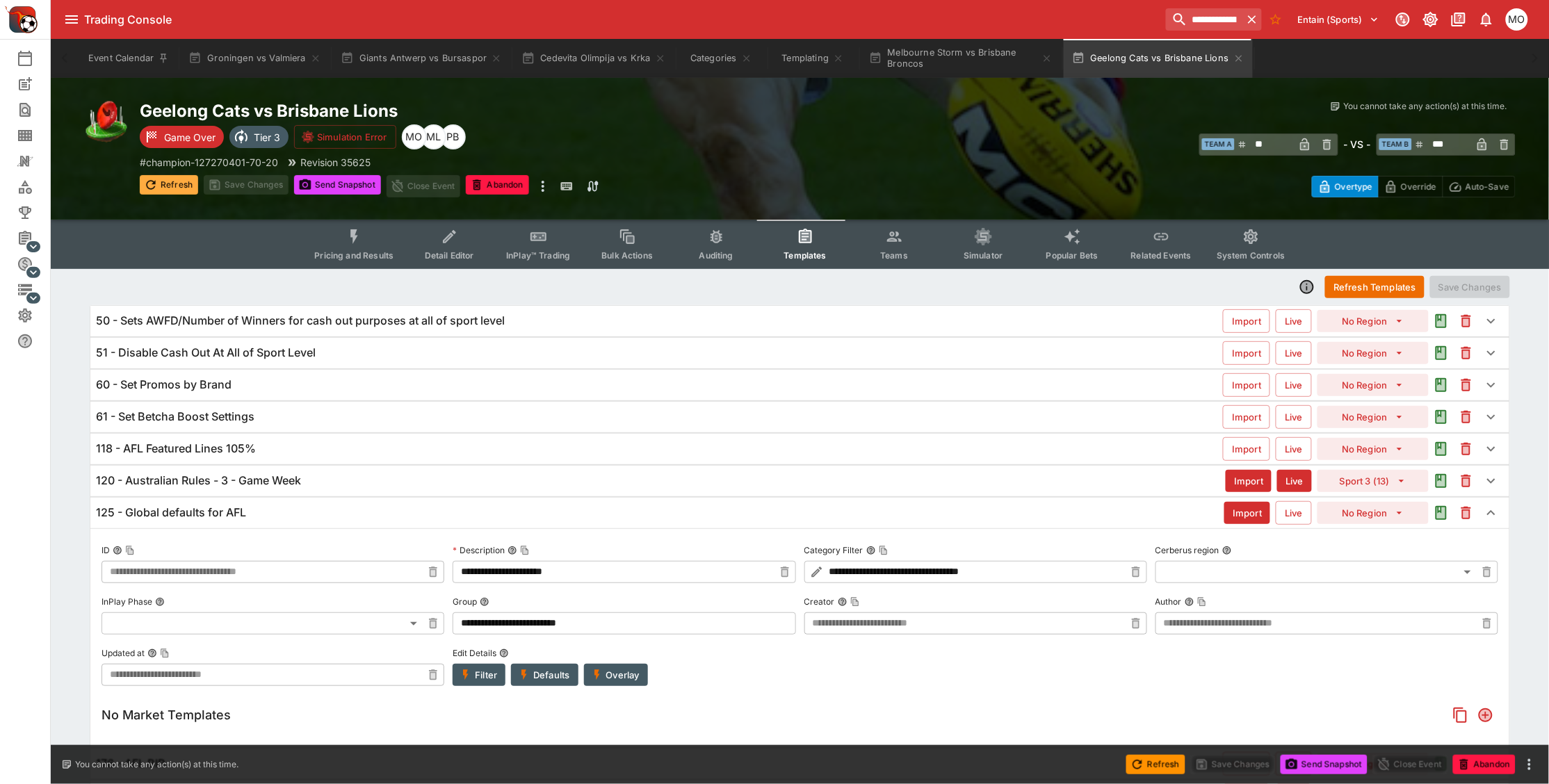
click at [176, 182] on button "Refresh" at bounding box center [168, 185] width 59 height 19
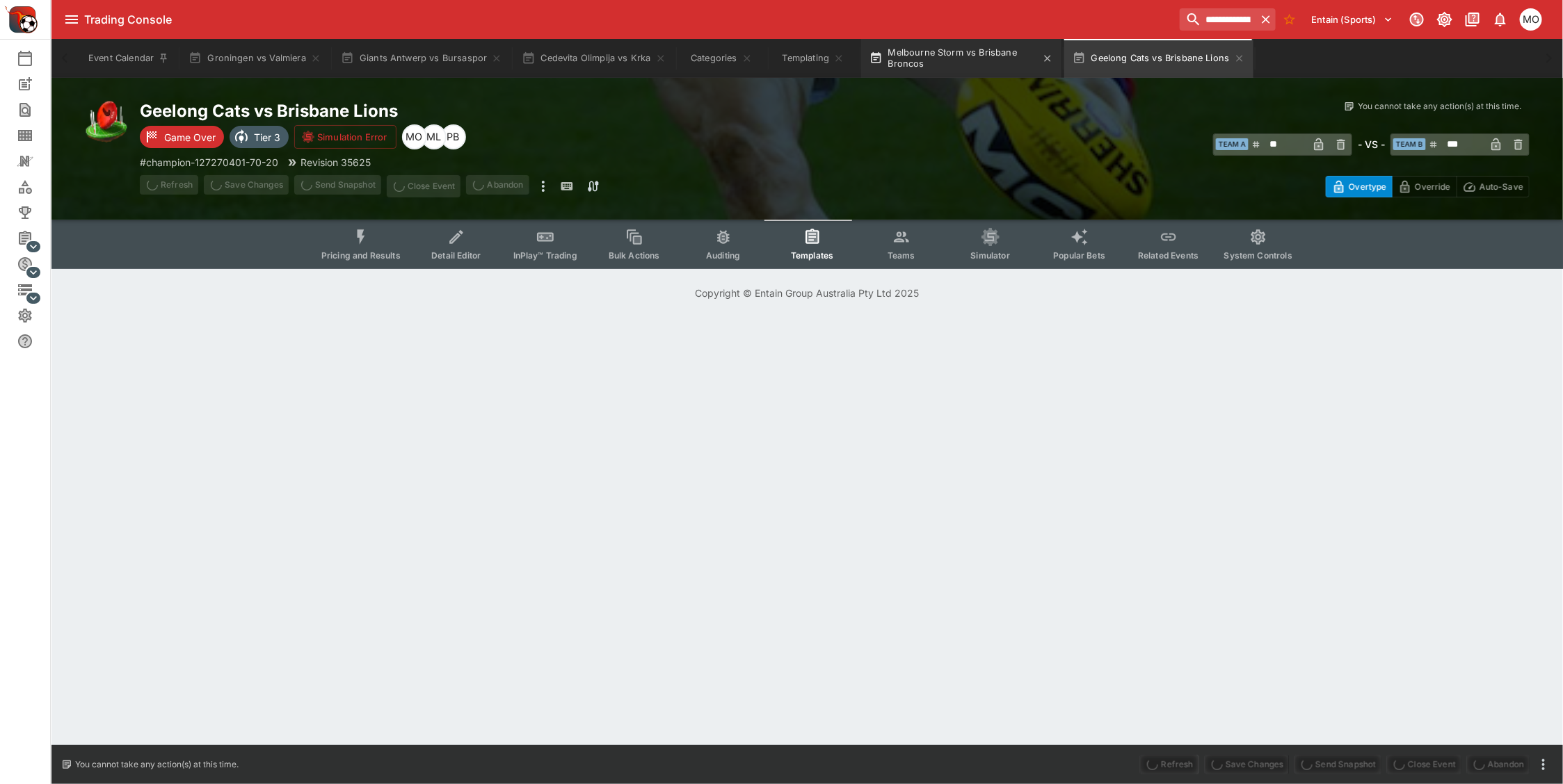
click at [950, 51] on main "Event Calendar Groningen vs Valmiera Giants Antwerp vs Bursaspor Cedevita Olimp…" at bounding box center [806, 158] width 1512 height 317
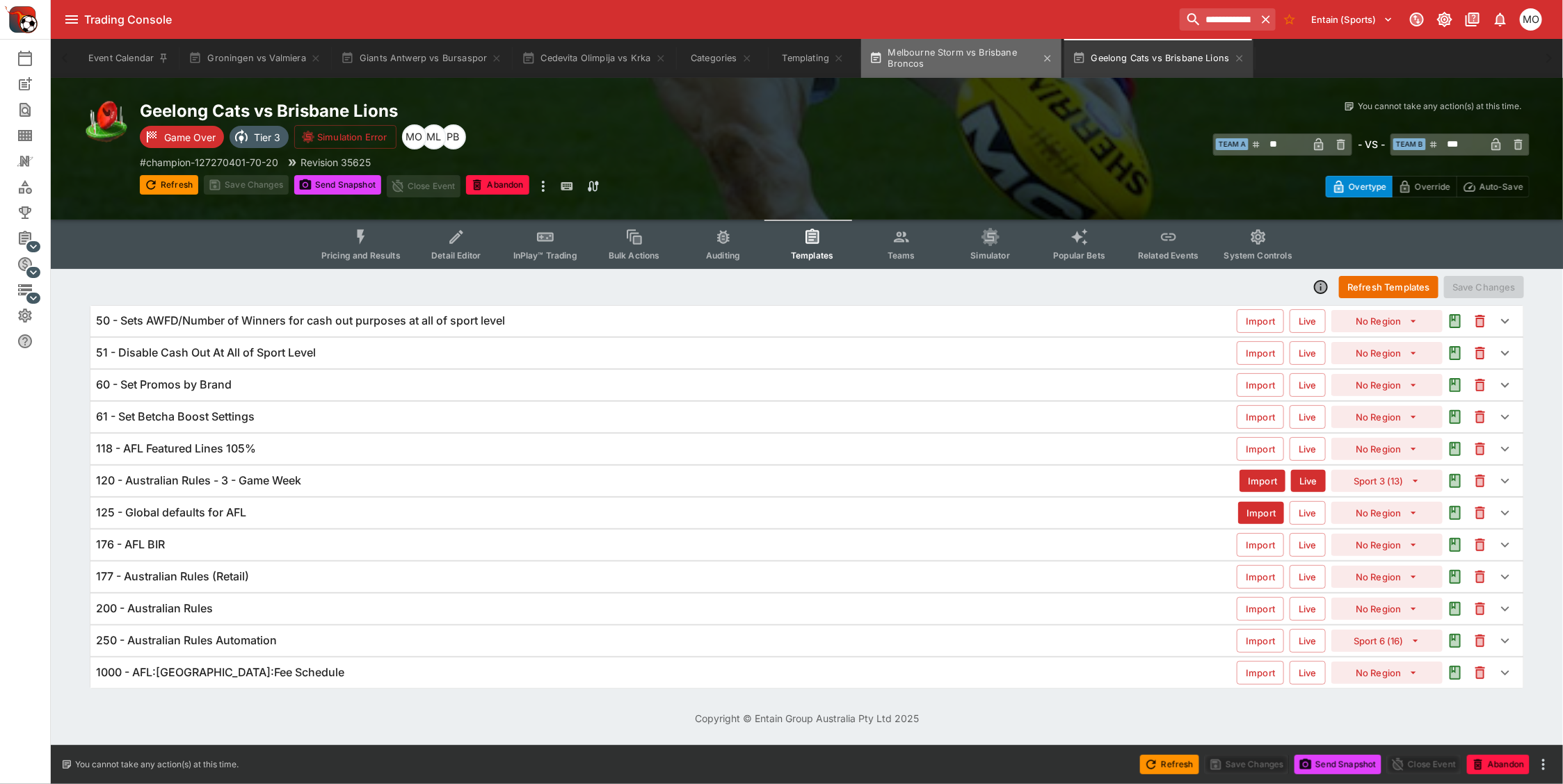
click at [942, 49] on button "Melbourne Storm vs Brisbane Broncos" at bounding box center [962, 59] width 200 height 39
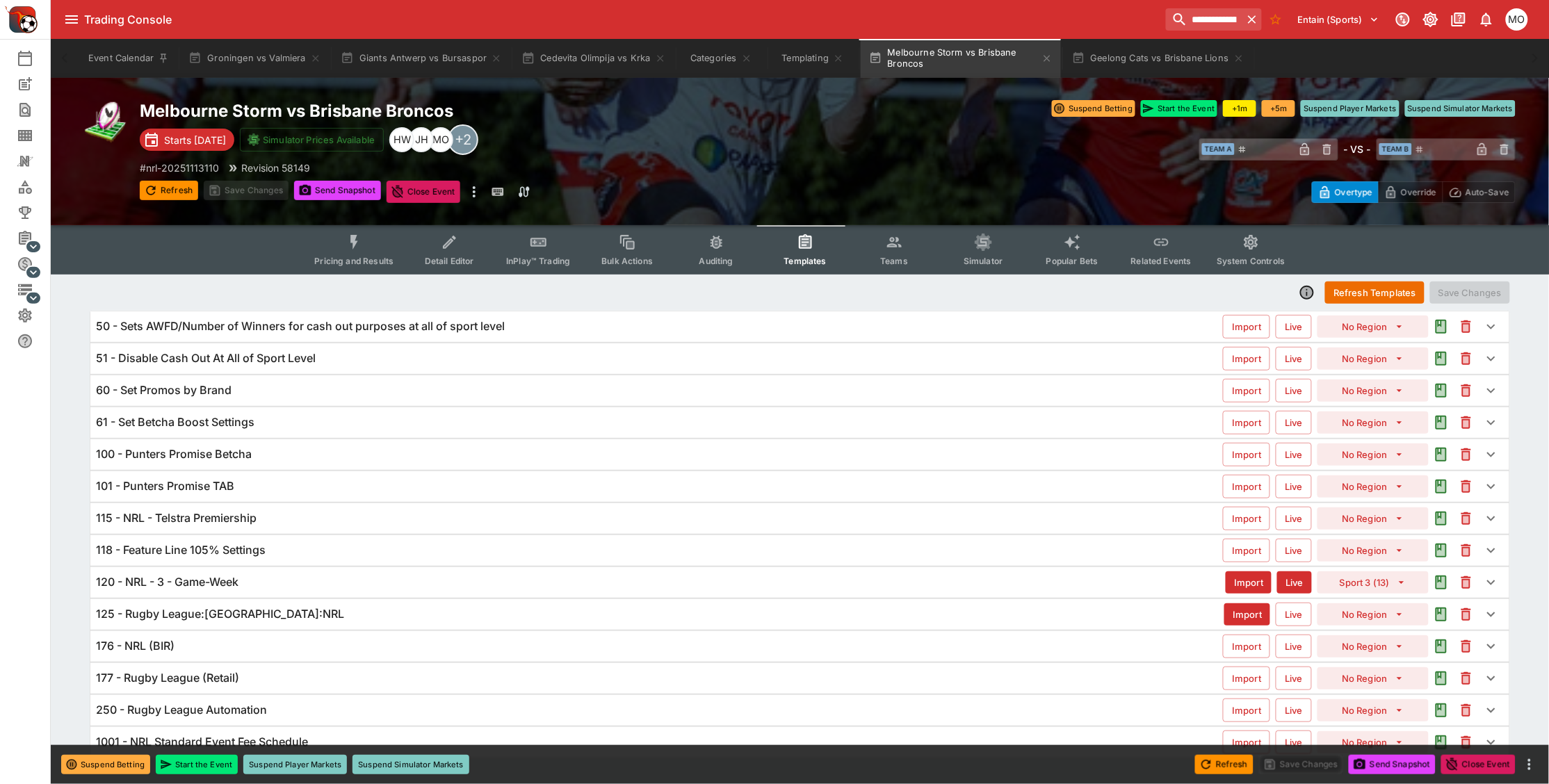
click at [258, 614] on h6 "125 - Rugby League:[GEOGRAPHIC_DATA]:NRL" at bounding box center [220, 614] width 249 height 14
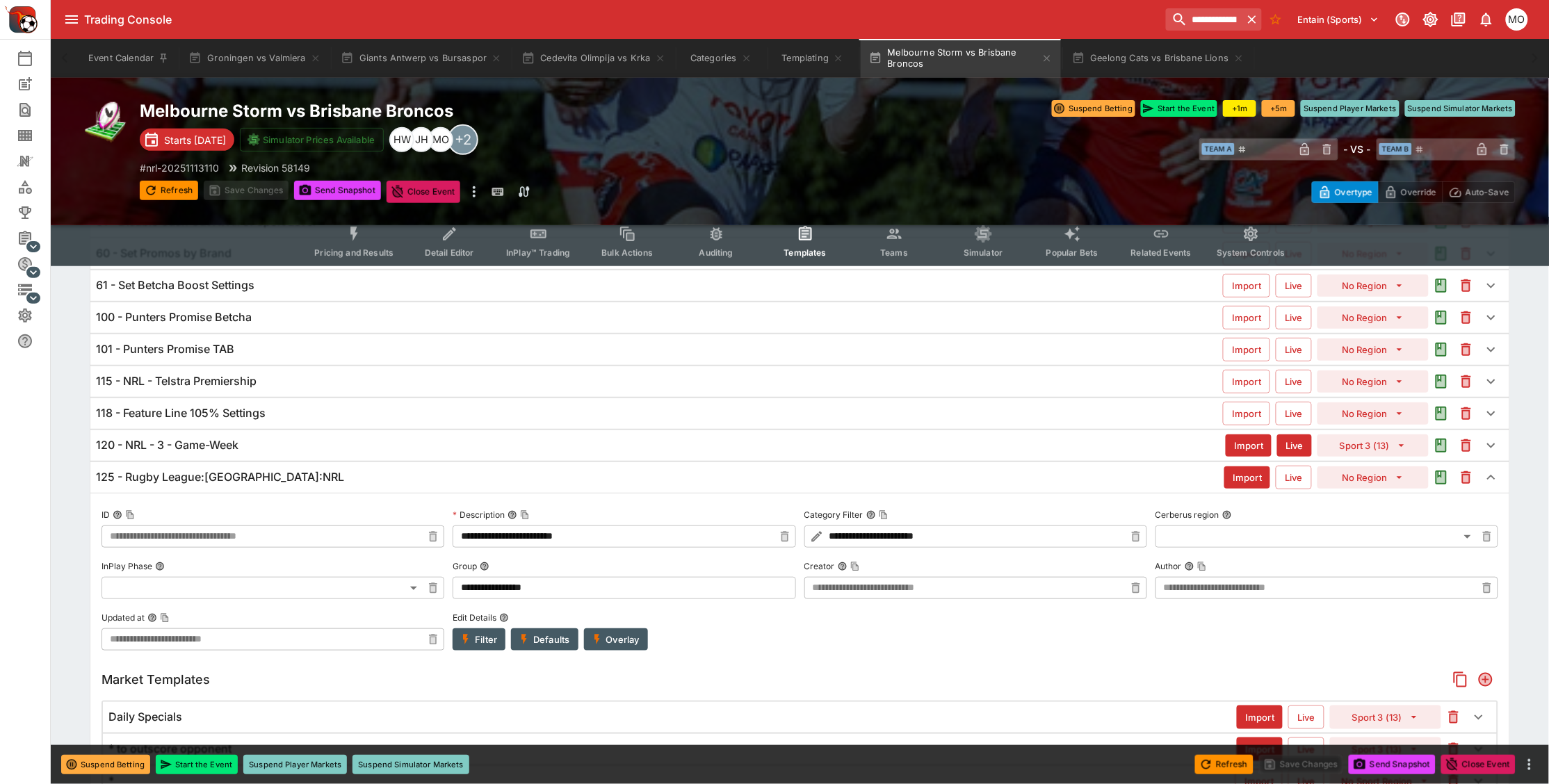
scroll to position [174, 0]
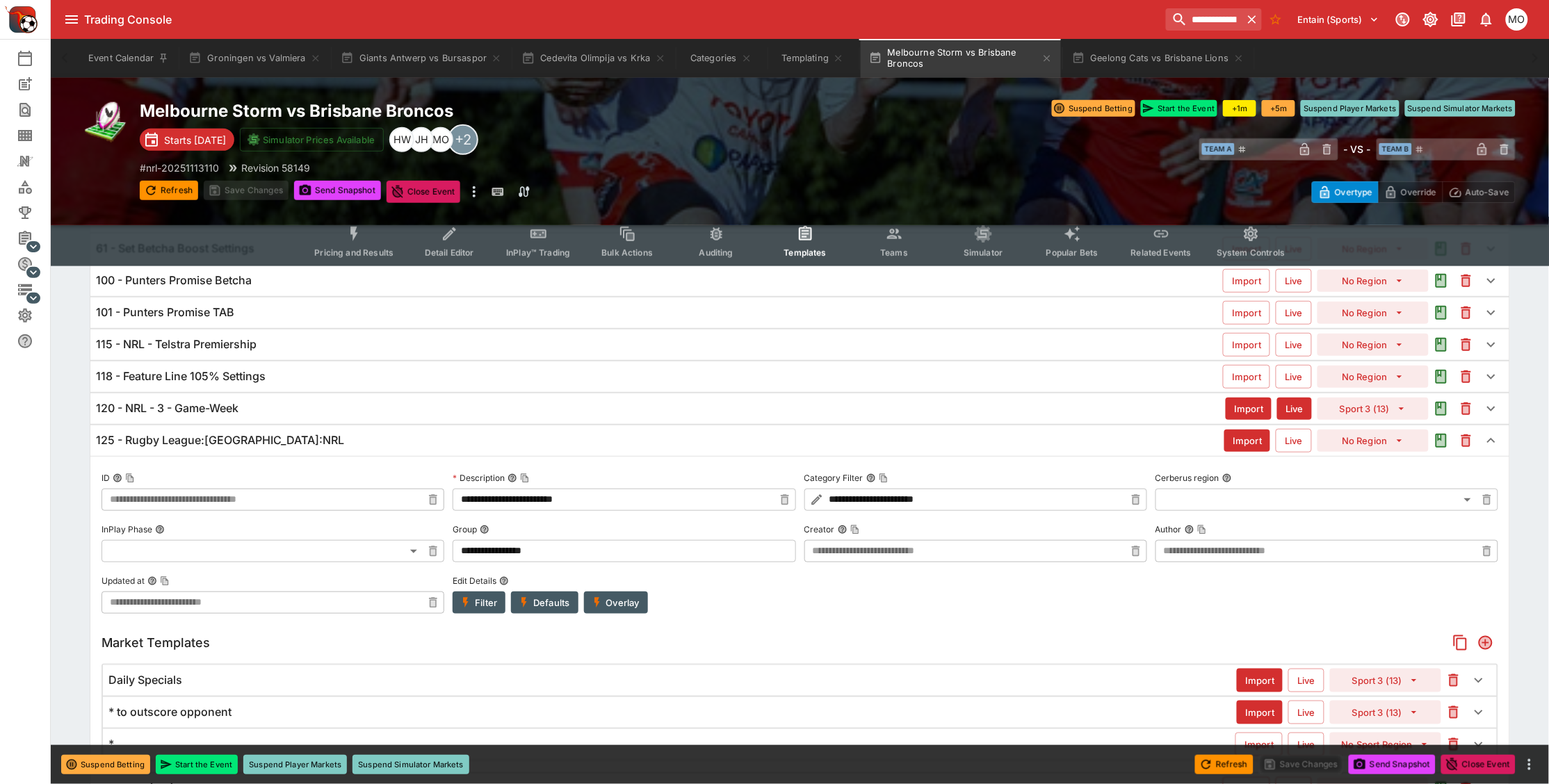
click at [607, 603] on button "Overlay" at bounding box center [617, 603] width 64 height 22
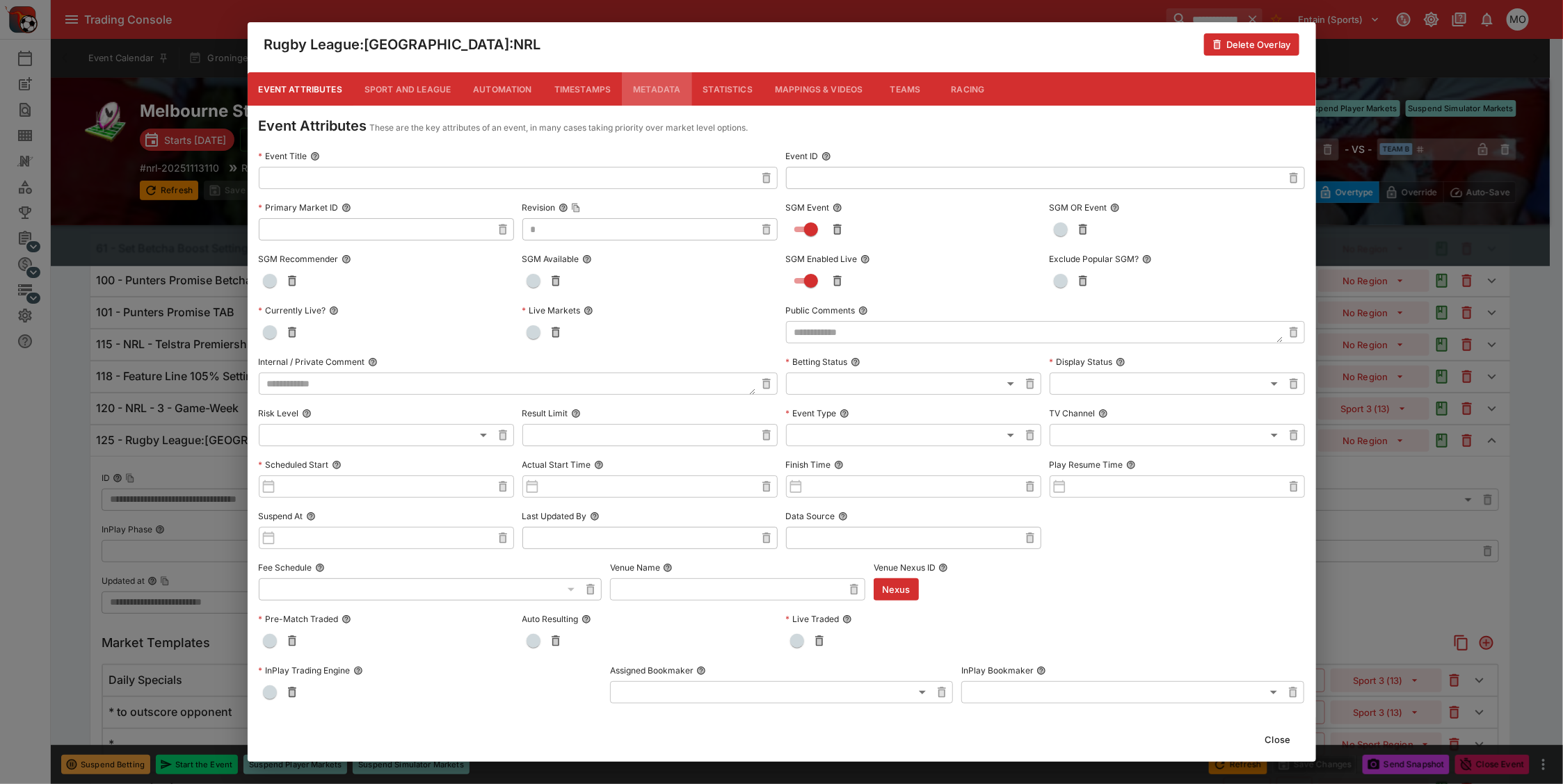
click at [644, 99] on button "Metadata" at bounding box center [656, 89] width 70 height 34
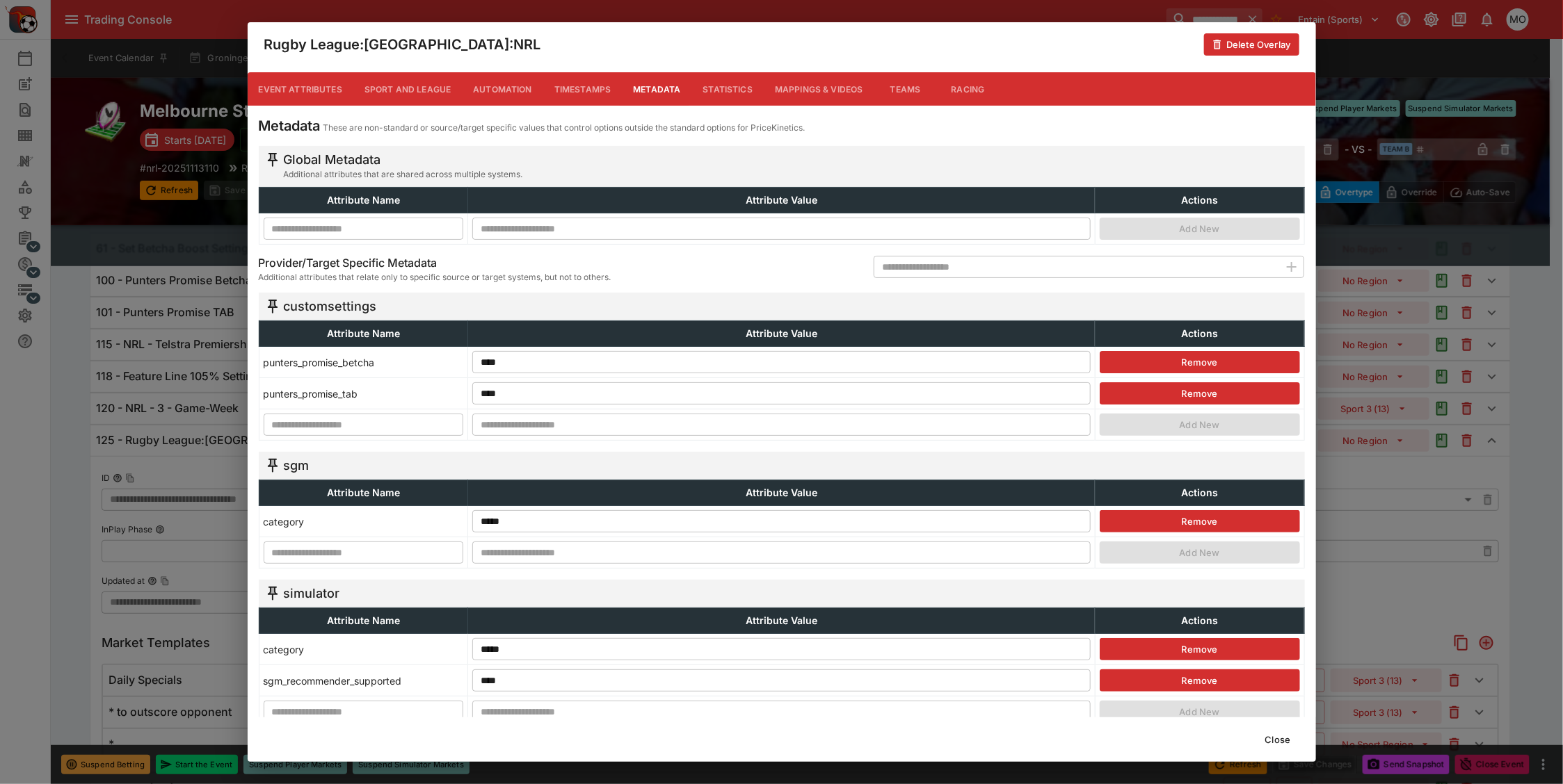
click at [1275, 738] on button "Close" at bounding box center [1278, 740] width 43 height 22
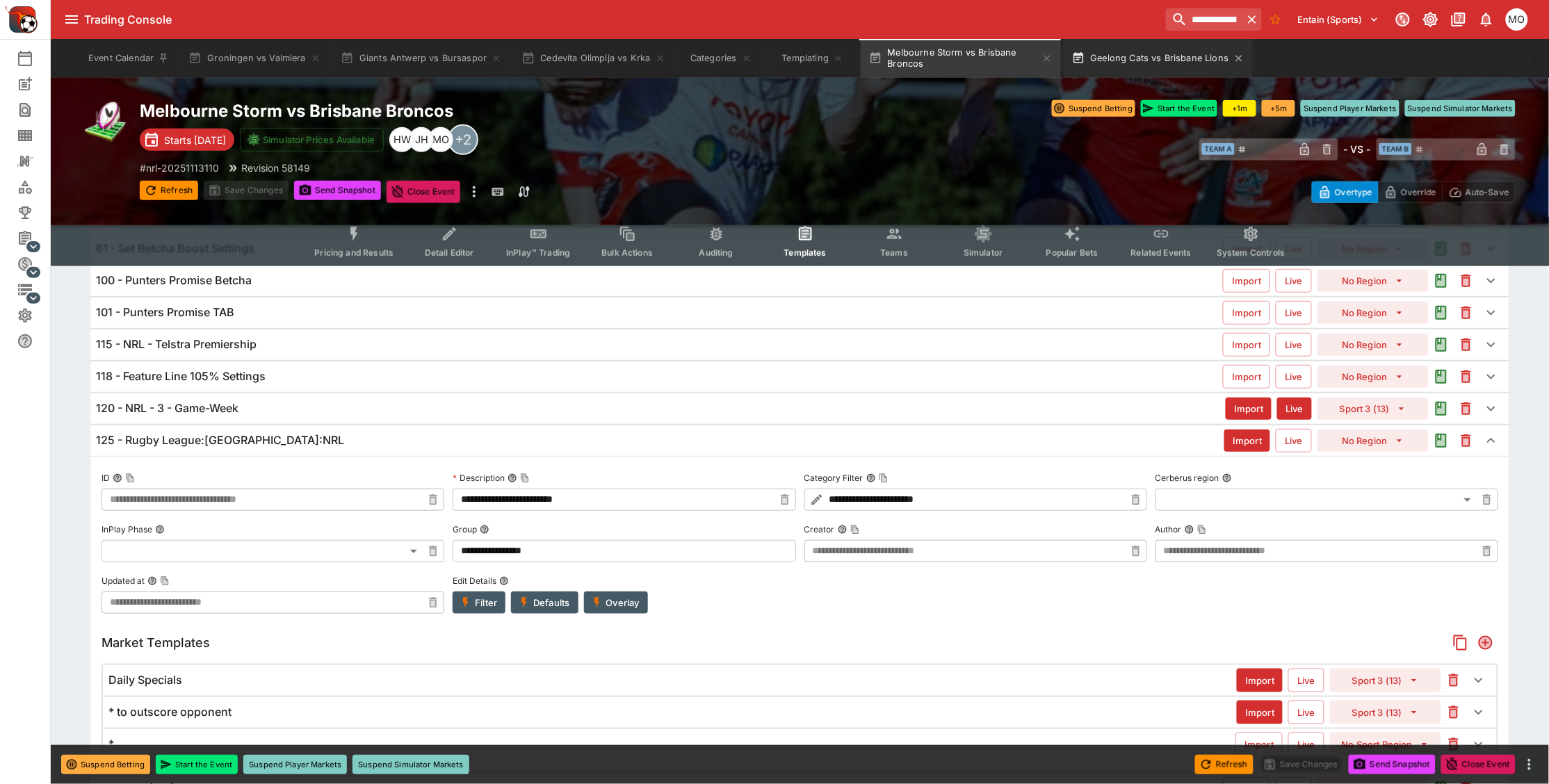
click at [1124, 54] on button "Geelong Cats vs Brisbane Lions" at bounding box center [1159, 59] width 189 height 39
